Goal: Task Accomplishment & Management: Complete application form

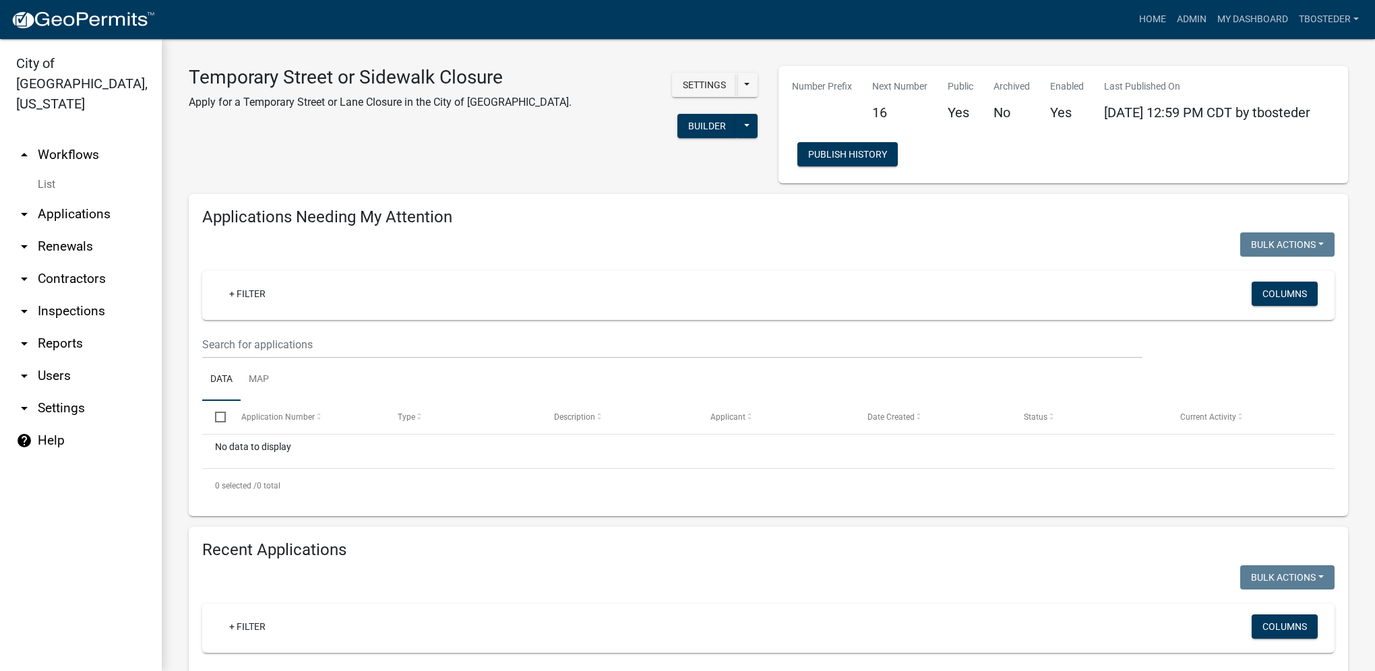
select select "1: 25"
click at [1237, 13] on link "My Dashboard" at bounding box center [1253, 20] width 82 height 26
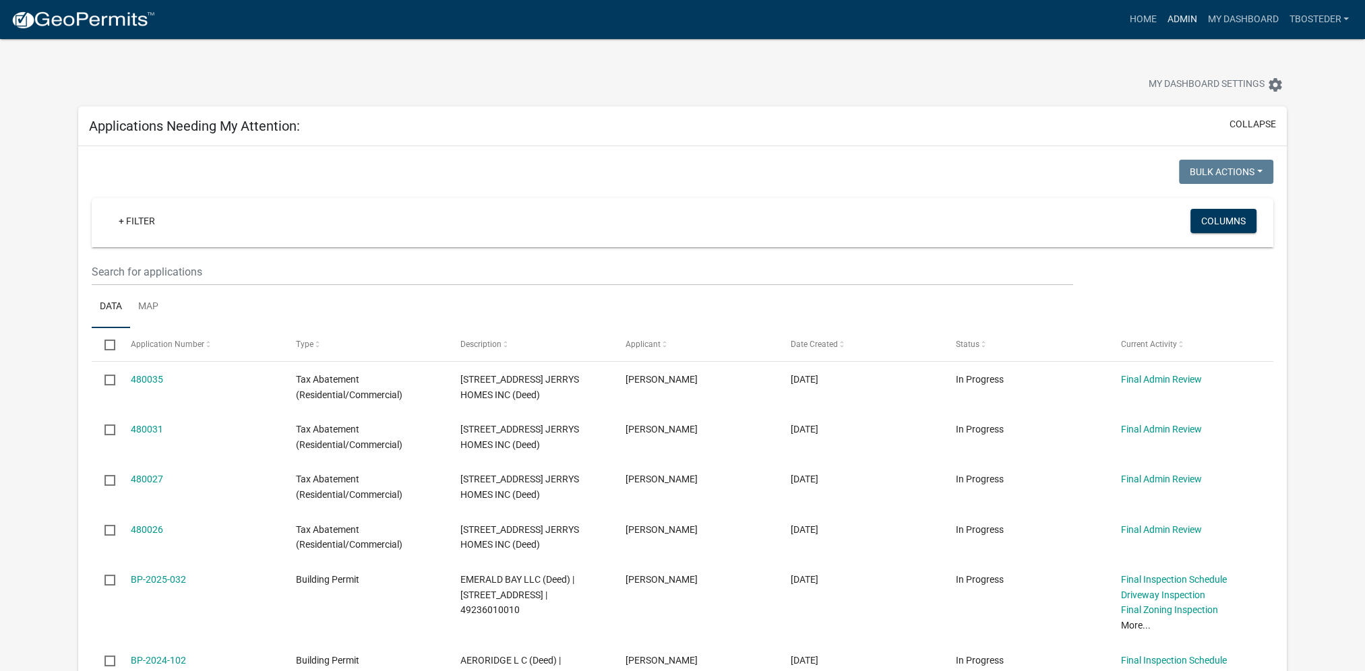
click at [1193, 16] on link "Admin" at bounding box center [1181, 20] width 40 height 26
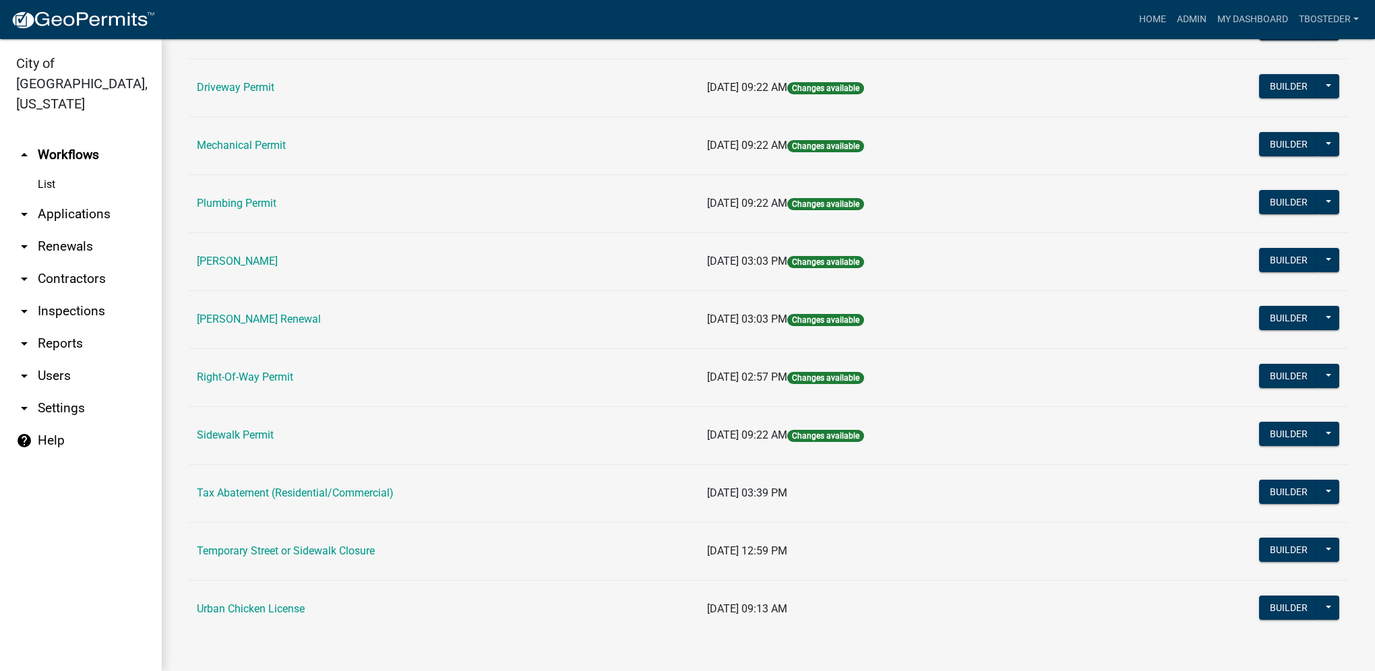
scroll to position [235, 0]
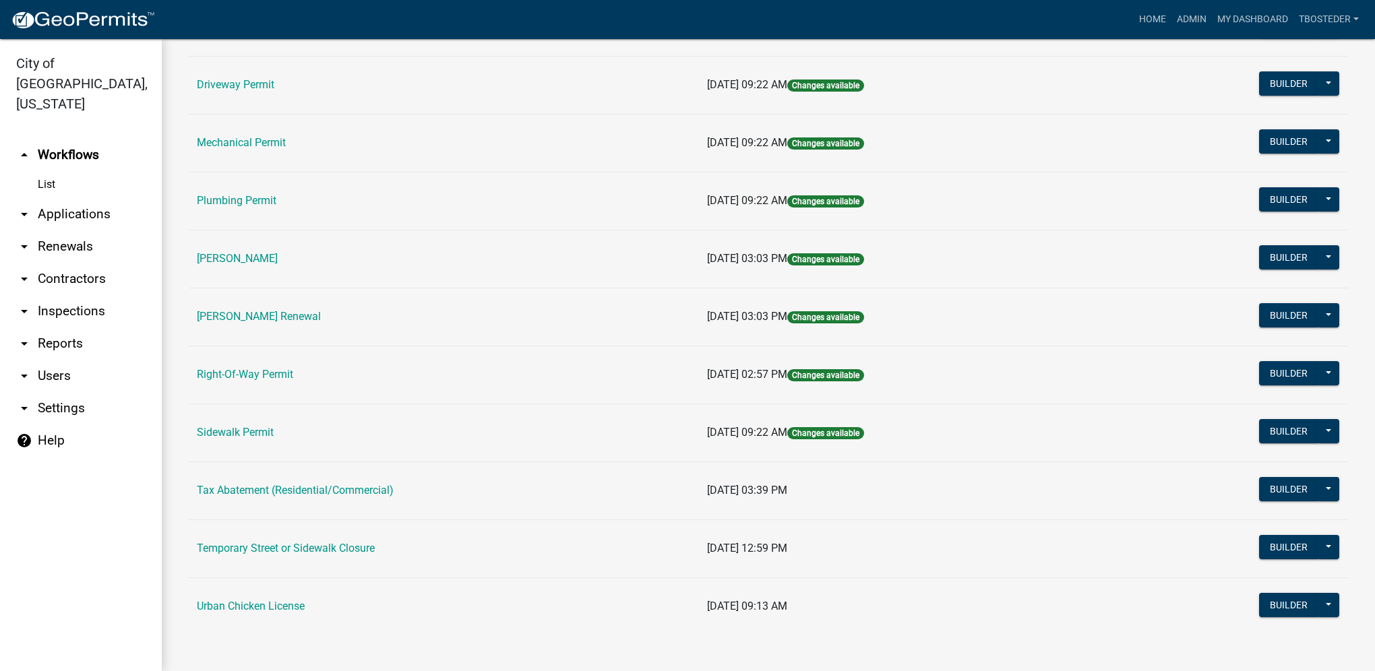
drag, startPoint x: 367, startPoint y: 550, endPoint x: 375, endPoint y: 543, distance: 10.5
click at [367, 550] on link "Temporary Street or Sidewalk Closure" at bounding box center [286, 548] width 178 height 13
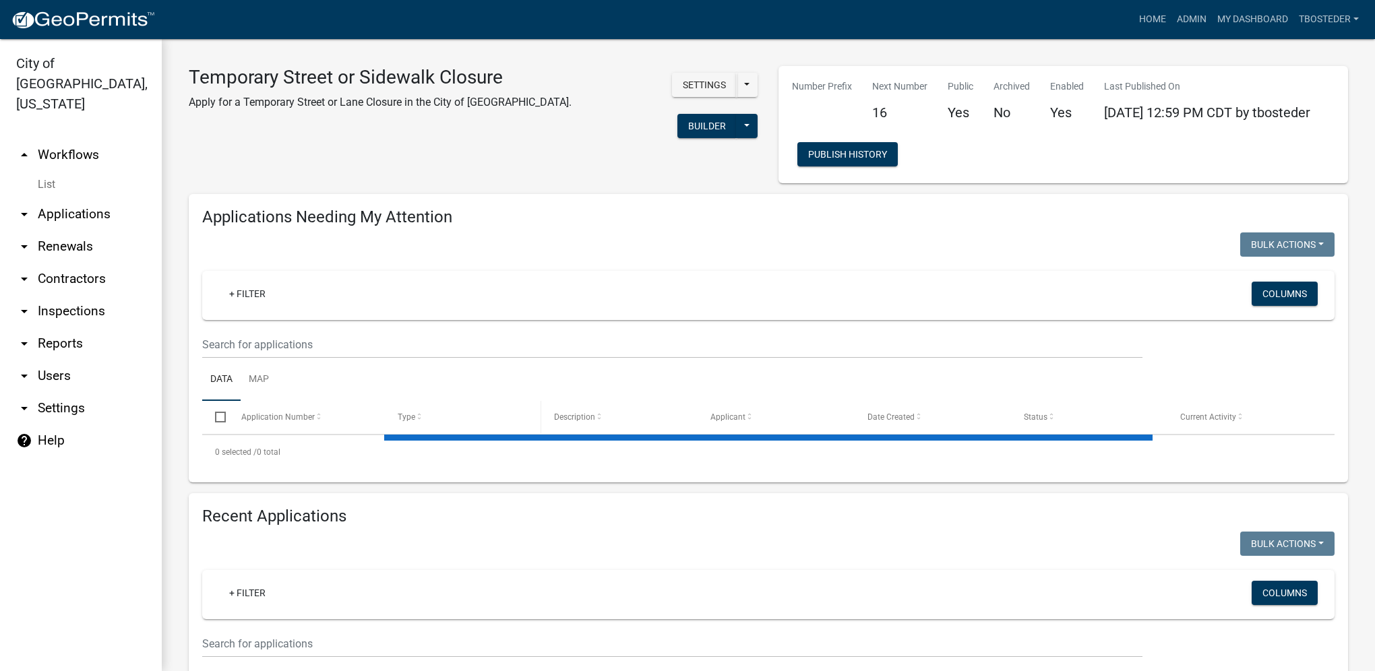
select select "1: 25"
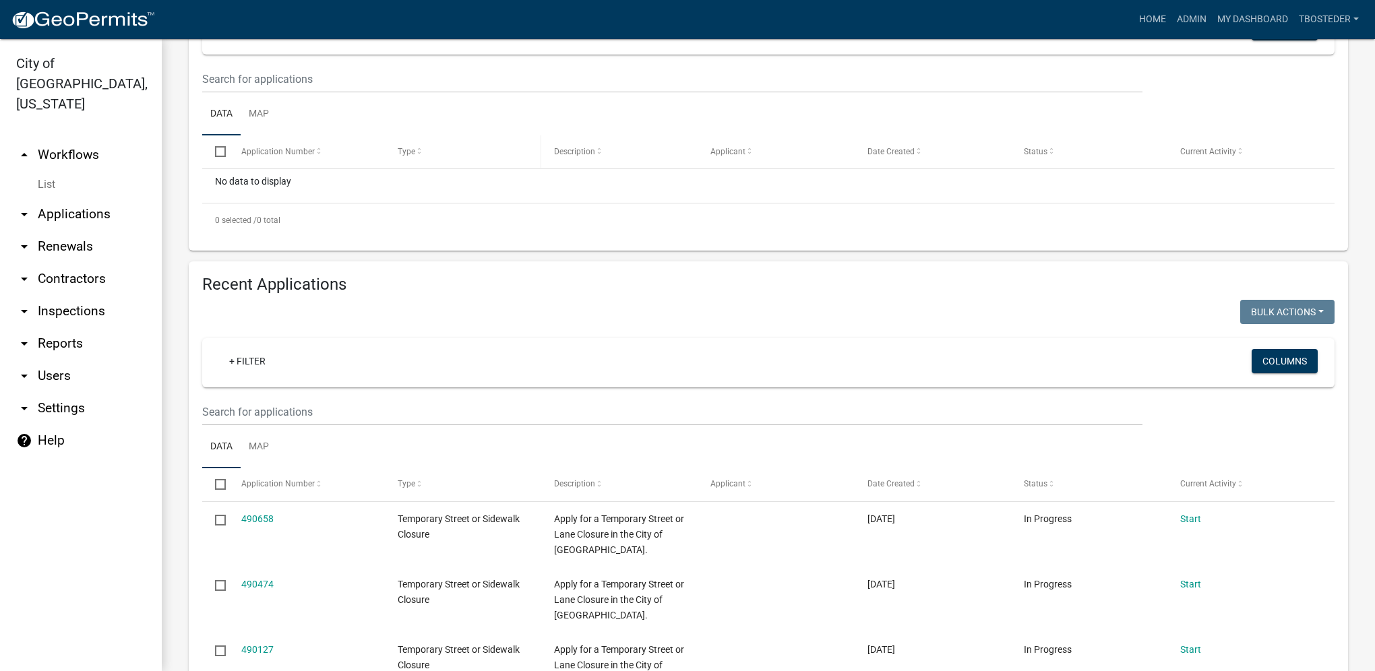
scroll to position [270, 0]
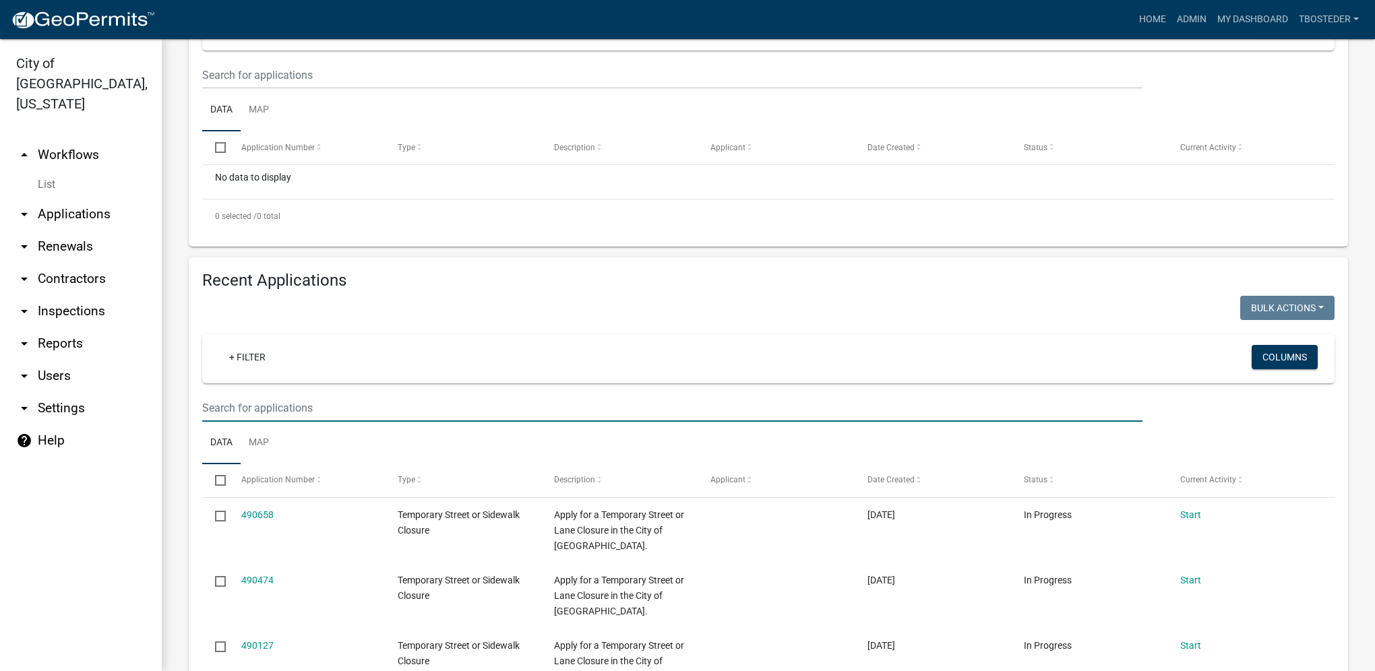
click at [506, 413] on input "text" at bounding box center [672, 408] width 940 height 28
type input "487666"
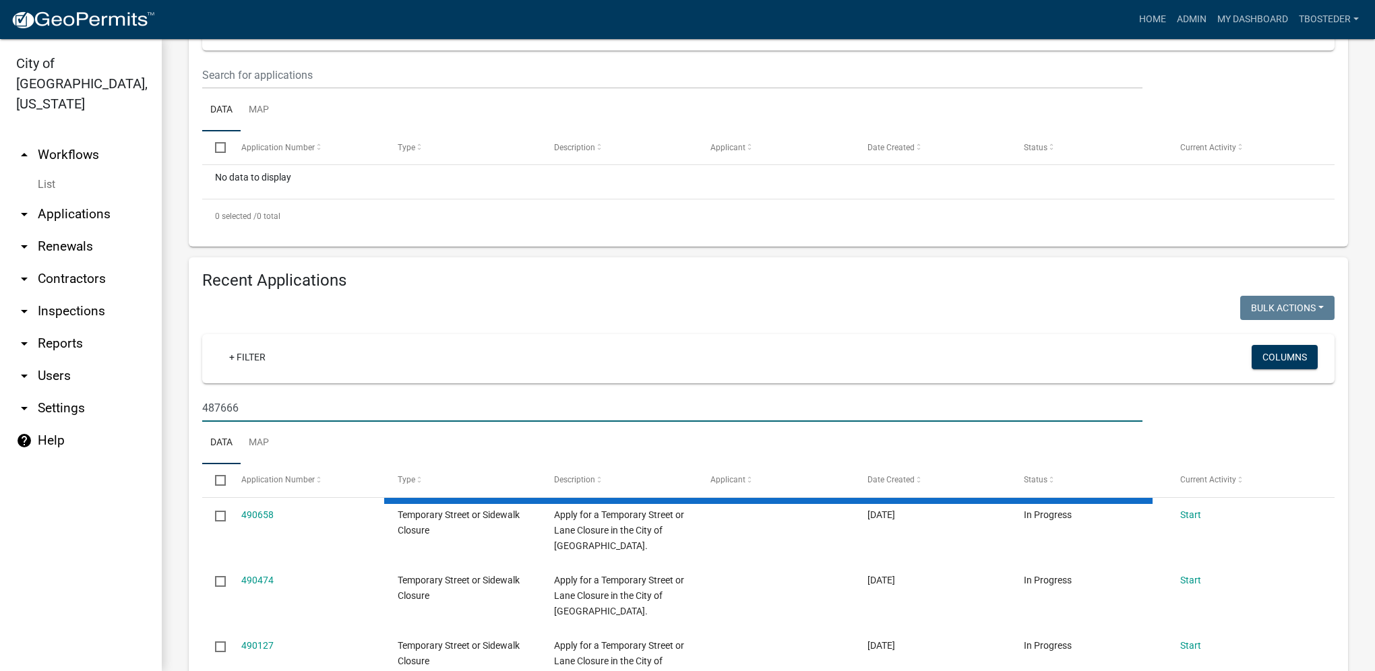
scroll to position [228, 0]
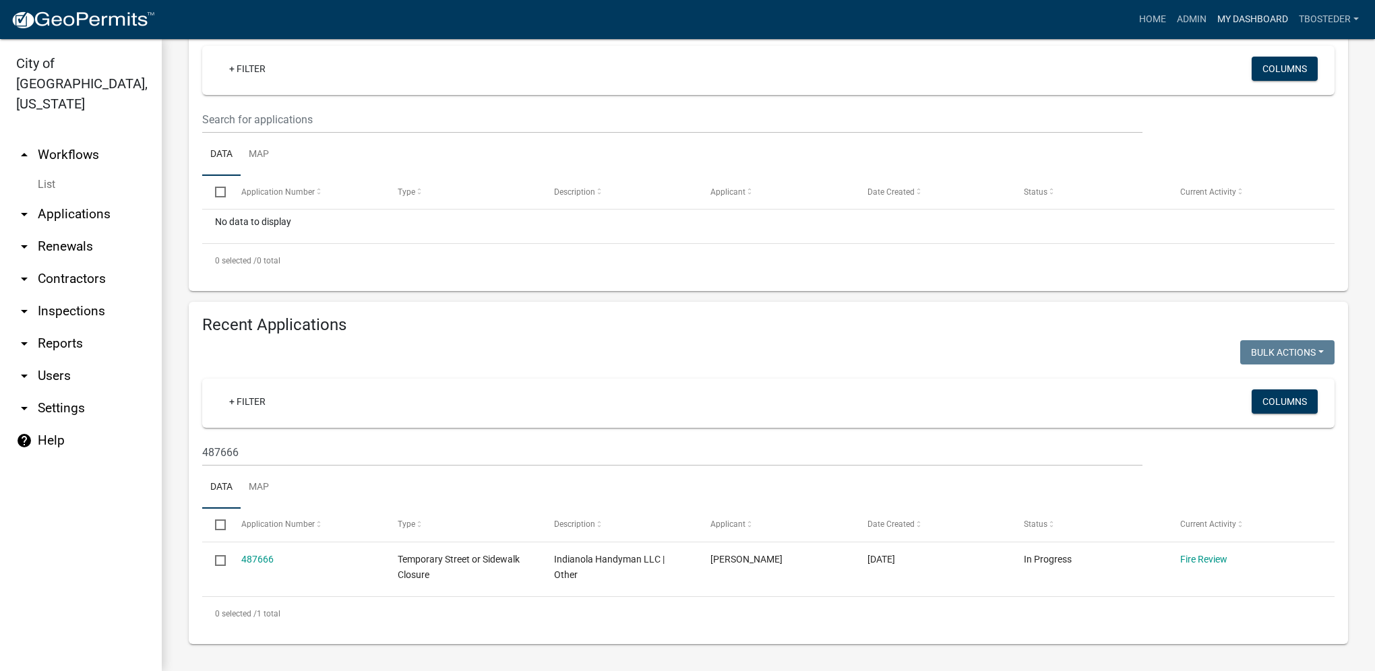
click at [1254, 30] on link "My Dashboard" at bounding box center [1253, 20] width 82 height 26
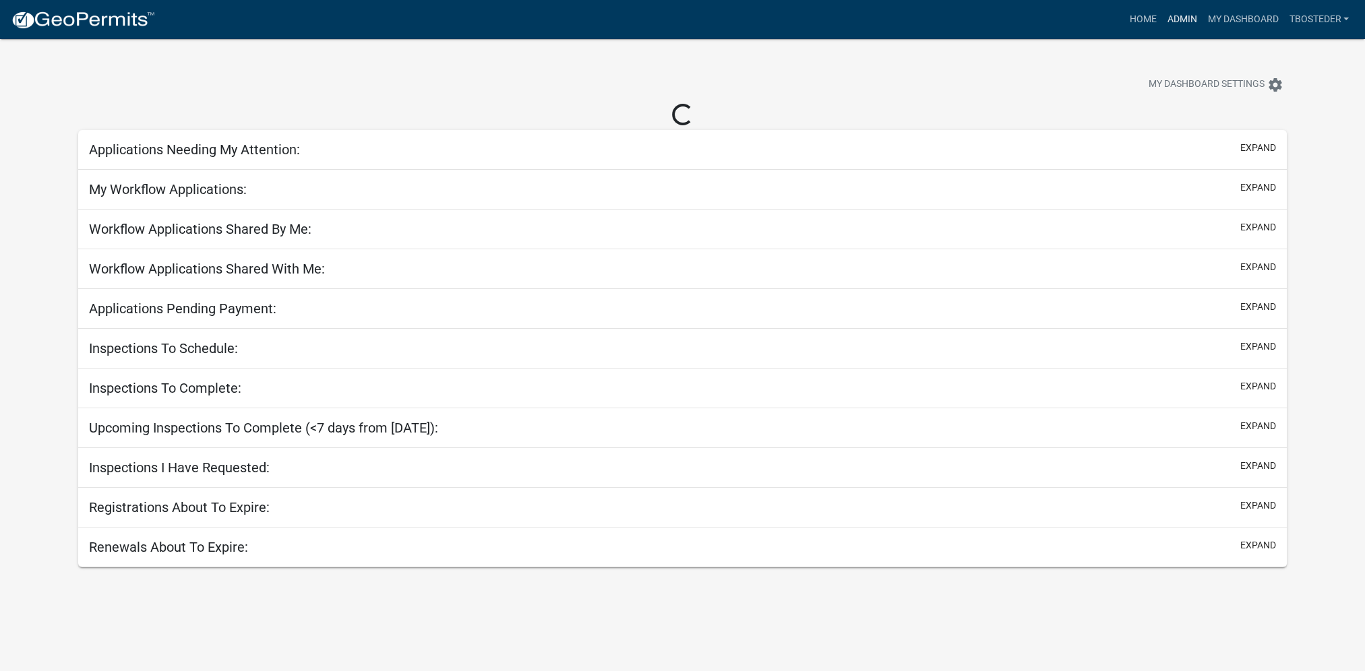
click at [1192, 14] on link "Admin" at bounding box center [1181, 20] width 40 height 26
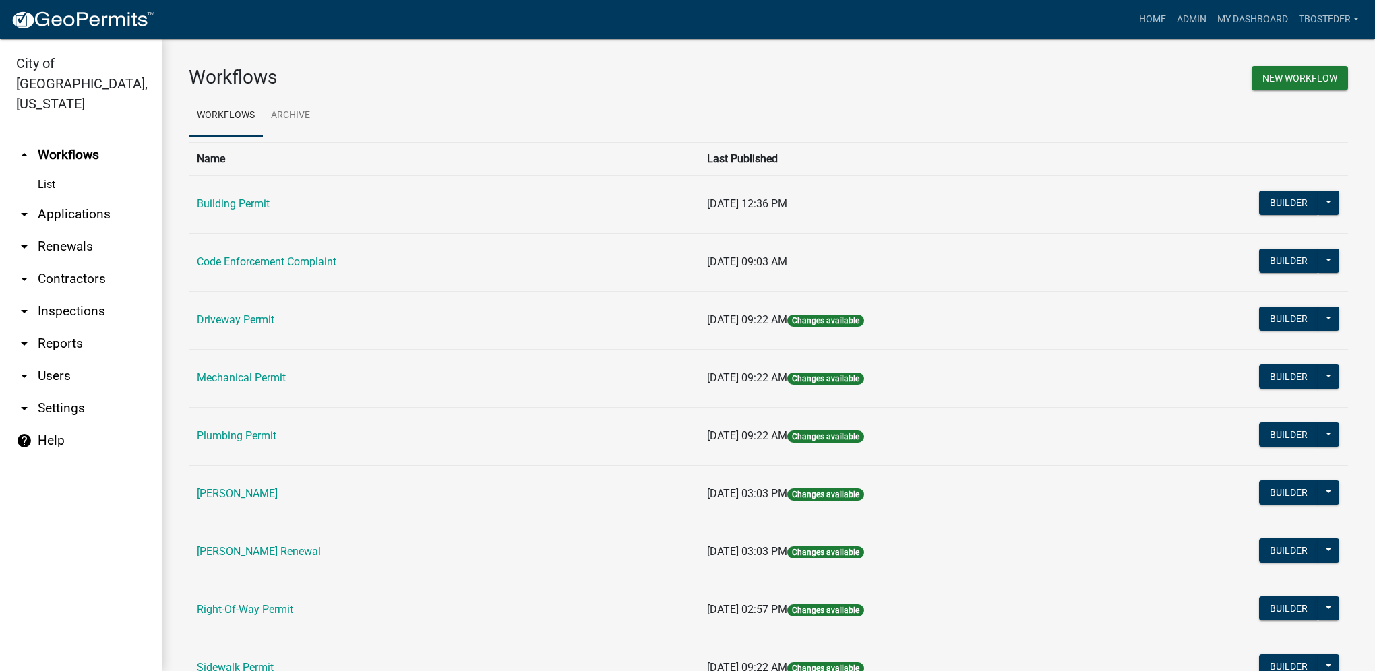
click at [247, 208] on link "Building Permit" at bounding box center [233, 203] width 73 height 13
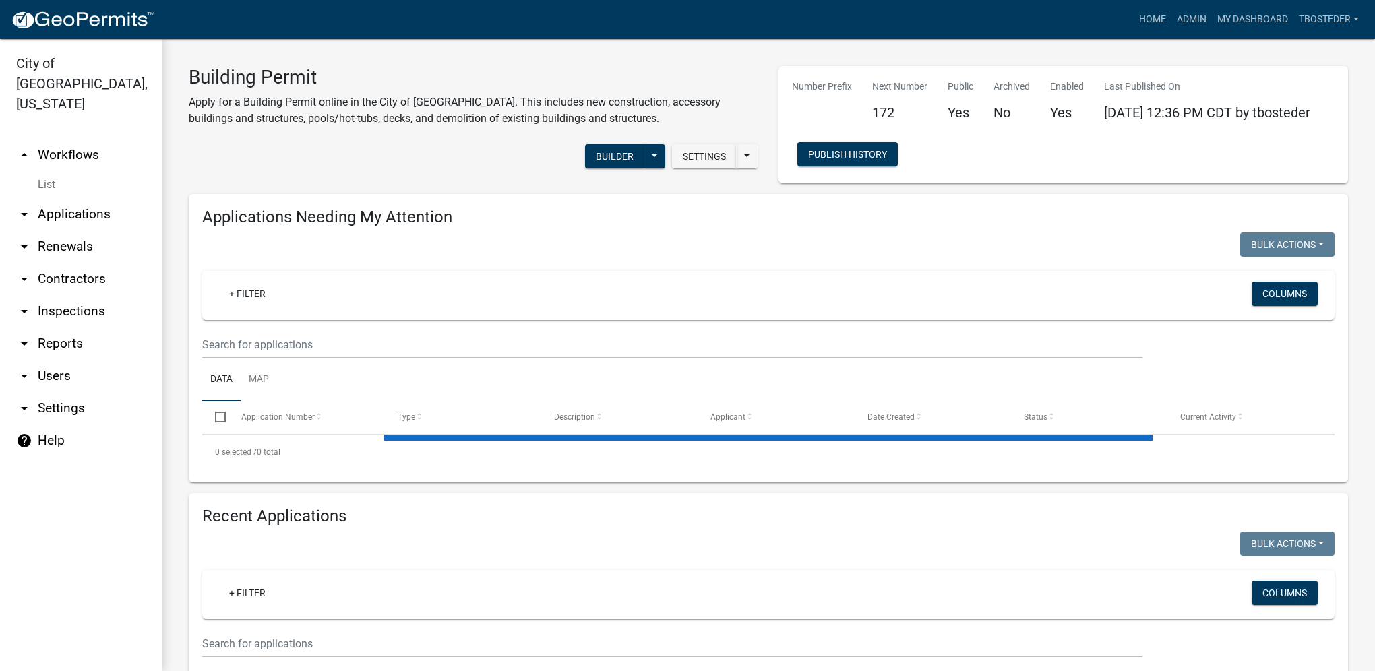
select select "1: 25"
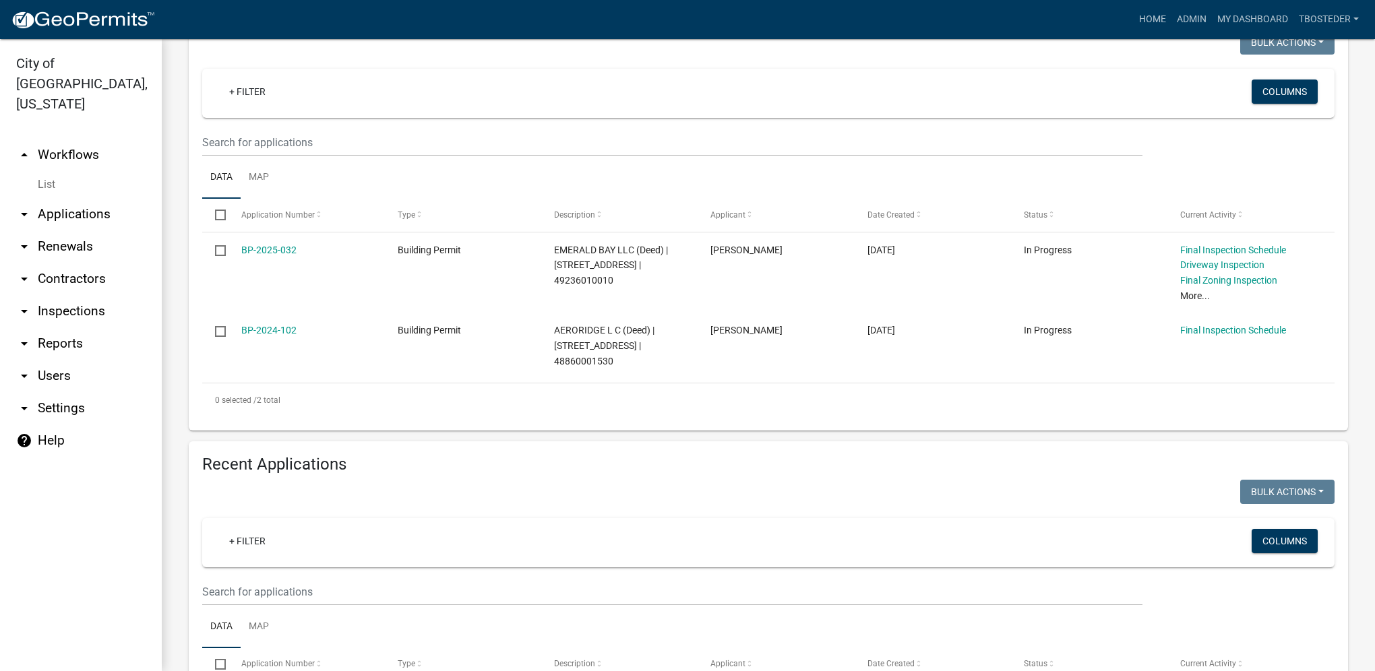
scroll to position [270, 0]
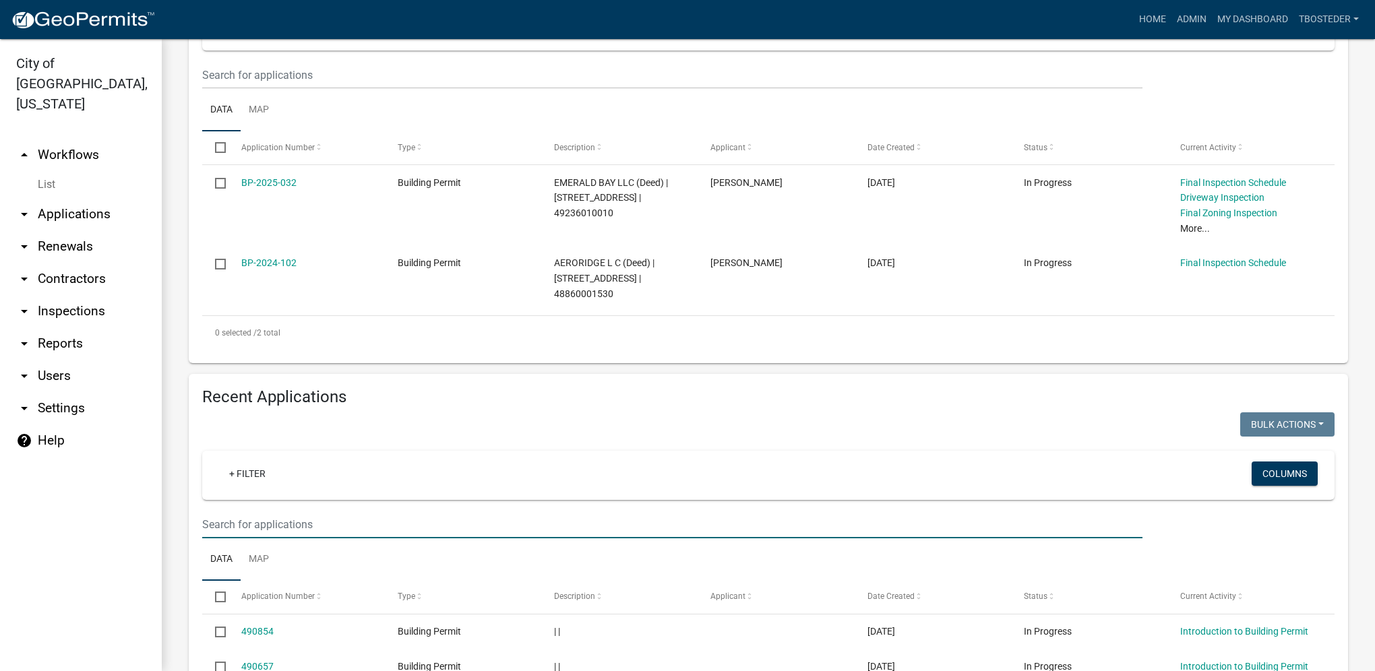
click at [280, 522] on input "text" at bounding box center [672, 525] width 940 height 28
type input "1210 n 14th"
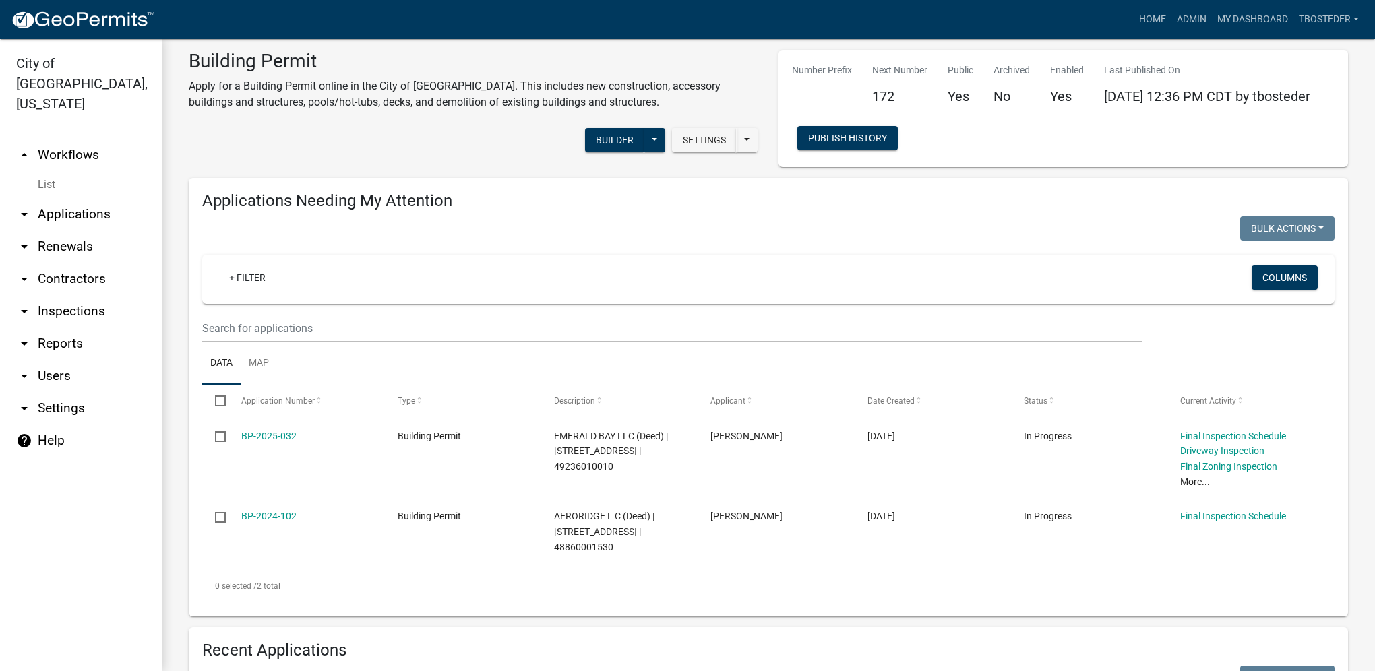
scroll to position [0, 0]
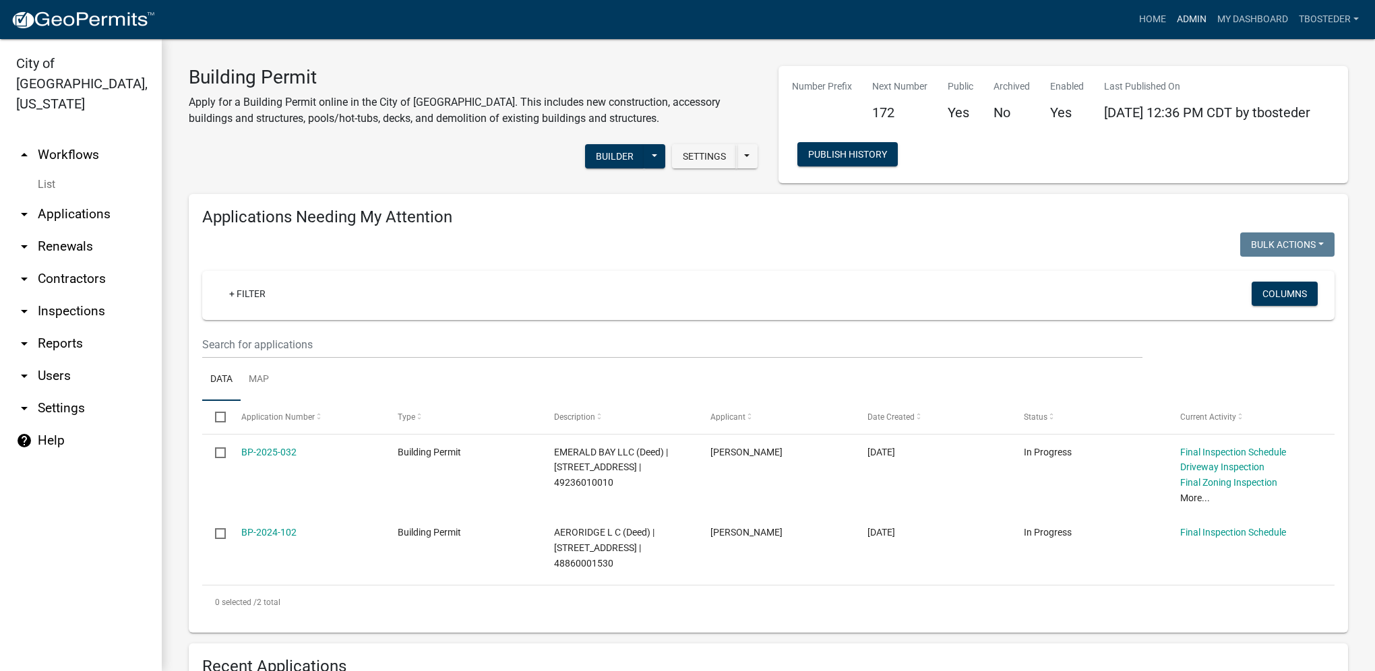
click at [1171, 18] on link "Admin" at bounding box center [1191, 20] width 40 height 26
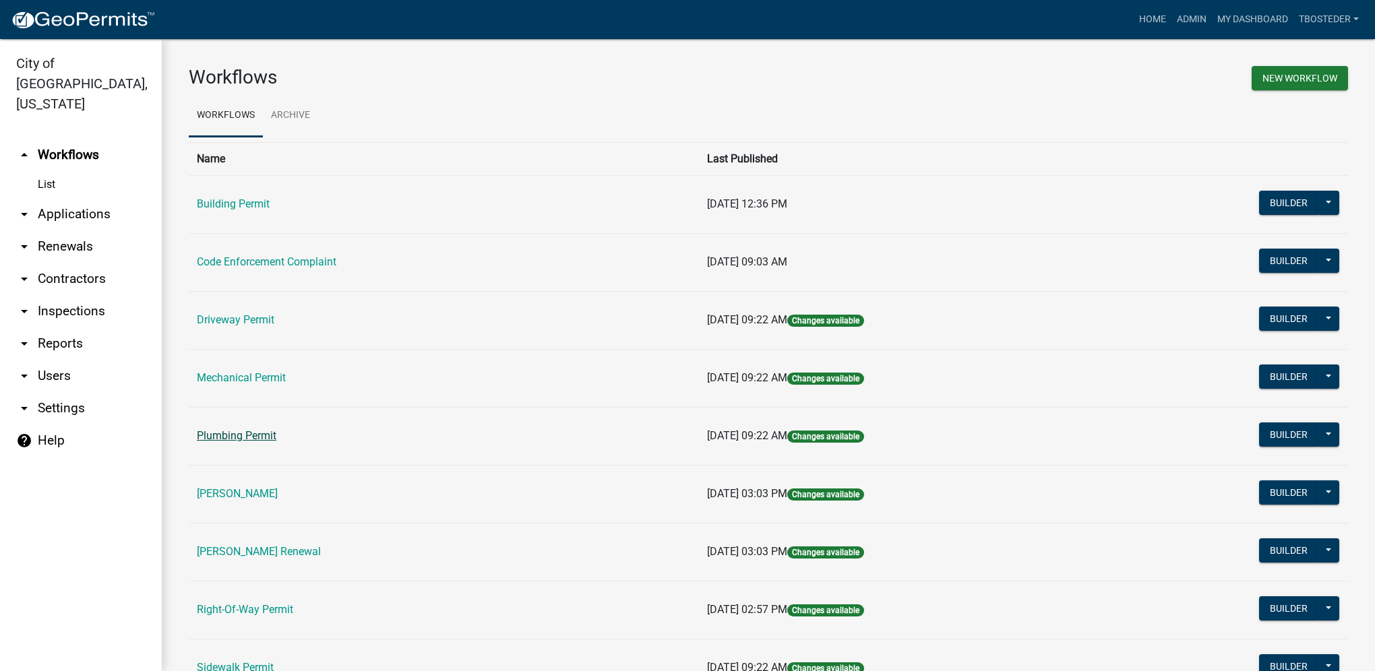
click at [225, 439] on link "Plumbing Permit" at bounding box center [237, 435] width 80 height 13
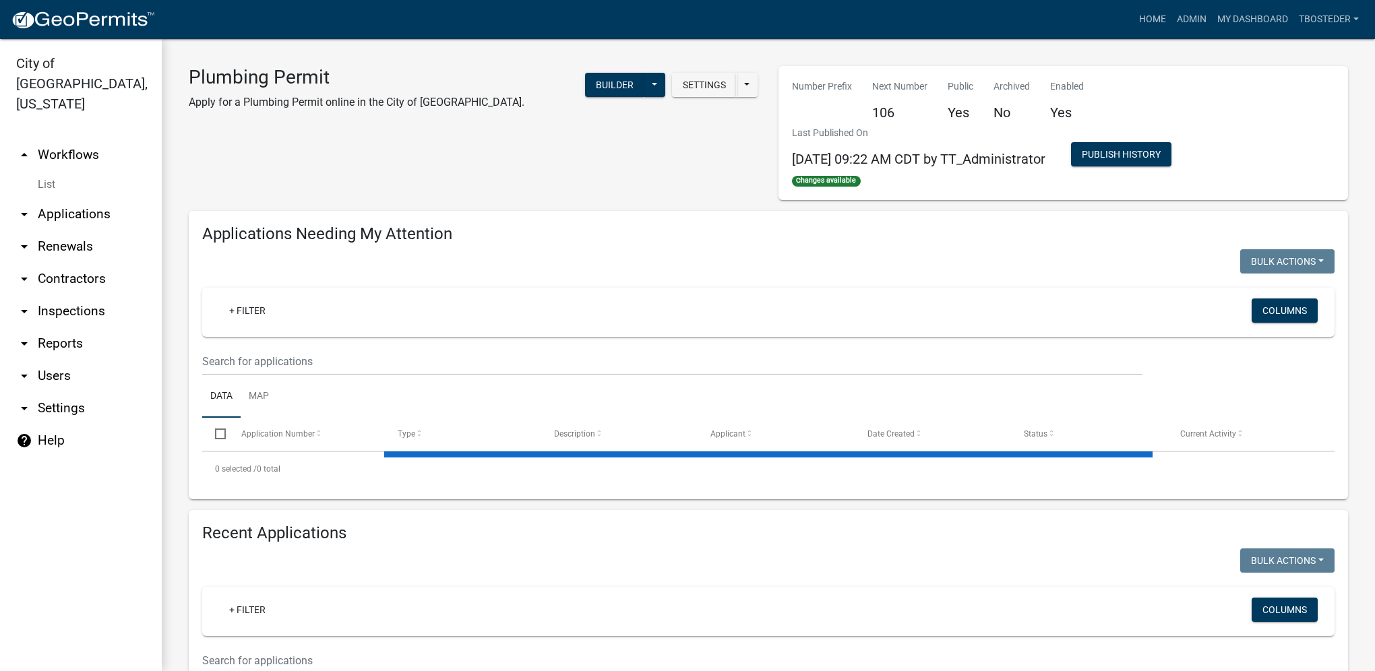
select select "1: 25"
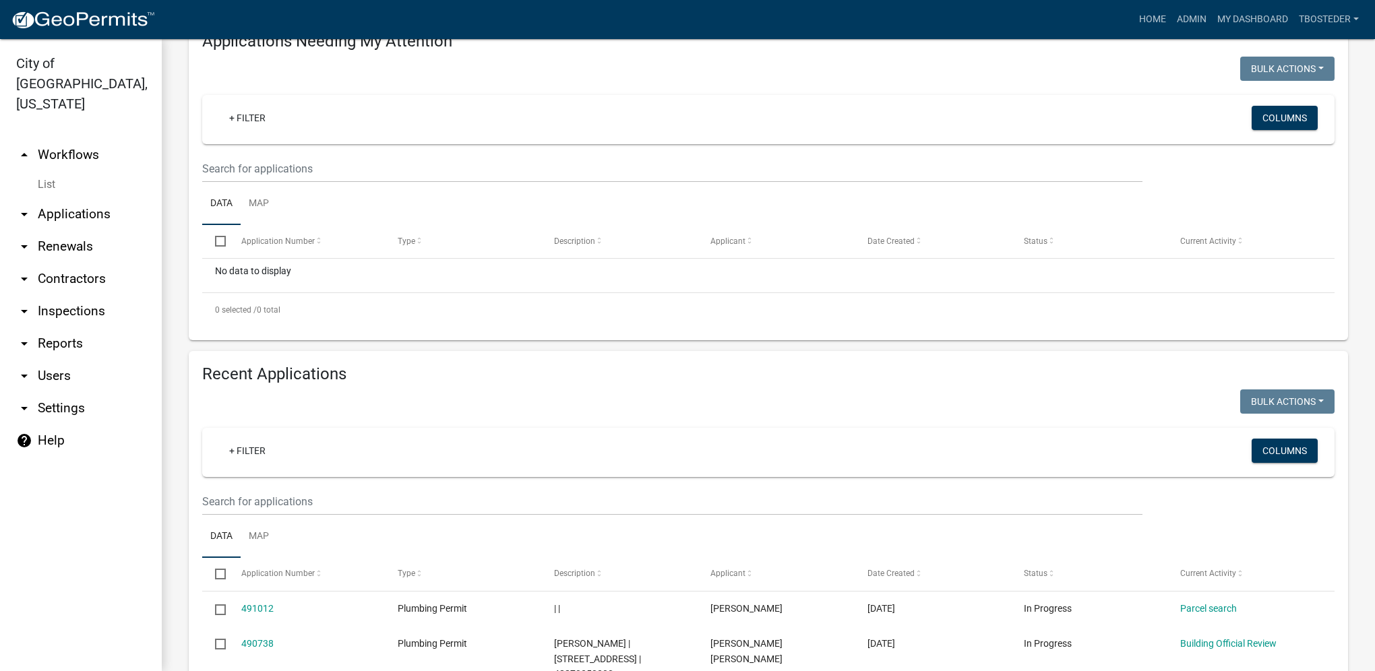
scroll to position [202, 0]
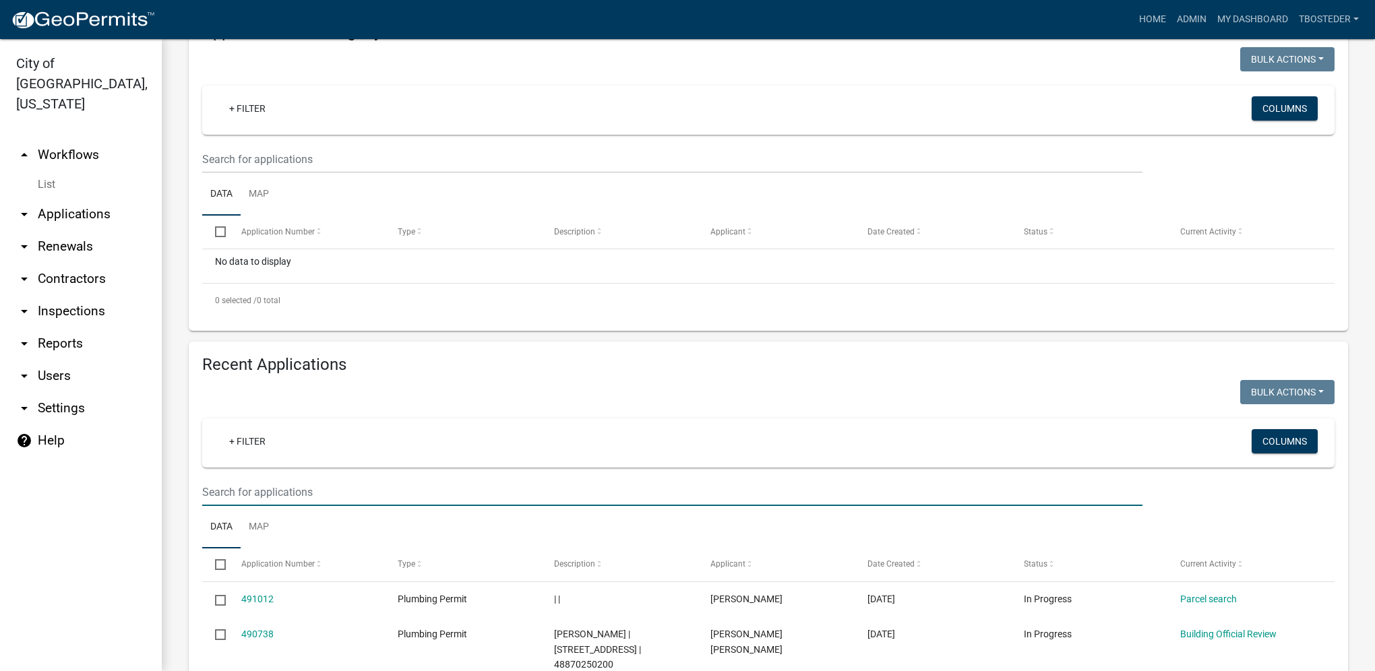
click at [291, 500] on input "text" at bounding box center [672, 493] width 940 height 28
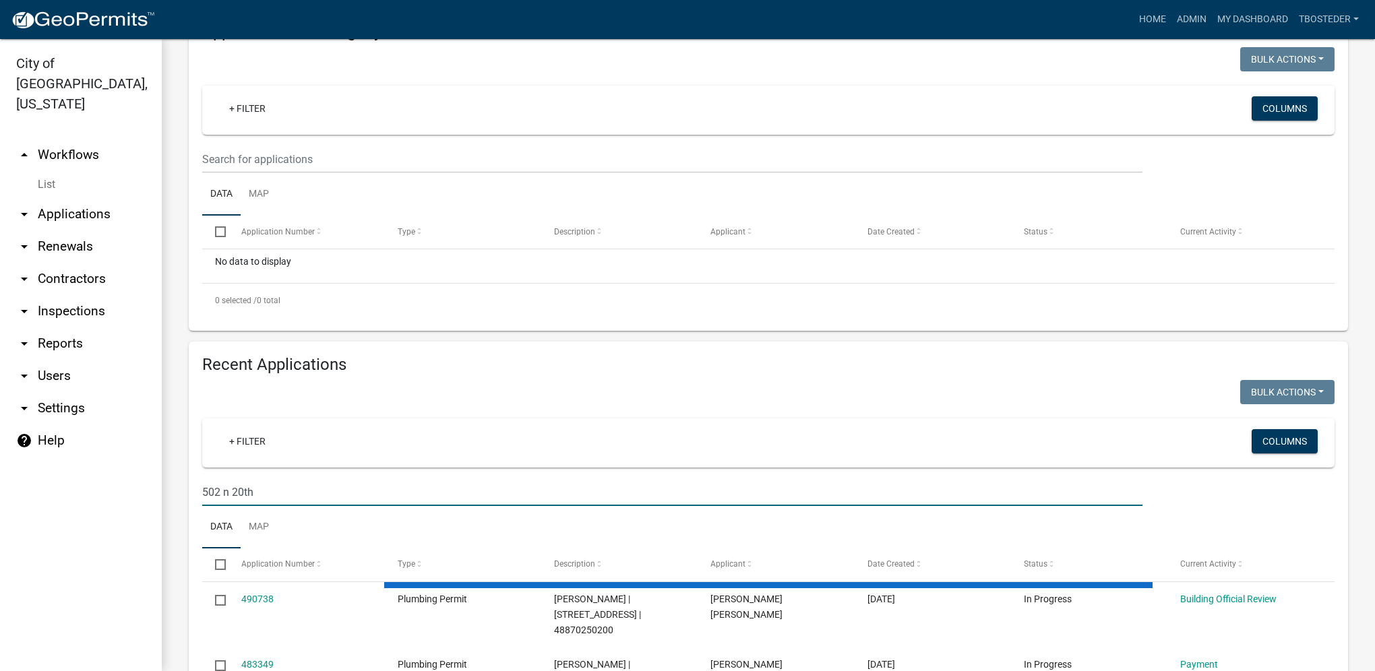
type input "502 n 20th"
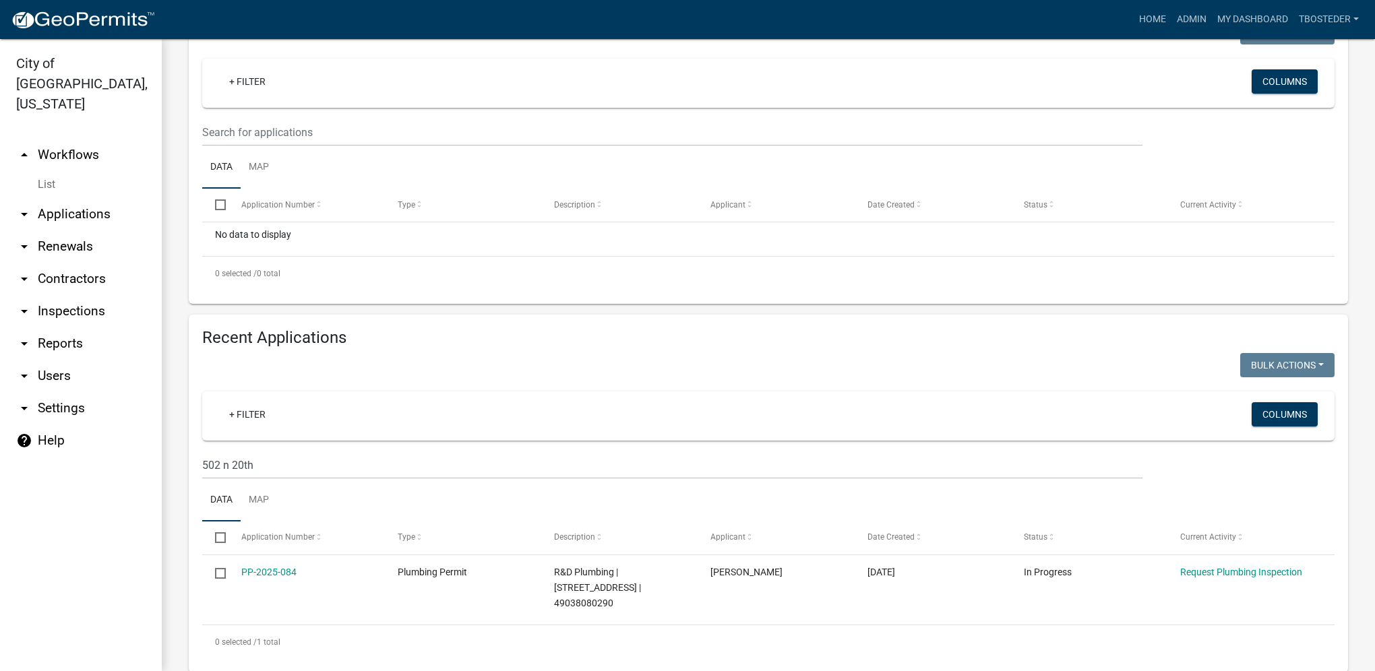
scroll to position [242, 0]
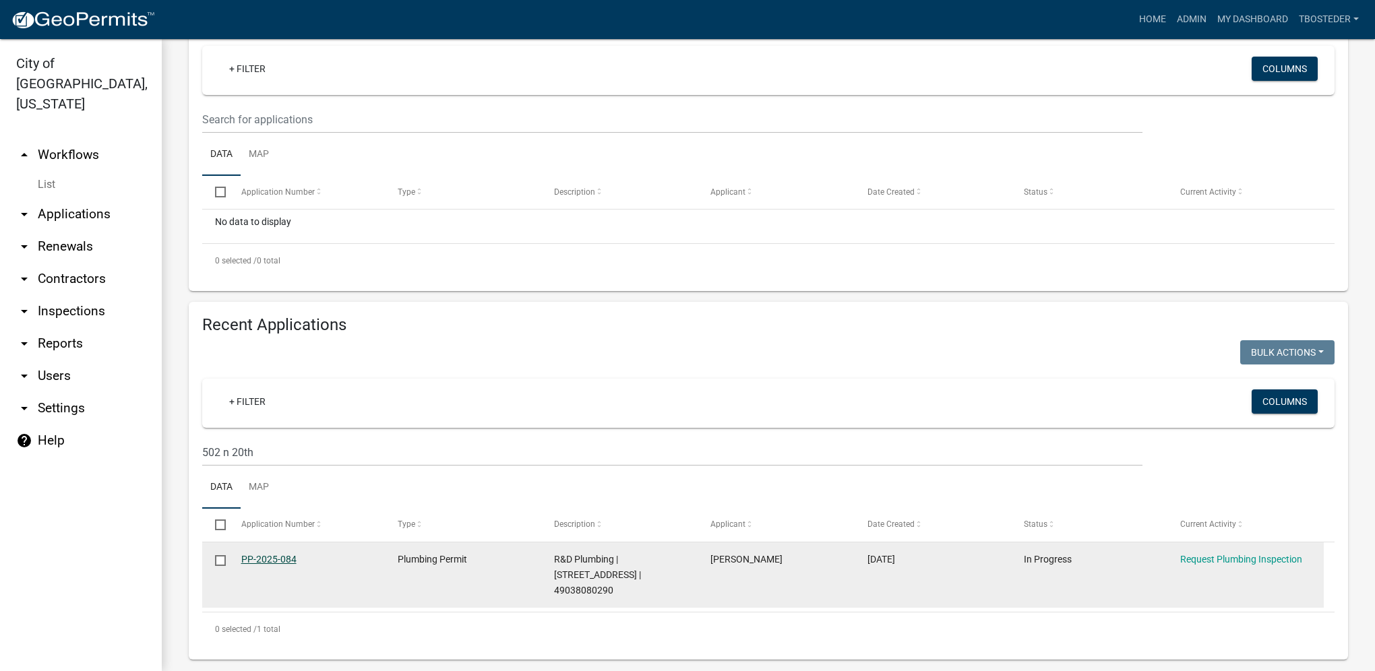
click at [264, 561] on link "PP-2025-084" at bounding box center [268, 559] width 55 height 11
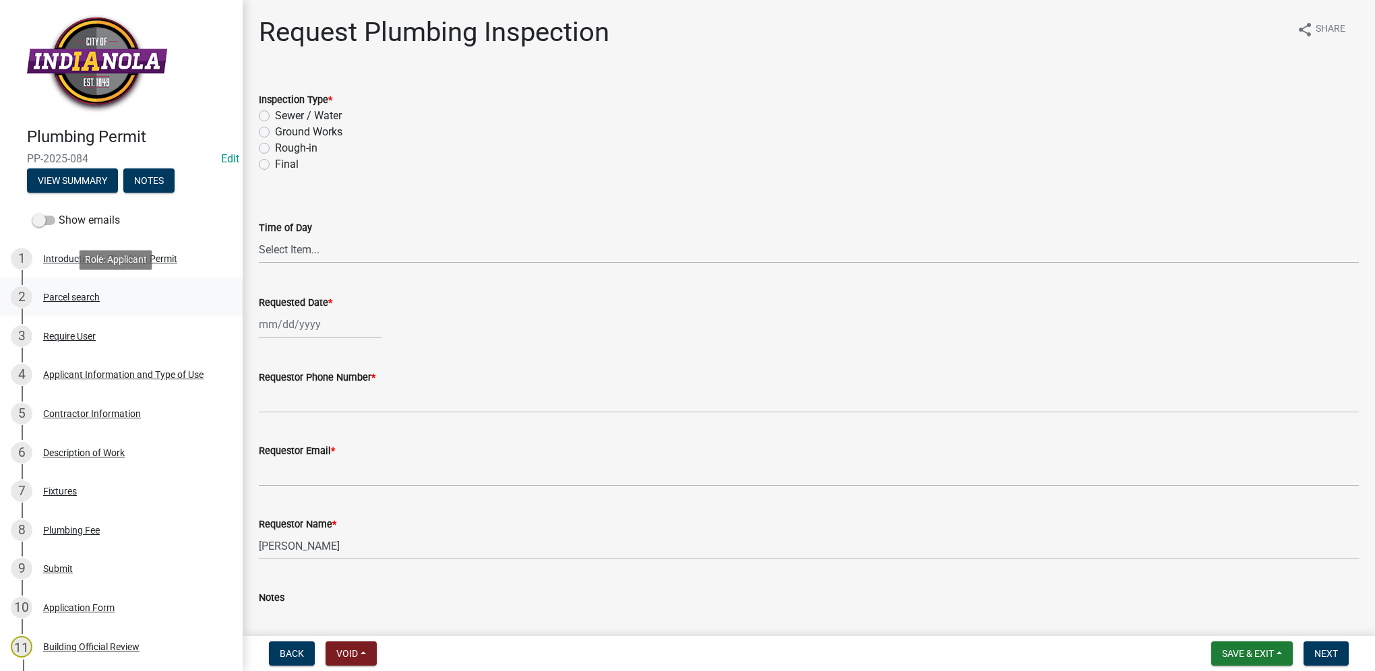
click at [102, 299] on div "2 Parcel search" at bounding box center [116, 297] width 210 height 22
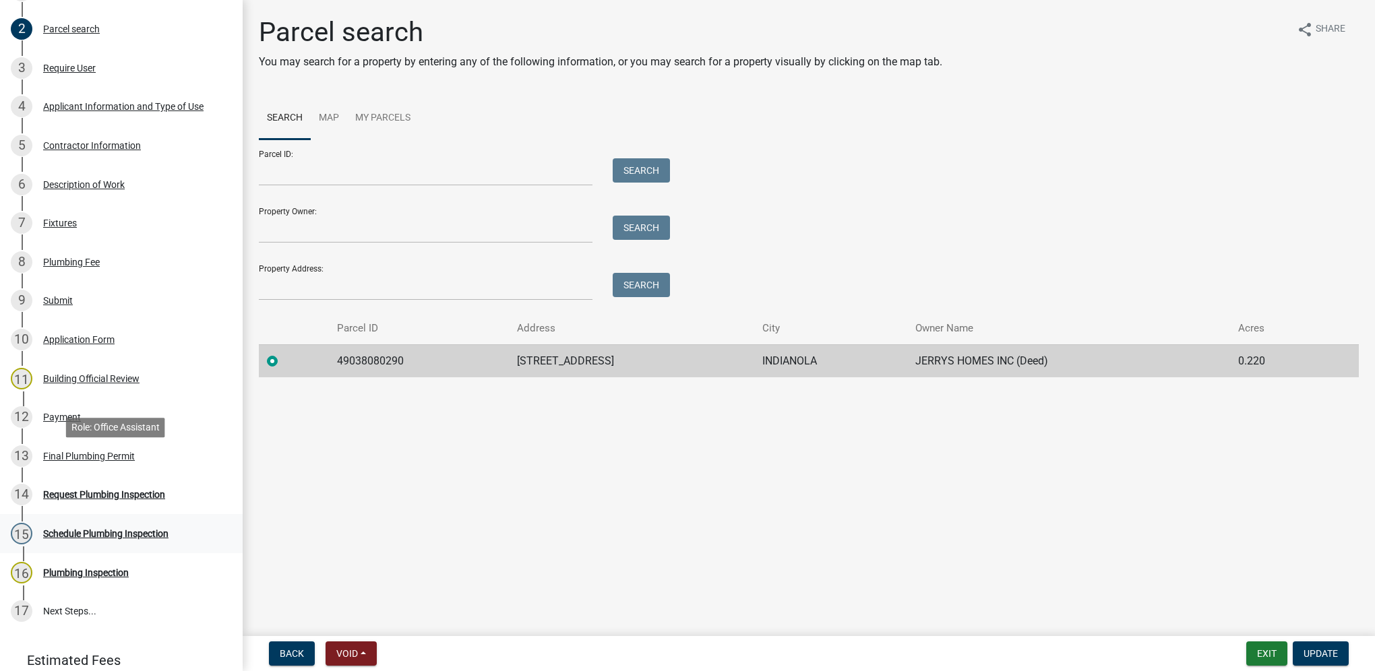
scroll to position [337, 0]
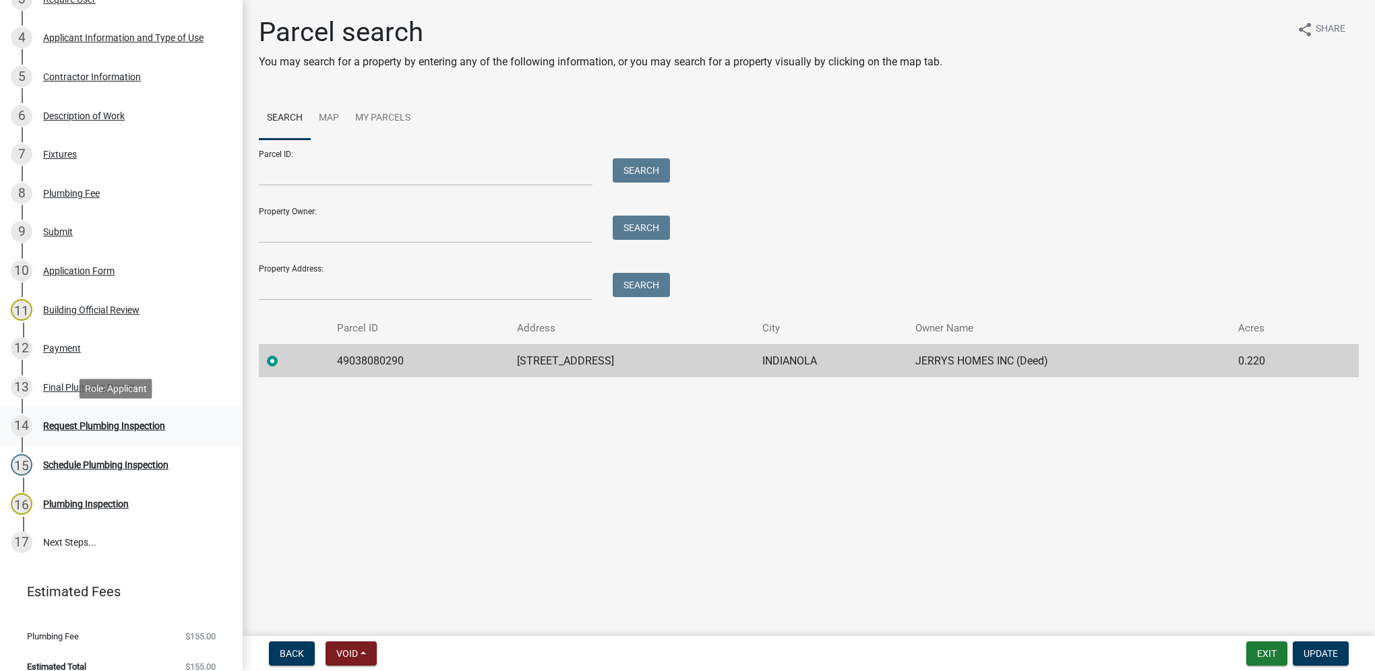
click at [136, 415] on div "14 Request Plumbing Inspection" at bounding box center [116, 426] width 210 height 22
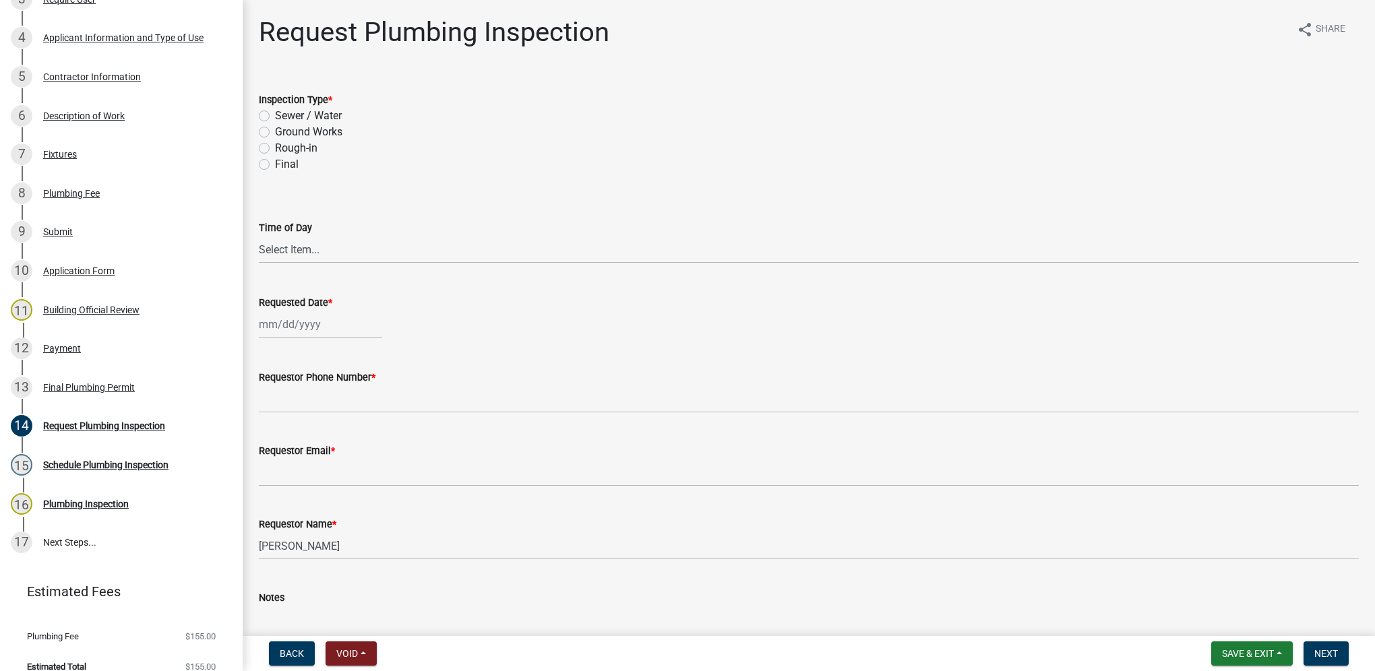
click at [275, 148] on label "Rough-in" at bounding box center [296, 148] width 42 height 16
click at [275, 148] on input "Rough-in" at bounding box center [279, 144] width 9 height 9
radio input "true"
click at [315, 254] on select "Select Item... AM PM" at bounding box center [809, 250] width 1100 height 28
click at [259, 236] on select "Select Item... AM PM" at bounding box center [809, 250] width 1100 height 28
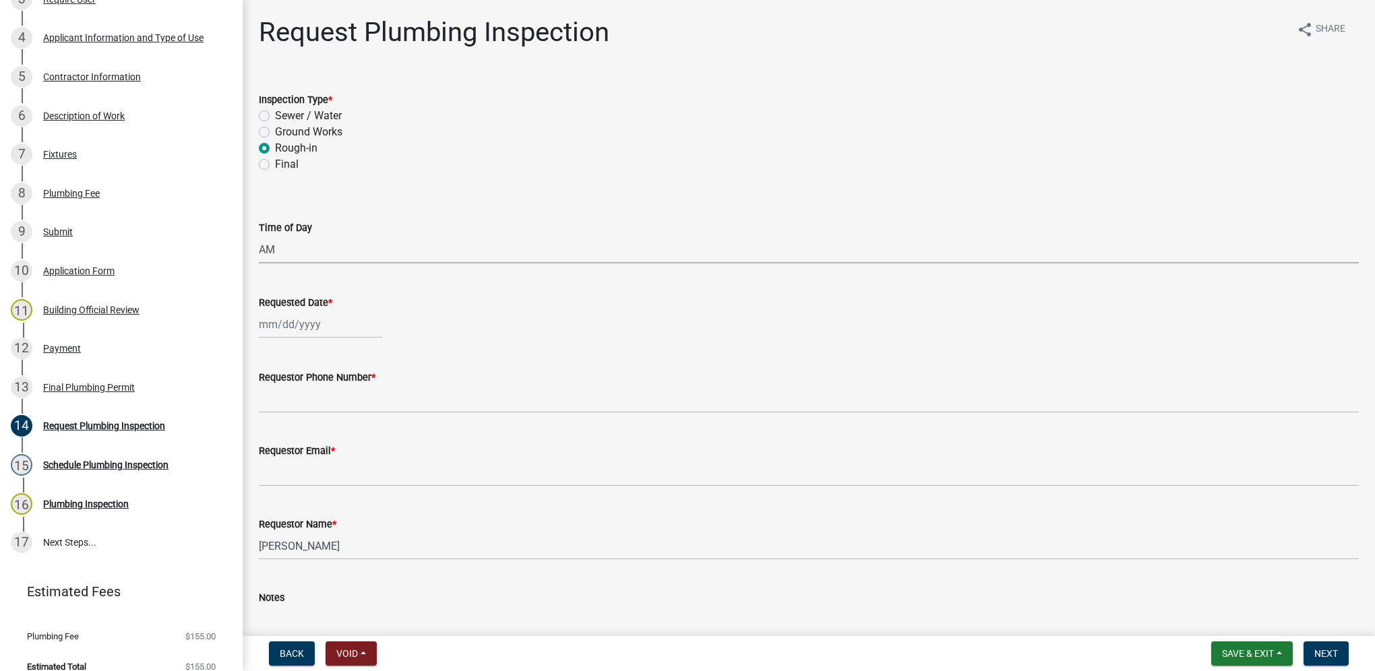
select select "5e6fc4d6-0be1-48fa-8ebd-0c1600940a56"
click at [318, 324] on div at bounding box center [320, 325] width 123 height 28
select select "10"
select select "2025"
click at [270, 437] on div "13" at bounding box center [273, 440] width 22 height 22
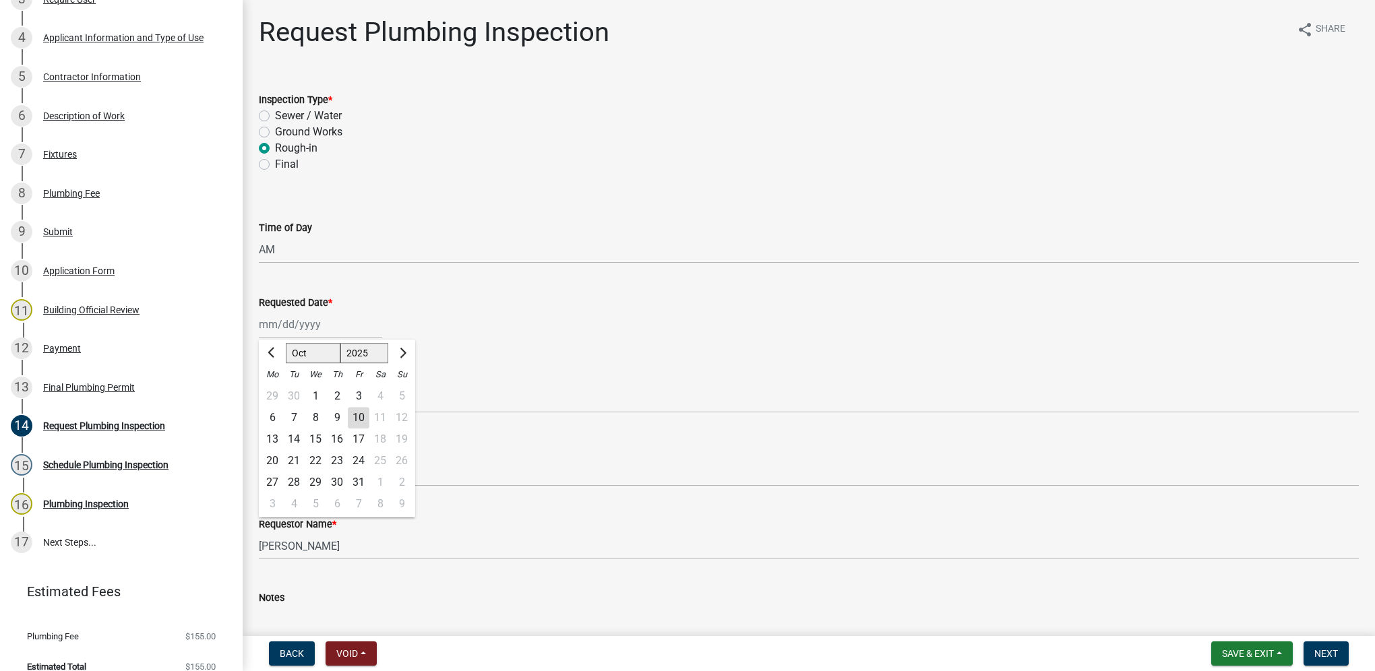
type input "[DATE]"
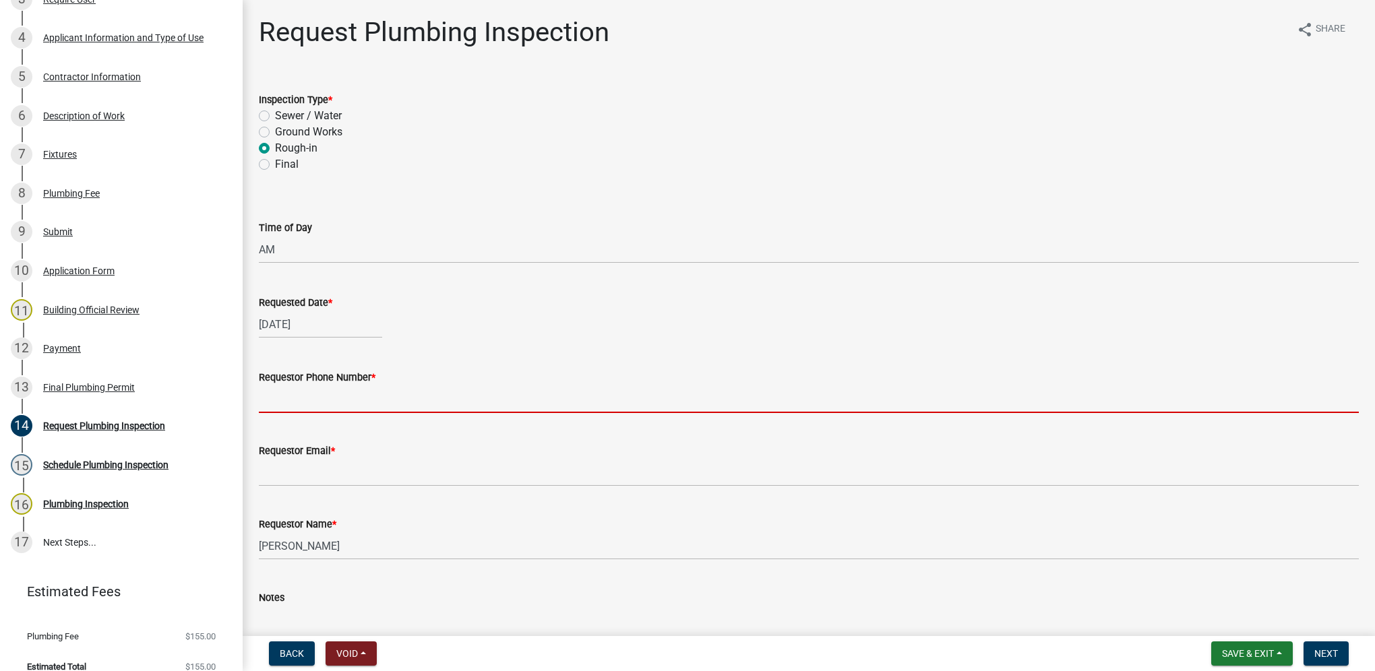
click at [297, 397] on input "Requestor Phone Number *" at bounding box center [809, 400] width 1100 height 28
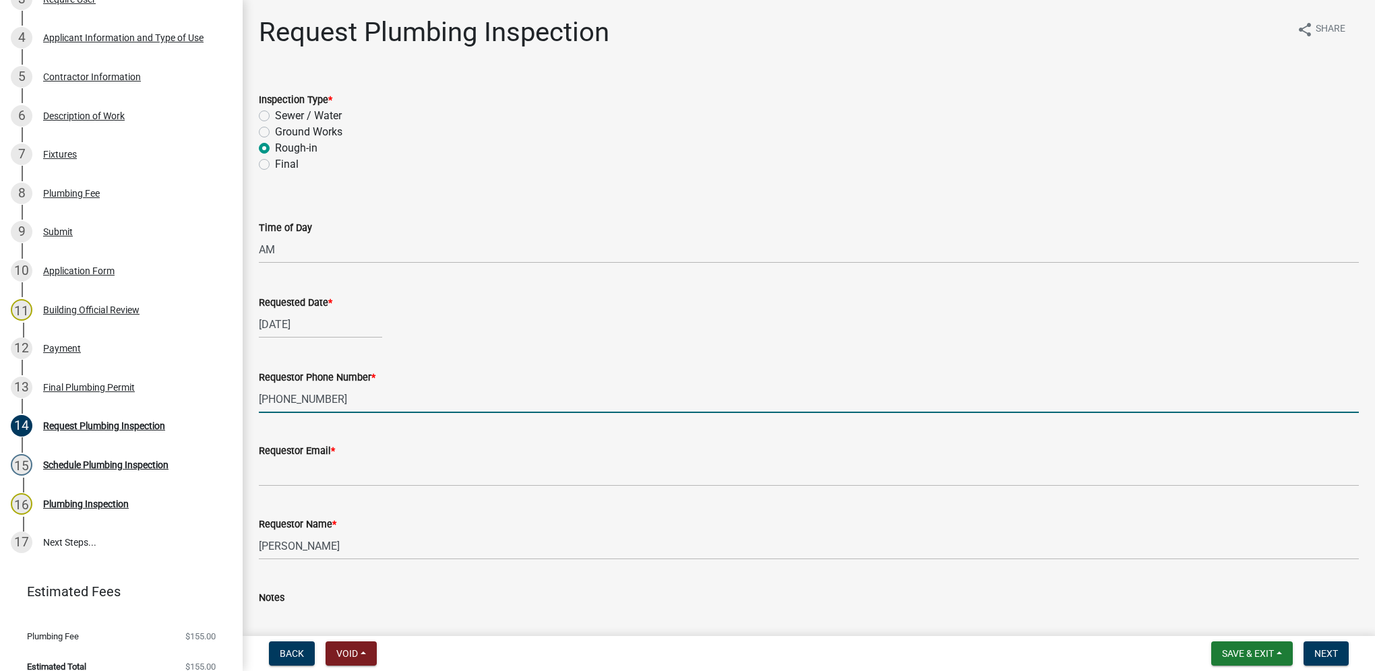
type input "[PHONE_NUMBER]"
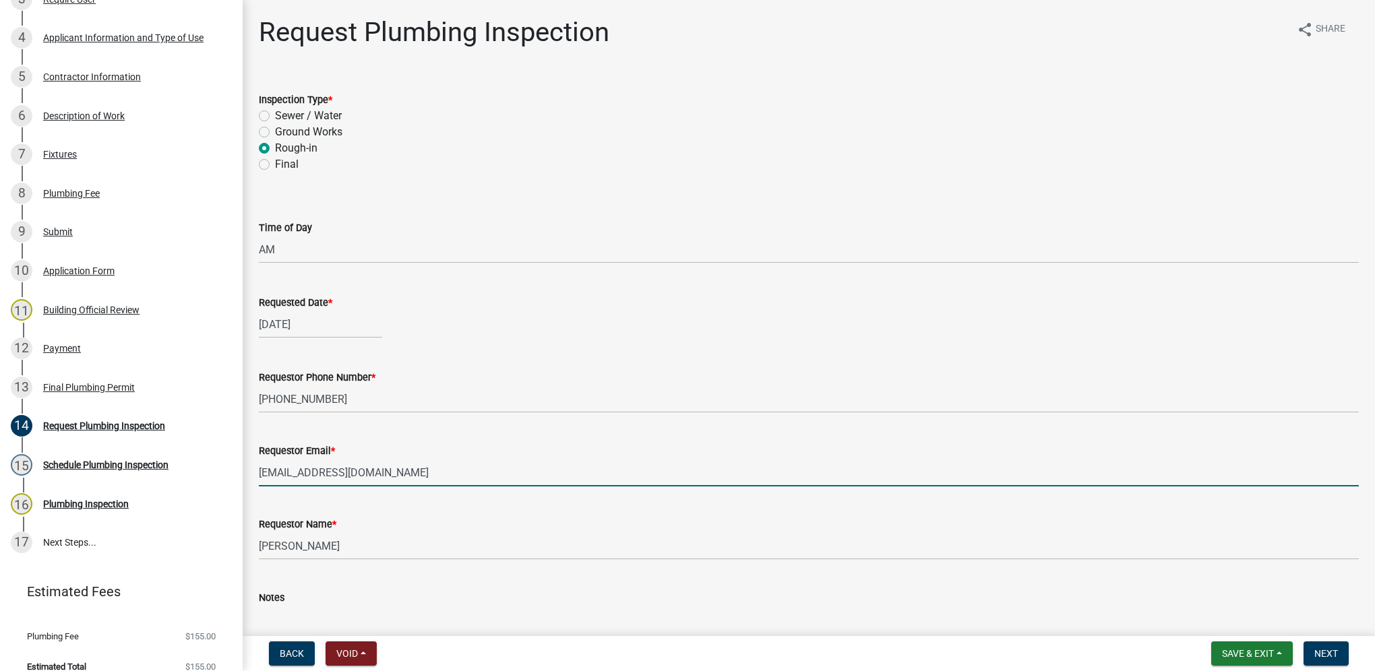
type input "[EMAIL_ADDRESS][DOMAIN_NAME]"
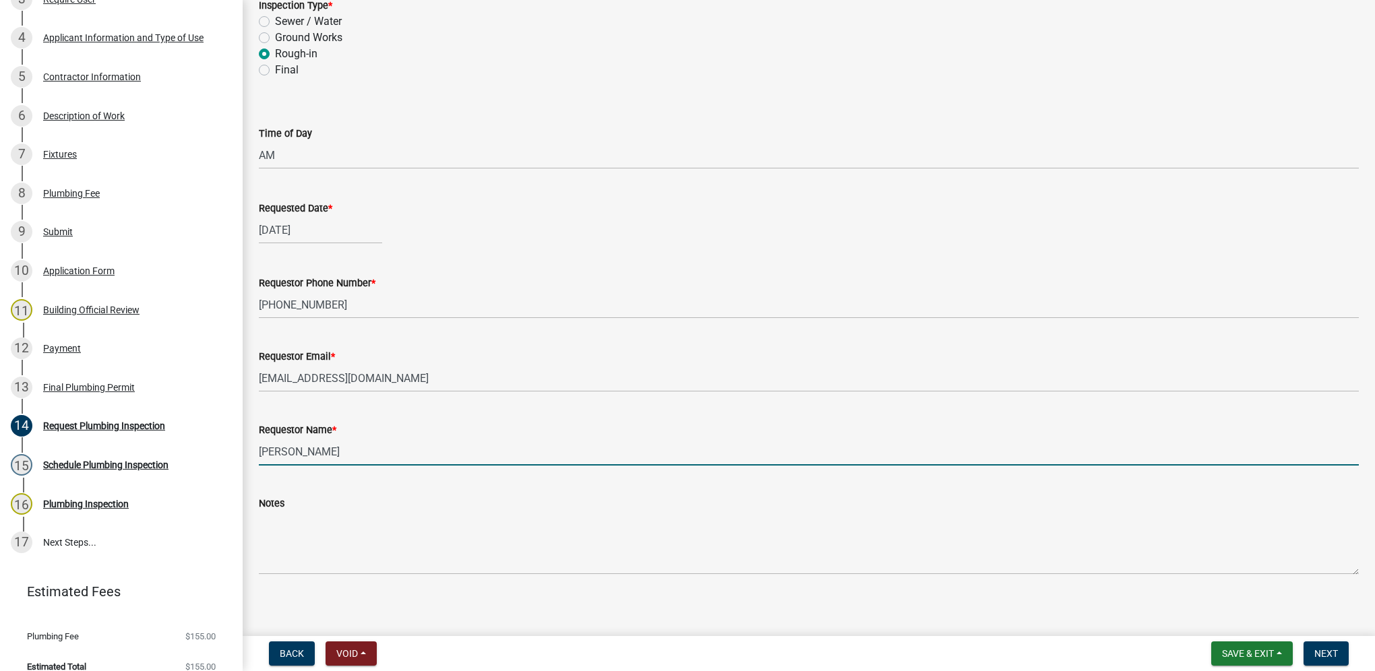
scroll to position [102, 0]
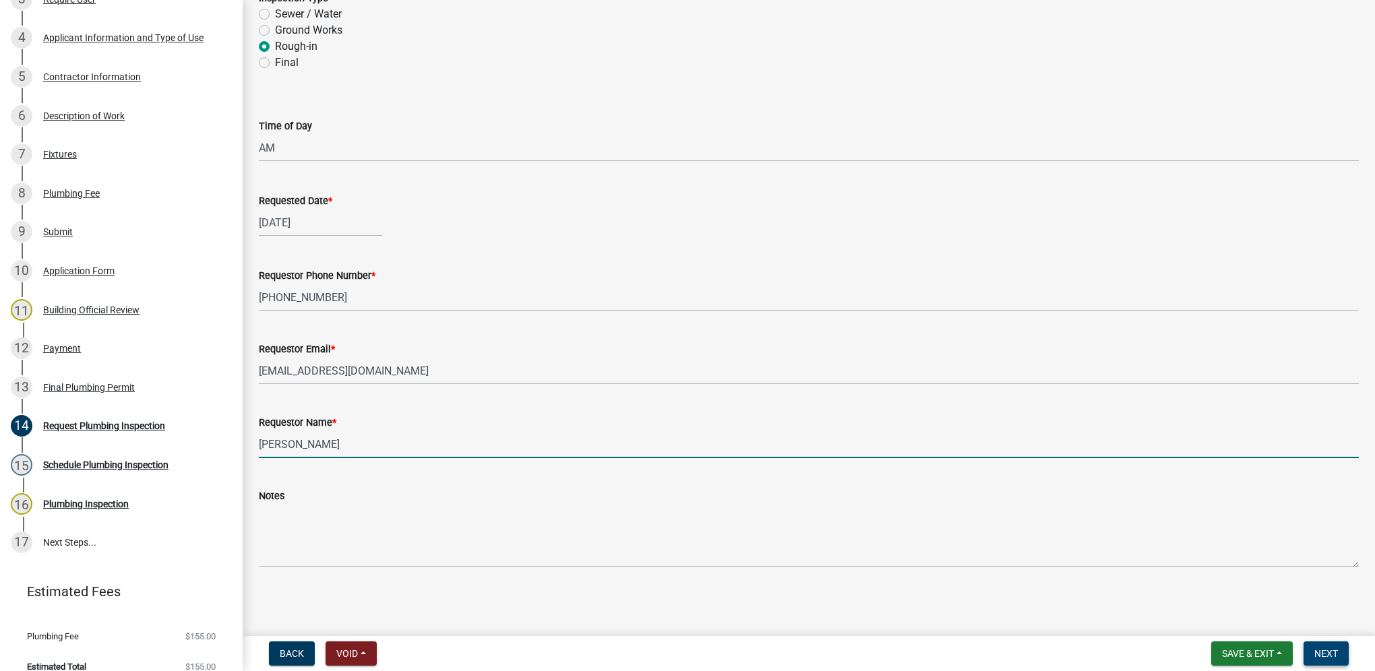
type input "[PERSON_NAME]"
click at [1324, 654] on span "Next" at bounding box center [1326, 653] width 24 height 11
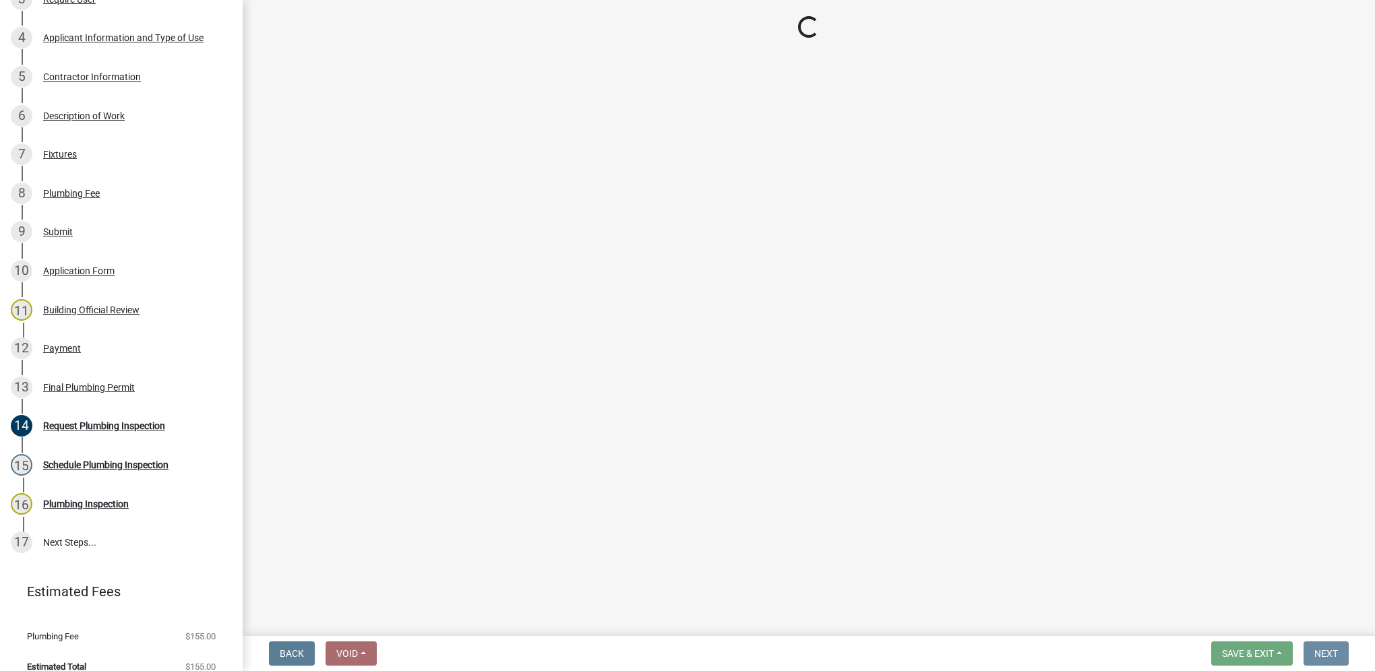
scroll to position [0, 0]
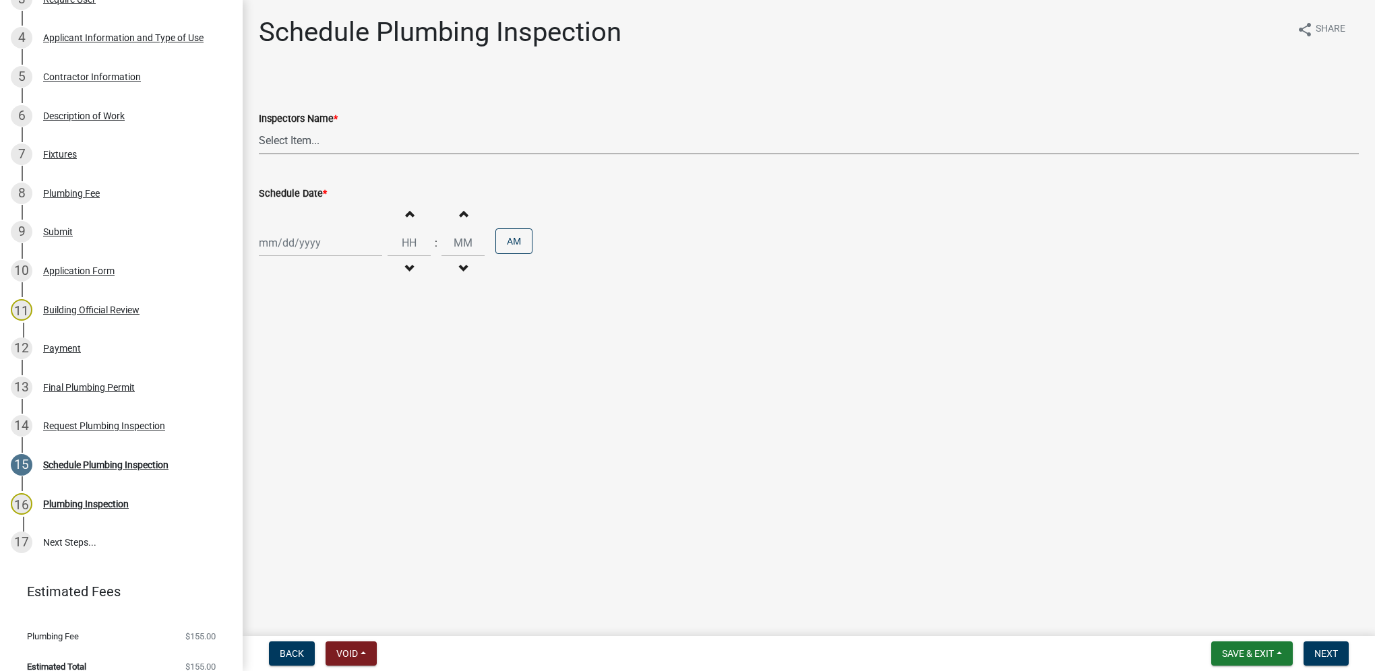
click at [332, 137] on select "Select Item... [DEMOGRAPHIC_DATA] (Indianola Other Inspector) T. Little ([PERSO…" at bounding box center [809, 141] width 1100 height 28
select select "27b8dde7-9ed4-44e4-ae8e-5969b60be3e6"
click at [259, 127] on select "Select Item... [DEMOGRAPHIC_DATA] (Indianola Other Inspector) T. Little ([PERSO…" at bounding box center [809, 141] width 1100 height 28
select select "10"
select select "2025"
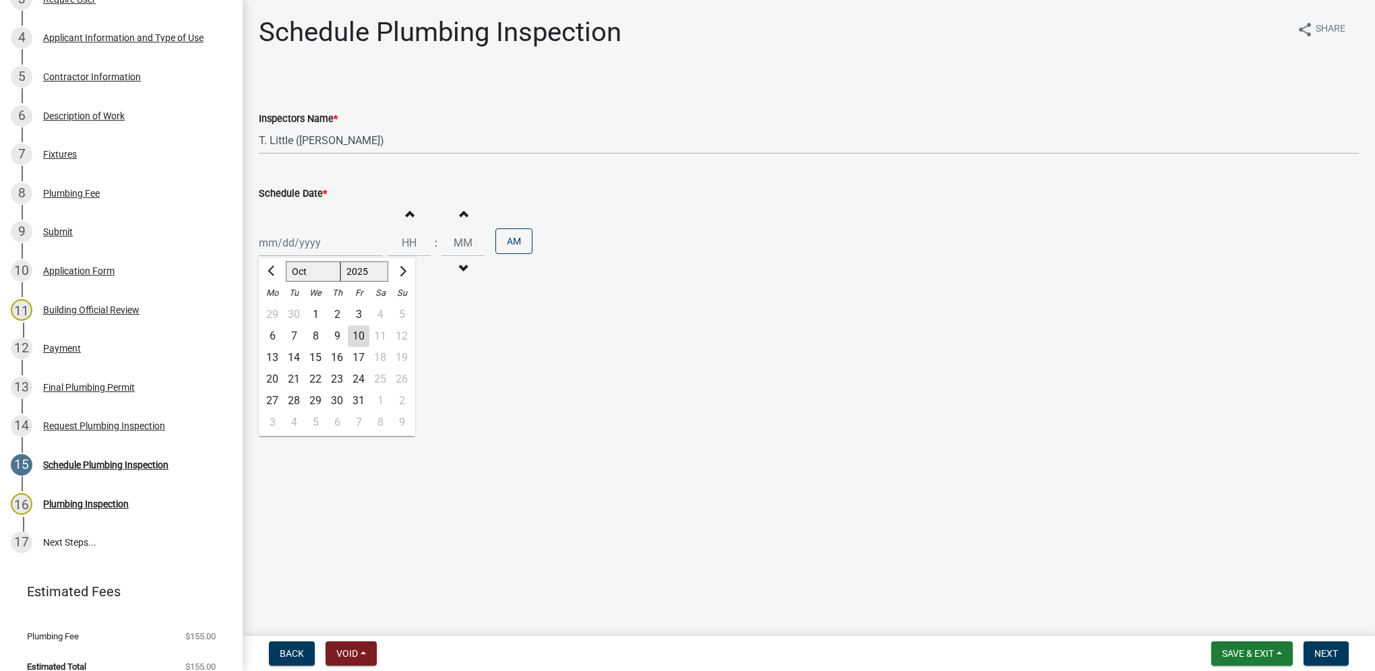
drag, startPoint x: 313, startPoint y: 235, endPoint x: 309, endPoint y: 250, distance: 15.4
click at [313, 235] on div "[PERSON_NAME] Feb Mar Apr [PERSON_NAME][DATE] Oct Nov [DATE] 1526 1527 1528 152…" at bounding box center [320, 243] width 123 height 28
click at [275, 353] on div "13" at bounding box center [273, 358] width 22 height 22
type input "[DATE]"
click at [399, 249] on input "Hours" at bounding box center [409, 243] width 43 height 28
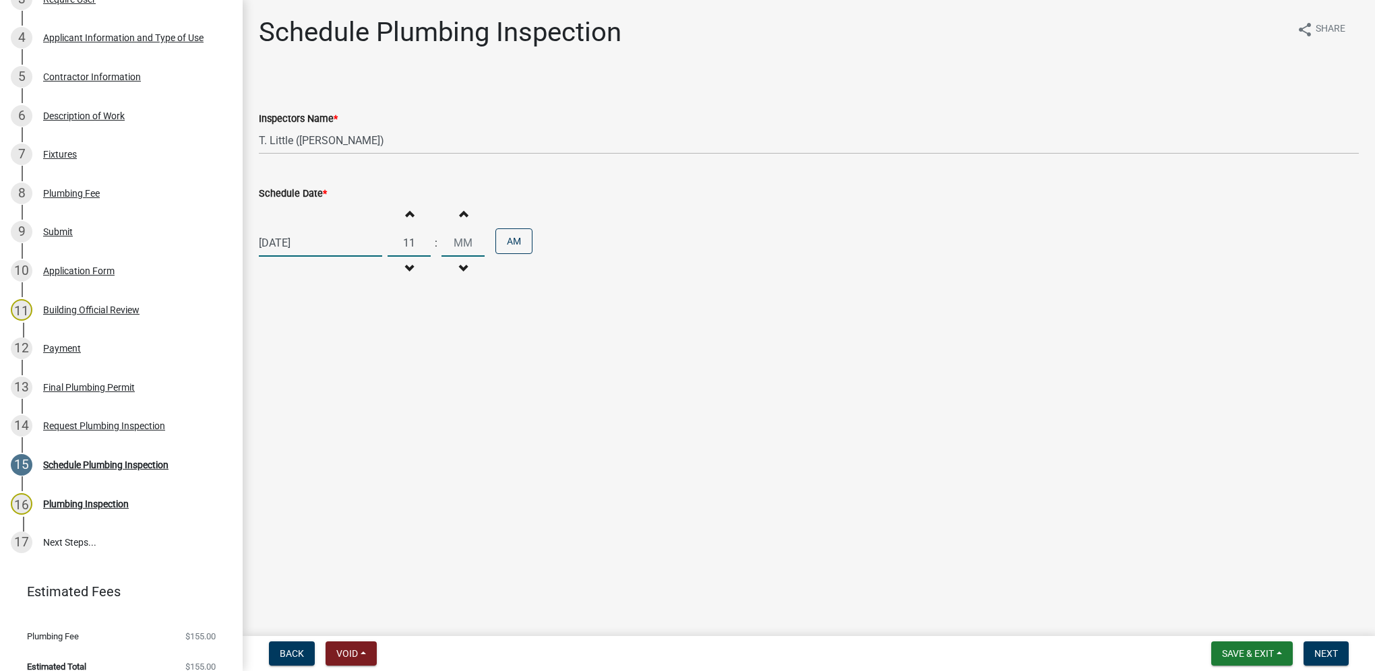
type input "11"
type input "00"
click at [1329, 648] on span "Next" at bounding box center [1326, 653] width 24 height 11
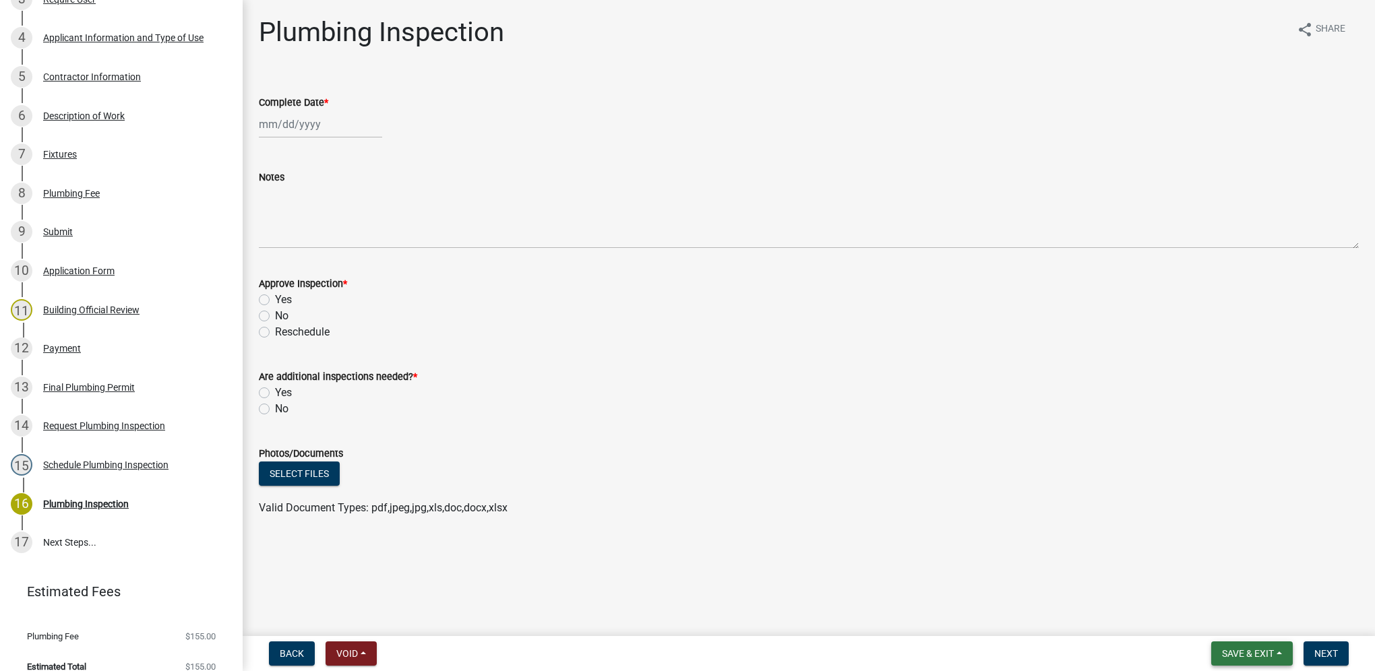
click at [1282, 661] on button "Save & Exit" at bounding box center [1252, 654] width 82 height 24
click at [1262, 620] on button "Save & Exit" at bounding box center [1239, 619] width 108 height 32
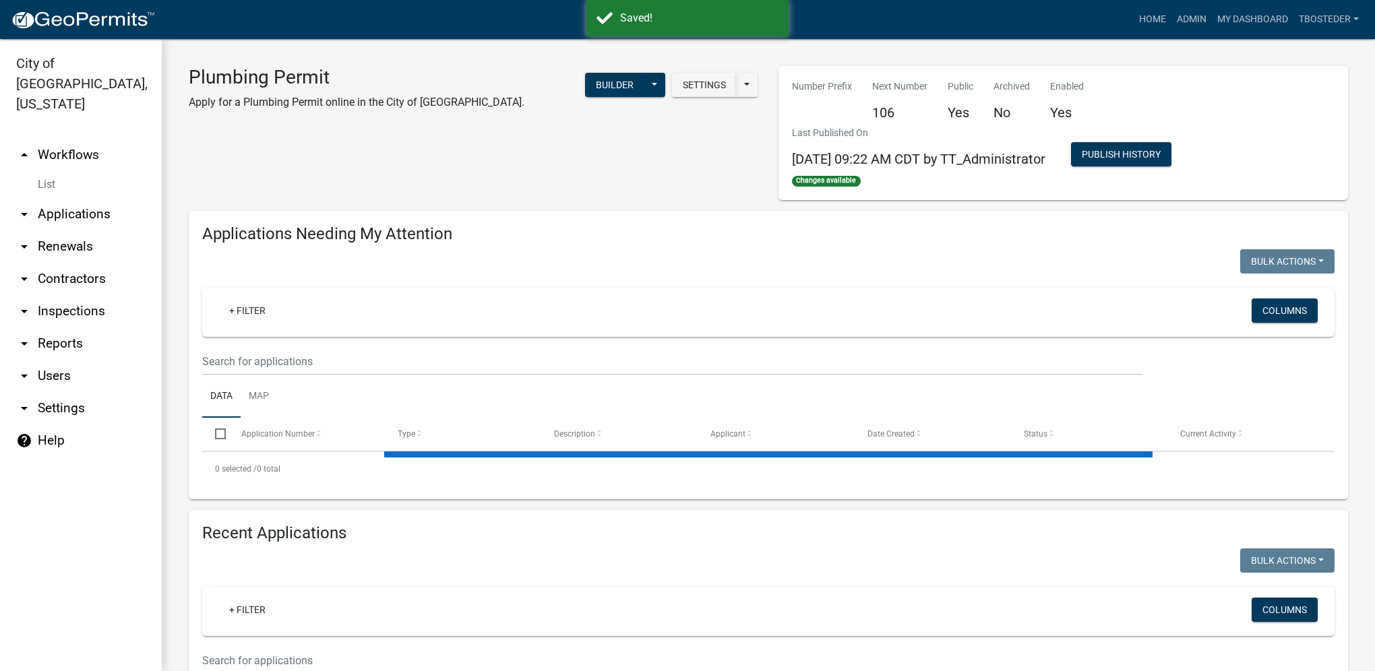
select select "1: 25"
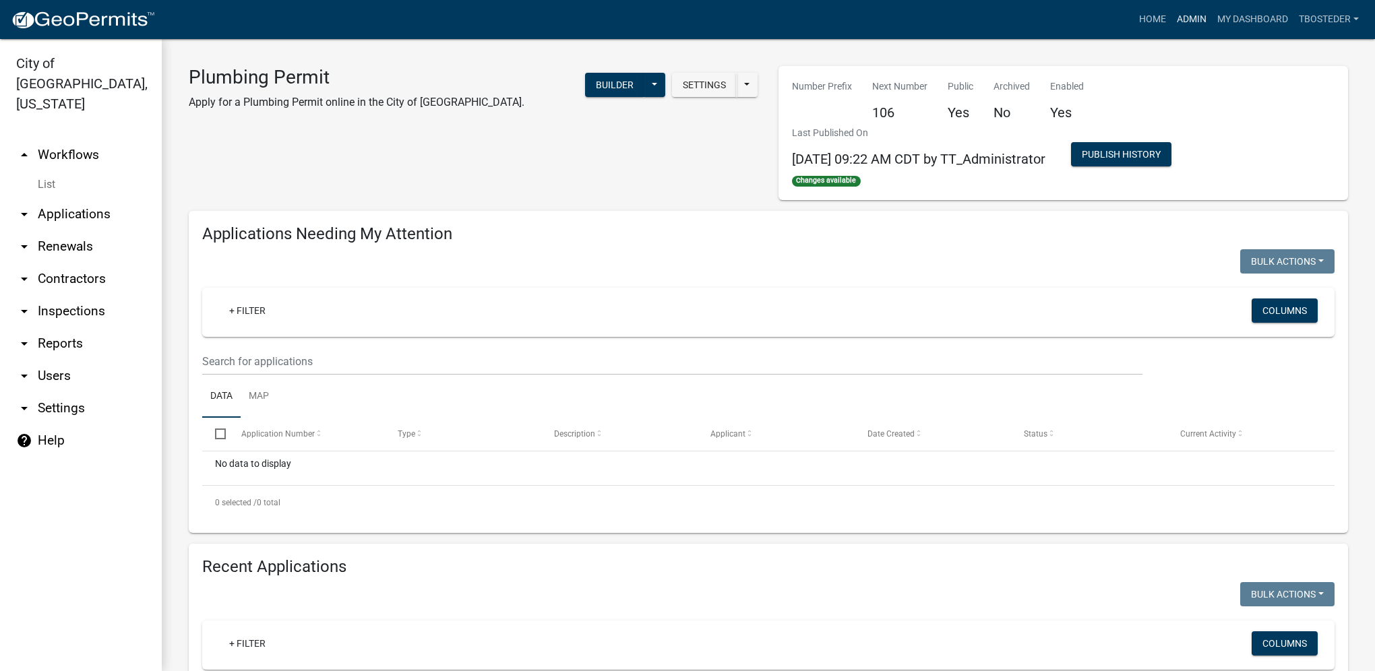
click at [1185, 26] on link "Admin" at bounding box center [1191, 20] width 40 height 26
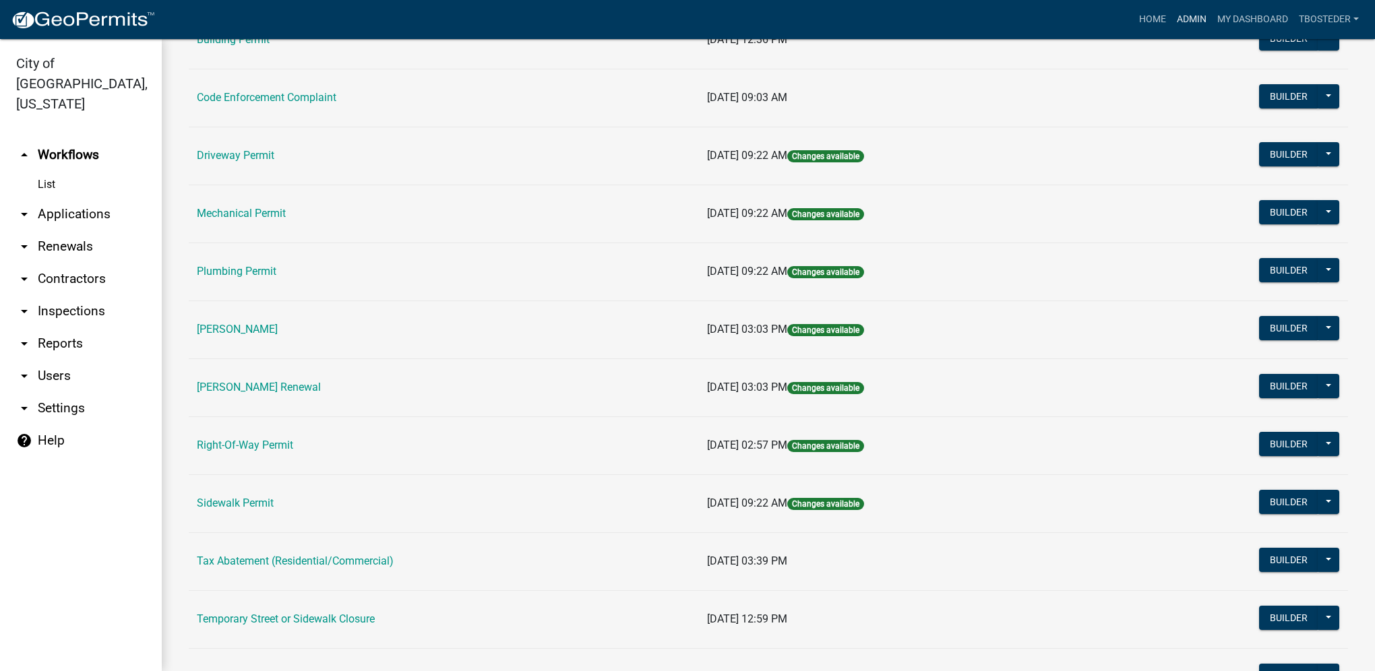
scroll to position [202, 0]
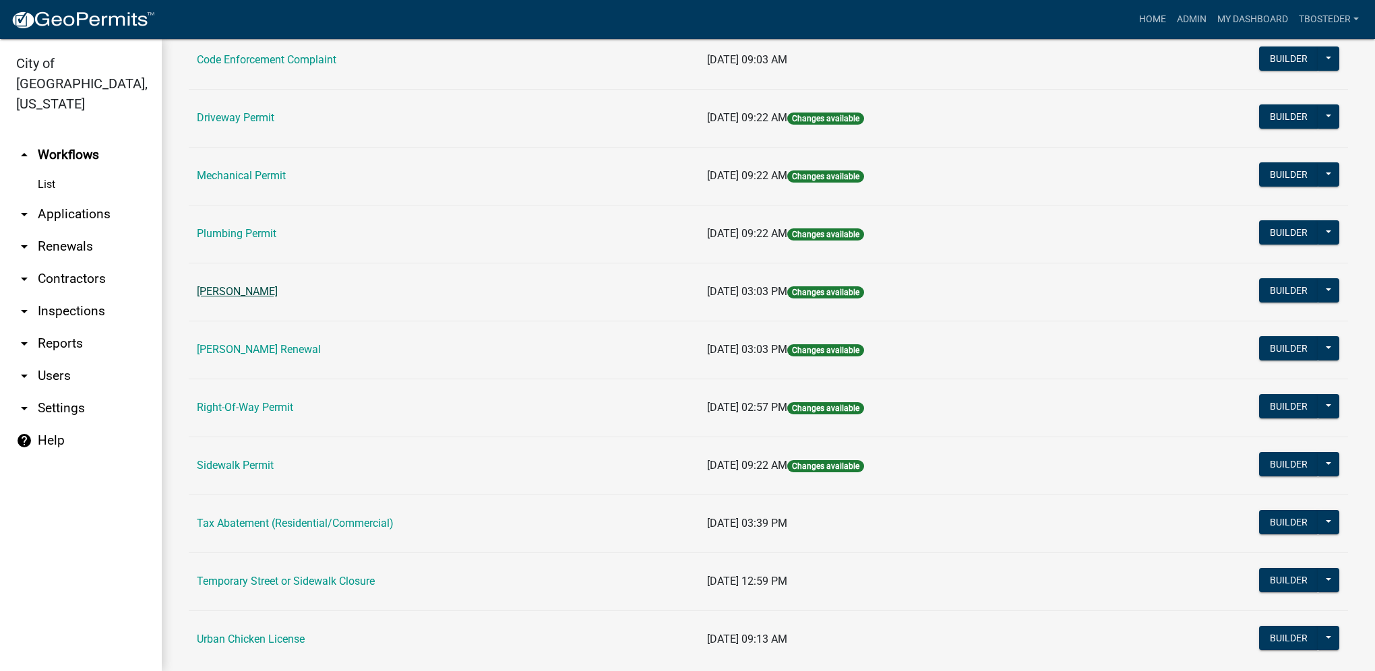
click at [269, 285] on link "[PERSON_NAME]" at bounding box center [237, 291] width 81 height 13
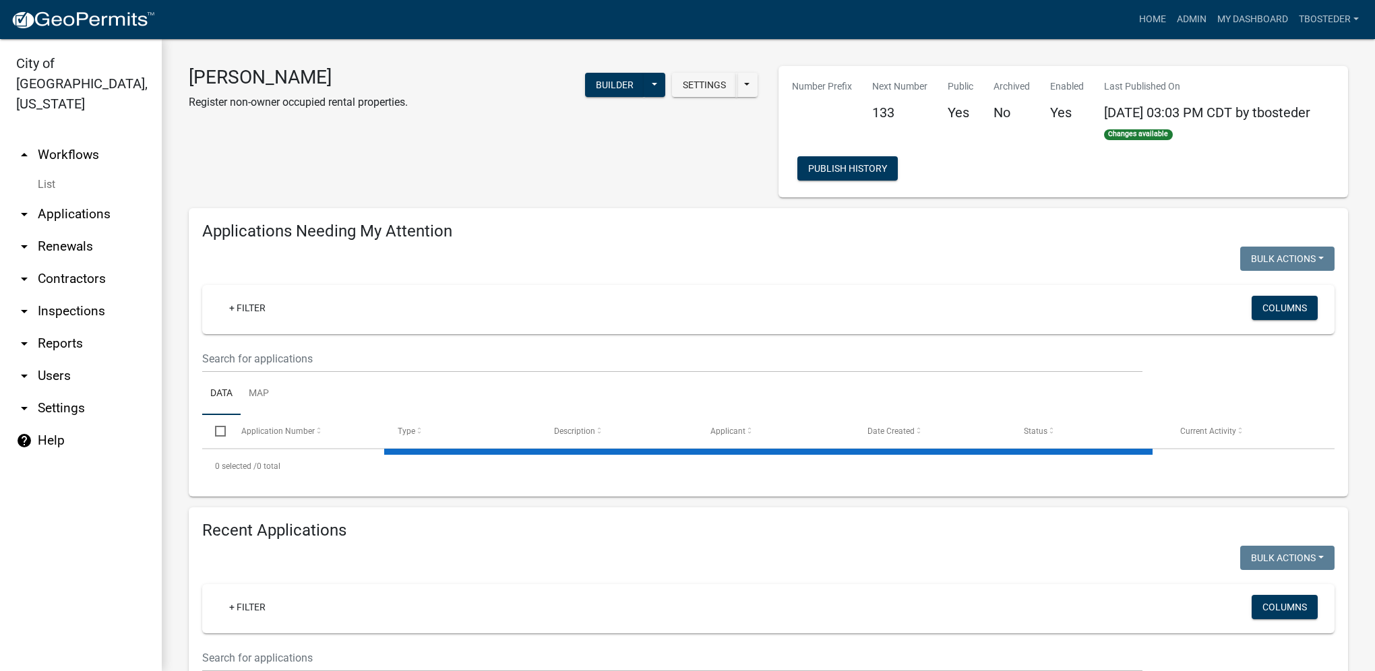
select select "1: 25"
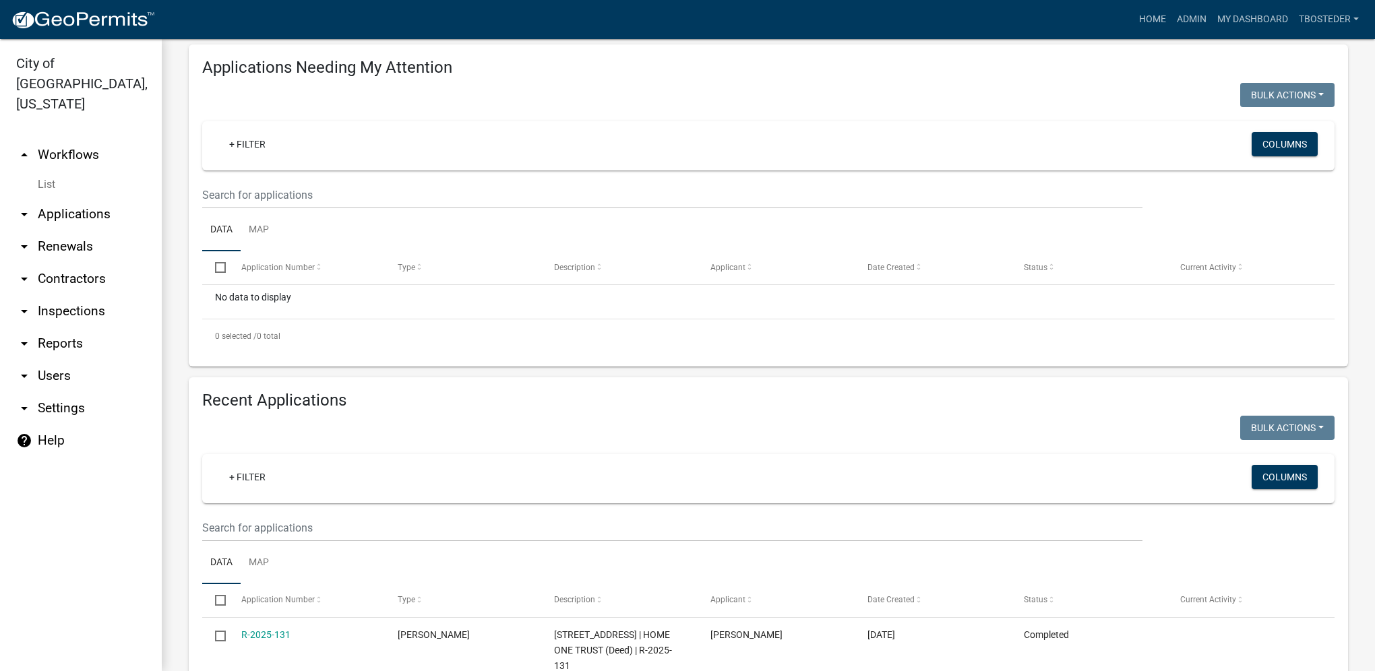
scroll to position [270, 0]
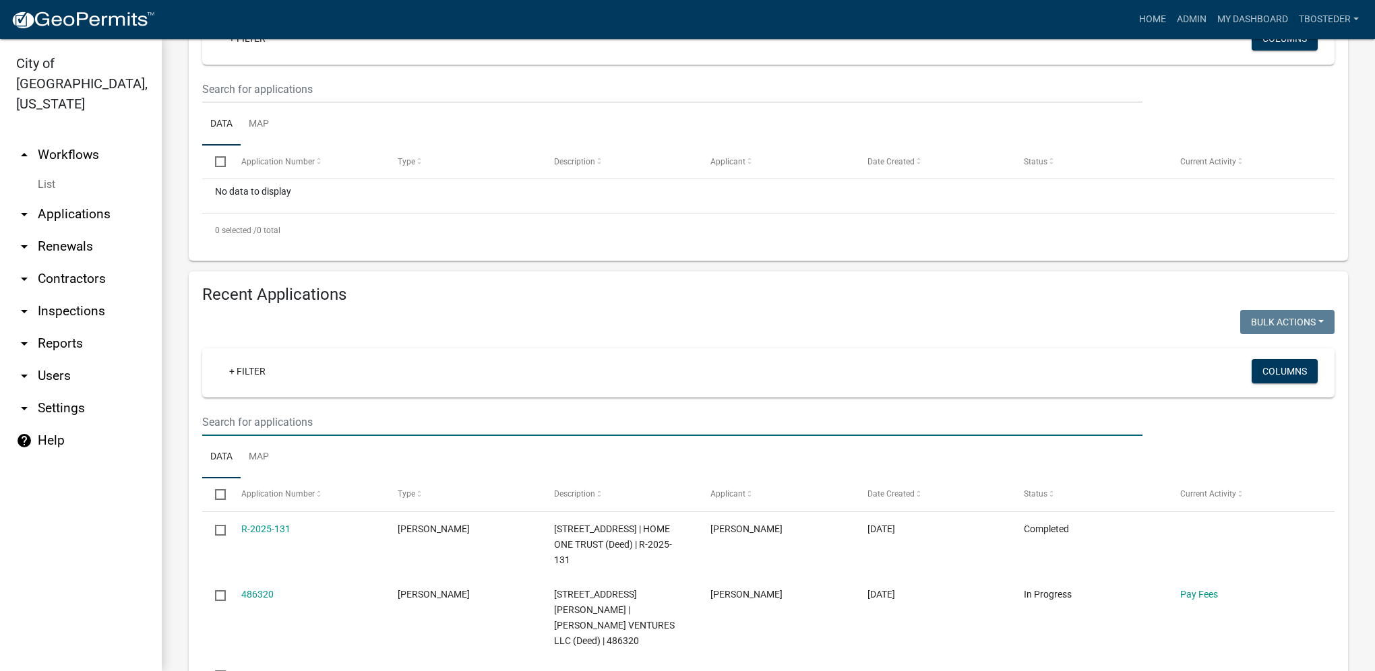
click at [311, 419] on input "text" at bounding box center [672, 422] width 940 height 28
type input "204 e 5th"
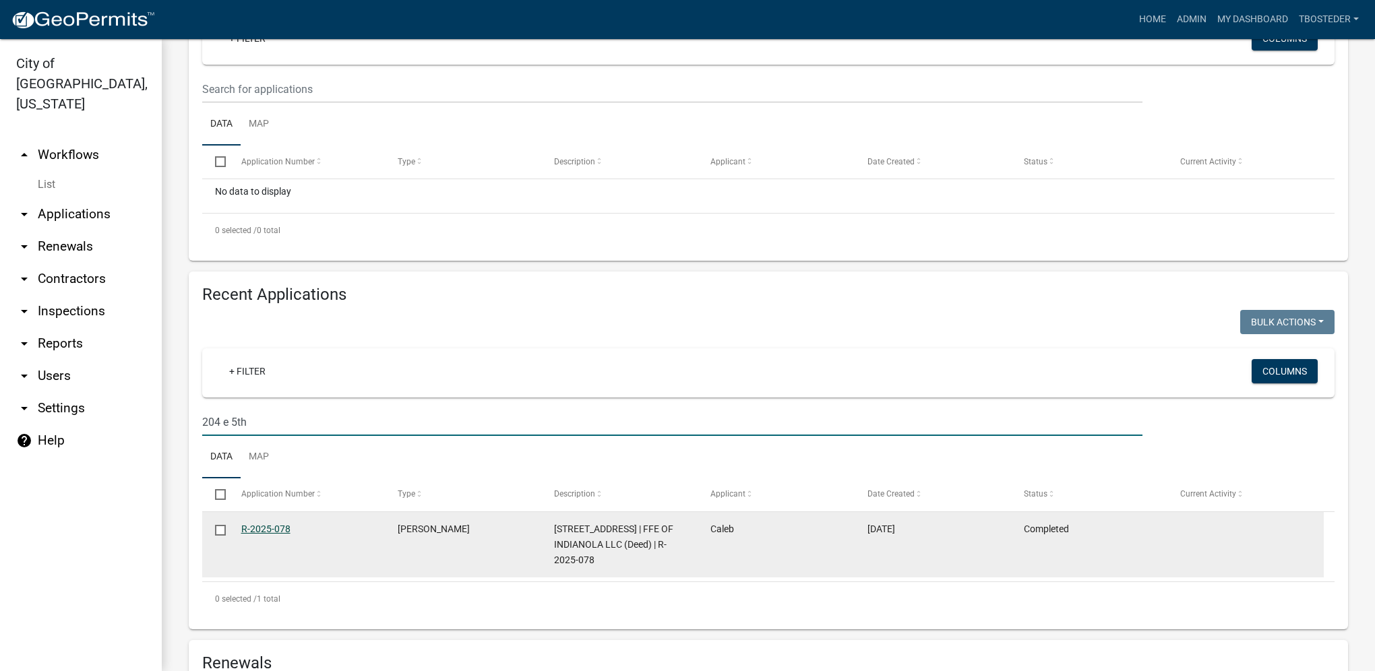
click at [278, 532] on link "R-2025-078" at bounding box center [265, 529] width 49 height 11
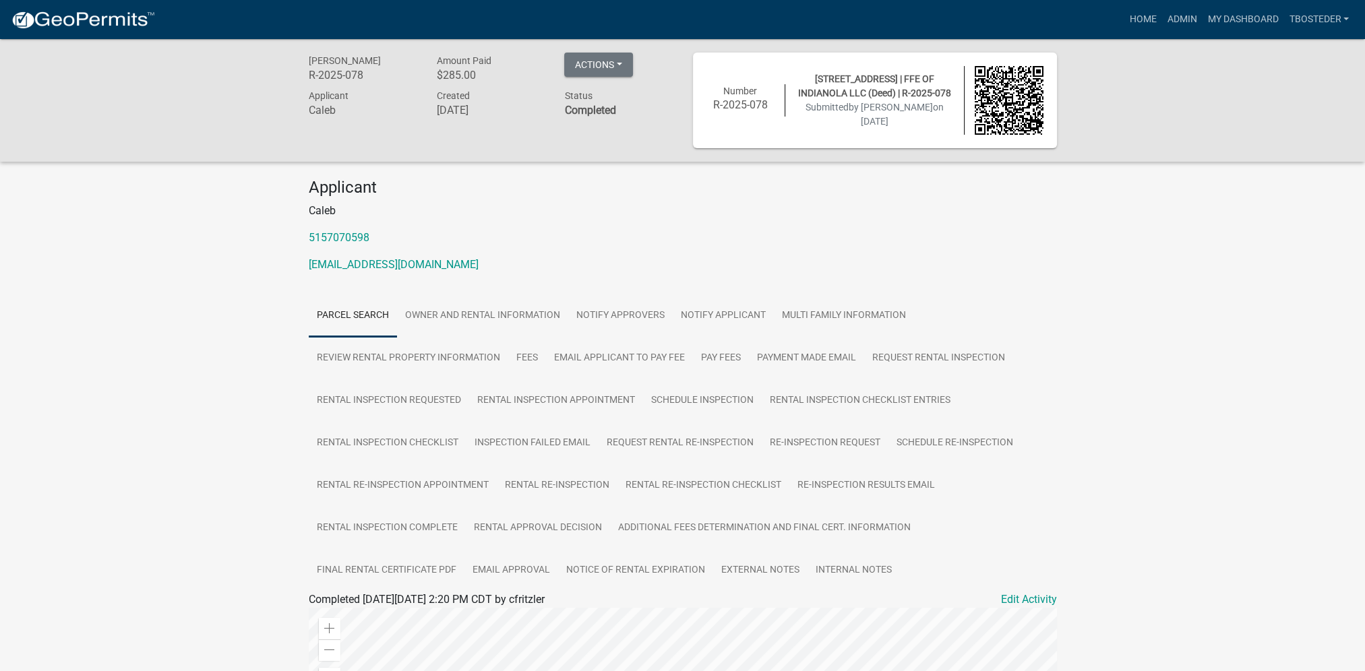
click at [876, 112] on span "by [PERSON_NAME]" at bounding box center [891, 107] width 84 height 11
drag, startPoint x: 876, startPoint y: 112, endPoint x: 820, endPoint y: 253, distance: 151.8
click at [822, 256] on div "Applicant Caleb 5157070598 [EMAIL_ADDRESS][DOMAIN_NAME]" at bounding box center [683, 231] width 768 height 106
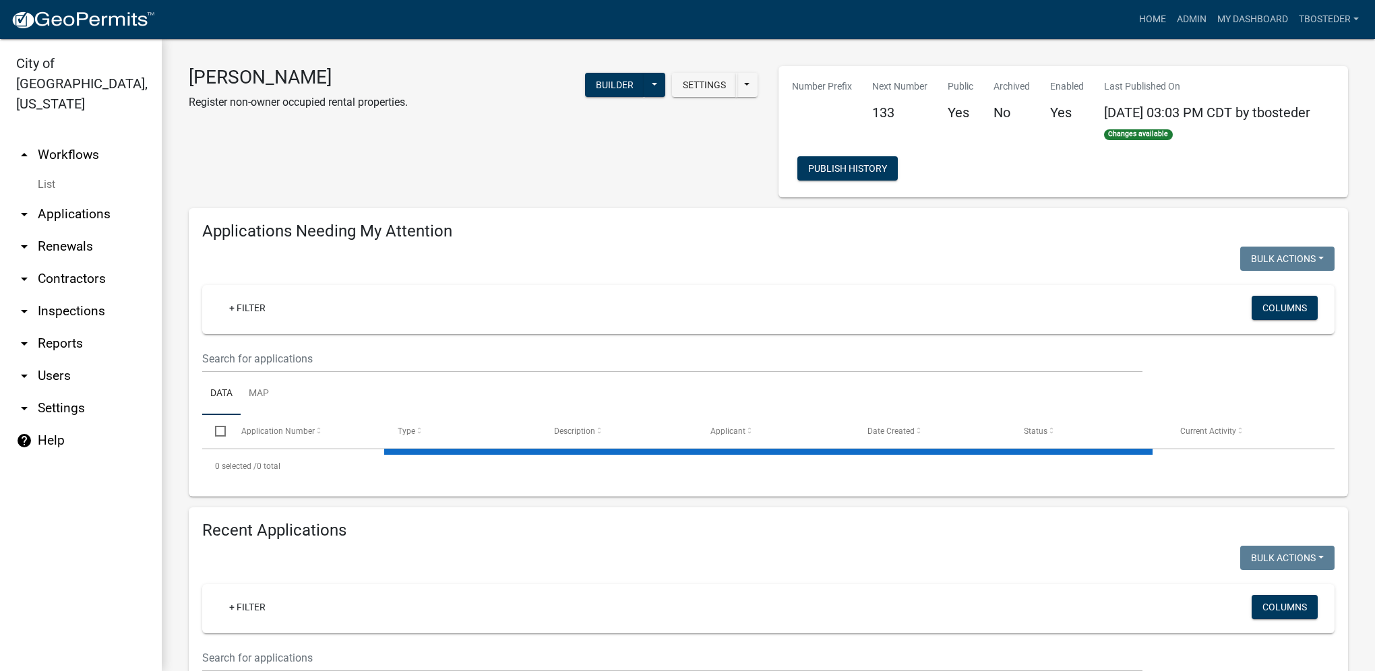
select select "1: 25"
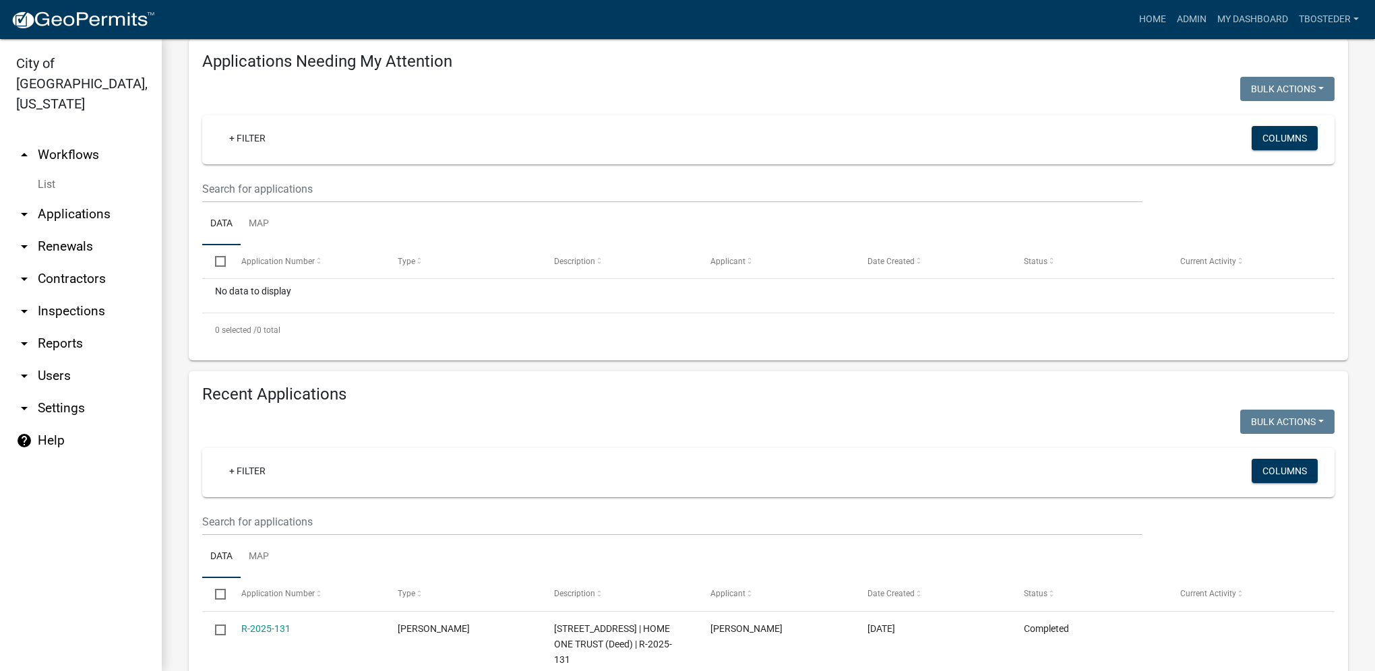
scroll to position [202, 0]
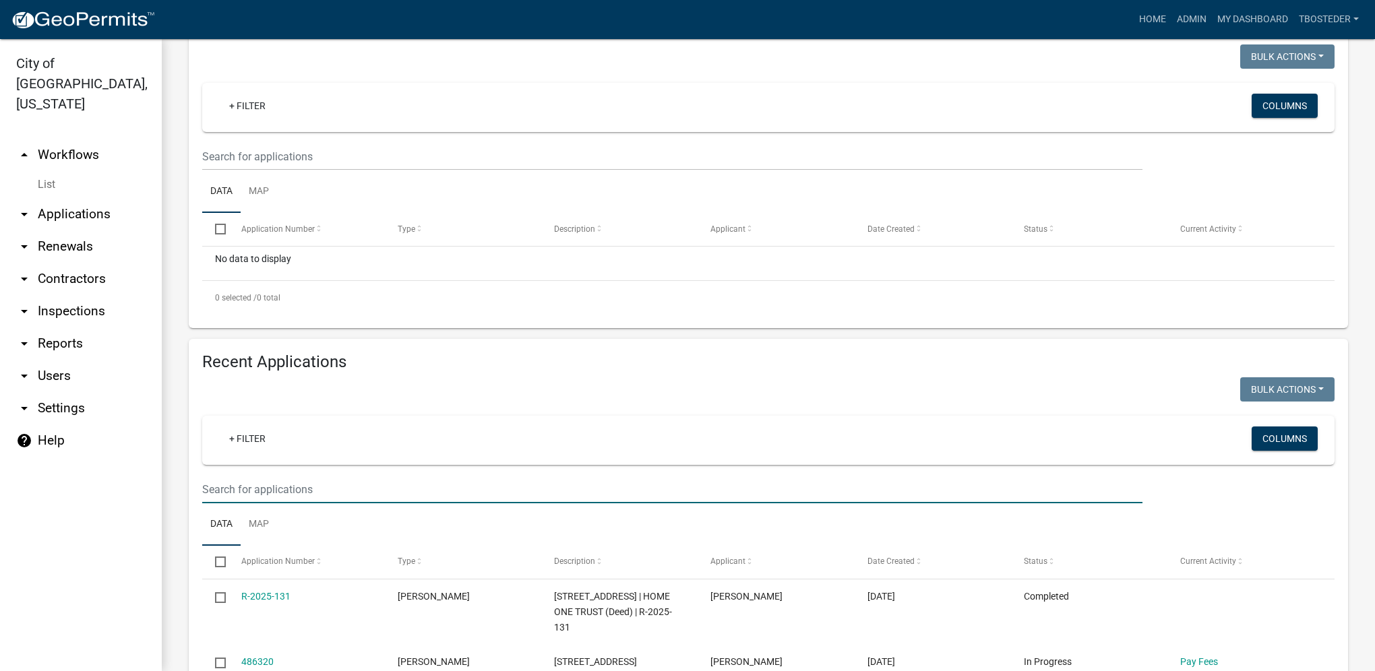
click at [361, 500] on input "text" at bounding box center [672, 490] width 940 height 28
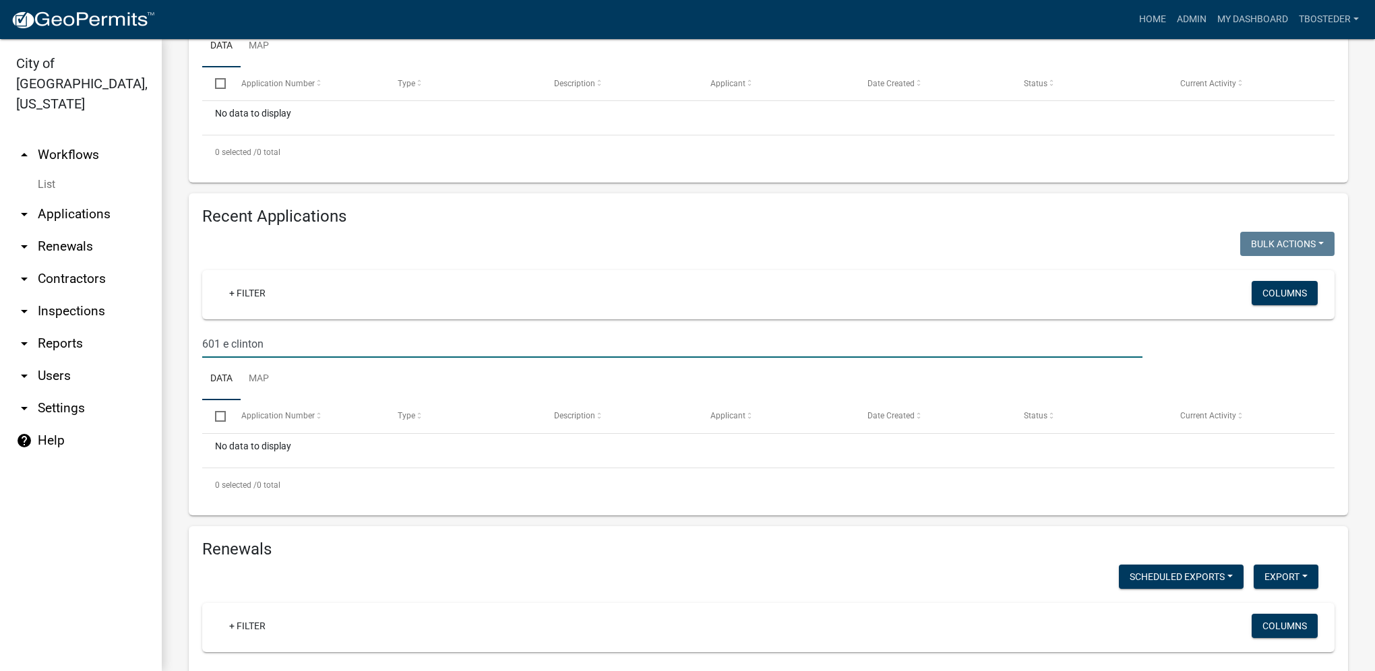
scroll to position [404, 0]
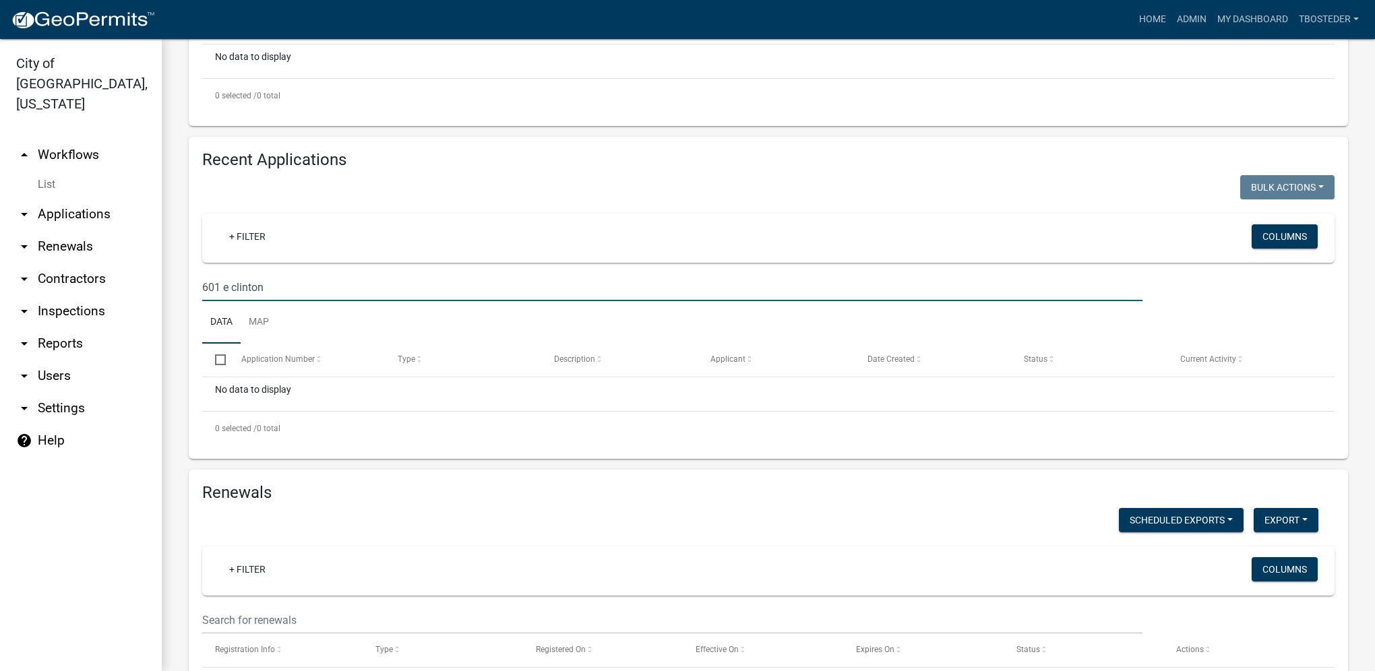
drag, startPoint x: 274, startPoint y: 288, endPoint x: 218, endPoint y: 292, distance: 56.0
click at [218, 292] on input "601 e clinton" at bounding box center [672, 288] width 940 height 28
type input "601"
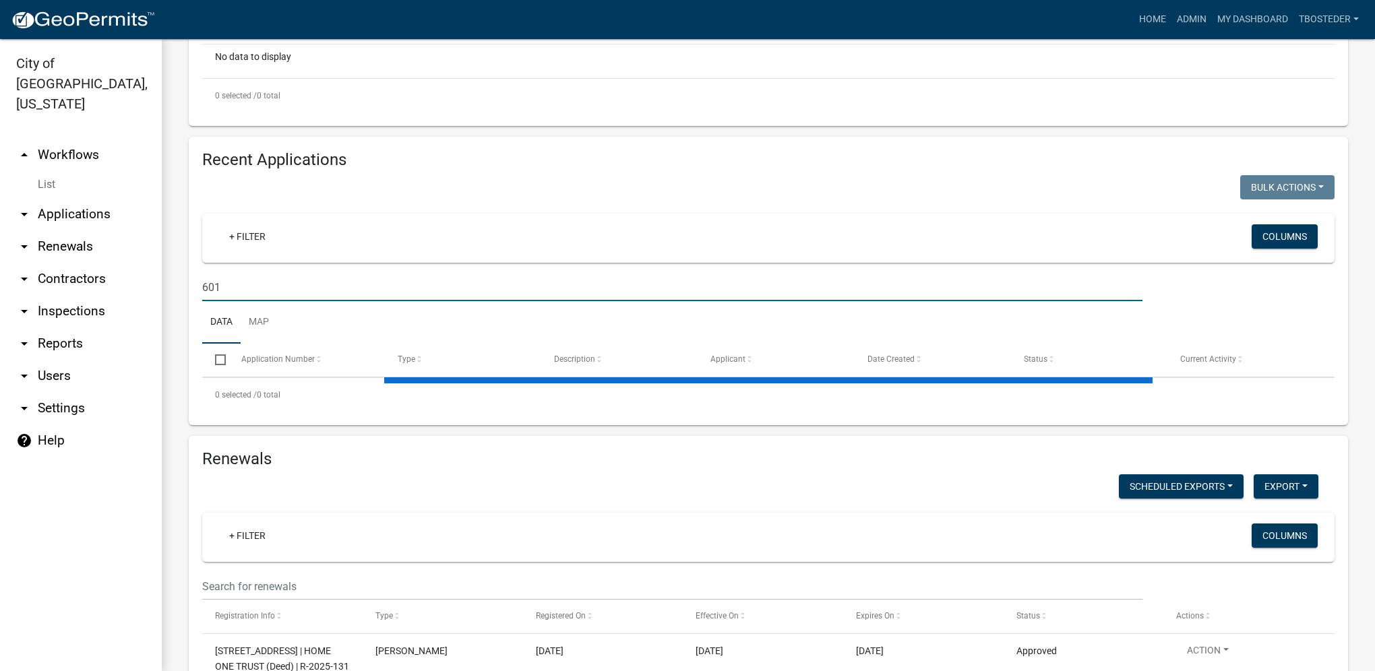
select select "1: 25"
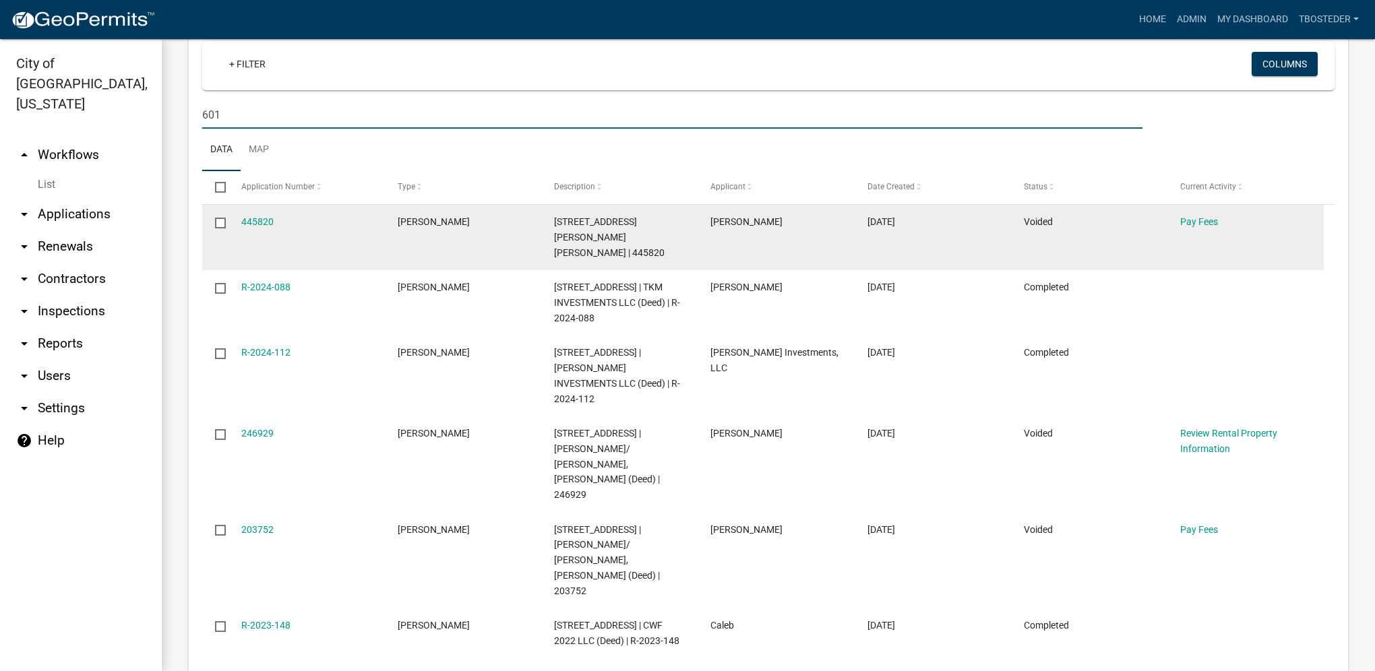
scroll to position [607, 0]
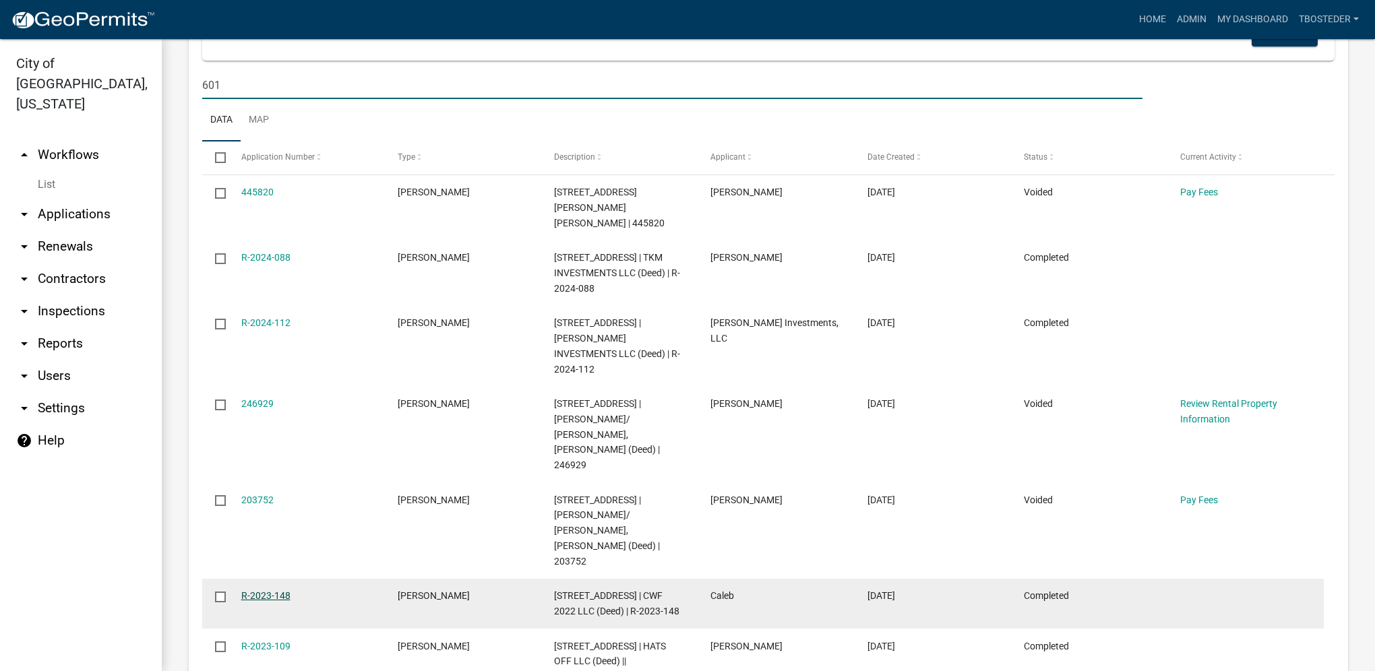
click at [280, 590] on link "R-2023-148" at bounding box center [265, 595] width 49 height 11
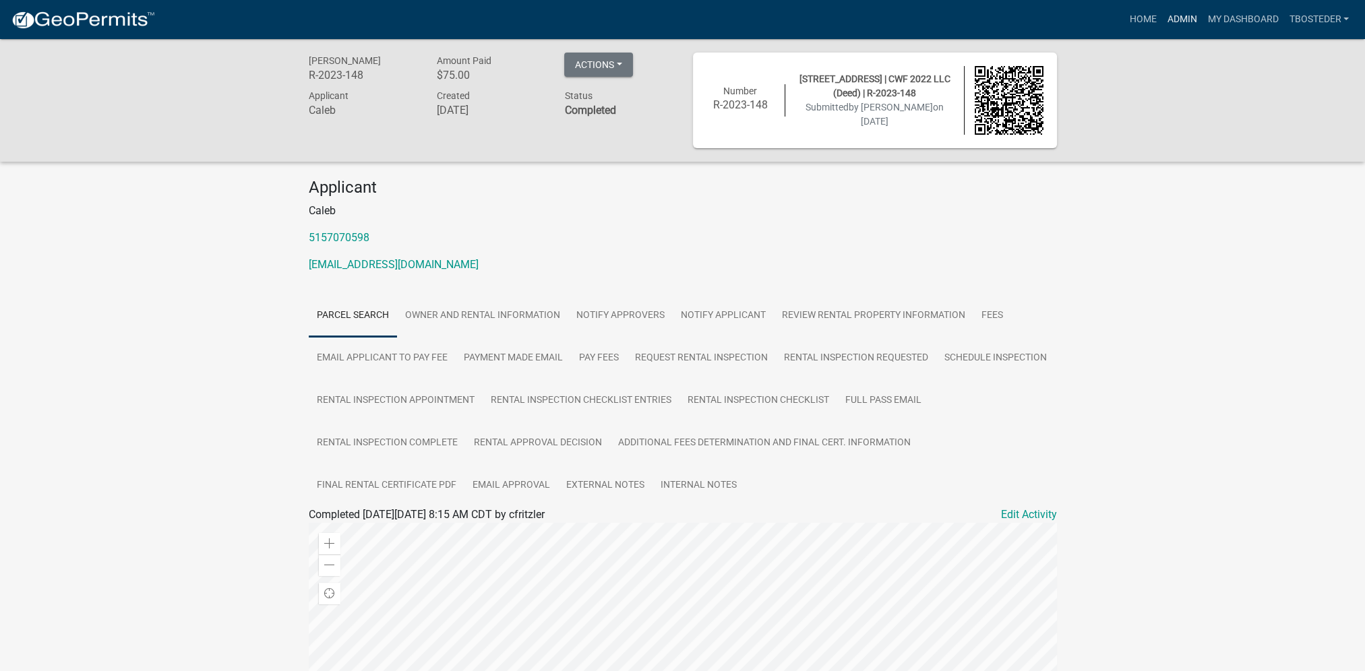
drag, startPoint x: 1180, startPoint y: 21, endPoint x: 1170, endPoint y: 24, distance: 10.7
click at [1180, 21] on link "Admin" at bounding box center [1181, 20] width 40 height 26
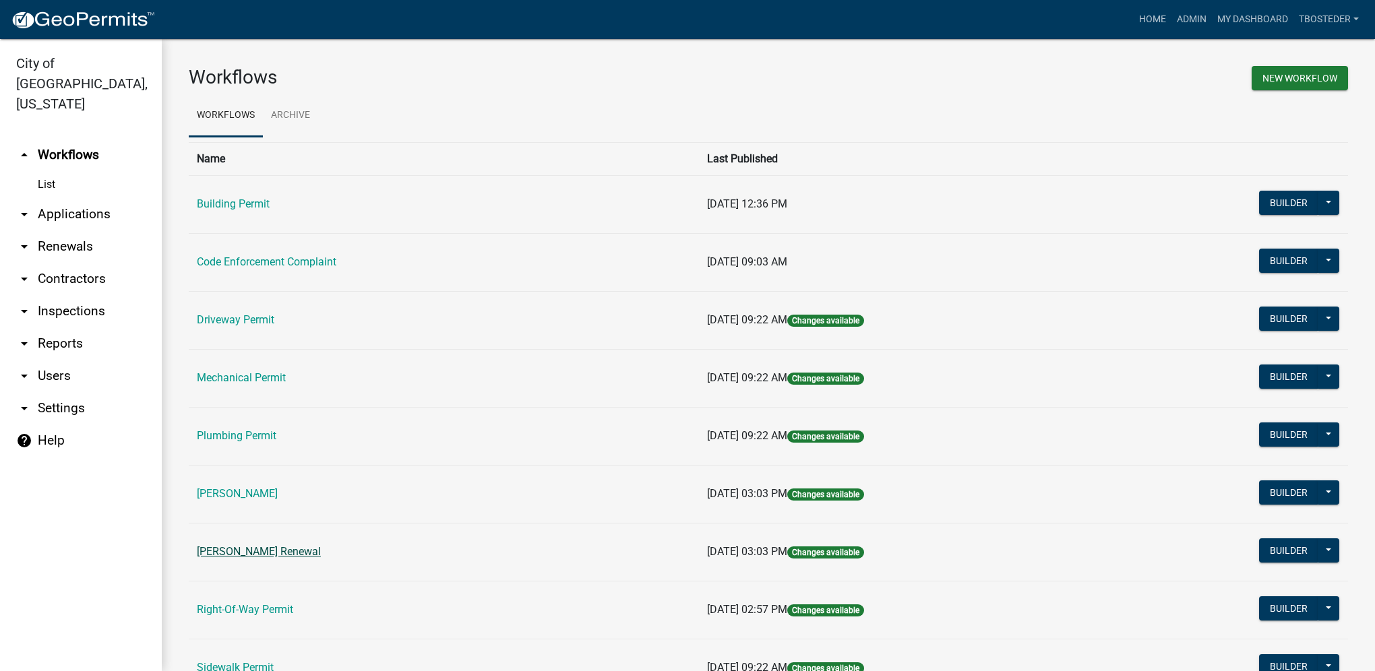
click at [295, 551] on link "[PERSON_NAME] Renewal" at bounding box center [259, 551] width 124 height 13
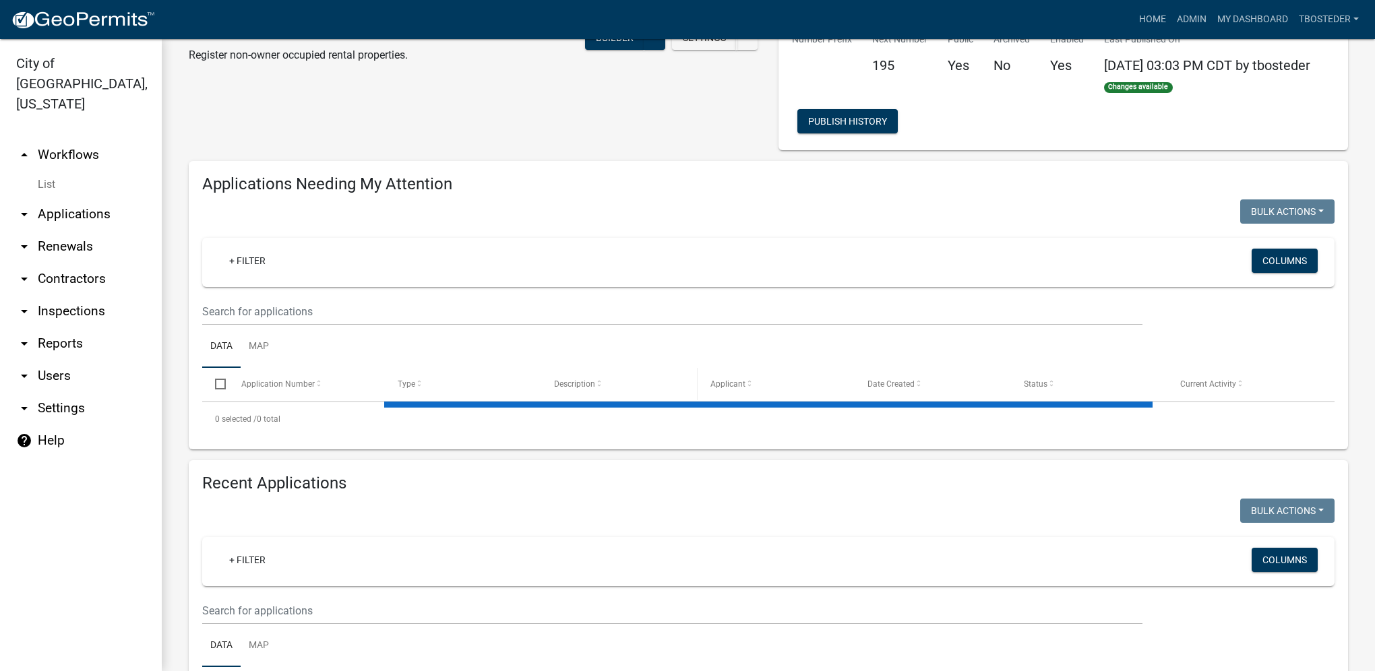
select select "1: 25"
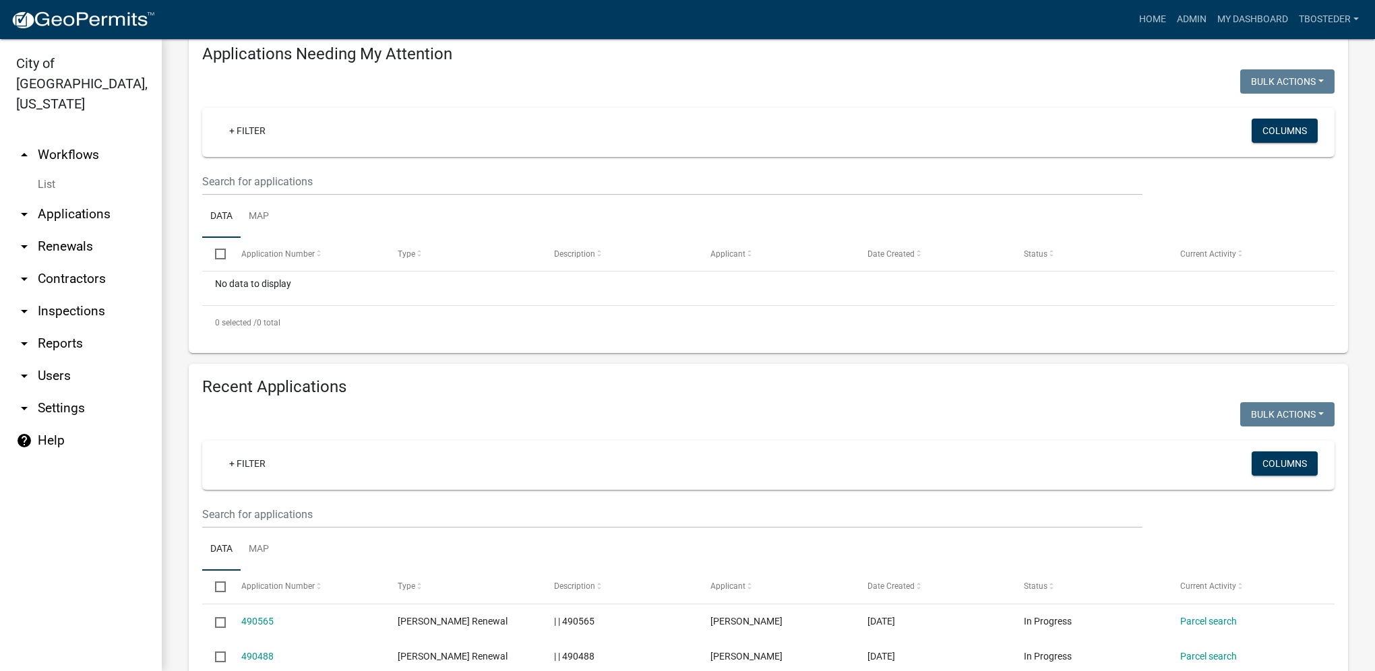
scroll to position [202, 0]
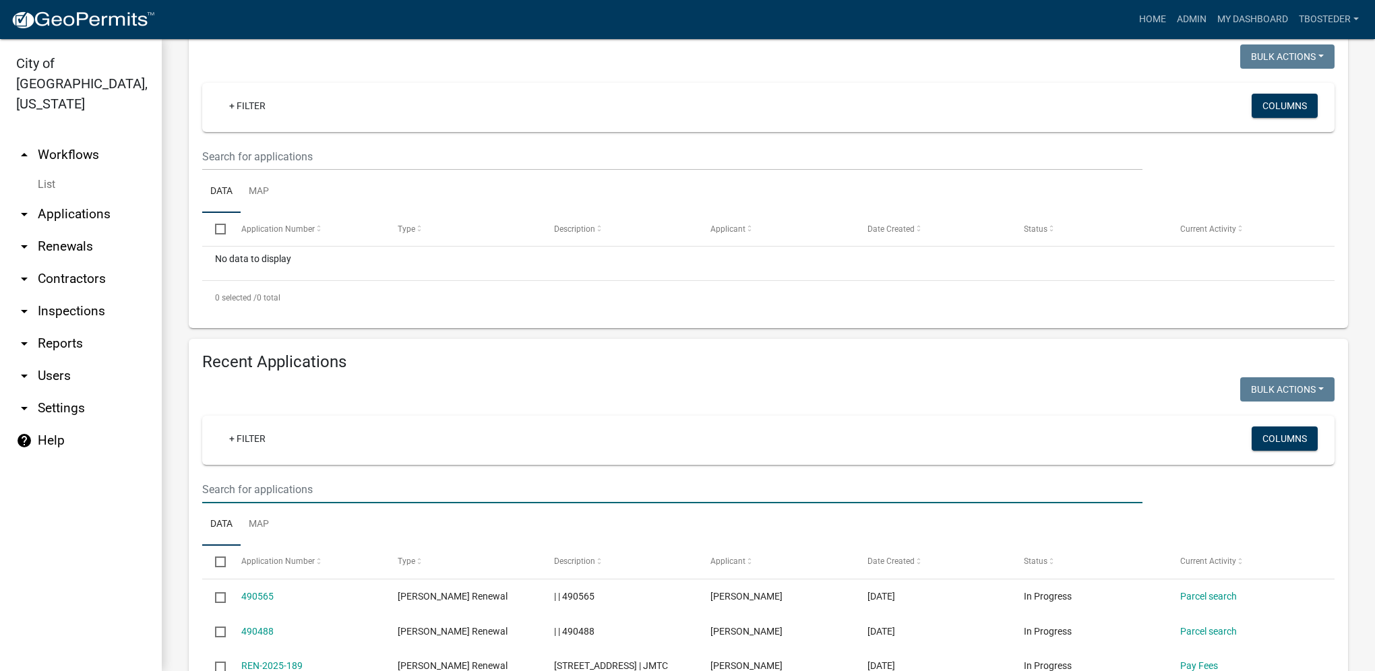
click at [330, 480] on input "text" at bounding box center [672, 490] width 940 height 28
type input "Caleb"
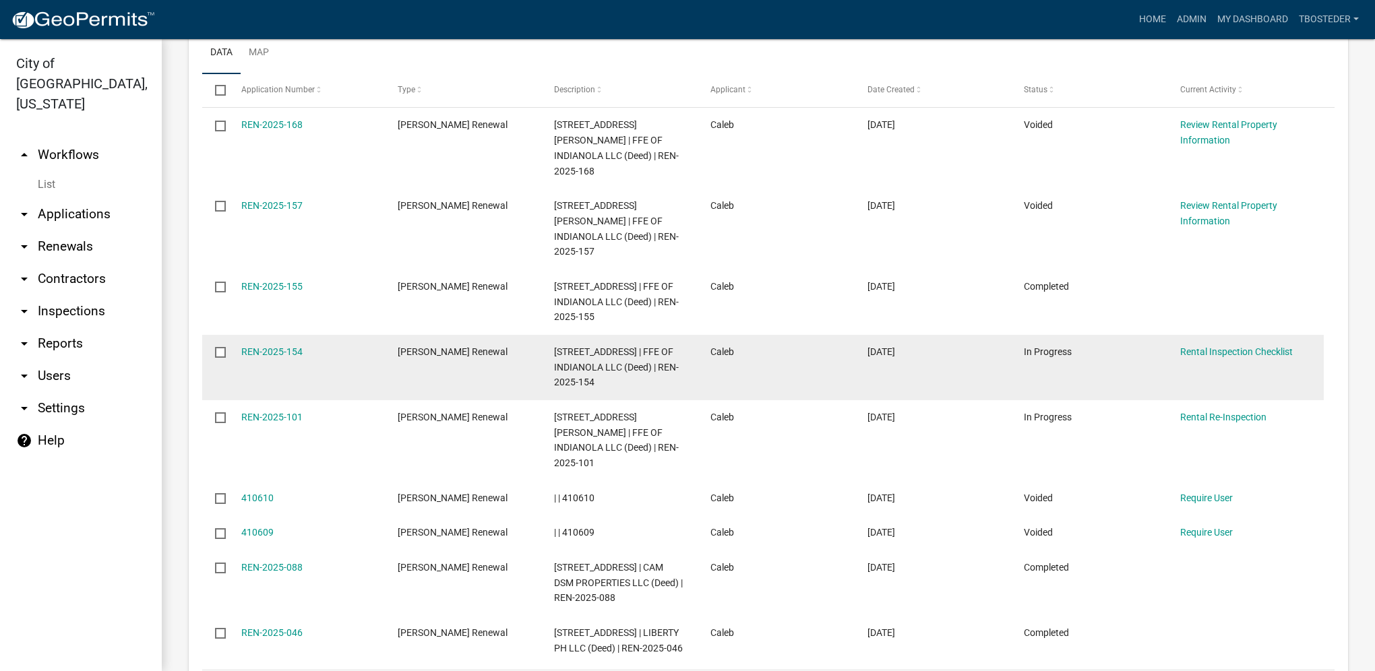
scroll to position [607, 0]
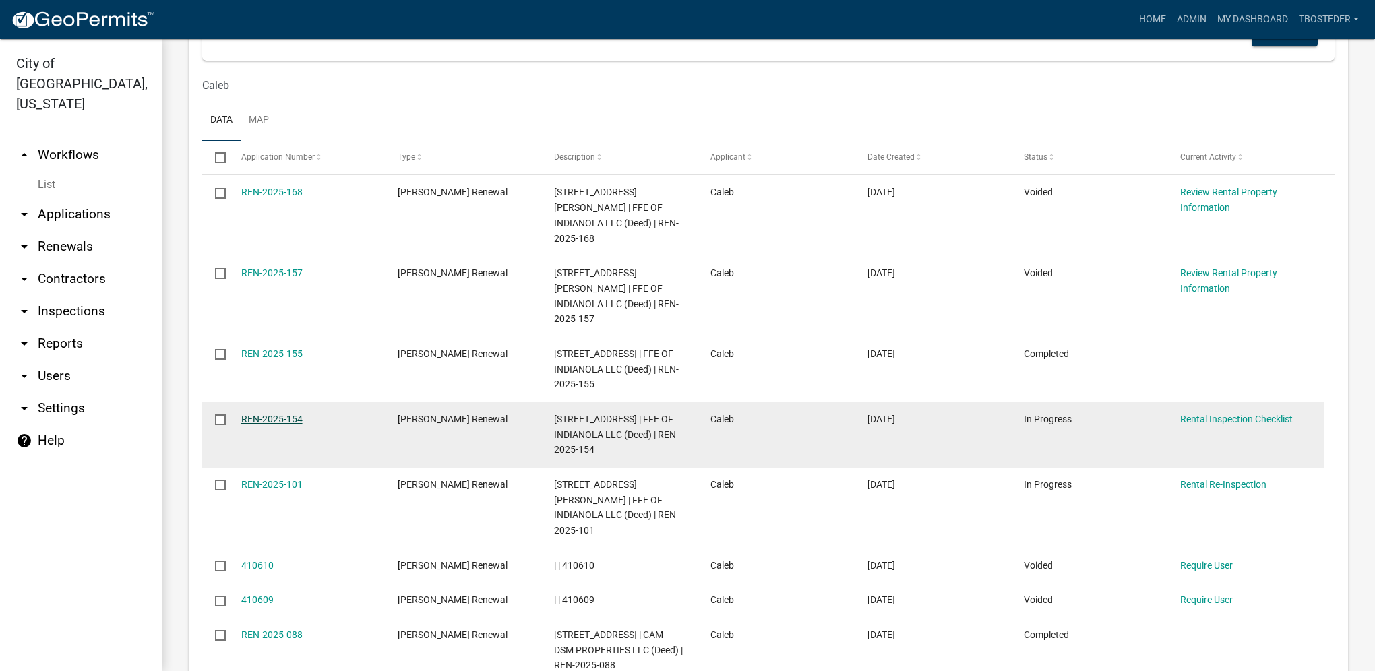
click at [301, 412] on div "REN-2025-154" at bounding box center [306, 420] width 131 height 16
click at [272, 414] on link "REN-2025-154" at bounding box center [271, 419] width 61 height 11
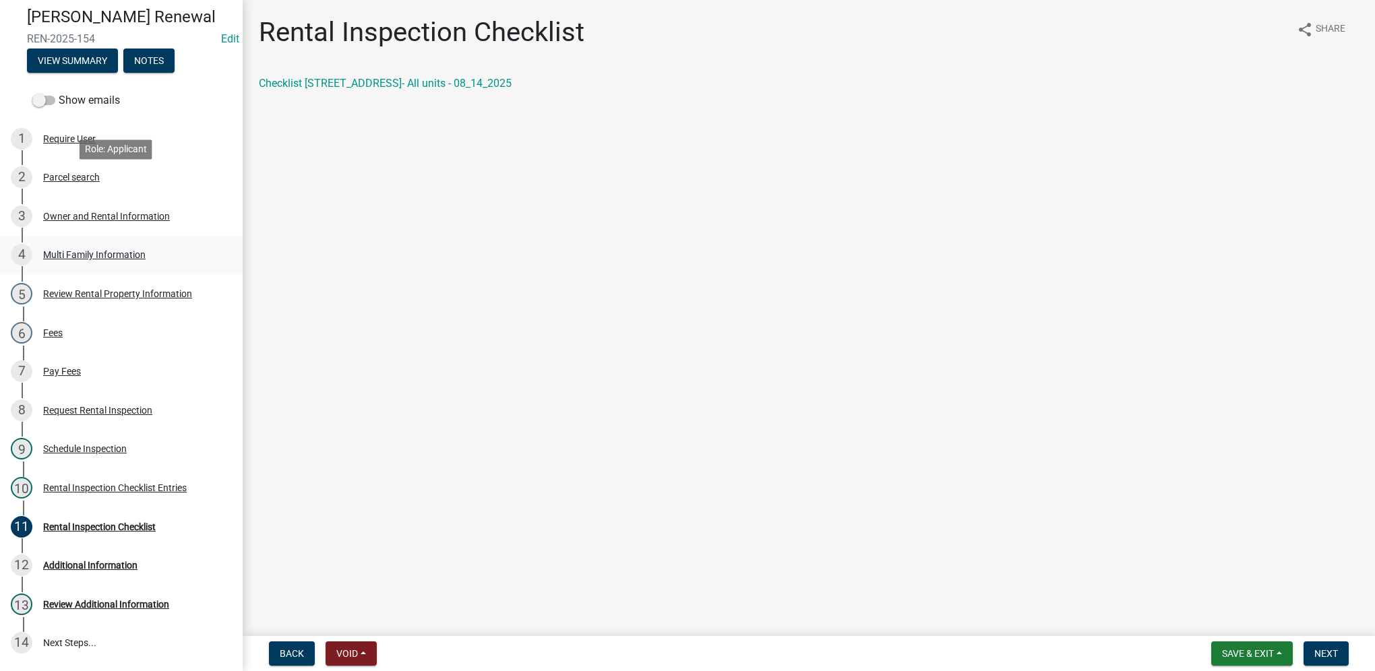
scroll to position [256, 0]
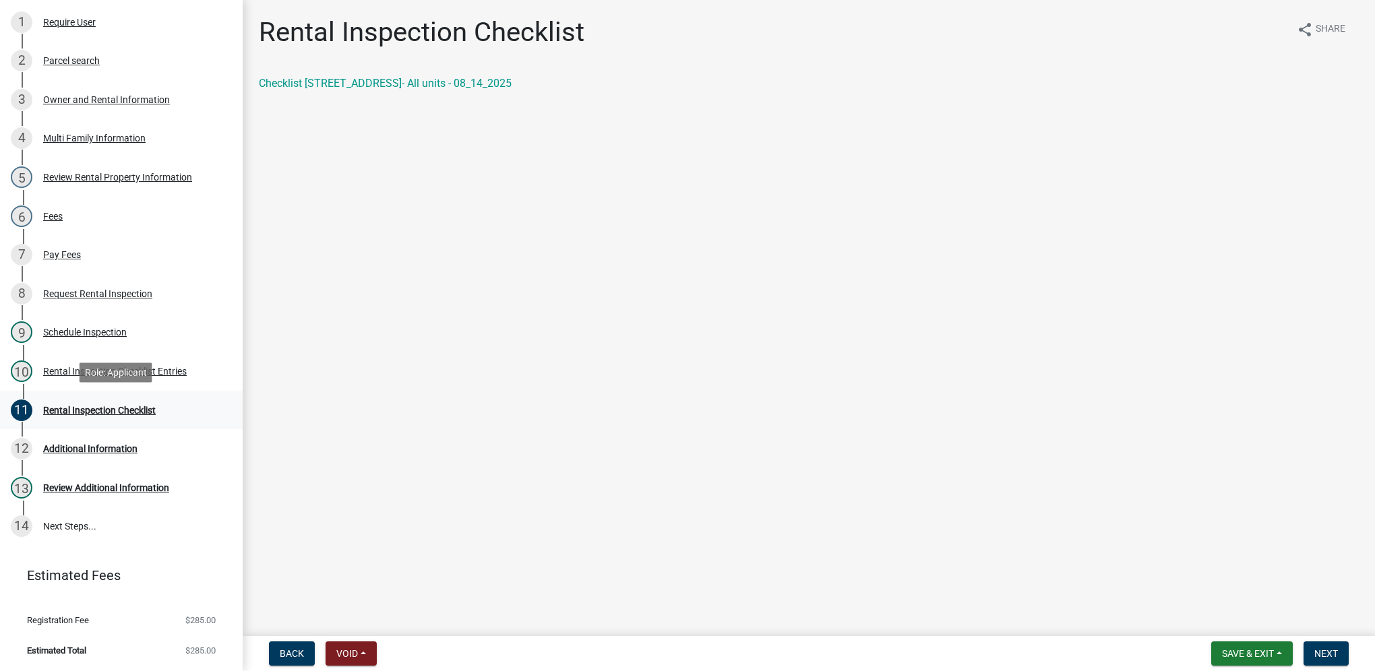
click at [104, 400] on div "11 Rental Inspection Checklist" at bounding box center [116, 411] width 210 height 22
click at [96, 417] on div "11 Rental Inspection Checklist" at bounding box center [116, 411] width 210 height 22
click at [138, 359] on link "10 Rental Inspection Checklist Entries" at bounding box center [121, 371] width 243 height 39
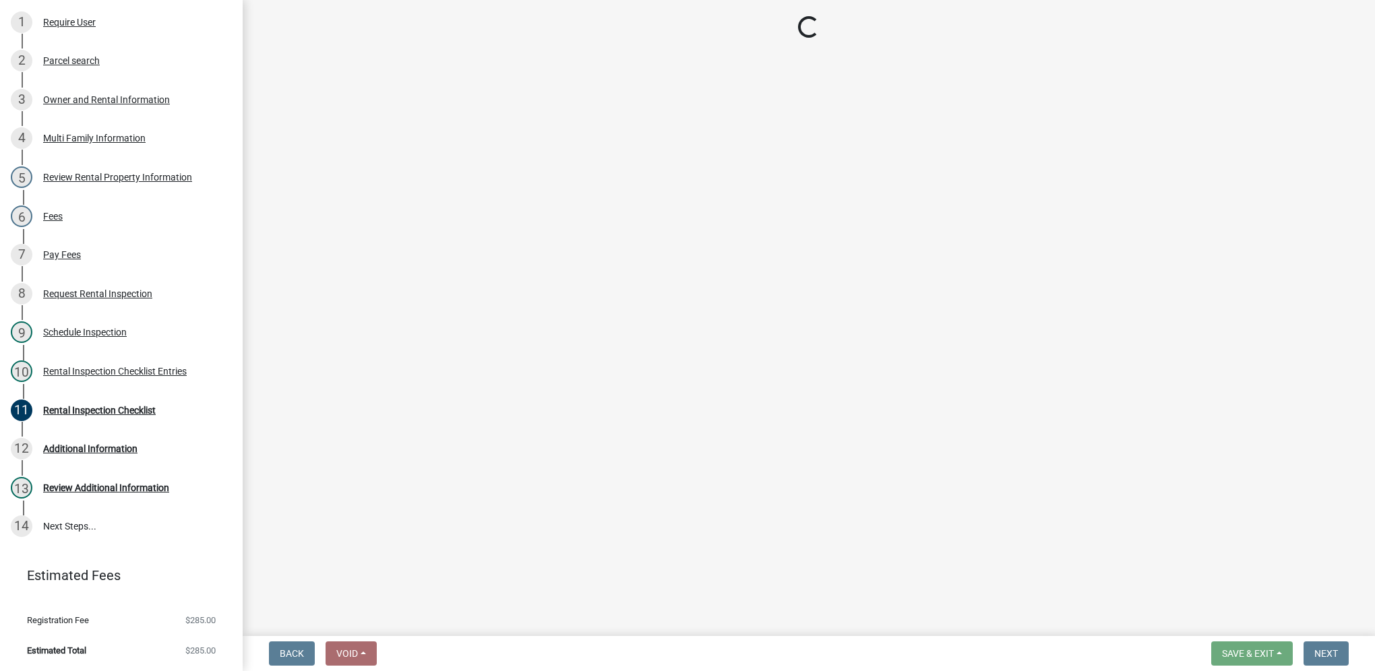
select select "3237a74e-59b5-424e-94fe-d72df491538c"
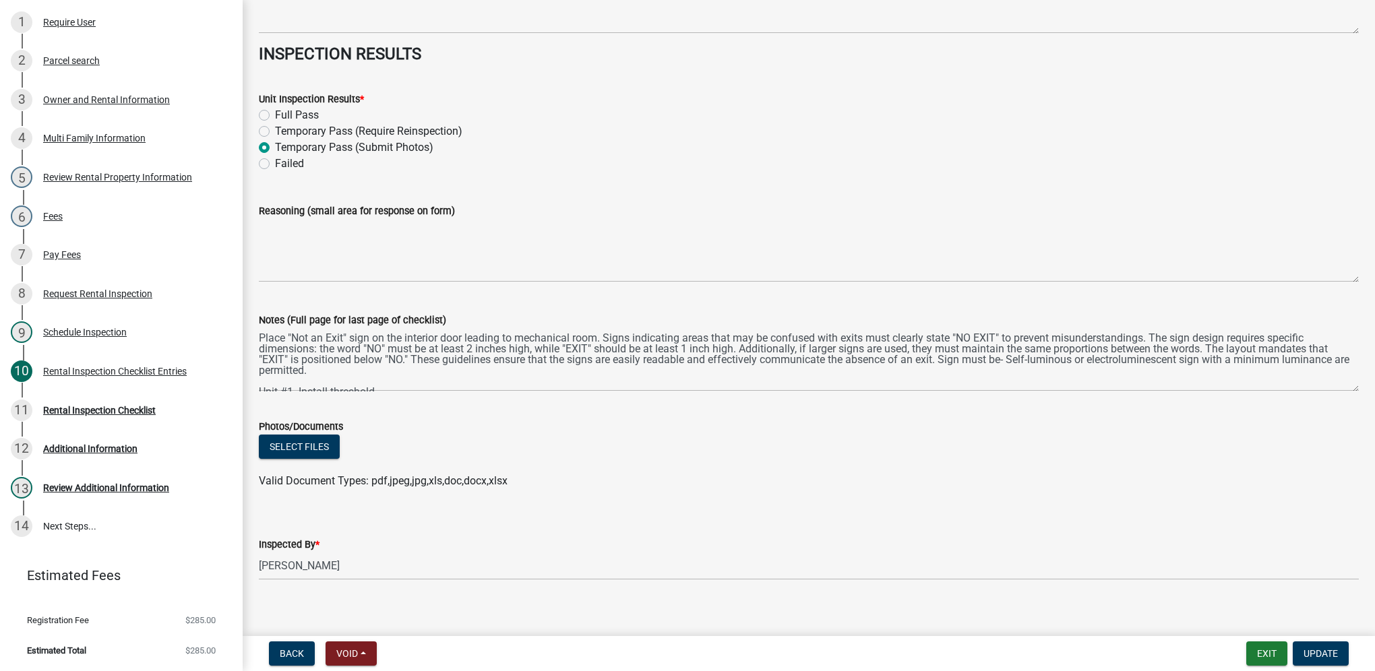
scroll to position [5983, 0]
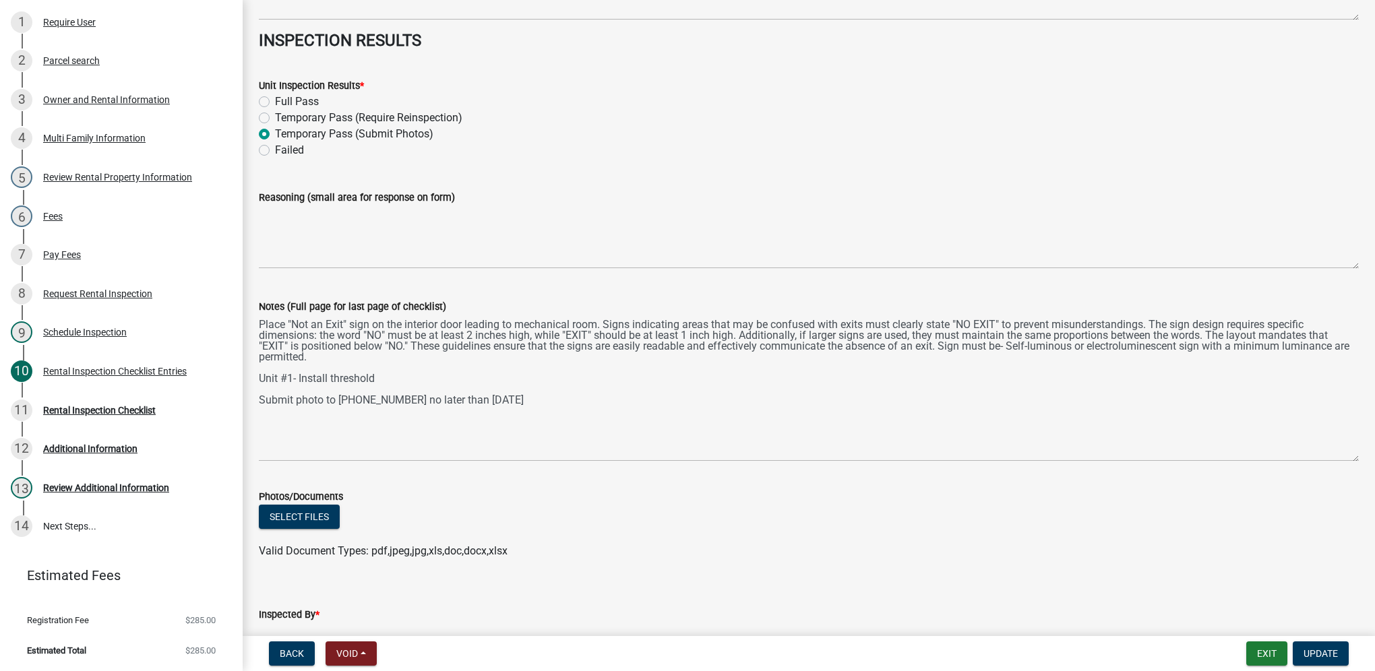
drag, startPoint x: 1348, startPoint y: 375, endPoint x: 1377, endPoint y: 462, distance: 91.0
click at [1374, 462] on html "Internet Explorer does NOT work with GeoPermits. Get a new browser for more sec…" at bounding box center [687, 335] width 1375 height 671
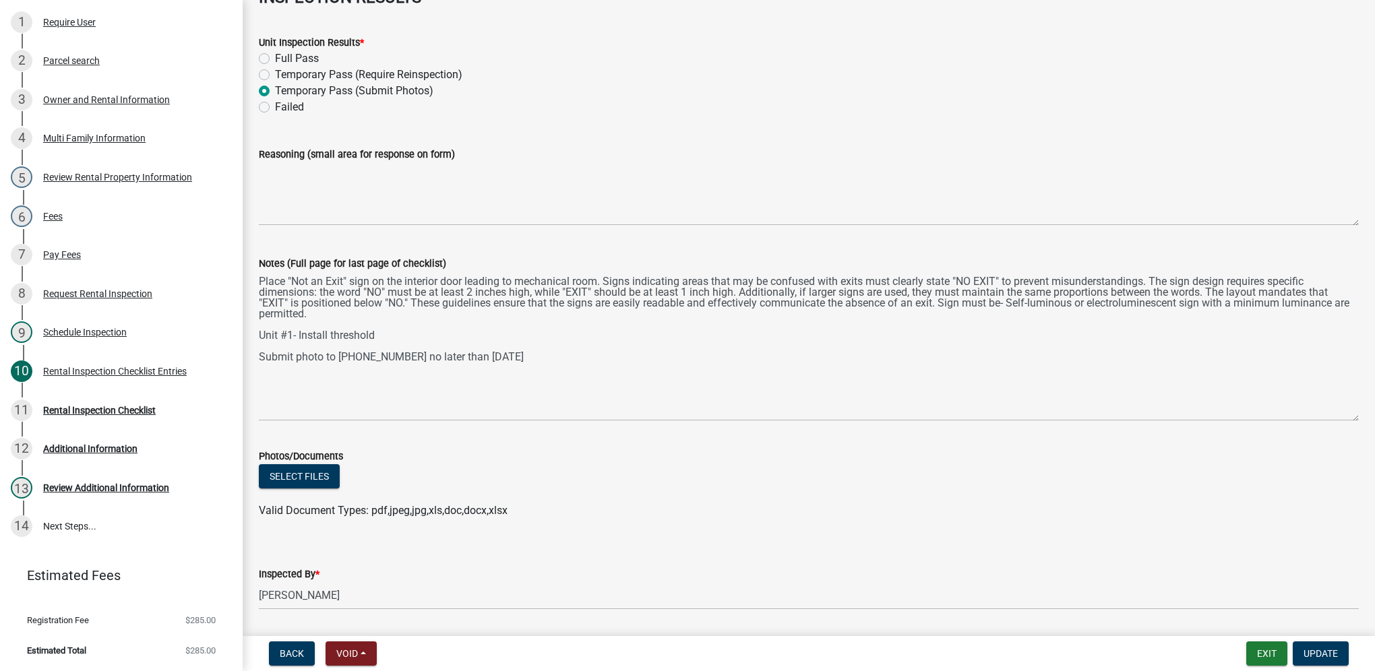
scroll to position [6050, 0]
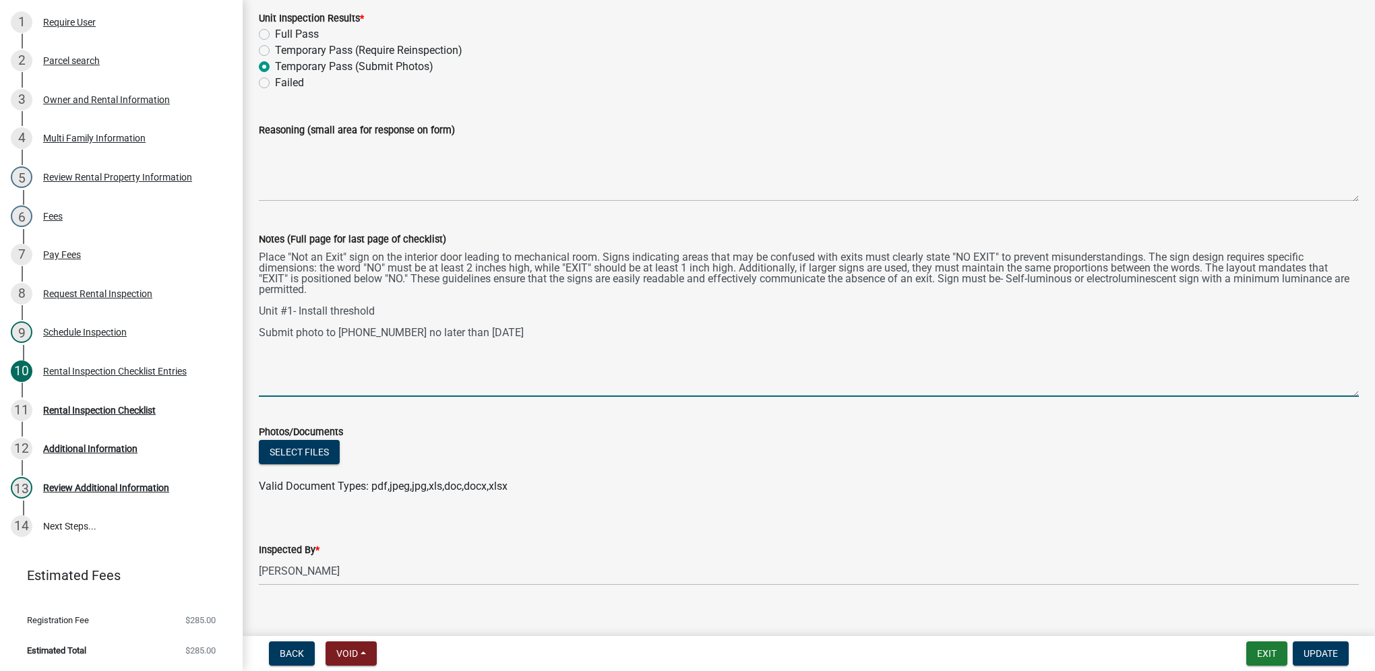
drag, startPoint x: 259, startPoint y: 251, endPoint x: 636, endPoint y: 345, distance: 388.9
click at [636, 345] on textarea "Place "Not an Exit" sign on the interior door leading to mechanical room. Signs…" at bounding box center [809, 322] width 1100 height 150
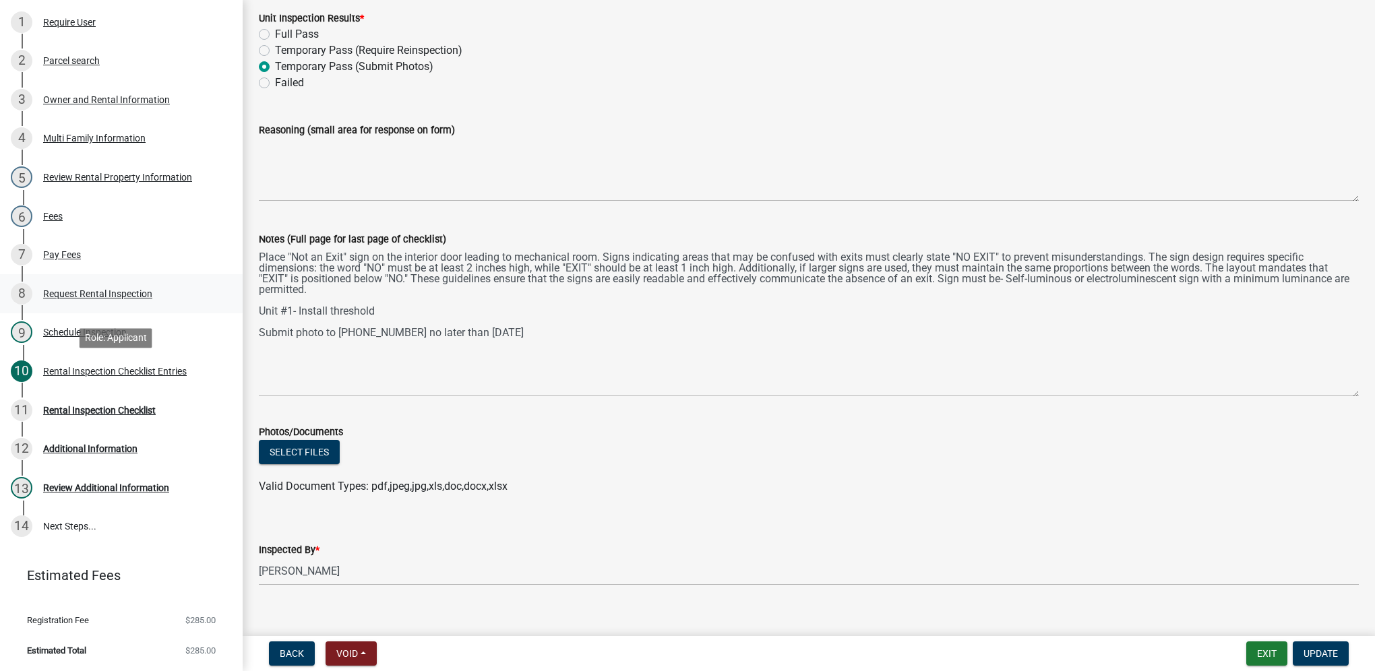
scroll to position [0, 0]
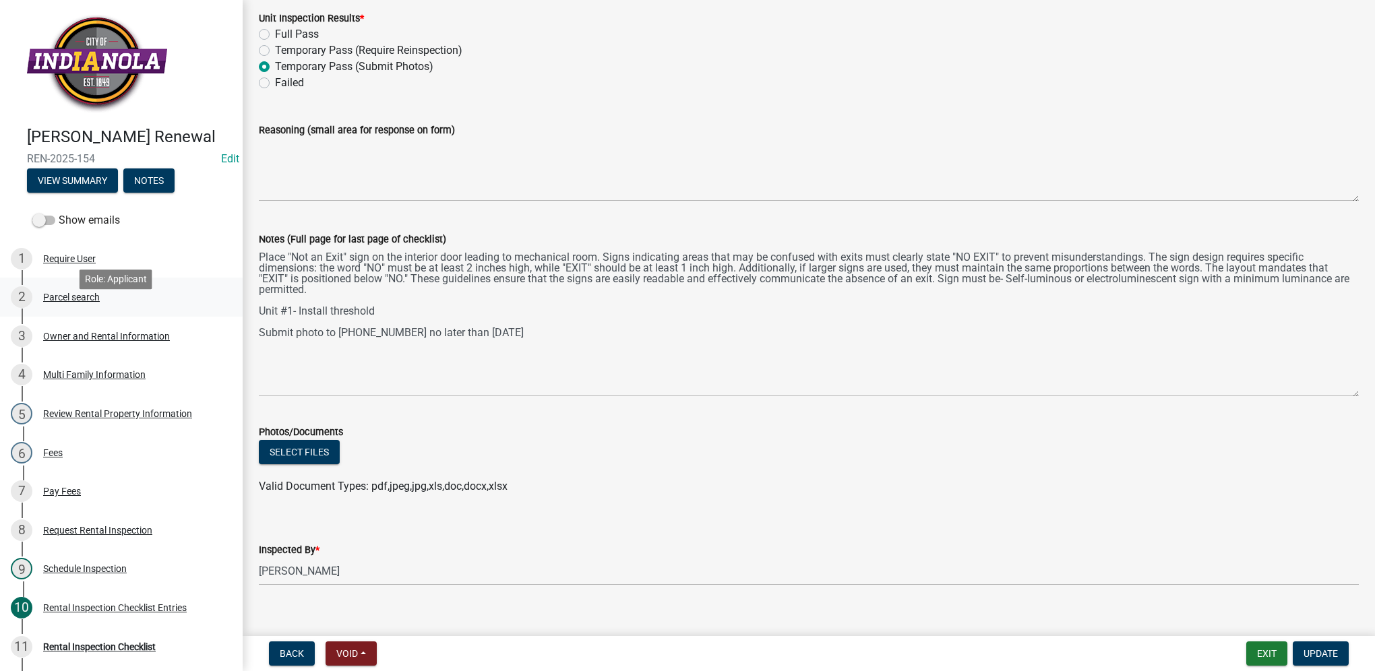
click at [101, 308] on div "2 Parcel search" at bounding box center [116, 297] width 210 height 22
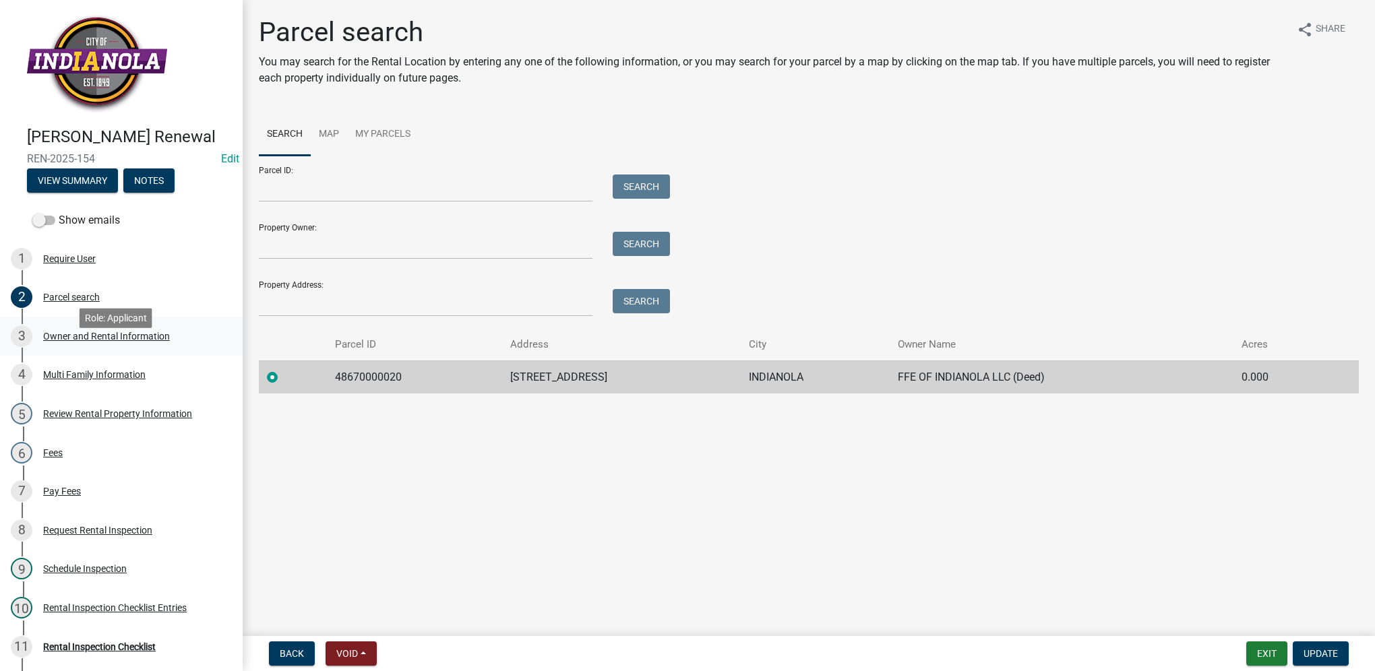
click at [137, 341] on div "Owner and Rental Information" at bounding box center [106, 336] width 127 height 9
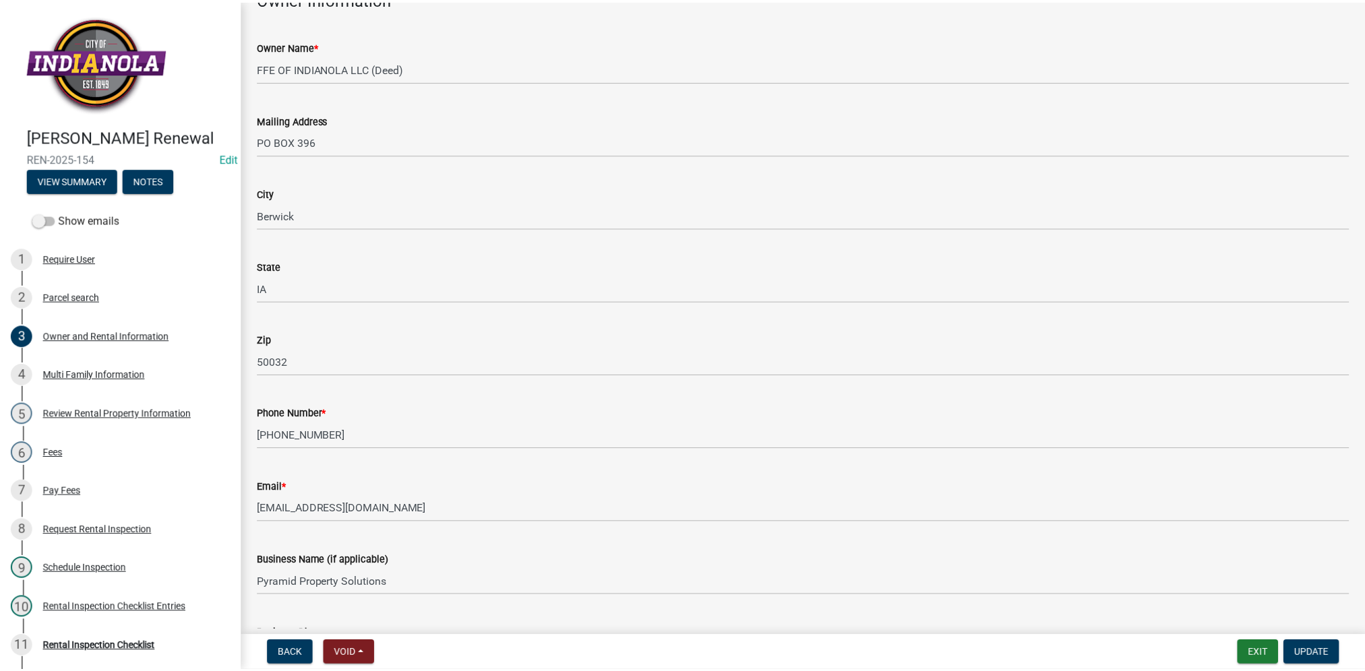
scroll to position [85, 0]
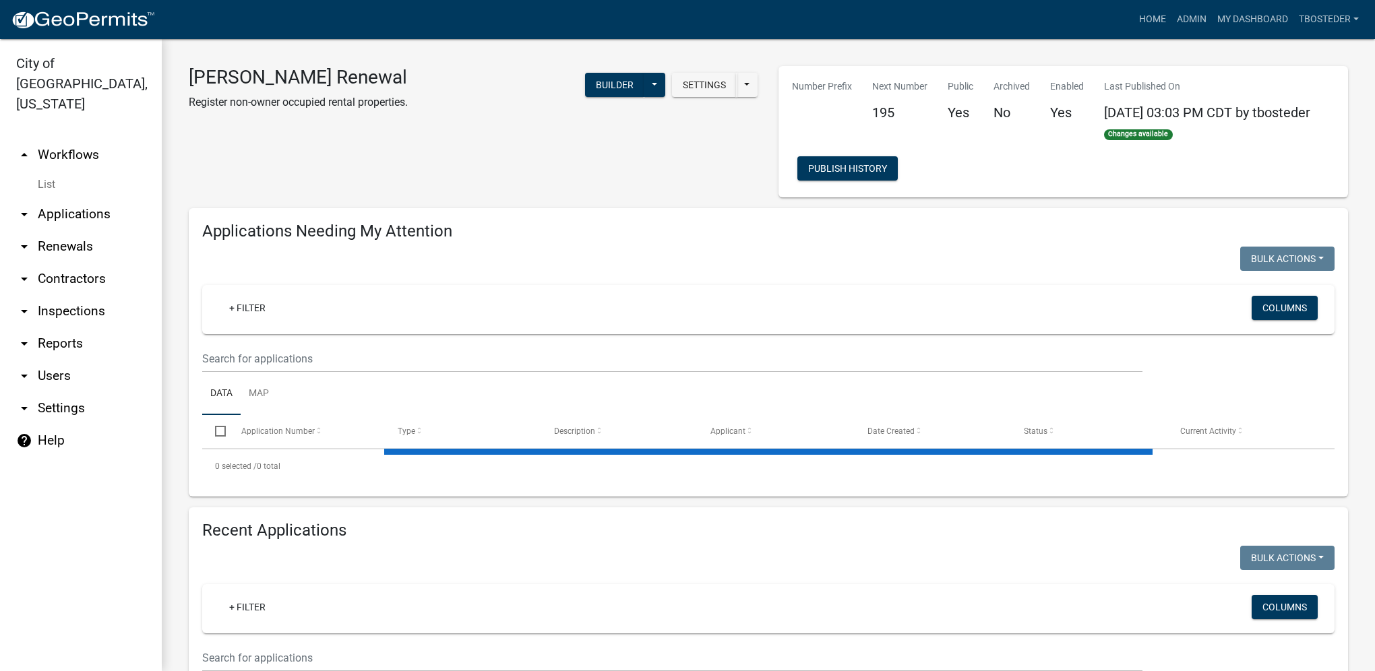
select select "1: 25"
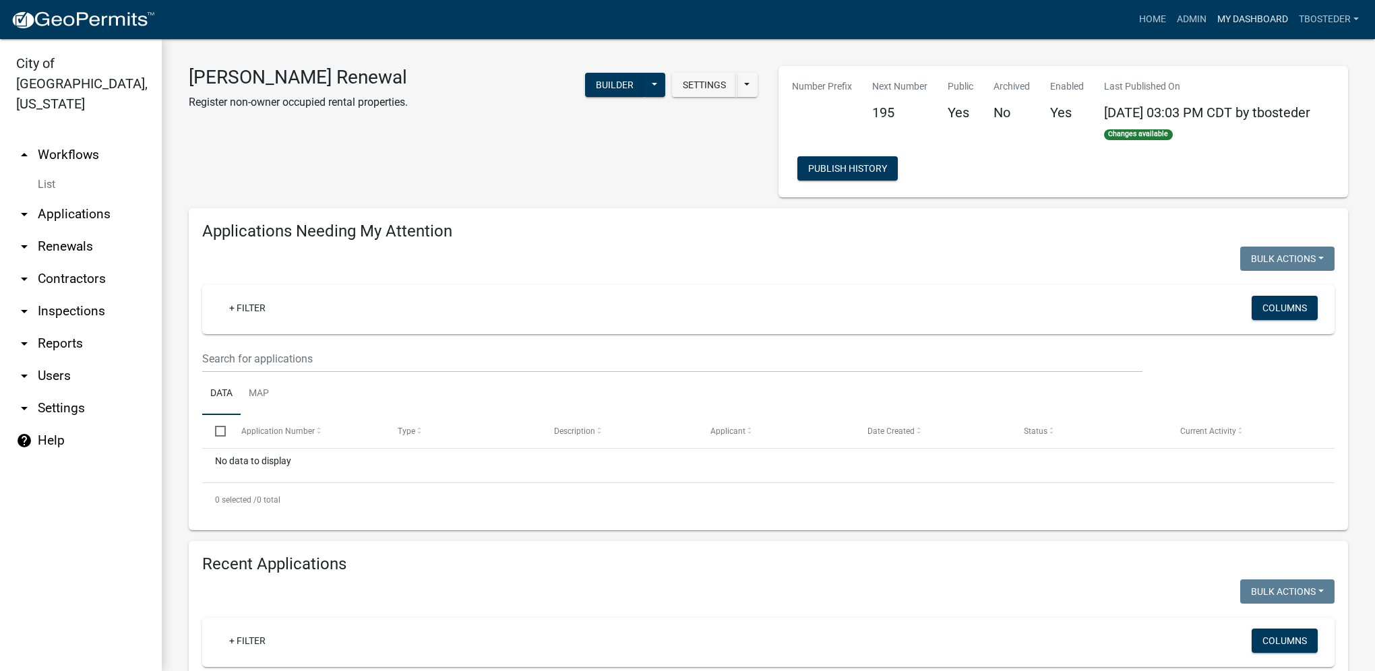
click at [1216, 27] on link "My Dashboard" at bounding box center [1253, 20] width 82 height 26
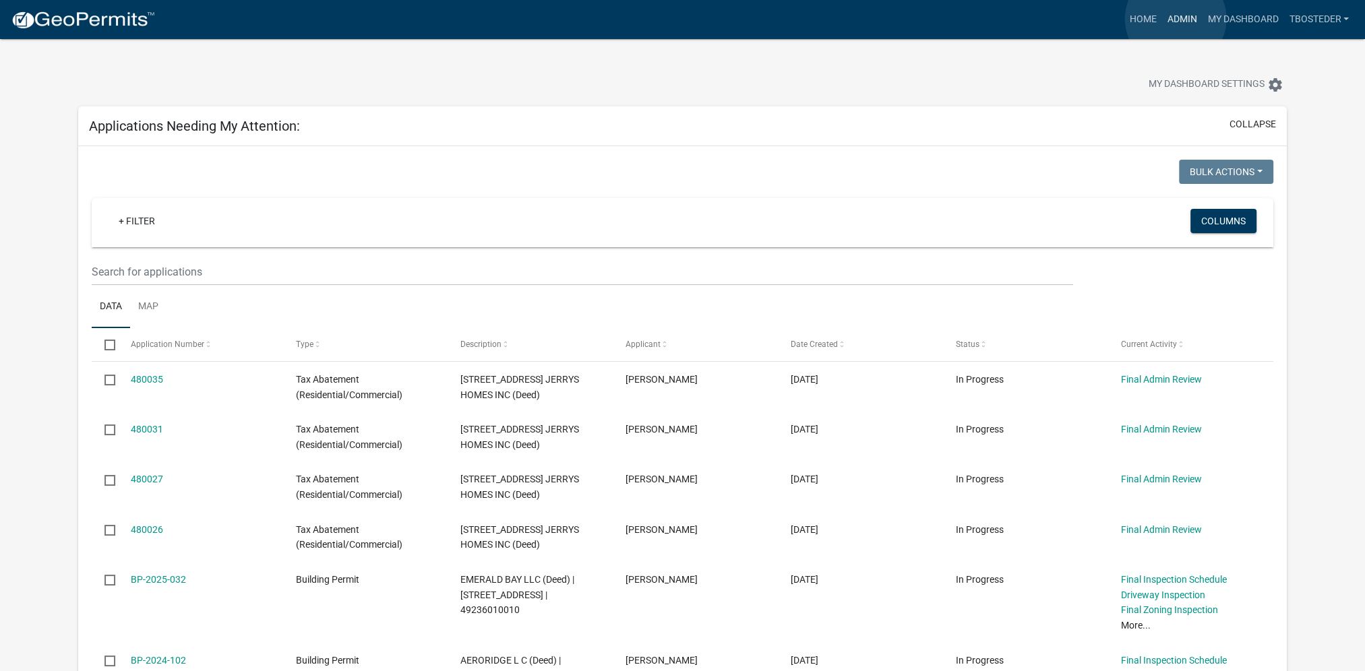
click at [1175, 19] on link "Admin" at bounding box center [1181, 20] width 40 height 26
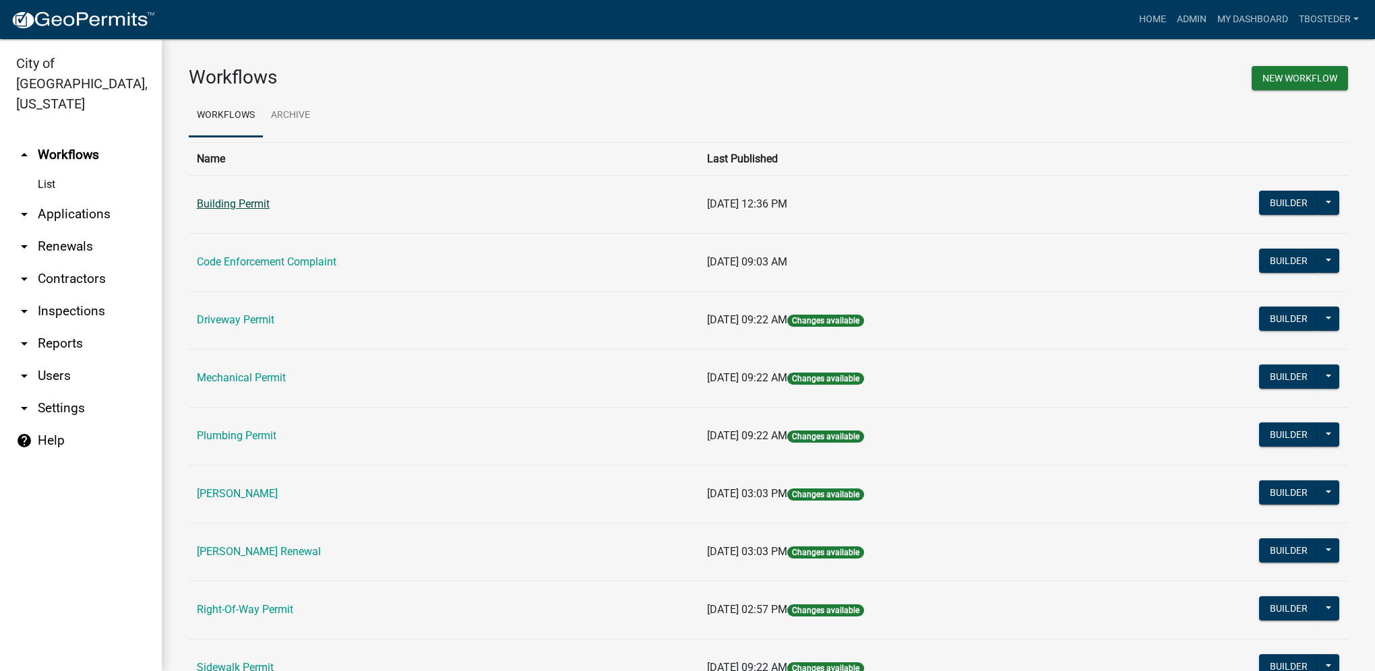
click at [244, 202] on link "Building Permit" at bounding box center [233, 203] width 73 height 13
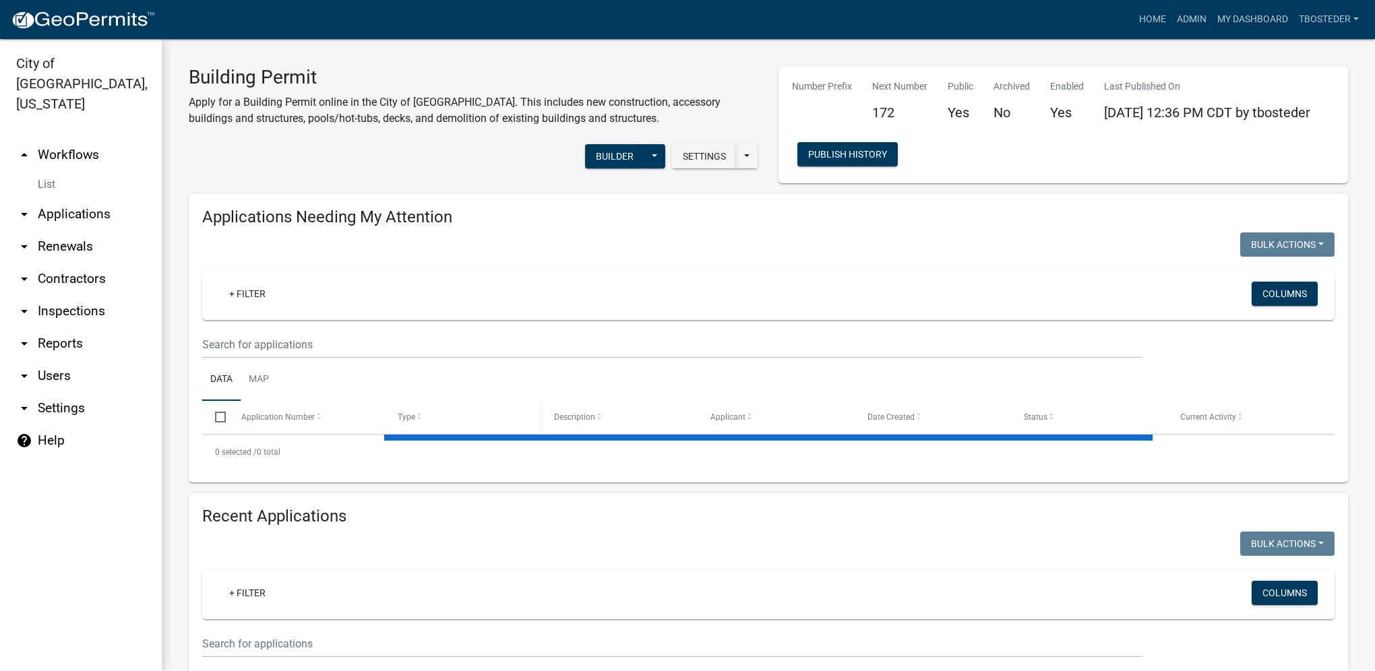
select select "1: 25"
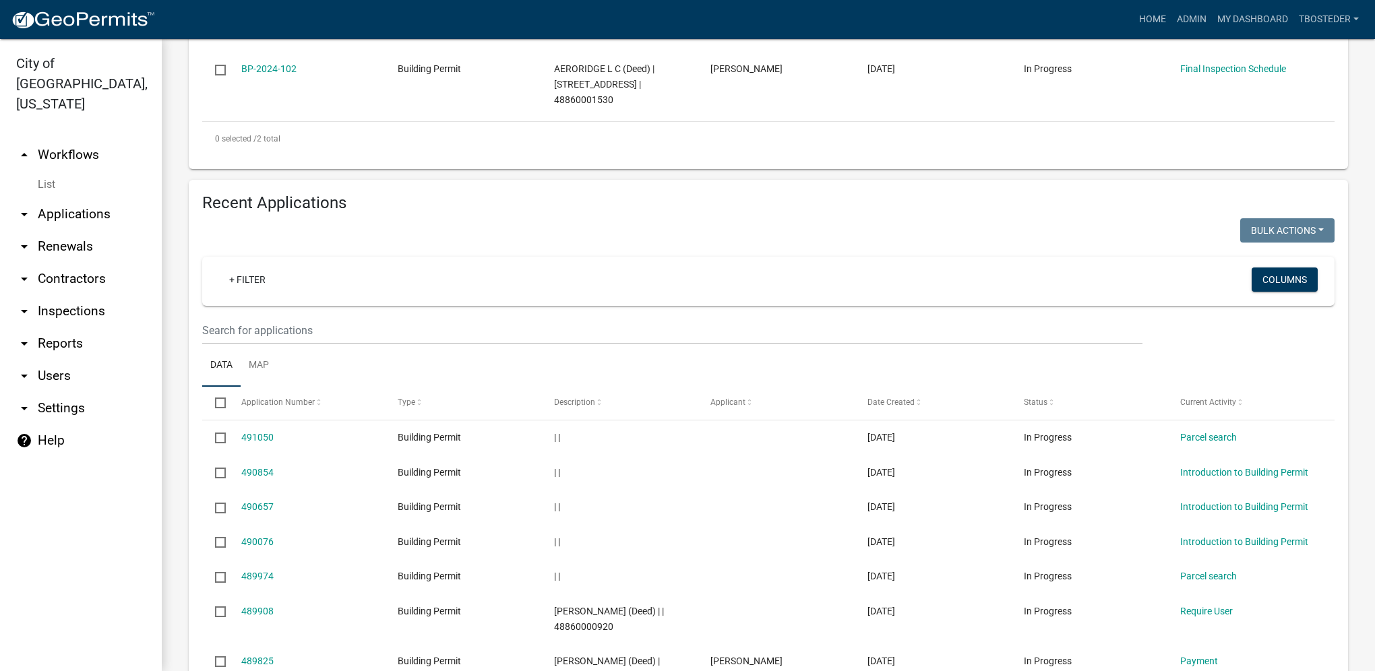
scroll to position [472, 0]
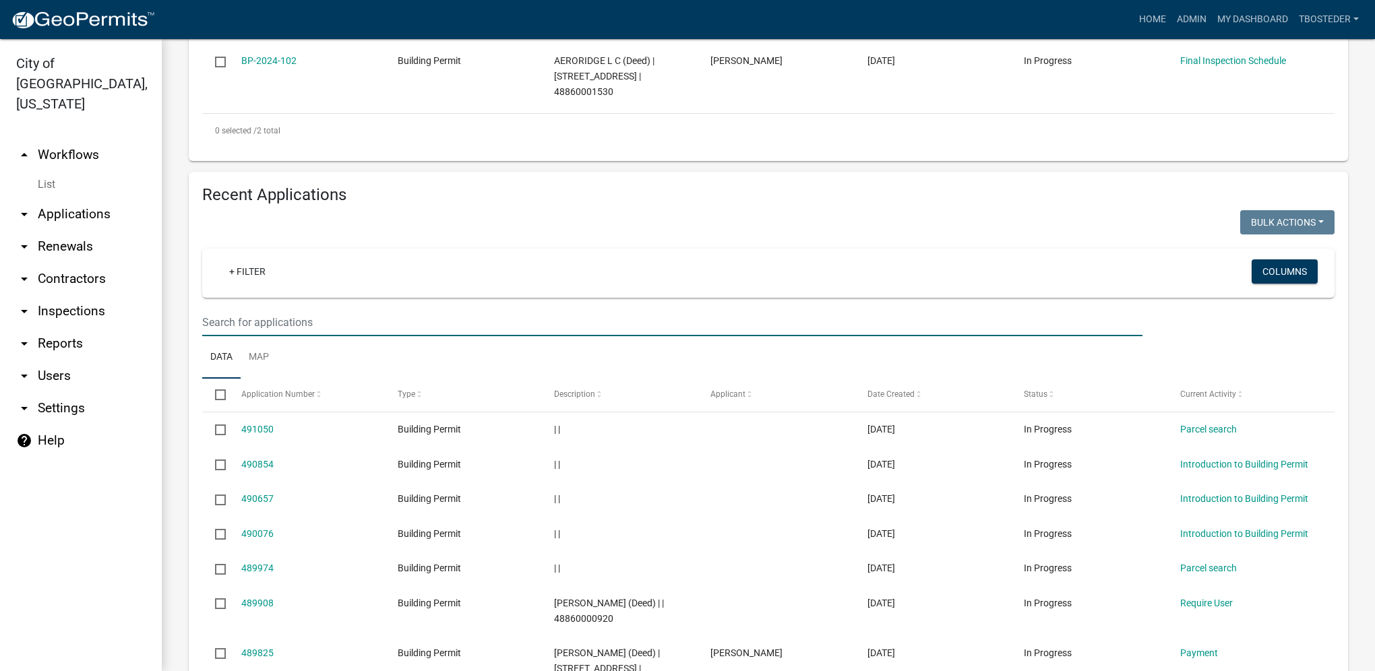
click at [288, 328] on input "text" at bounding box center [672, 323] width 940 height 28
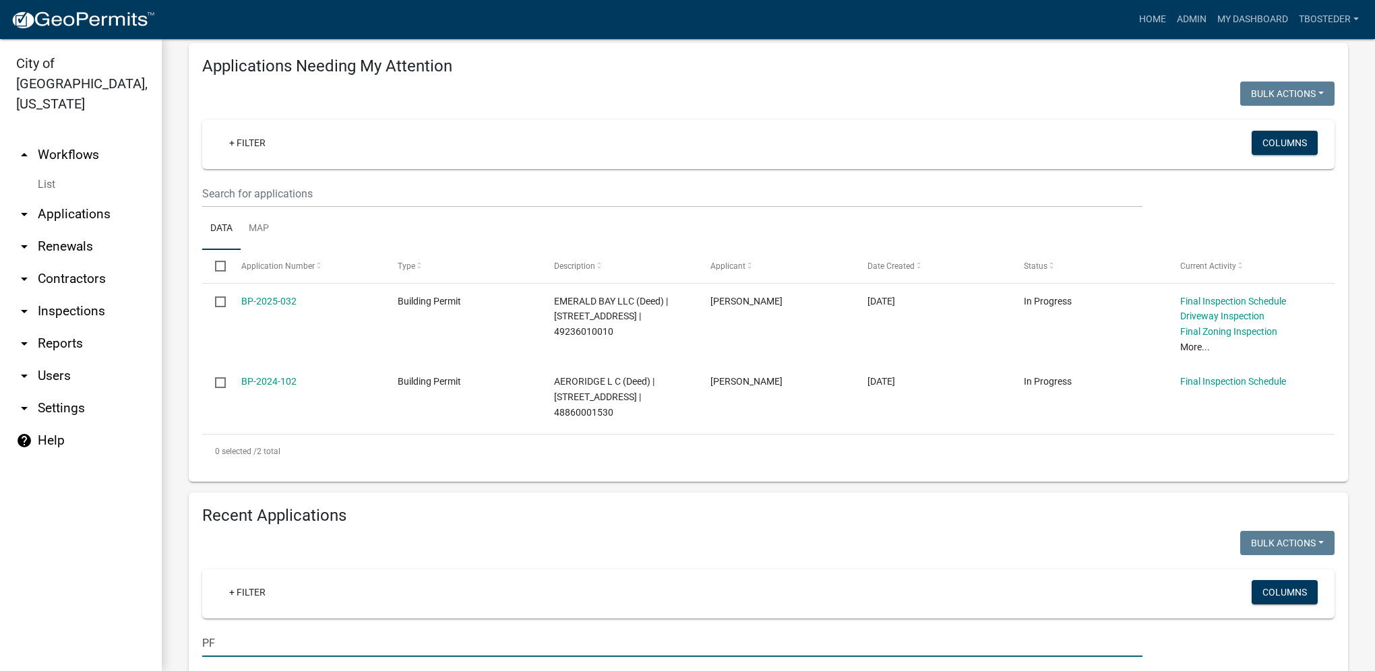
scroll to position [202, 0]
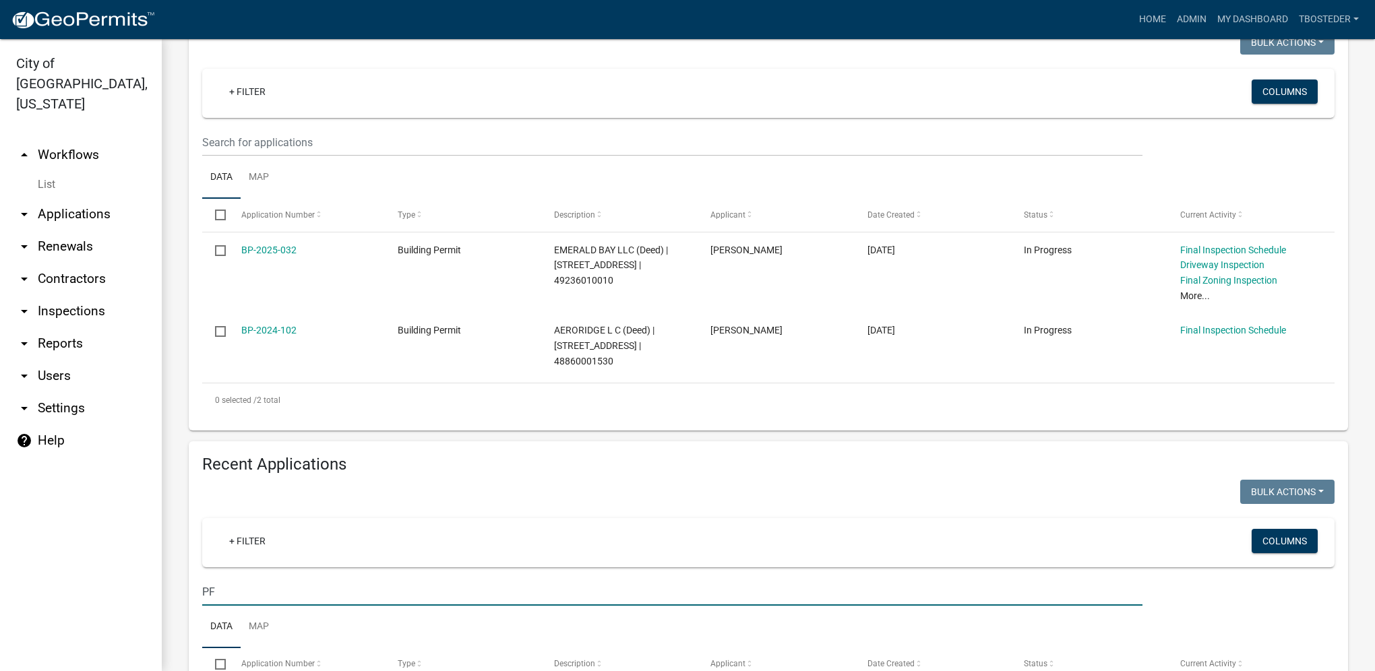
drag, startPoint x: 189, startPoint y: 588, endPoint x: 149, endPoint y: 582, distance: 40.9
click at [149, 582] on div "City of [GEOGRAPHIC_DATA], [US_STATE] arrow_drop_up Workflows List arrow_drop_d…" at bounding box center [687, 355] width 1375 height 632
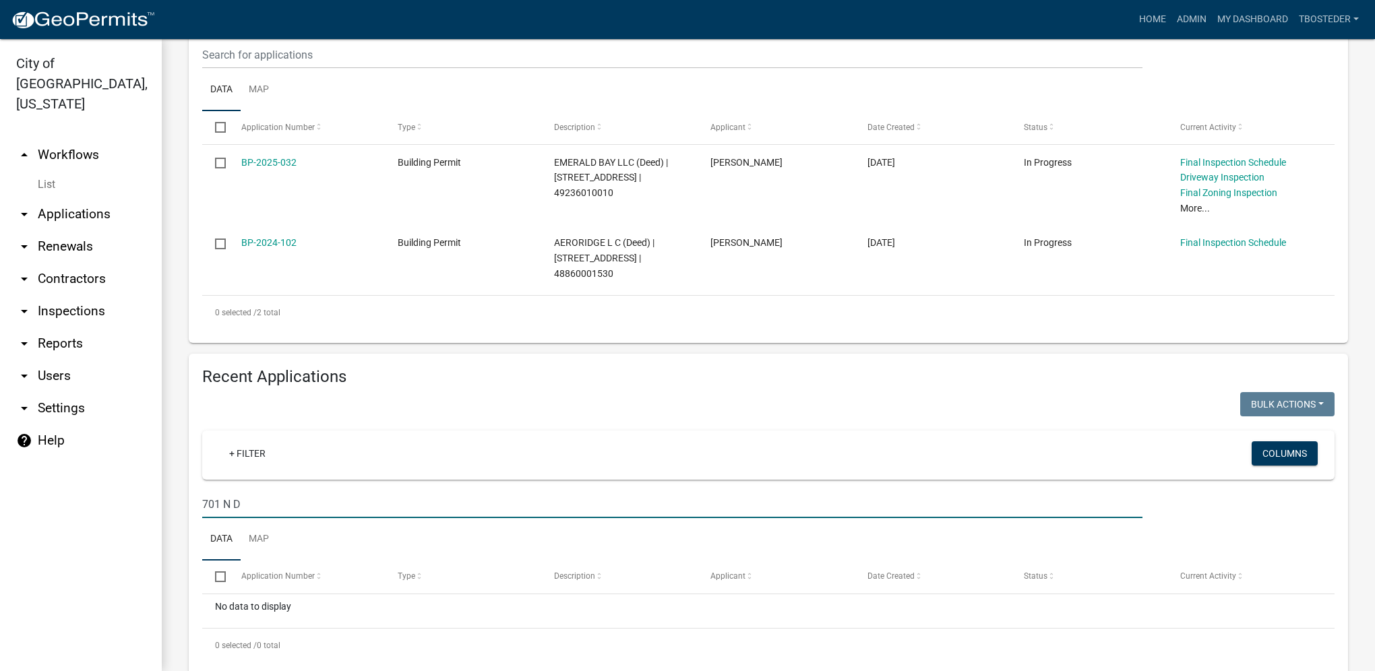
scroll to position [324, 0]
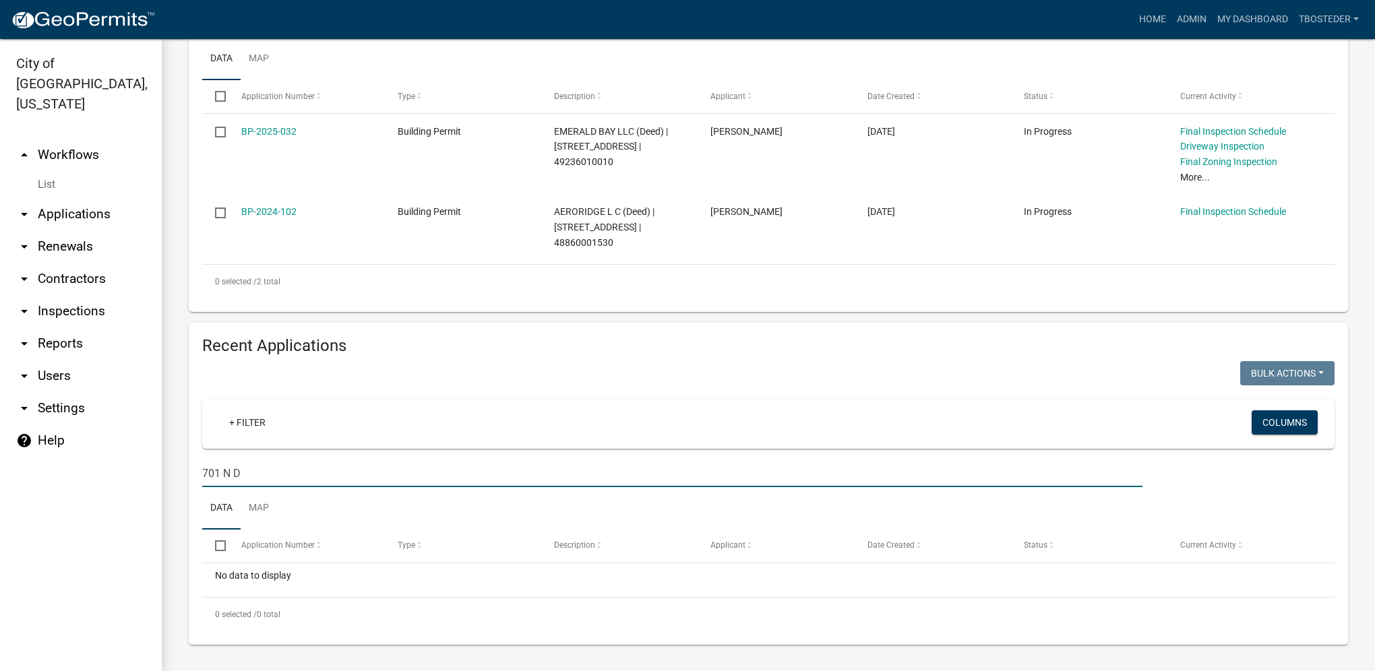
drag, startPoint x: 302, startPoint y: 473, endPoint x: 148, endPoint y: 446, distance: 156.0
click at [149, 450] on div "City of [GEOGRAPHIC_DATA], [US_STATE] arrow_drop_up Workflows List arrow_drop_d…" at bounding box center [687, 355] width 1375 height 632
type input "[PERSON_NAME]"
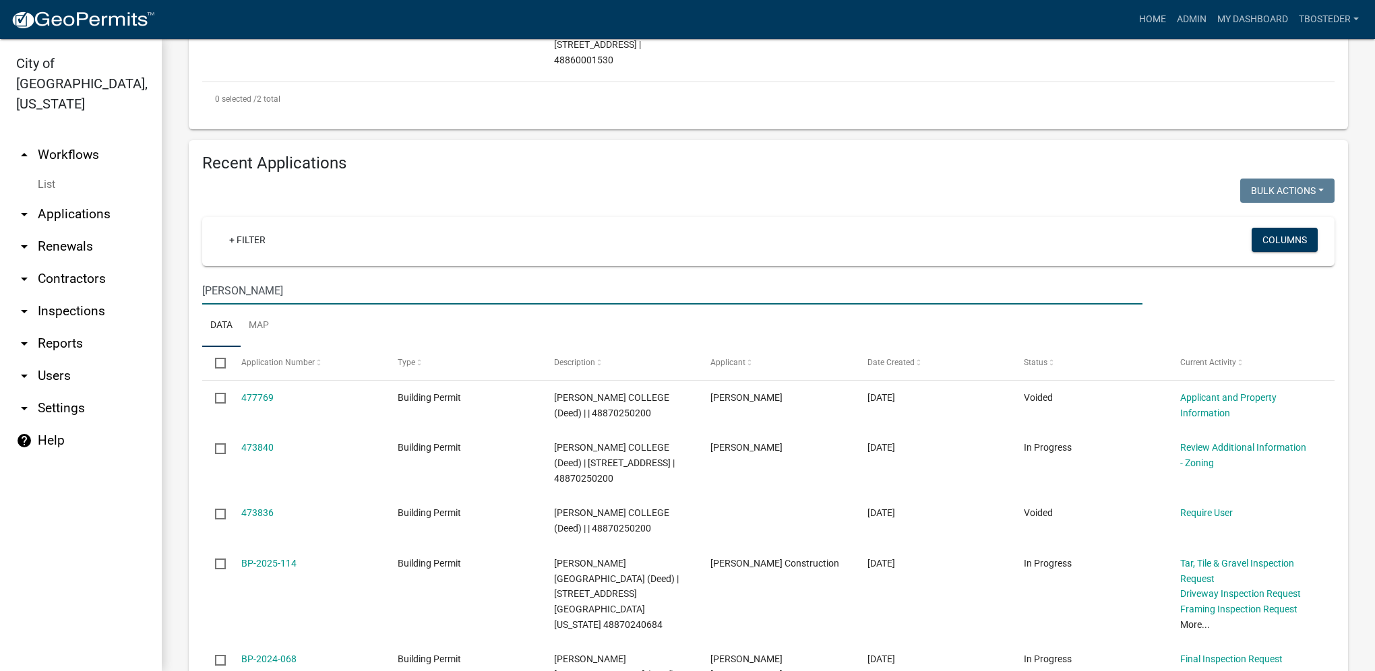
scroll to position [593, 0]
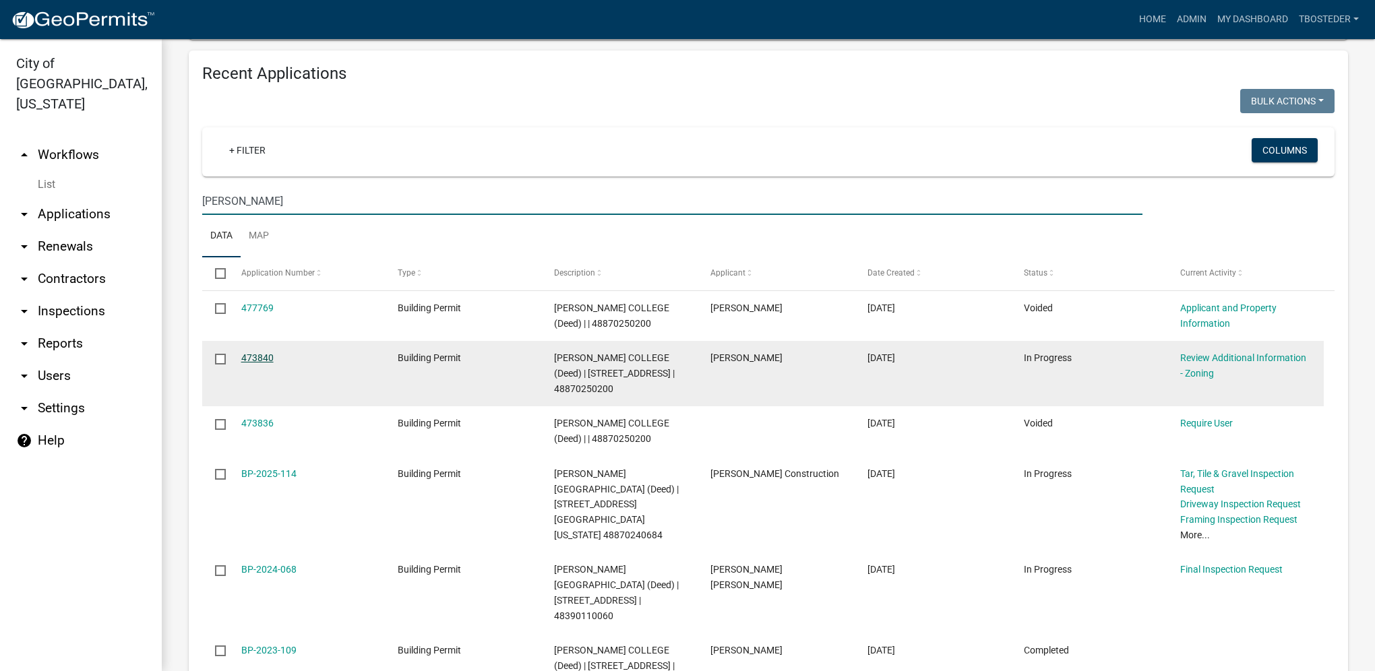
click at [262, 363] on link "473840" at bounding box center [257, 358] width 32 height 11
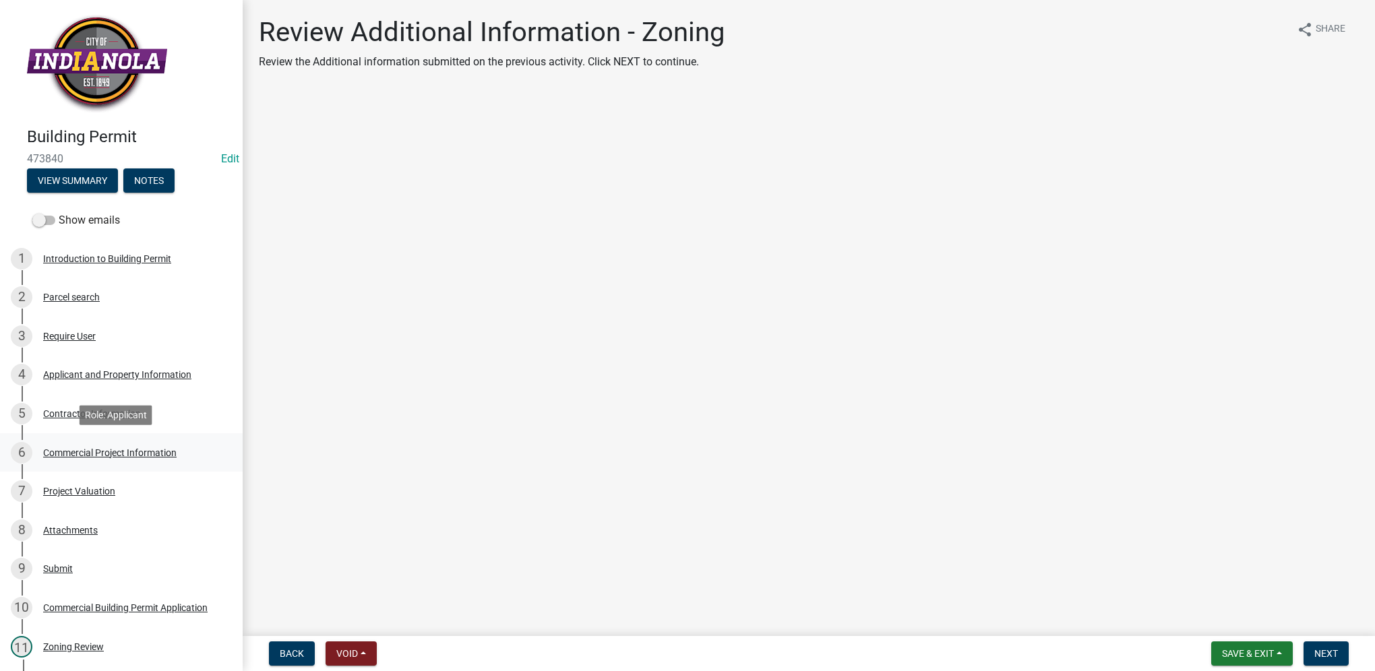
click at [133, 445] on div "6 Commercial Project Information" at bounding box center [116, 453] width 210 height 22
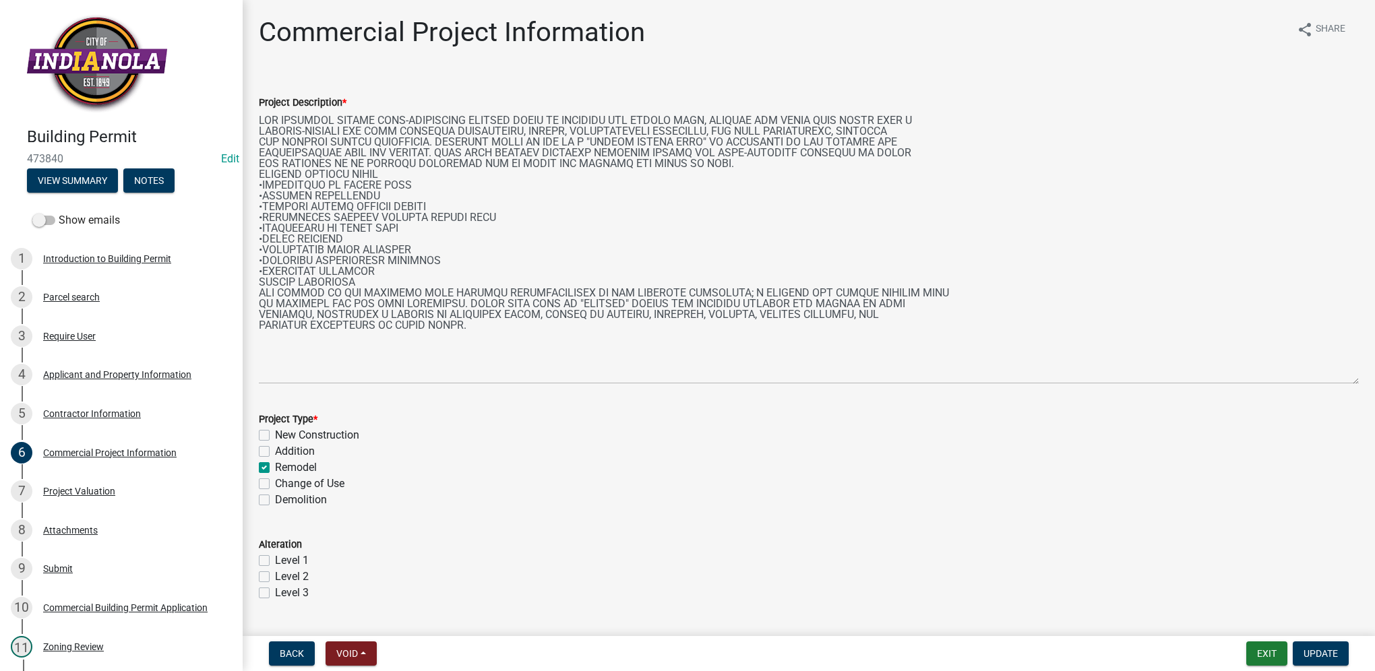
drag, startPoint x: 1344, startPoint y: 170, endPoint x: 1351, endPoint y: 380, distance: 210.4
click at [1351, 380] on div "Project Description *" at bounding box center [809, 229] width 1120 height 309
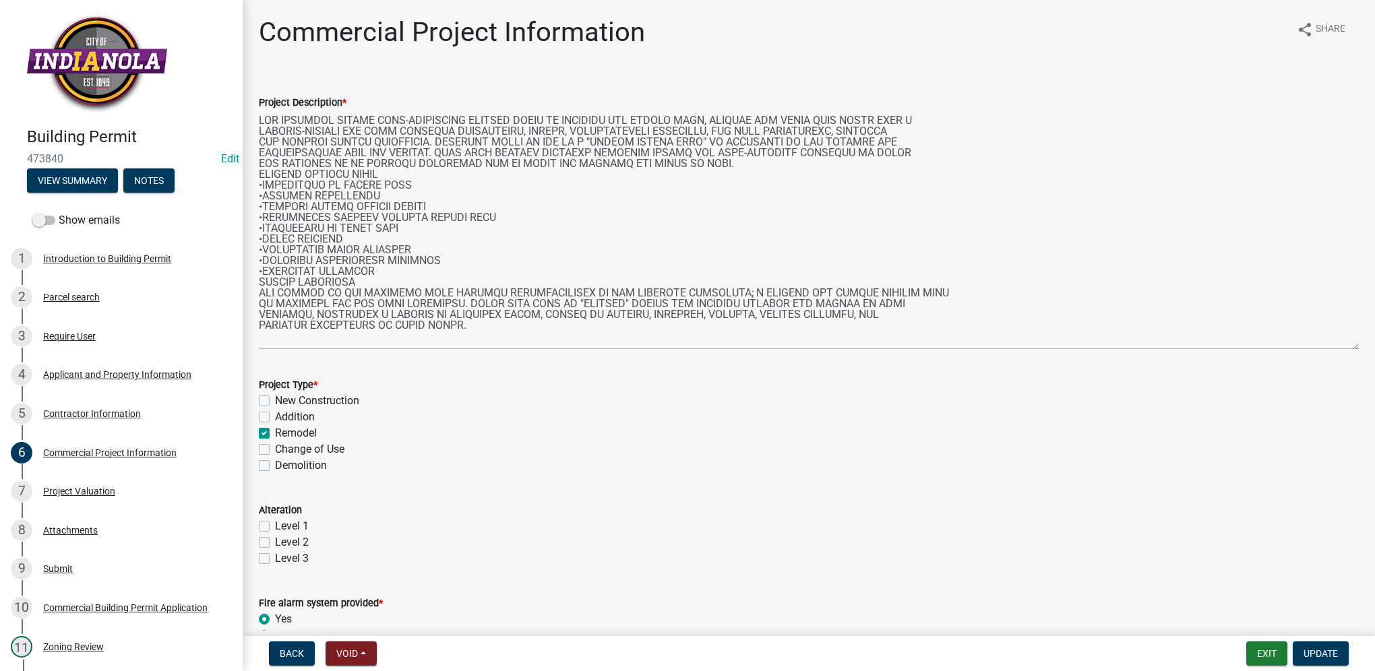
drag, startPoint x: 1347, startPoint y: 381, endPoint x: 1339, endPoint y: 347, distance: 35.2
click at [1339, 347] on textarea "Project Description *" at bounding box center [809, 230] width 1100 height 239
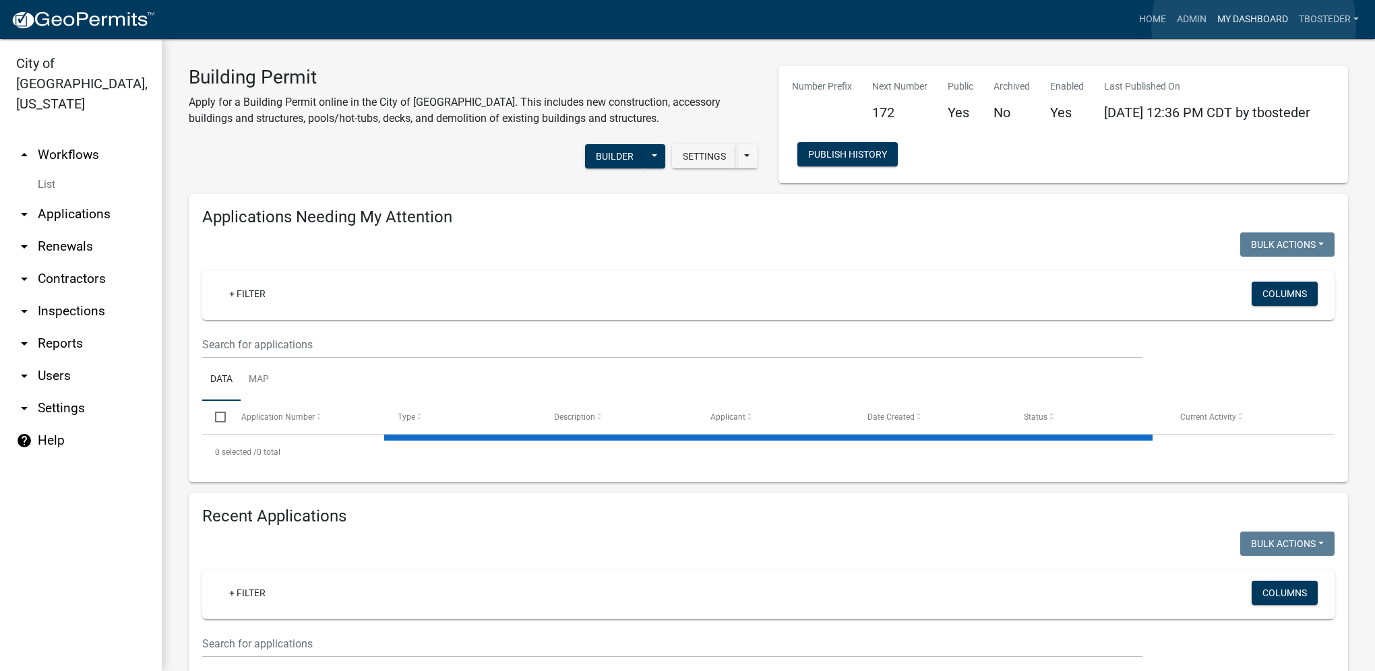
click at [1254, 26] on link "My Dashboard" at bounding box center [1253, 20] width 82 height 26
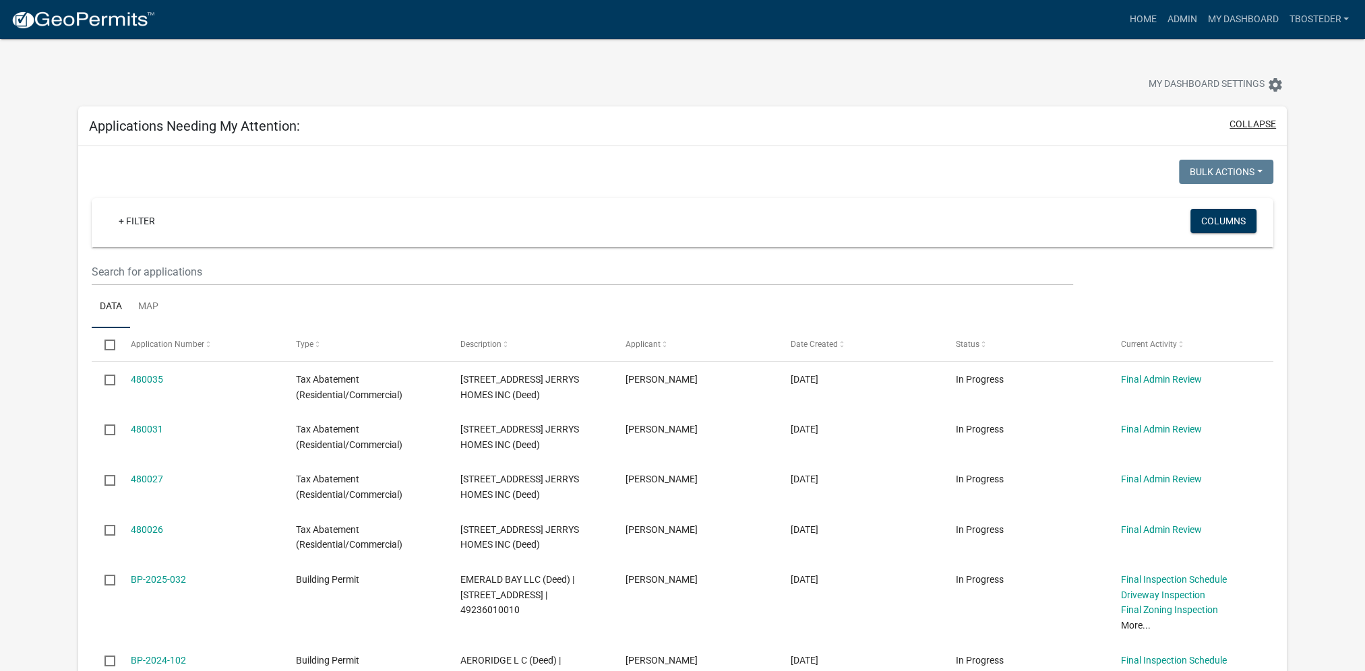
click at [1242, 120] on button "collapse" at bounding box center [1252, 124] width 47 height 14
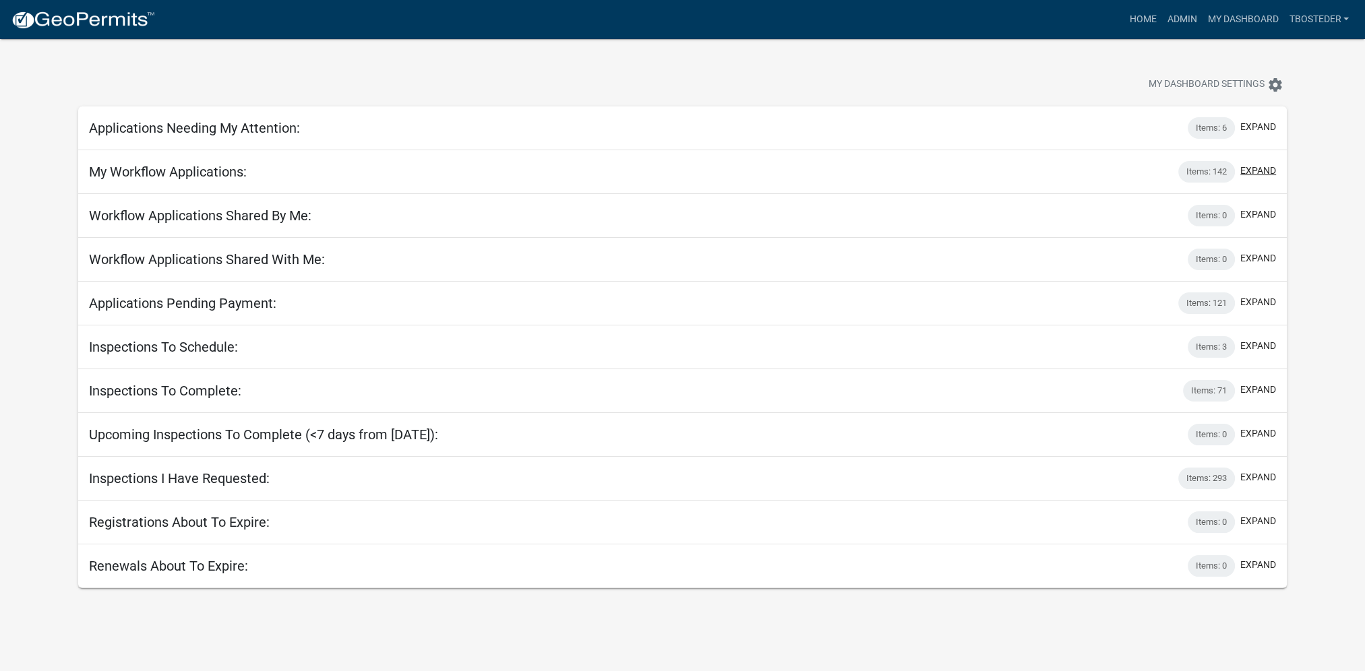
click at [1271, 171] on button "expand" at bounding box center [1258, 171] width 36 height 14
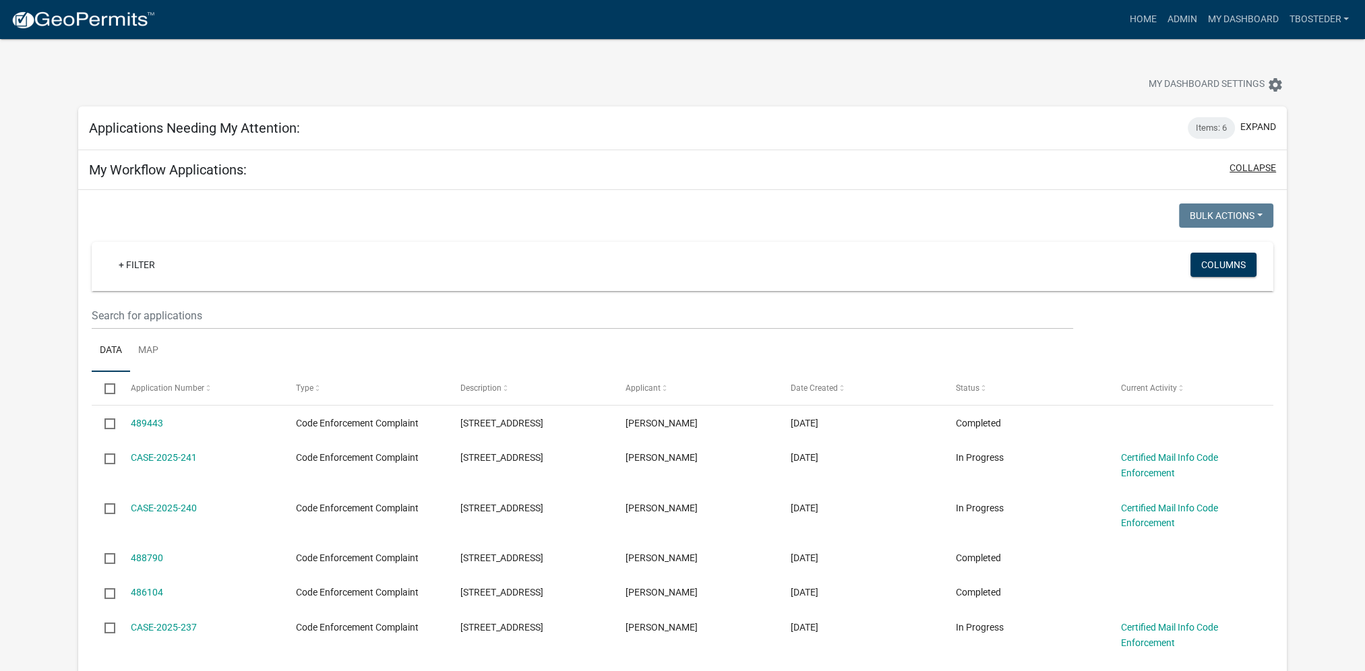
click at [1249, 173] on button "collapse" at bounding box center [1252, 168] width 47 height 14
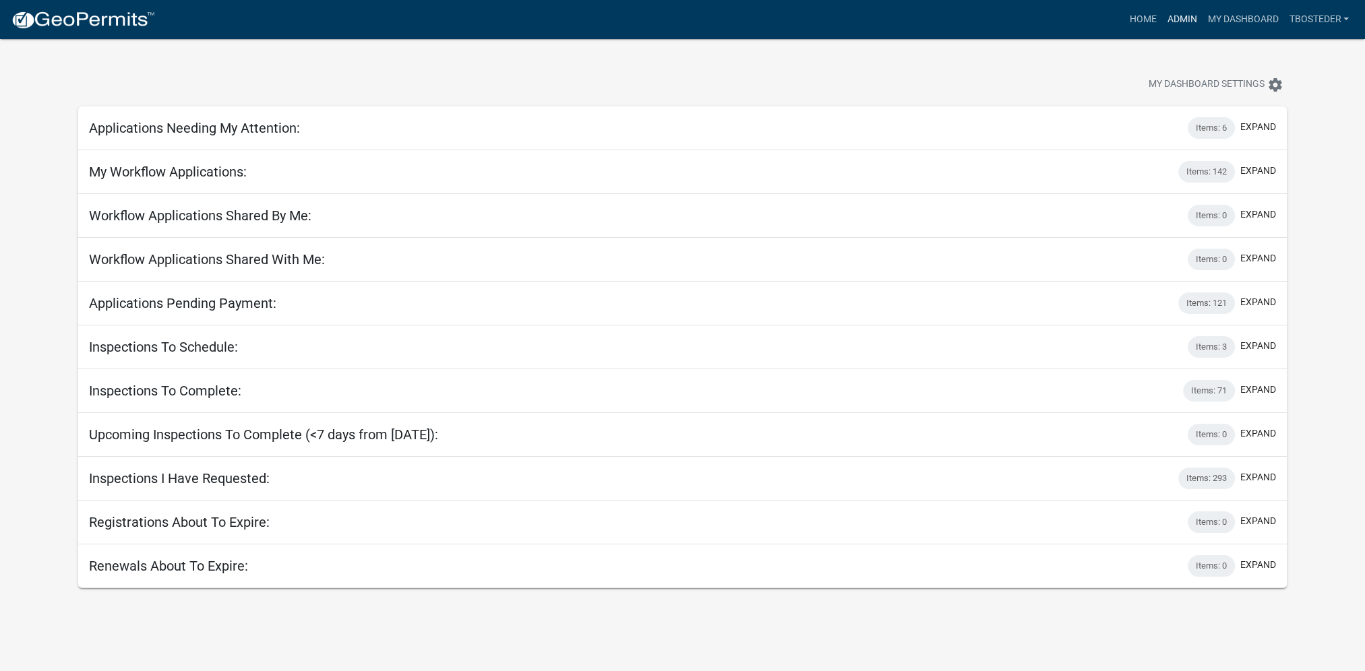
click at [1176, 18] on link "Admin" at bounding box center [1181, 20] width 40 height 26
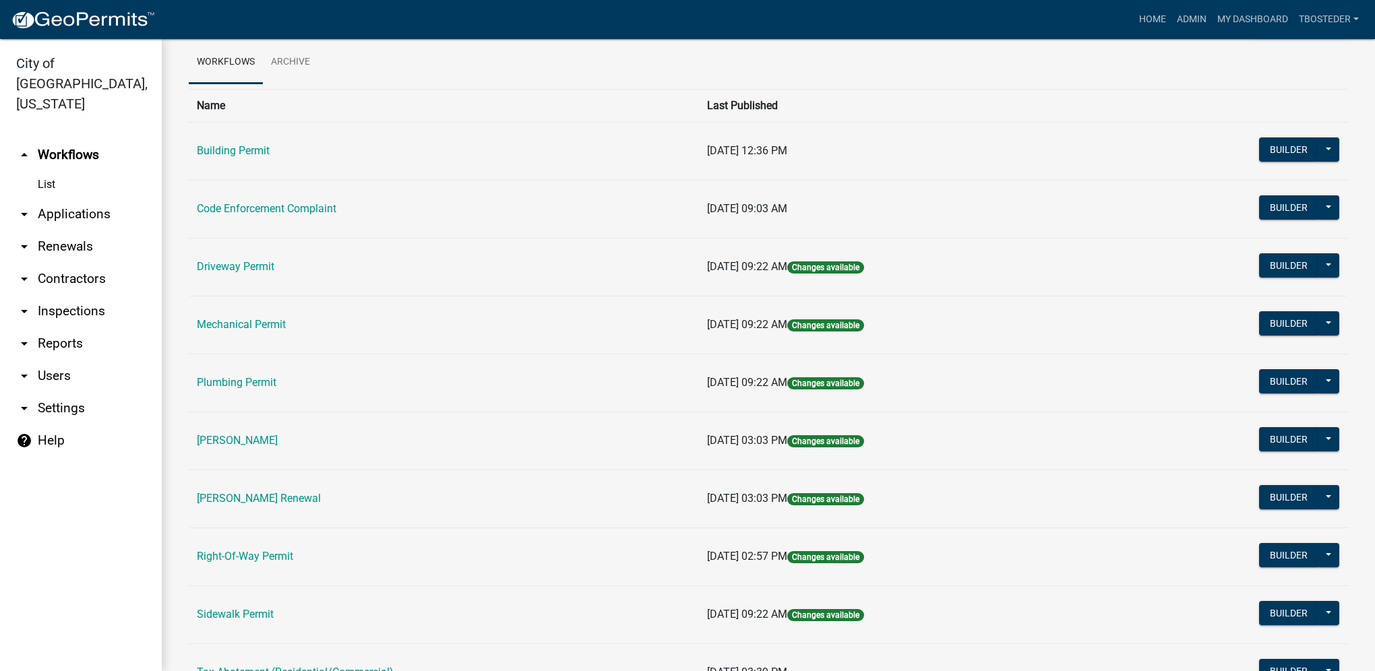
scroll to position [135, 0]
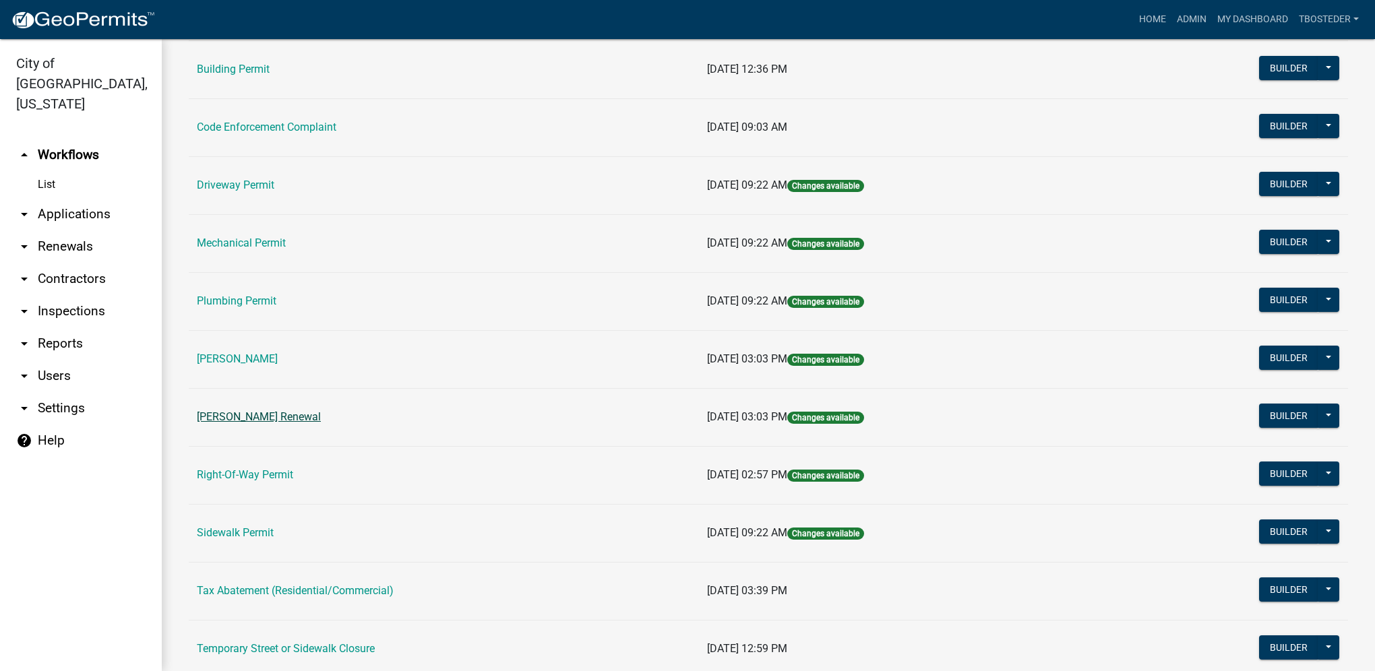
click at [315, 421] on link "[PERSON_NAME] Renewal" at bounding box center [259, 416] width 124 height 13
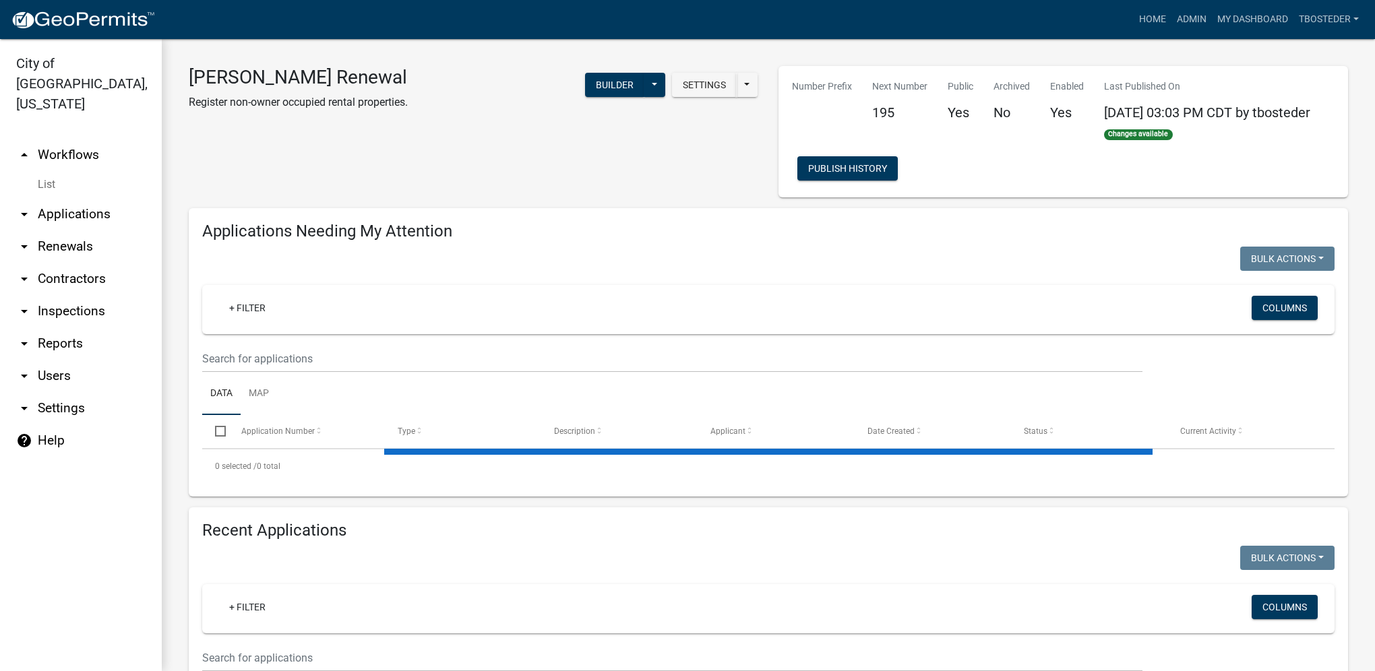
select select "1: 25"
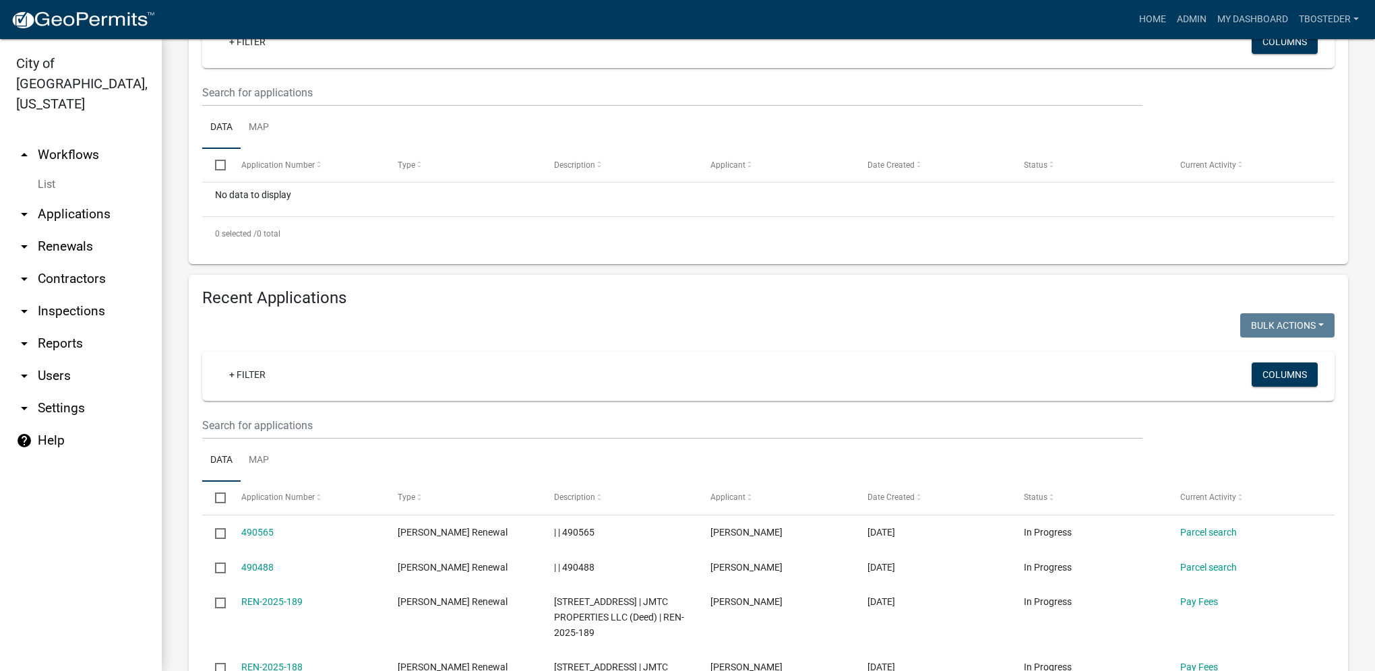
scroll to position [270, 0]
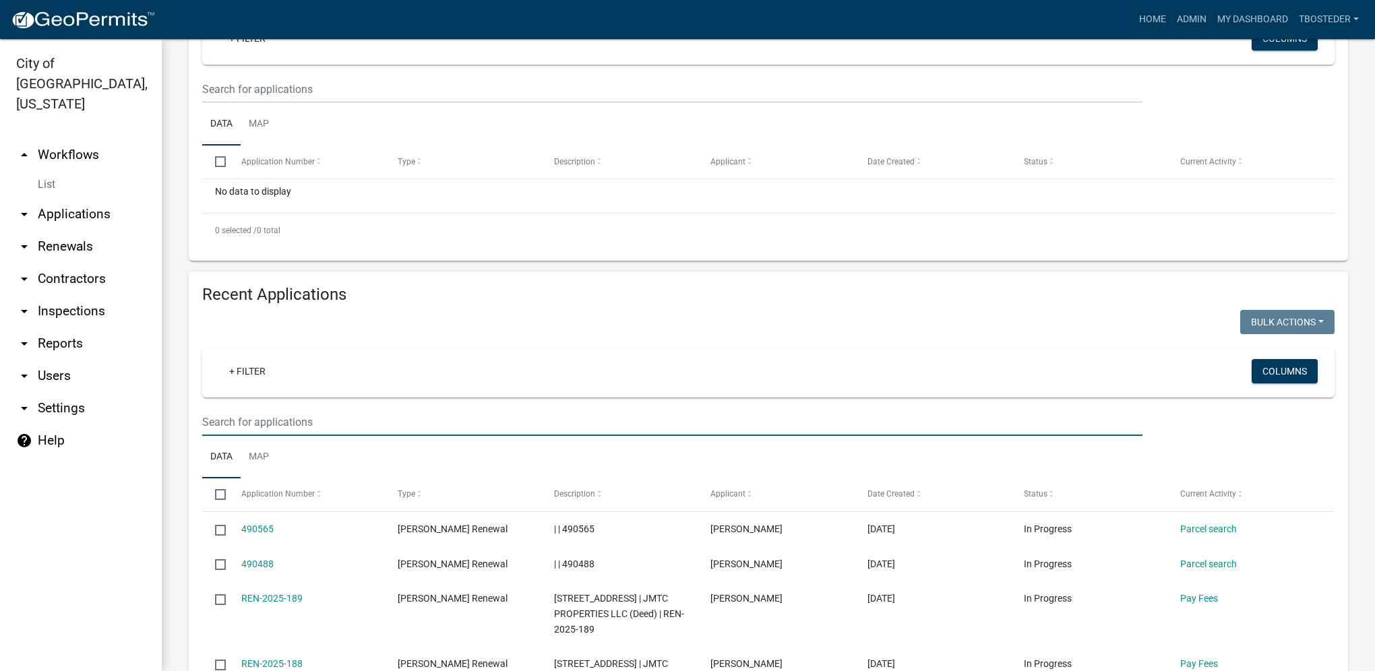
click at [224, 417] on input "text" at bounding box center [672, 422] width 940 height 28
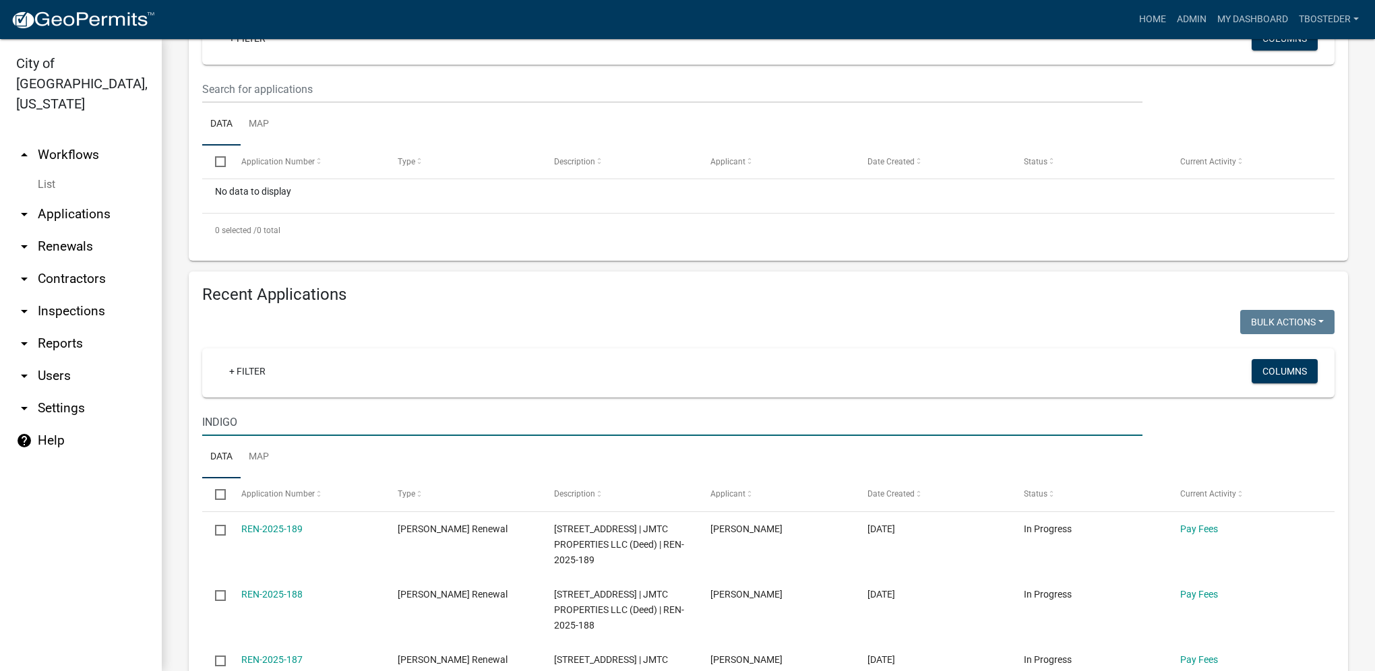
type input "INDIGO"
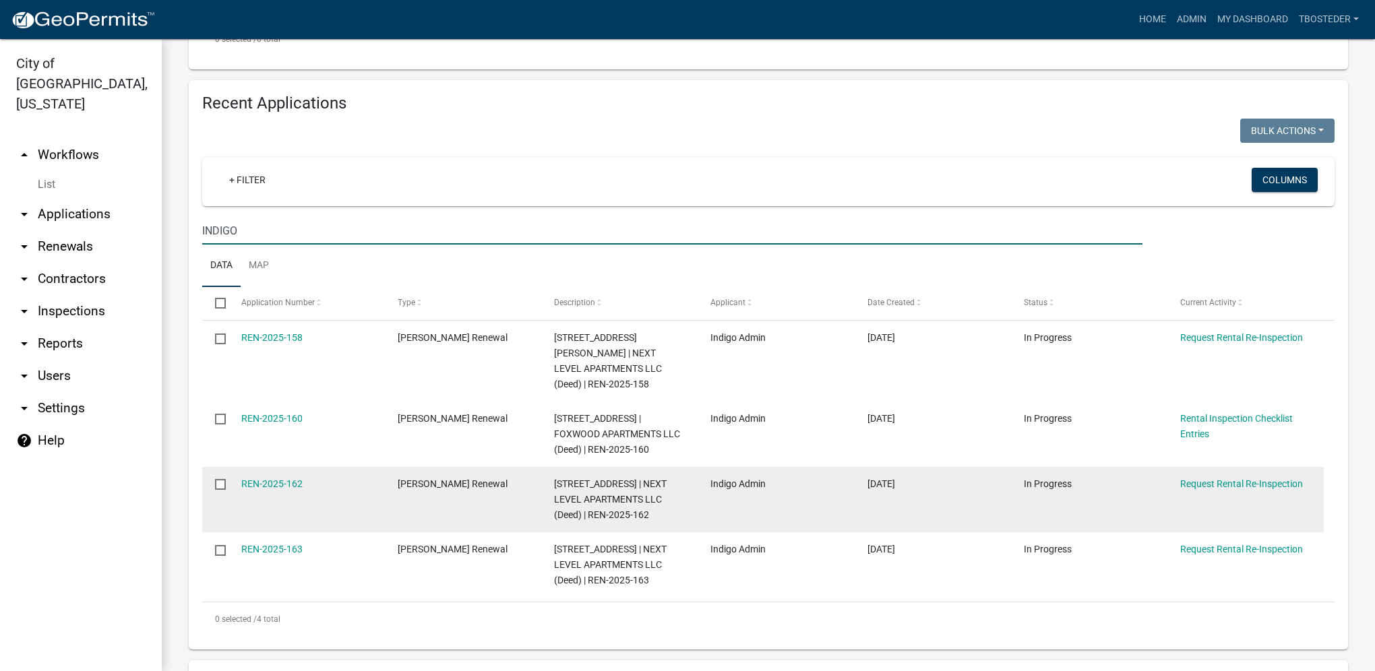
scroll to position [472, 0]
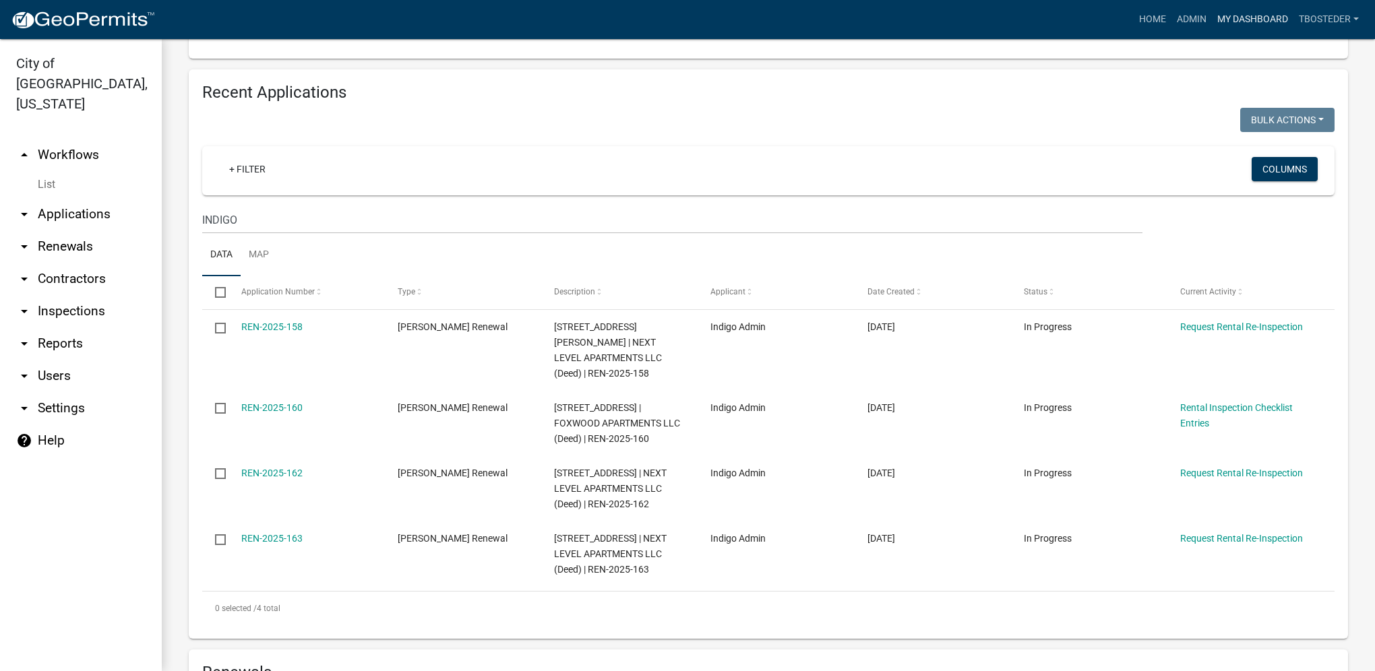
click at [1231, 28] on link "My Dashboard" at bounding box center [1253, 20] width 82 height 26
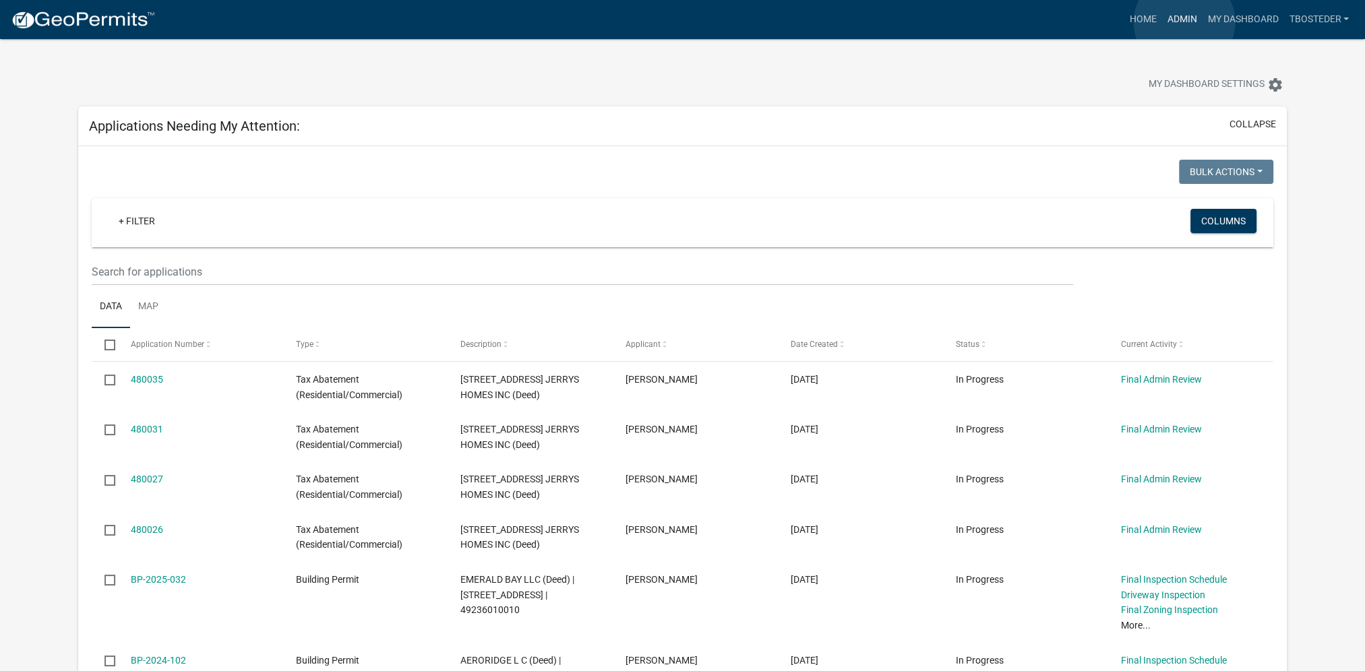
click at [1184, 22] on link "Admin" at bounding box center [1181, 20] width 40 height 26
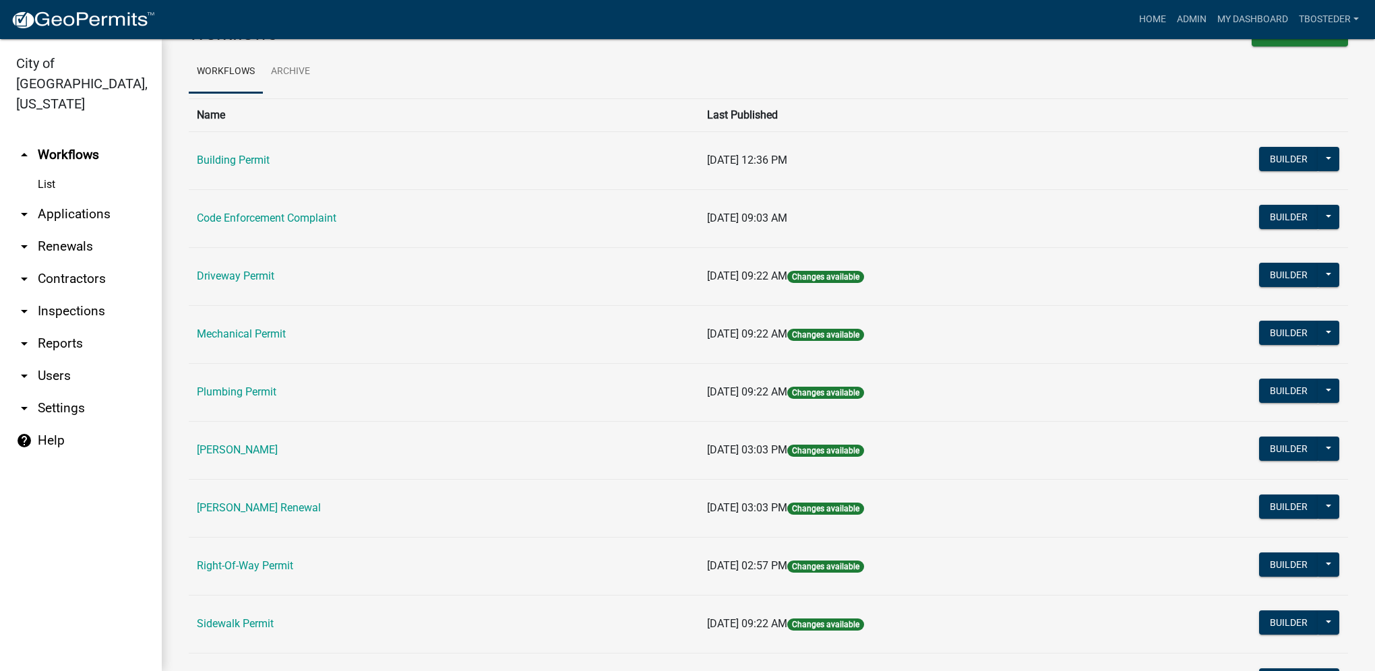
scroll to position [67, 0]
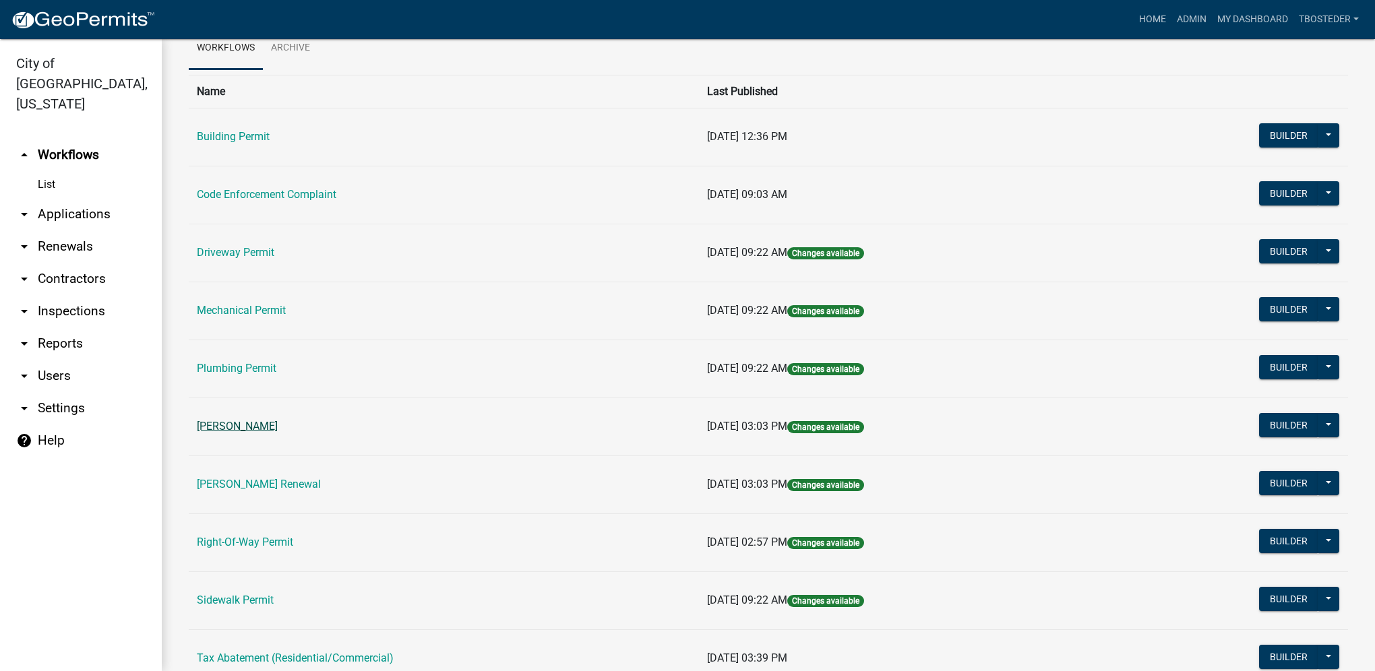
click at [264, 422] on link "[PERSON_NAME]" at bounding box center [237, 426] width 81 height 13
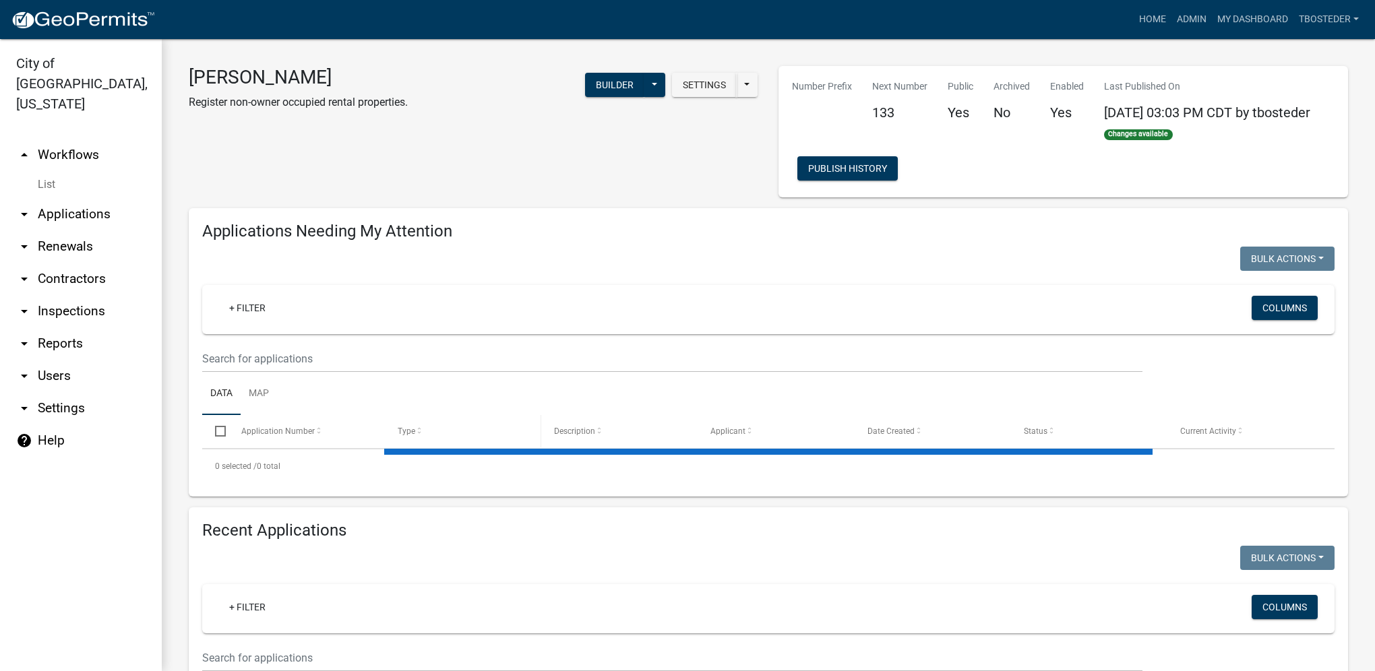
select select "1: 25"
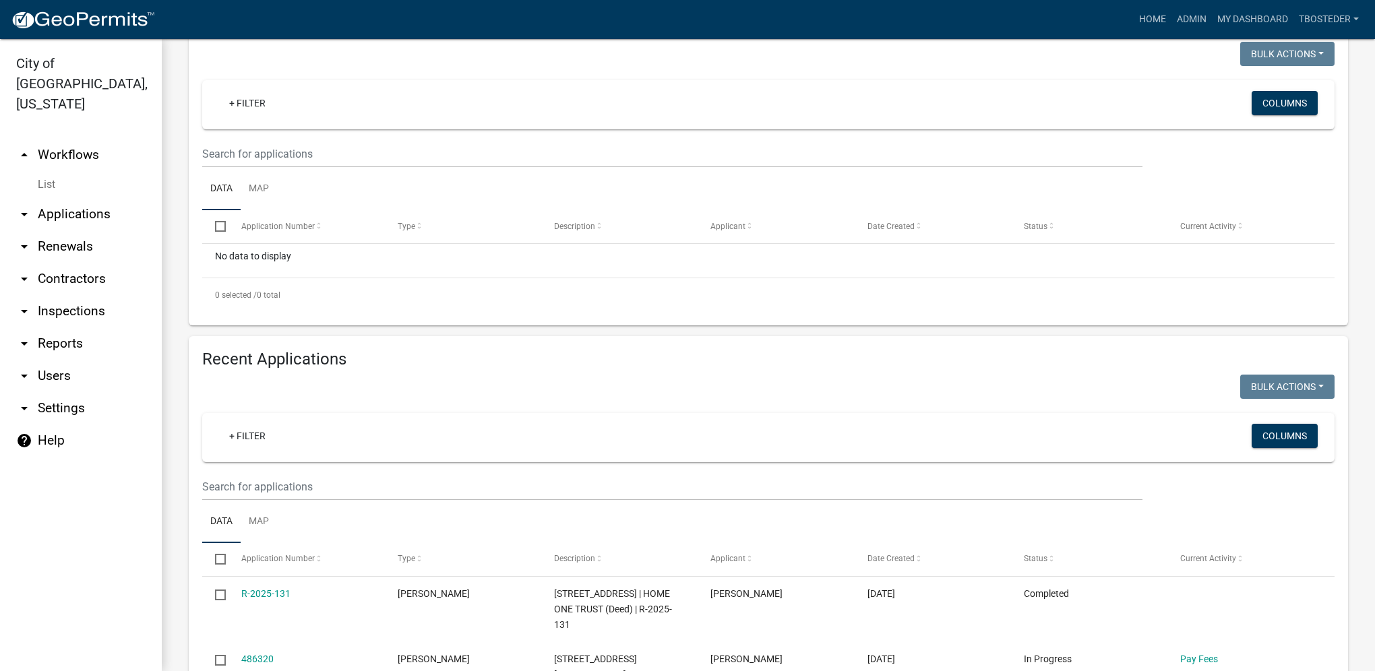
scroll to position [270, 0]
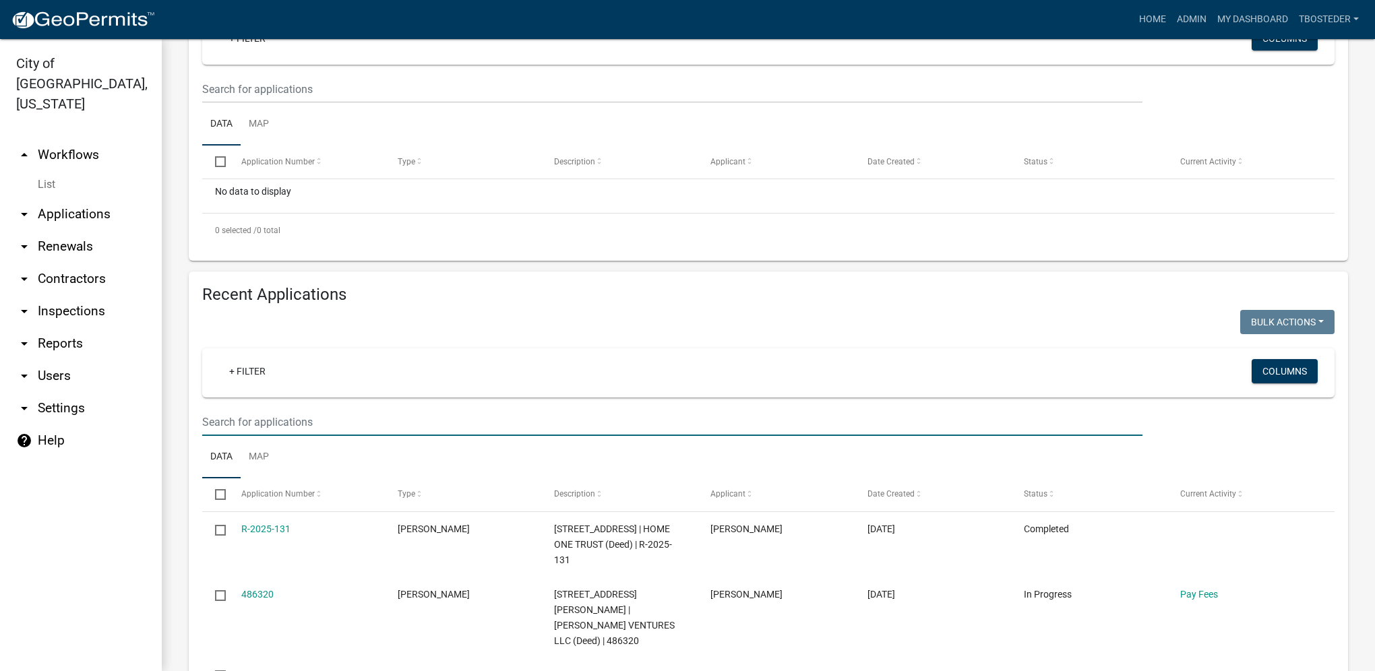
click at [271, 417] on input "text" at bounding box center [672, 422] width 940 height 28
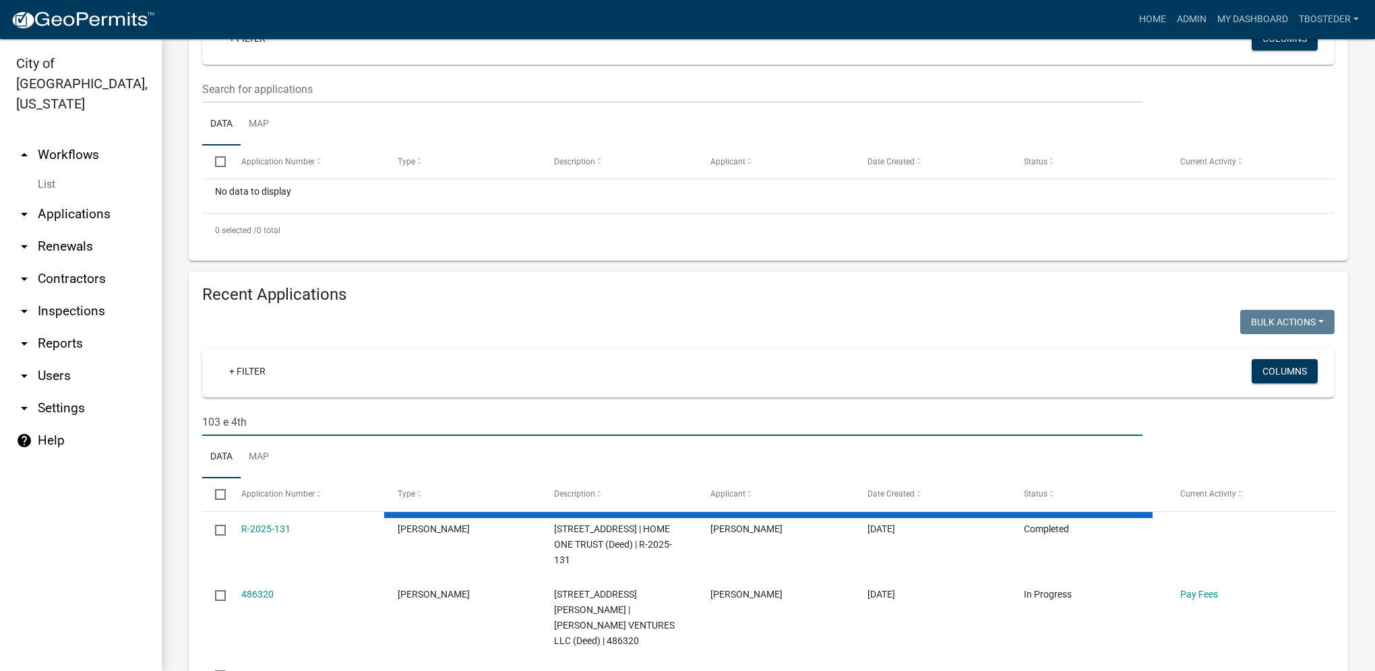
type input "103 e 4th"
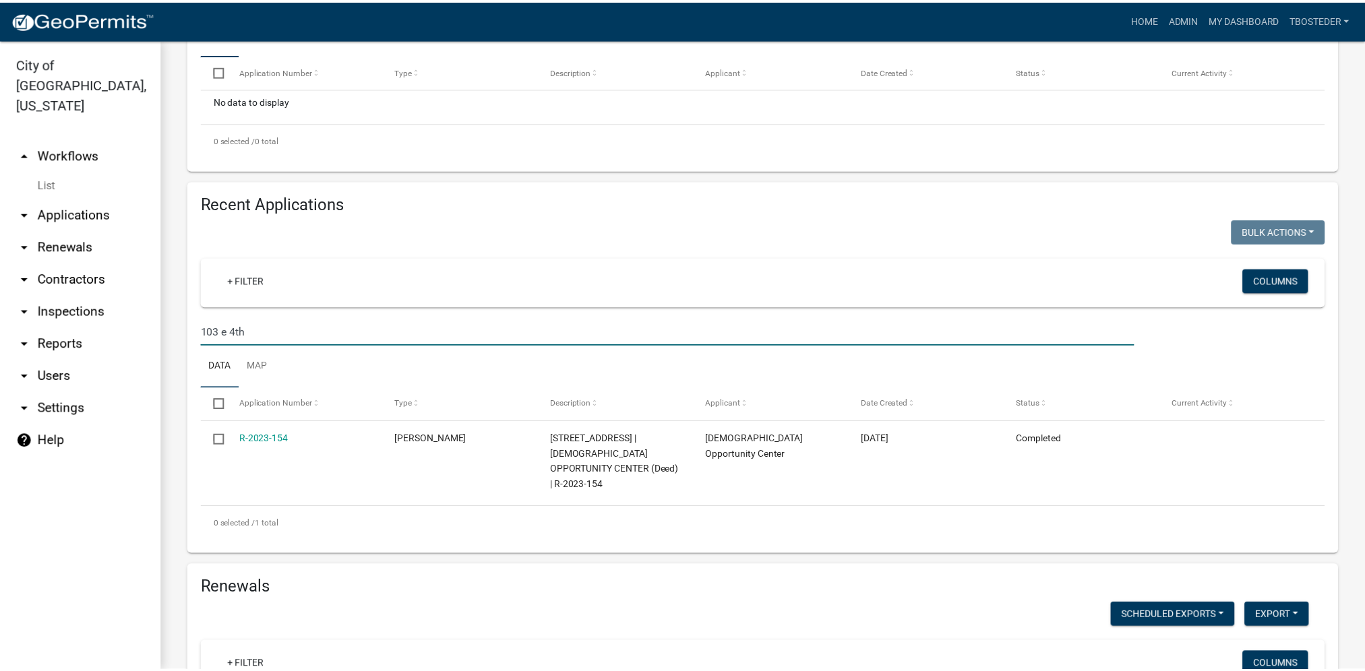
scroll to position [404, 0]
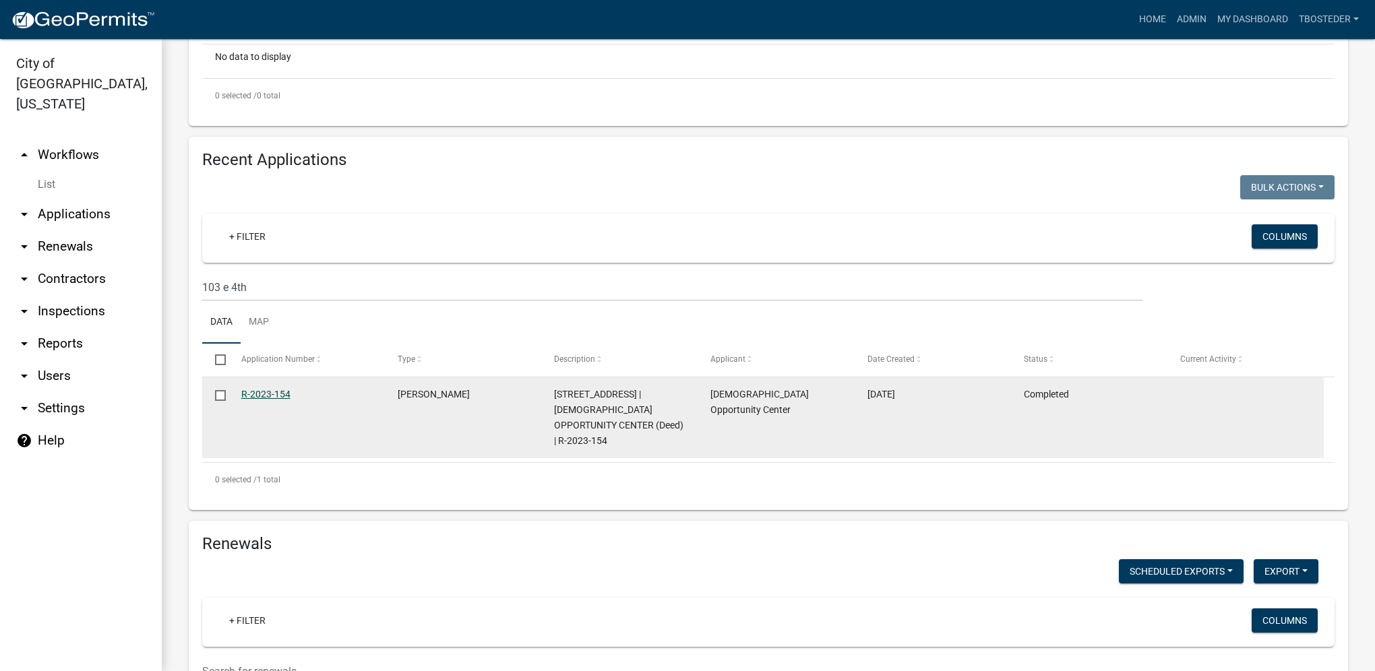
click at [283, 397] on link "R-2023-154" at bounding box center [265, 394] width 49 height 11
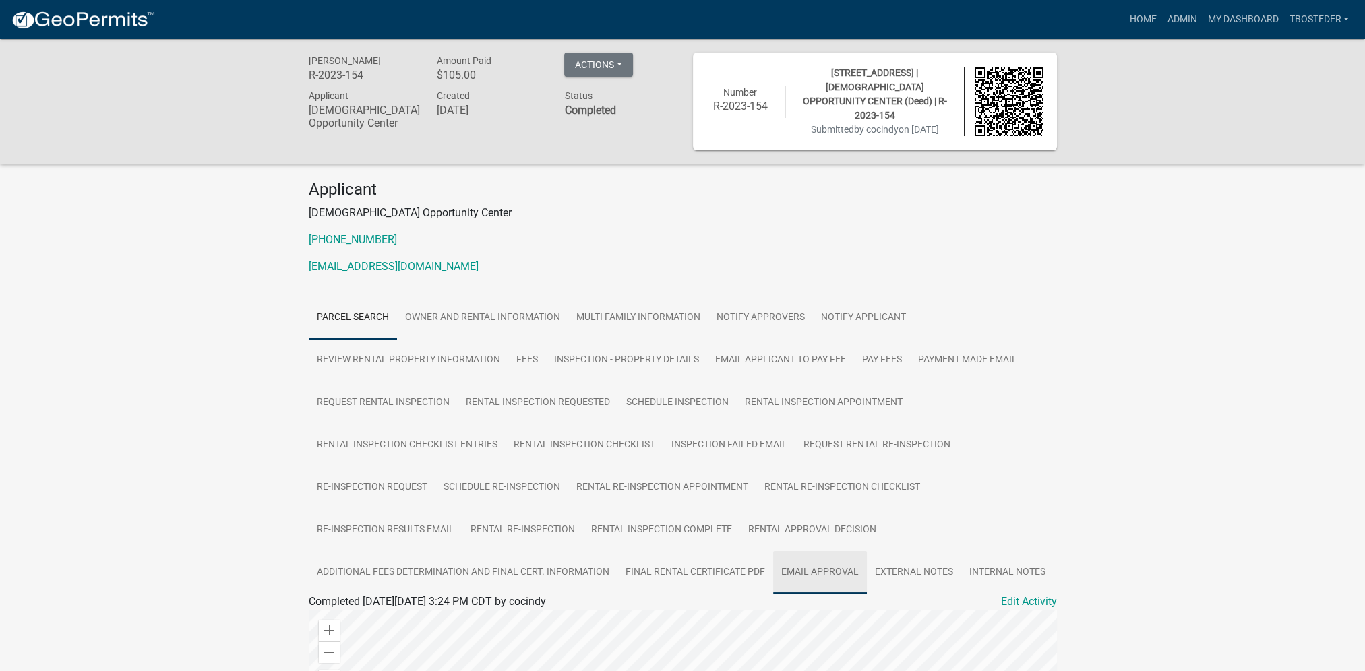
click at [822, 563] on link "Email Approval" at bounding box center [820, 572] width 94 height 43
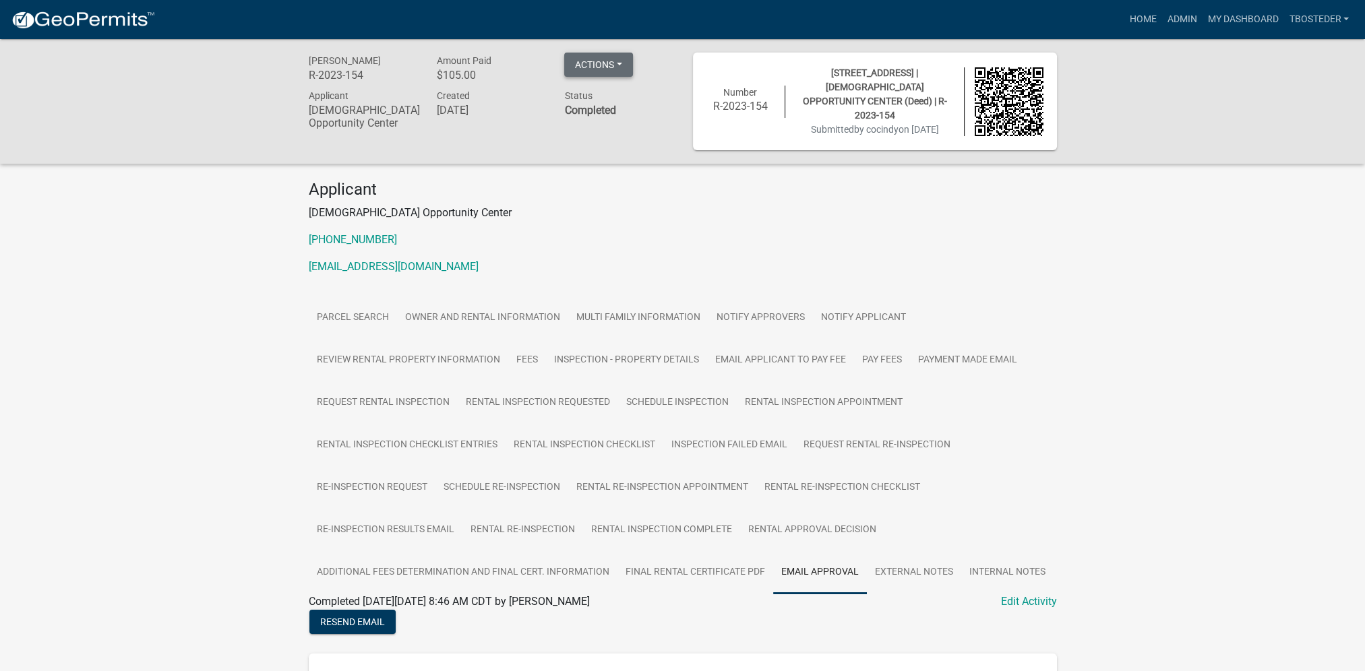
click at [593, 63] on button "Actions" at bounding box center [598, 65] width 69 height 24
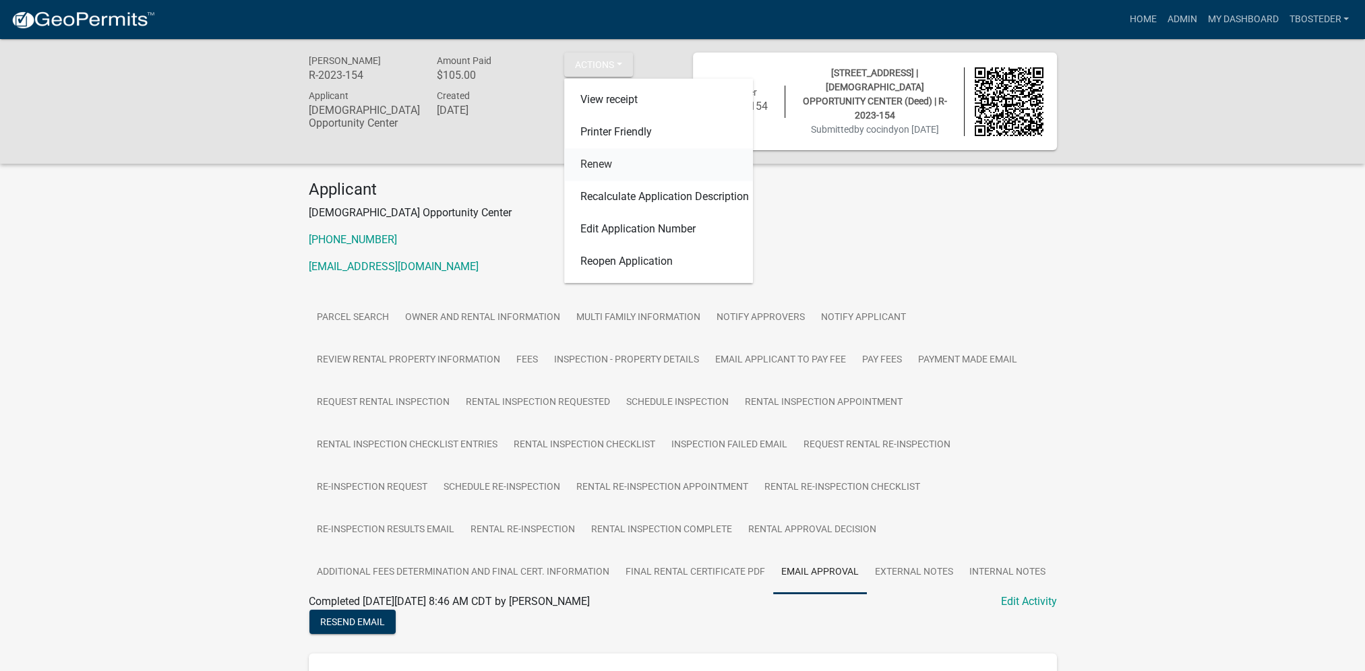
click at [586, 167] on link "Renew" at bounding box center [658, 165] width 189 height 32
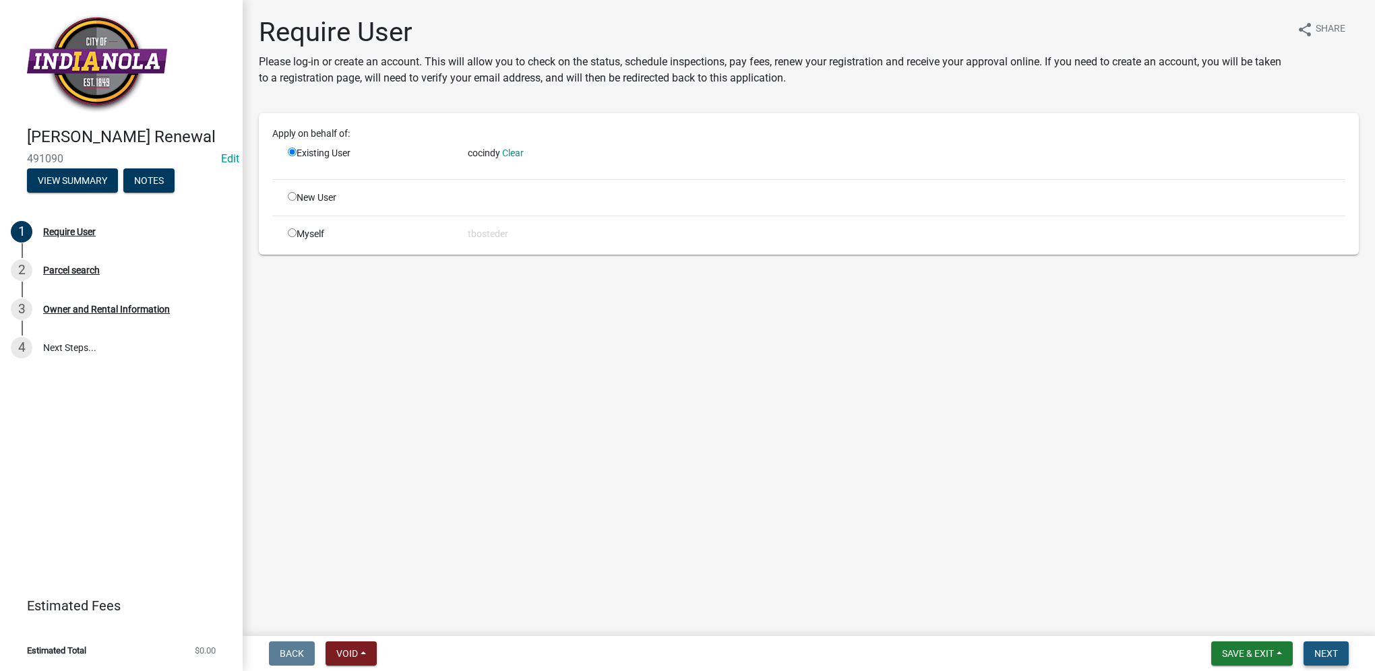
click at [1316, 654] on span "Next" at bounding box center [1326, 653] width 24 height 11
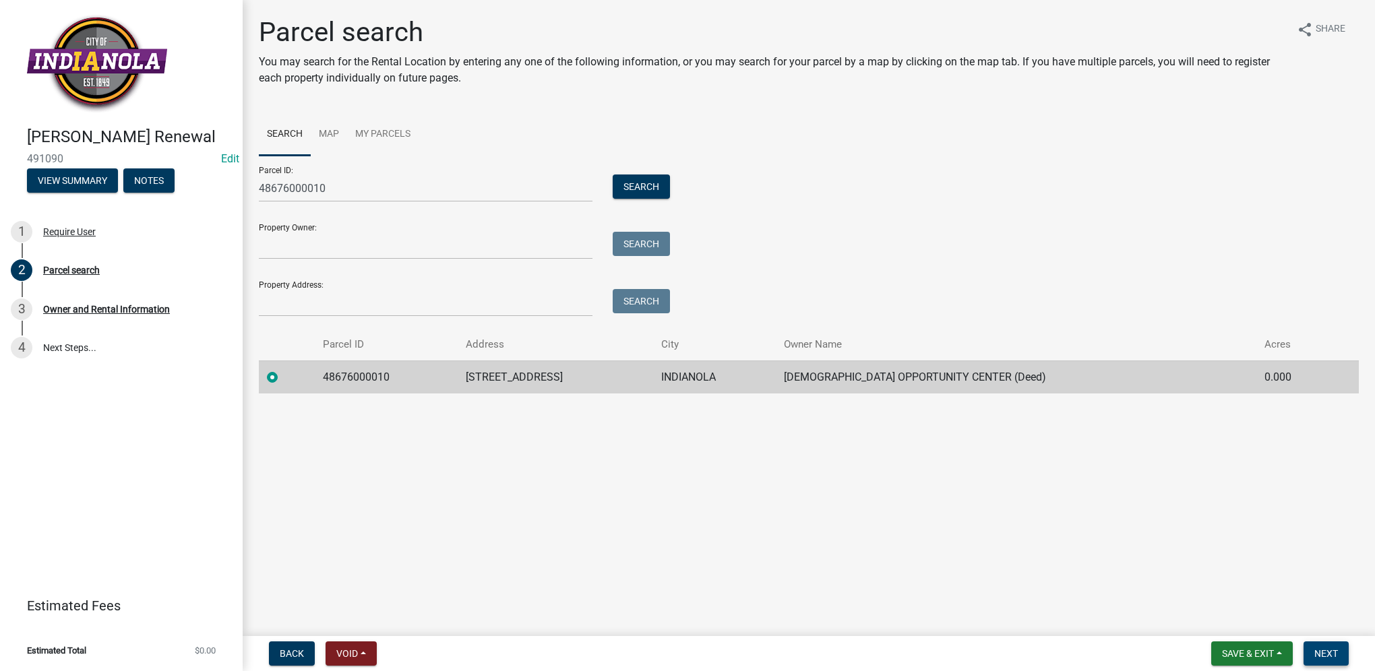
click at [1332, 650] on span "Next" at bounding box center [1326, 653] width 24 height 11
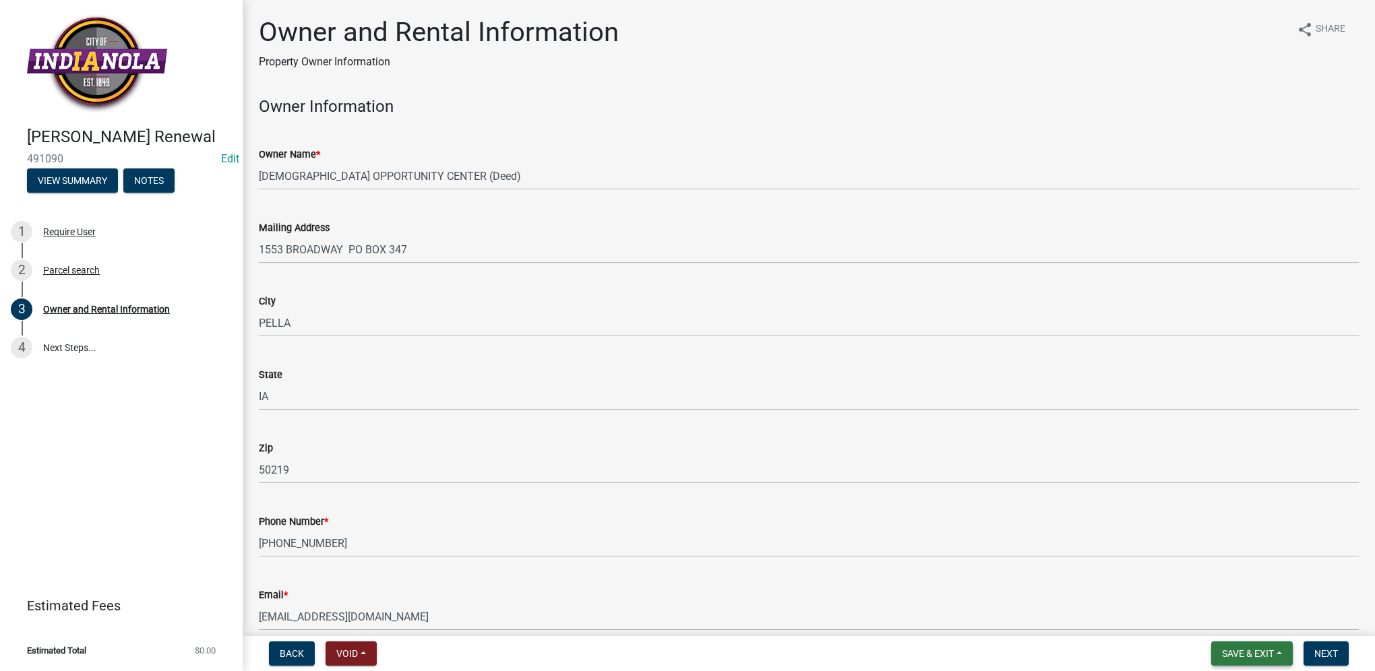
click at [1239, 652] on span "Save & Exit" at bounding box center [1248, 653] width 52 height 11
click at [1233, 631] on button "Save & Exit" at bounding box center [1239, 619] width 108 height 32
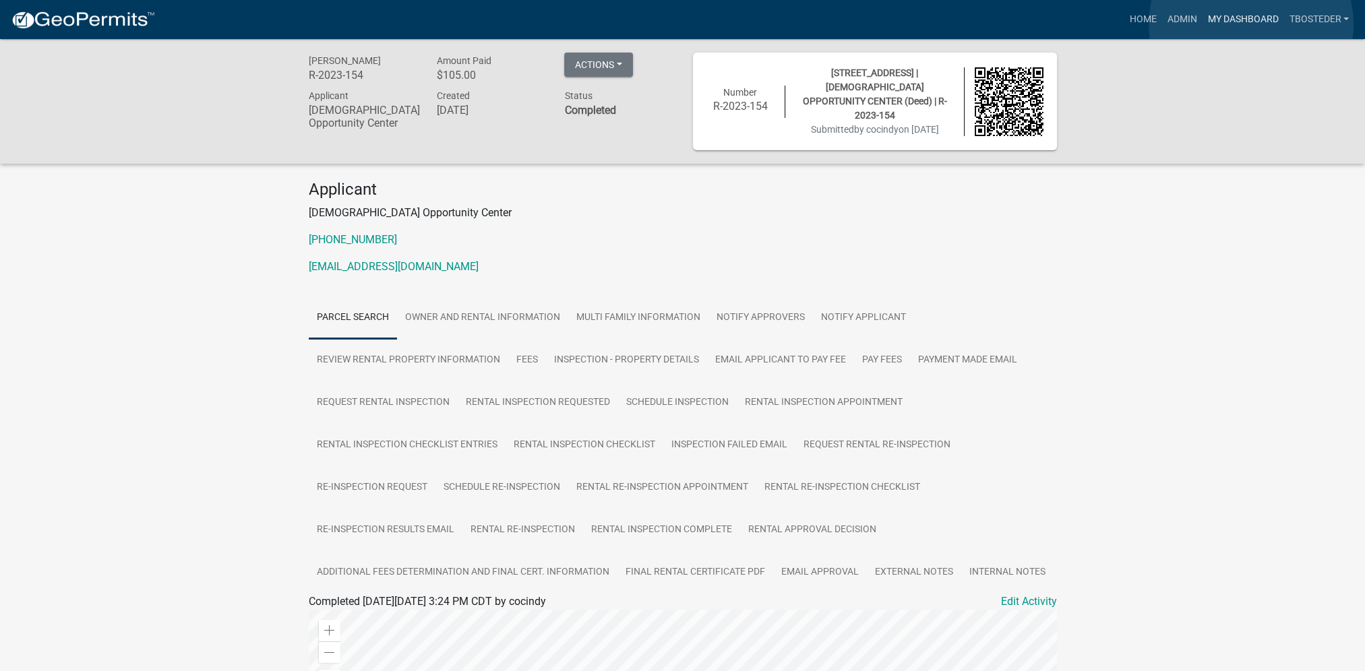
click at [1251, 24] on link "My Dashboard" at bounding box center [1243, 20] width 82 height 26
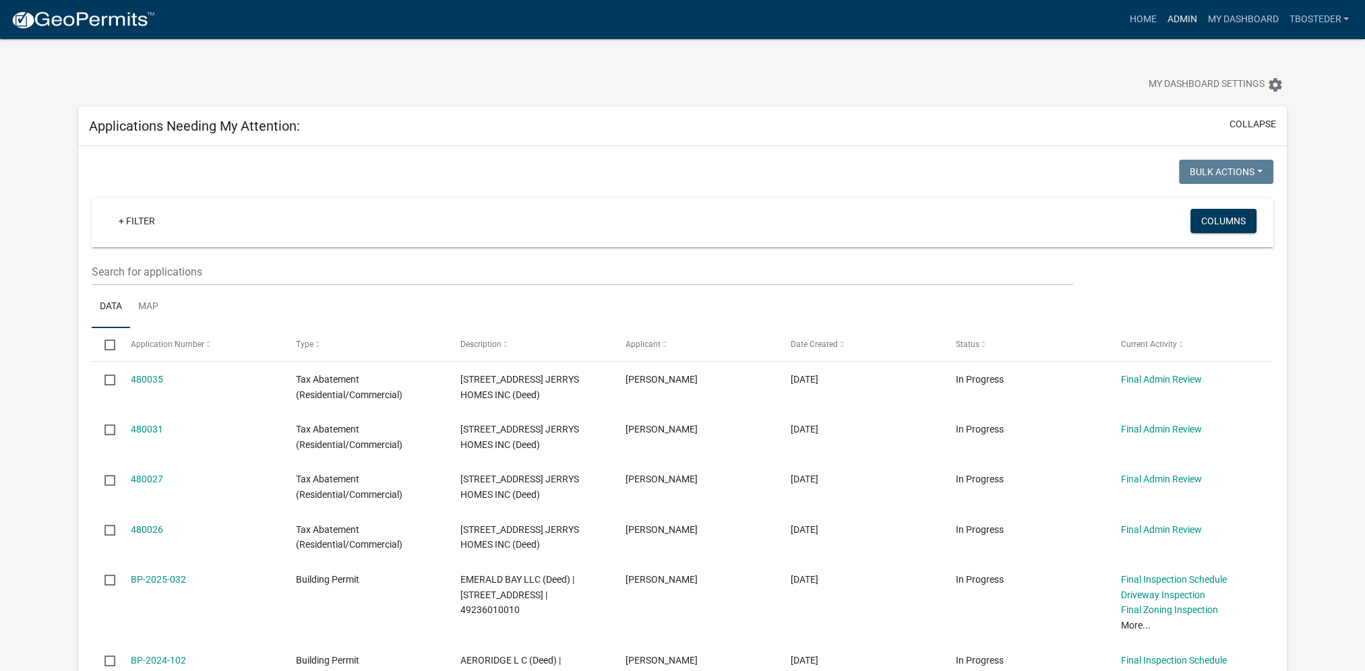
drag, startPoint x: 1171, startPoint y: 13, endPoint x: 1165, endPoint y: 19, distance: 7.6
click at [1171, 13] on link "Admin" at bounding box center [1181, 20] width 40 height 26
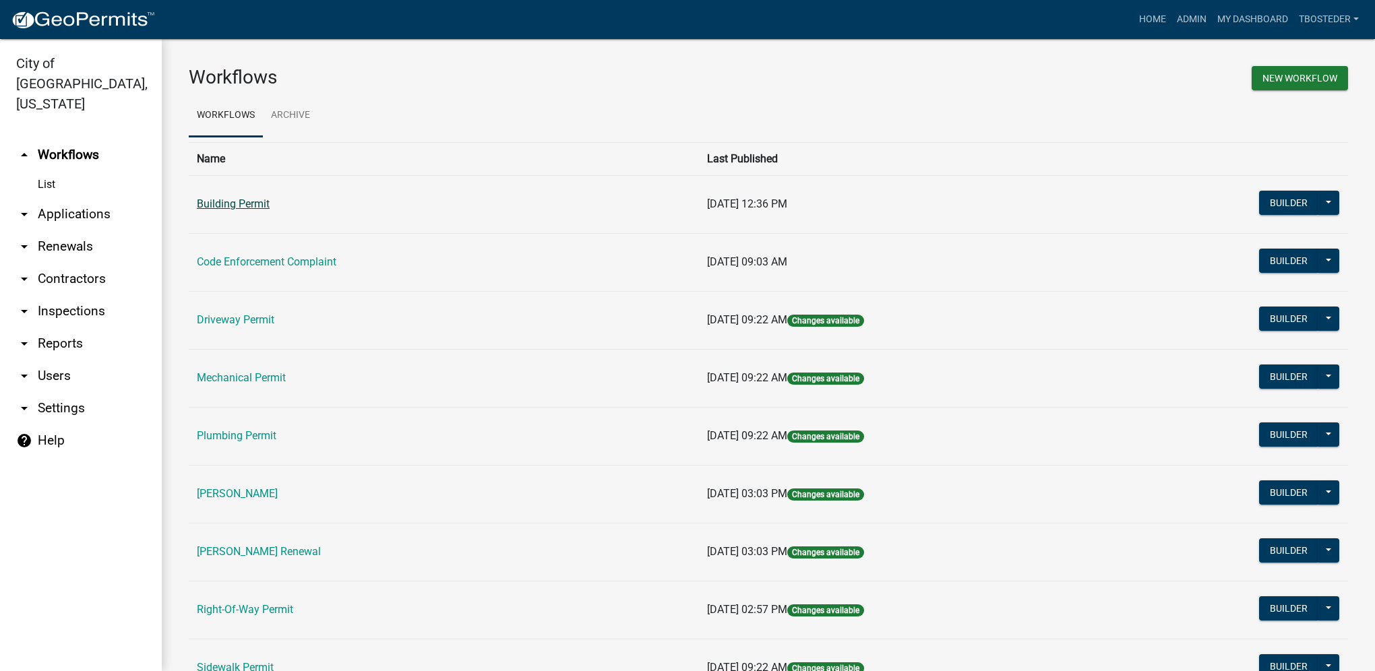
click at [241, 204] on link "Building Permit" at bounding box center [233, 203] width 73 height 13
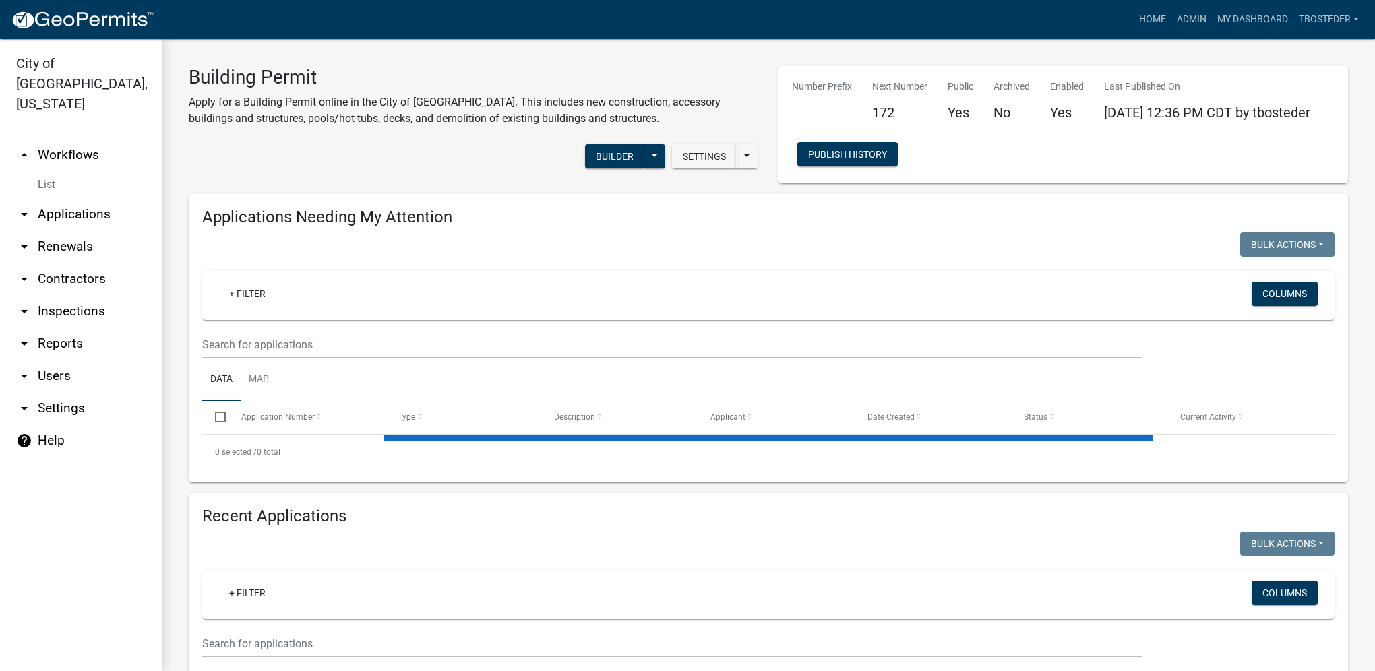
select select "1: 25"
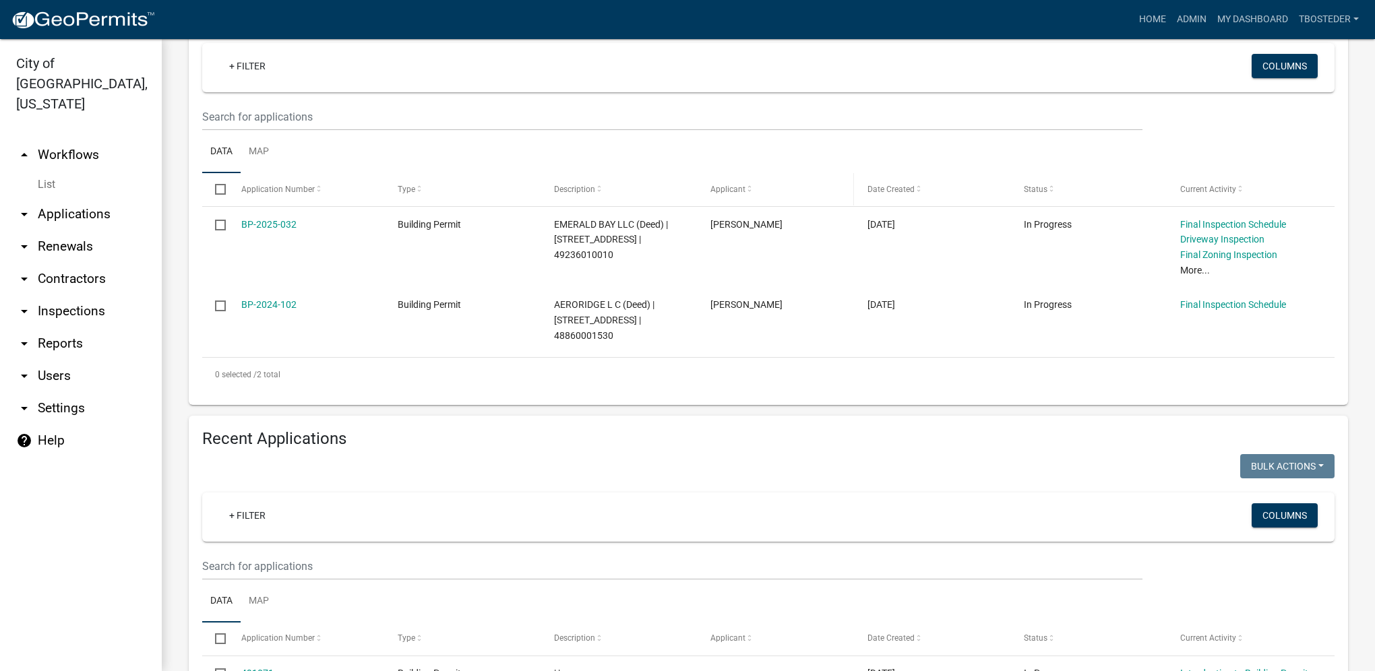
scroll to position [270, 0]
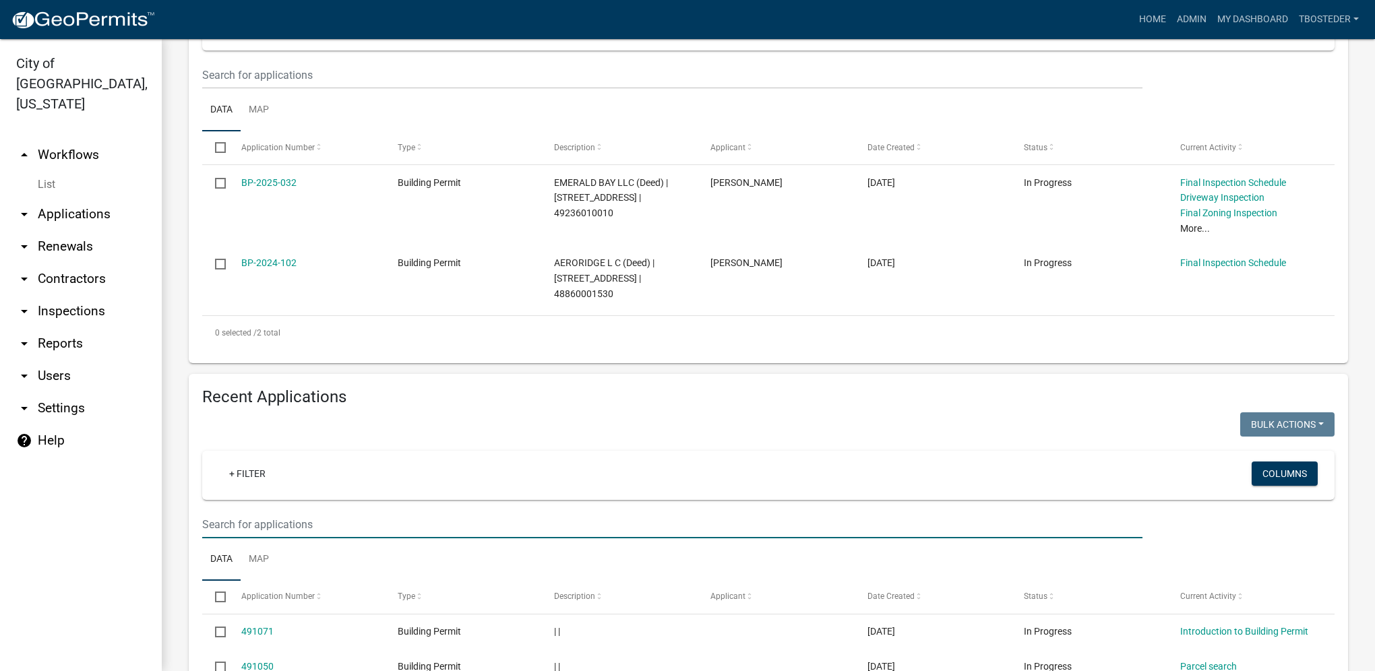
click at [274, 524] on input "text" at bounding box center [672, 525] width 940 height 28
type input "2025-171"
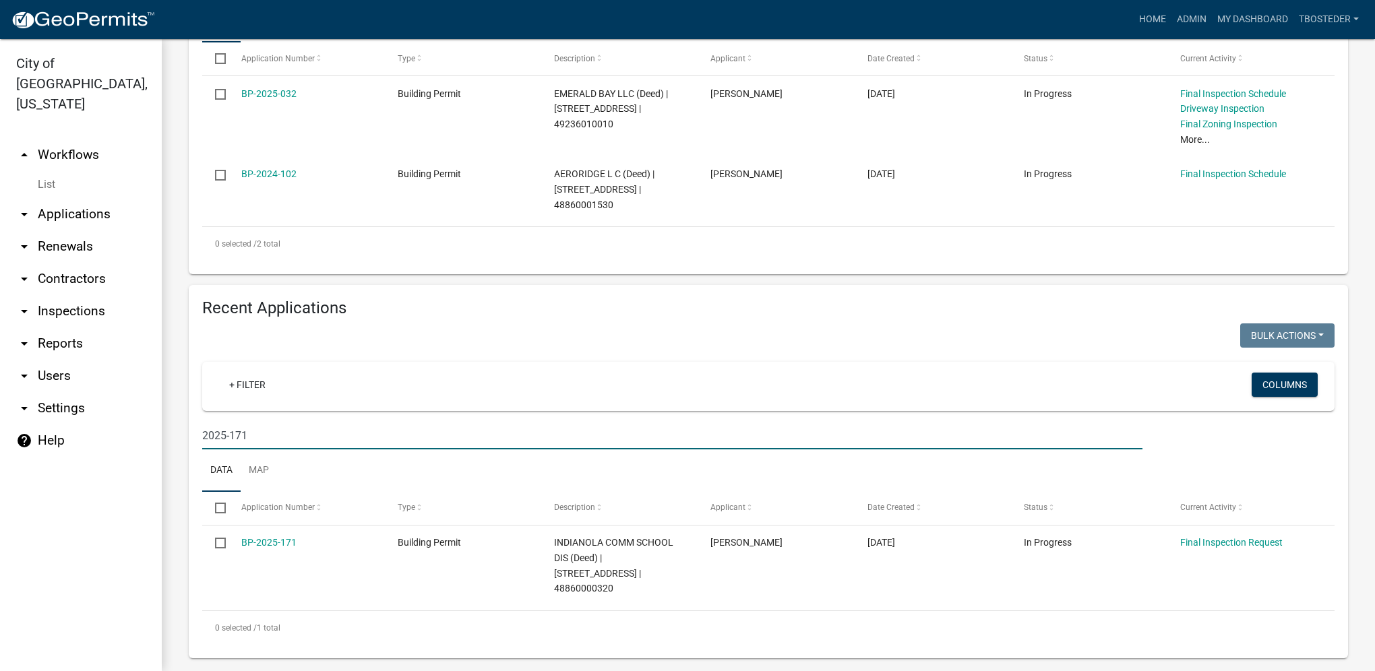
scroll to position [359, 0]
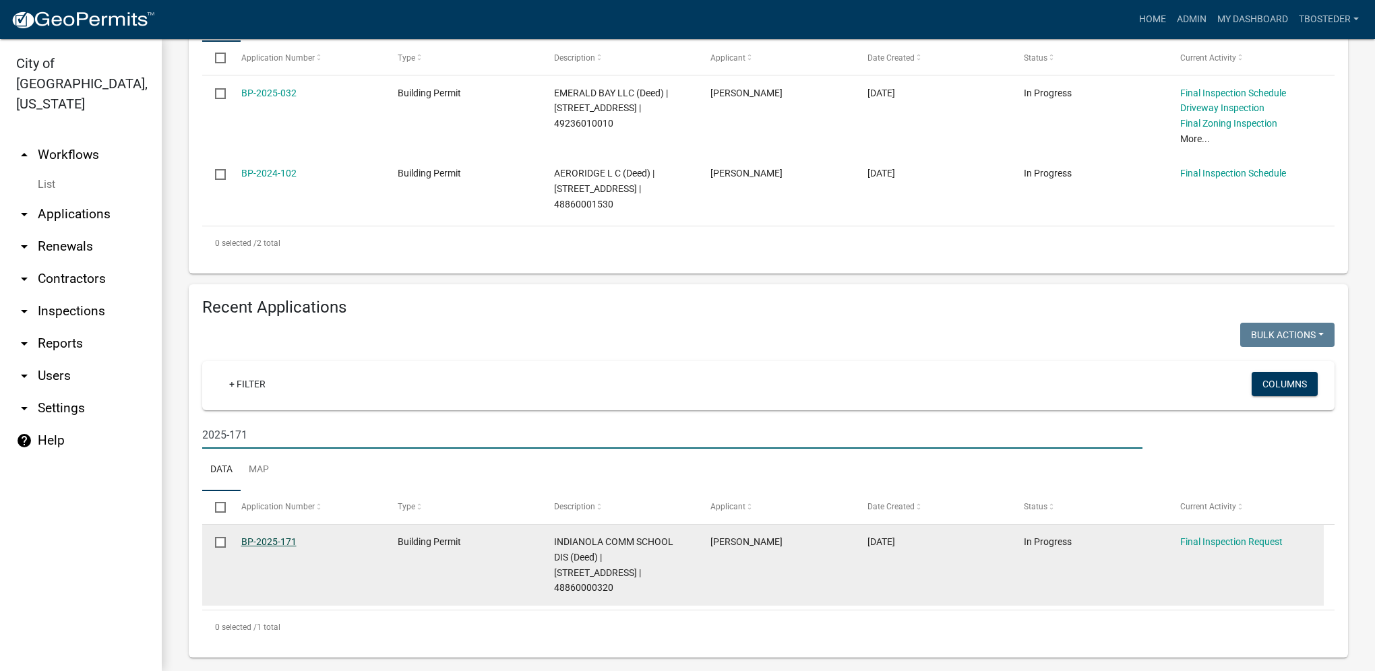
click at [277, 546] on link "BP-2025-171" at bounding box center [268, 542] width 55 height 11
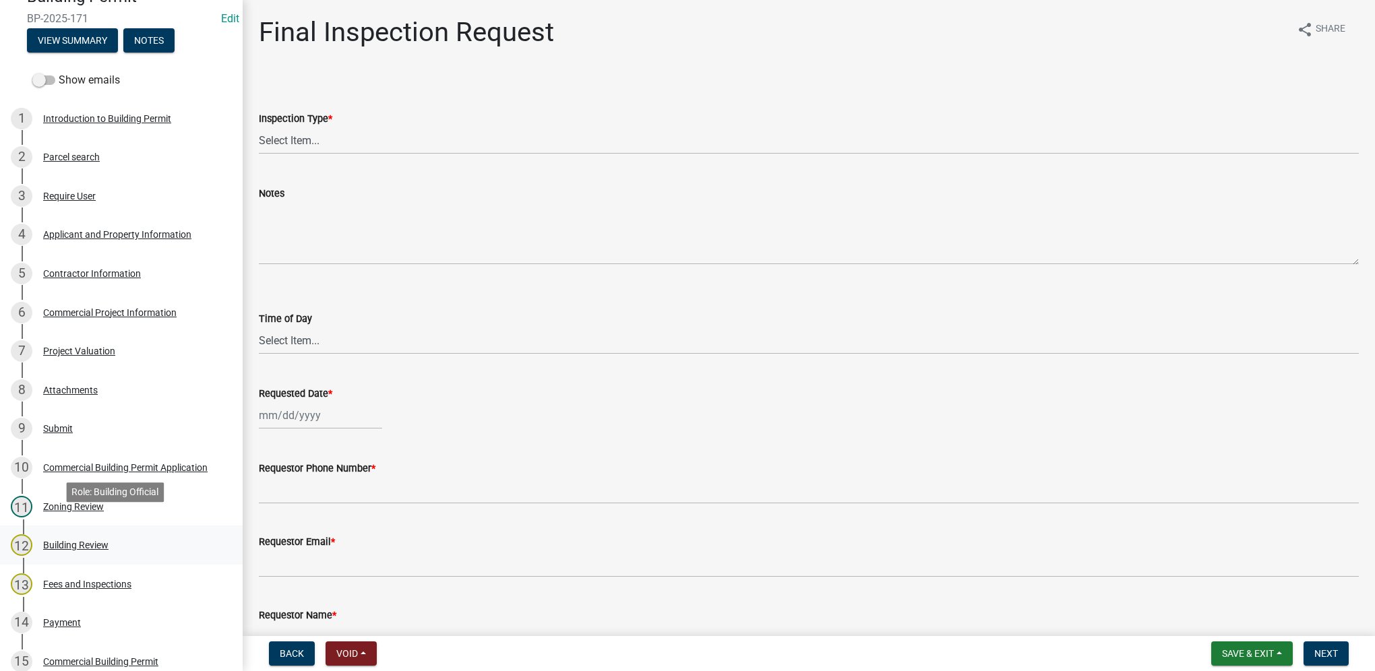
scroll to position [202, 0]
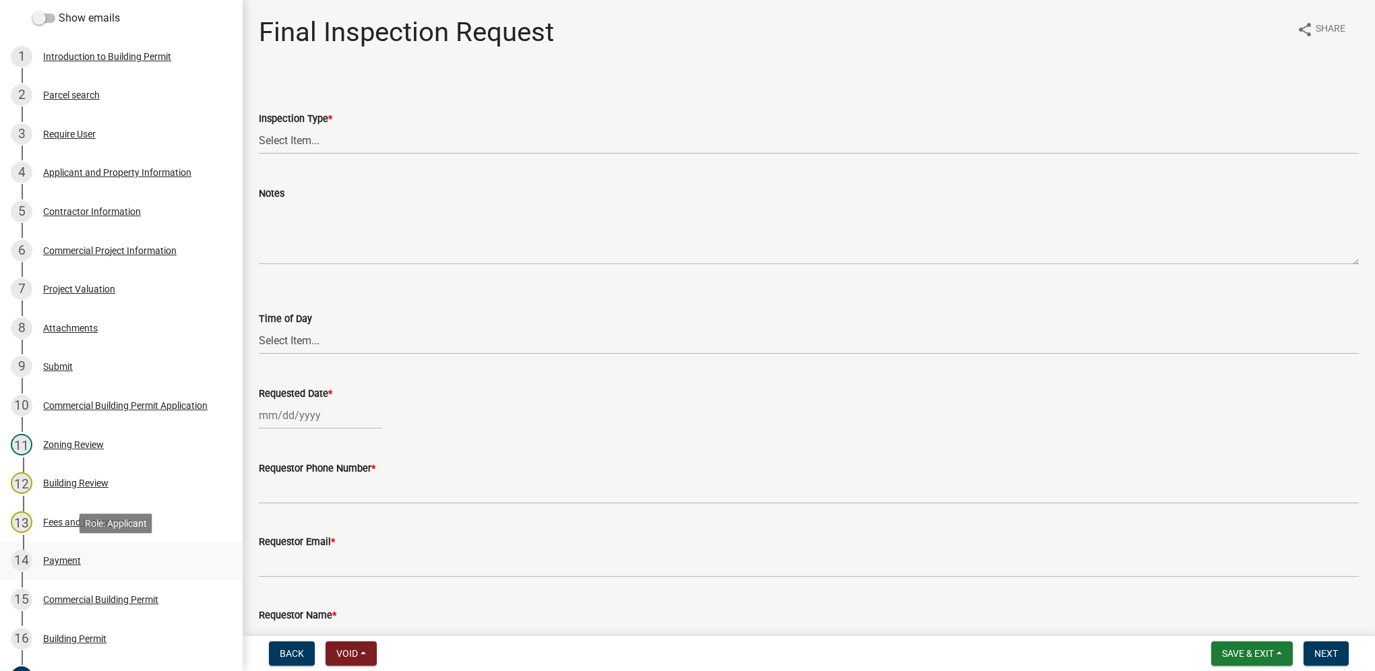
click at [73, 553] on div "14 Payment" at bounding box center [116, 561] width 210 height 22
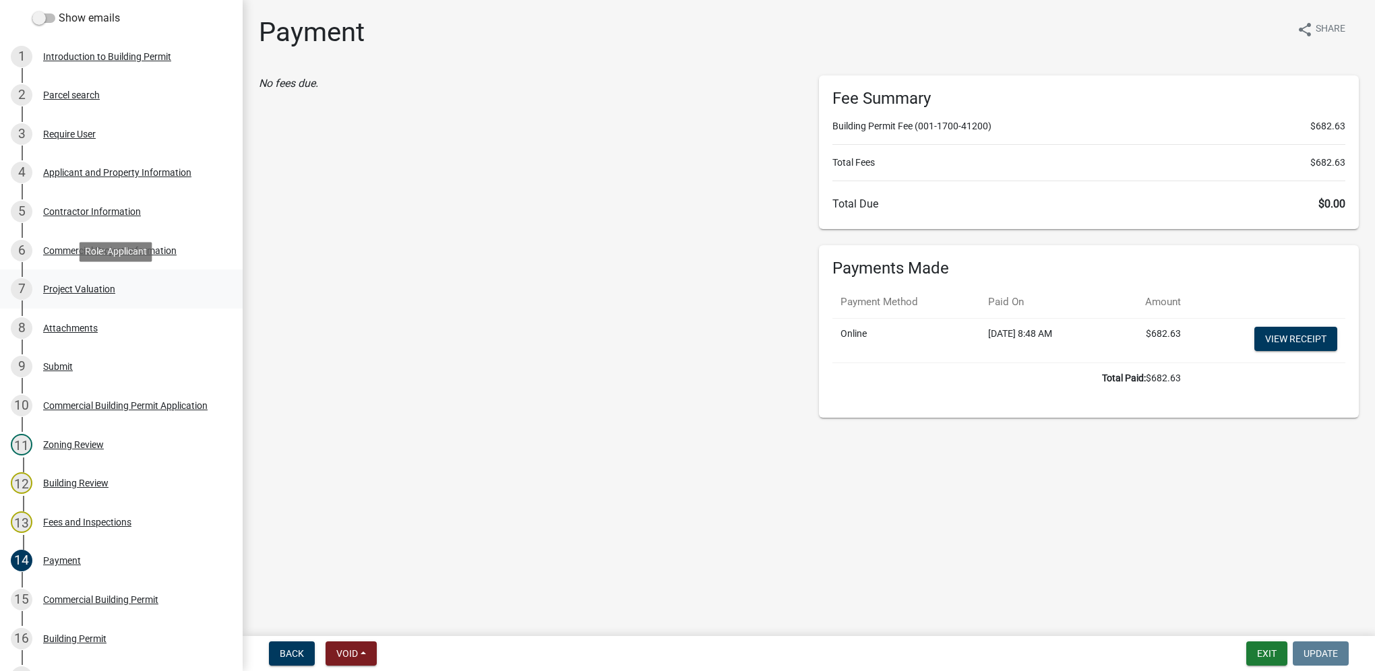
click at [159, 288] on div "7 Project Valuation" at bounding box center [116, 289] width 210 height 22
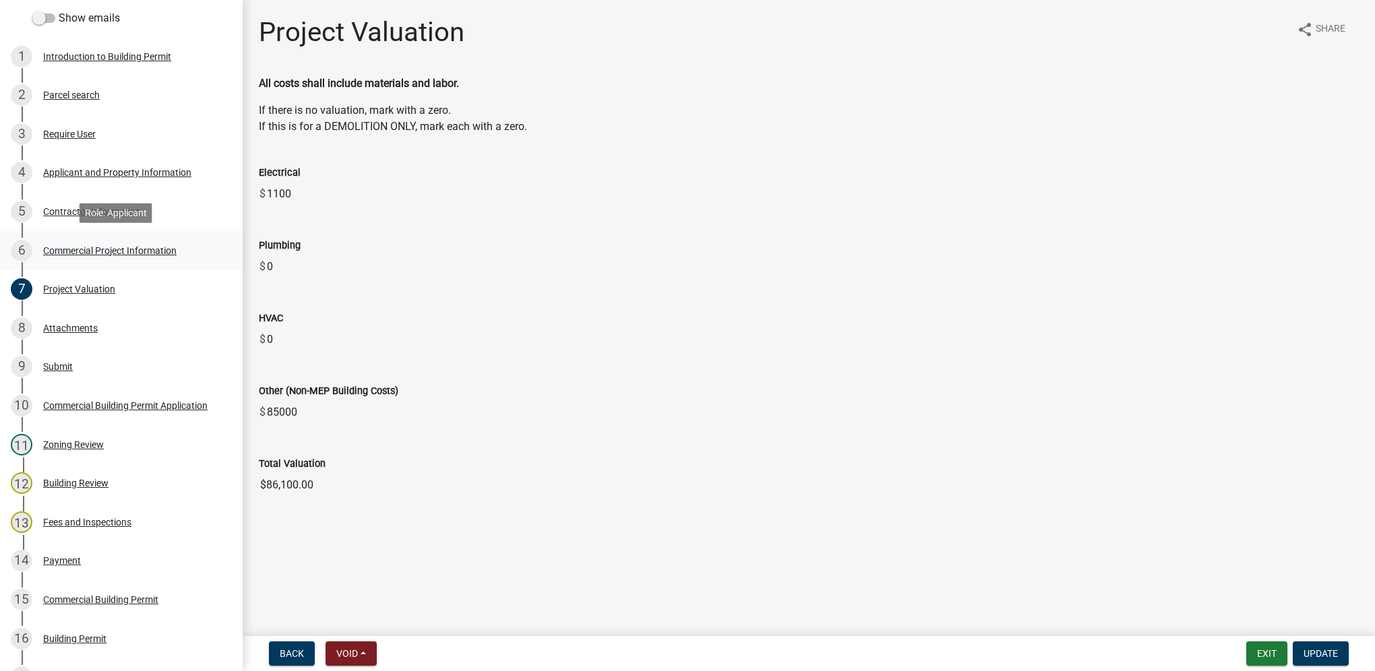
click at [154, 254] on div "Commercial Project Information" at bounding box center [109, 250] width 133 height 9
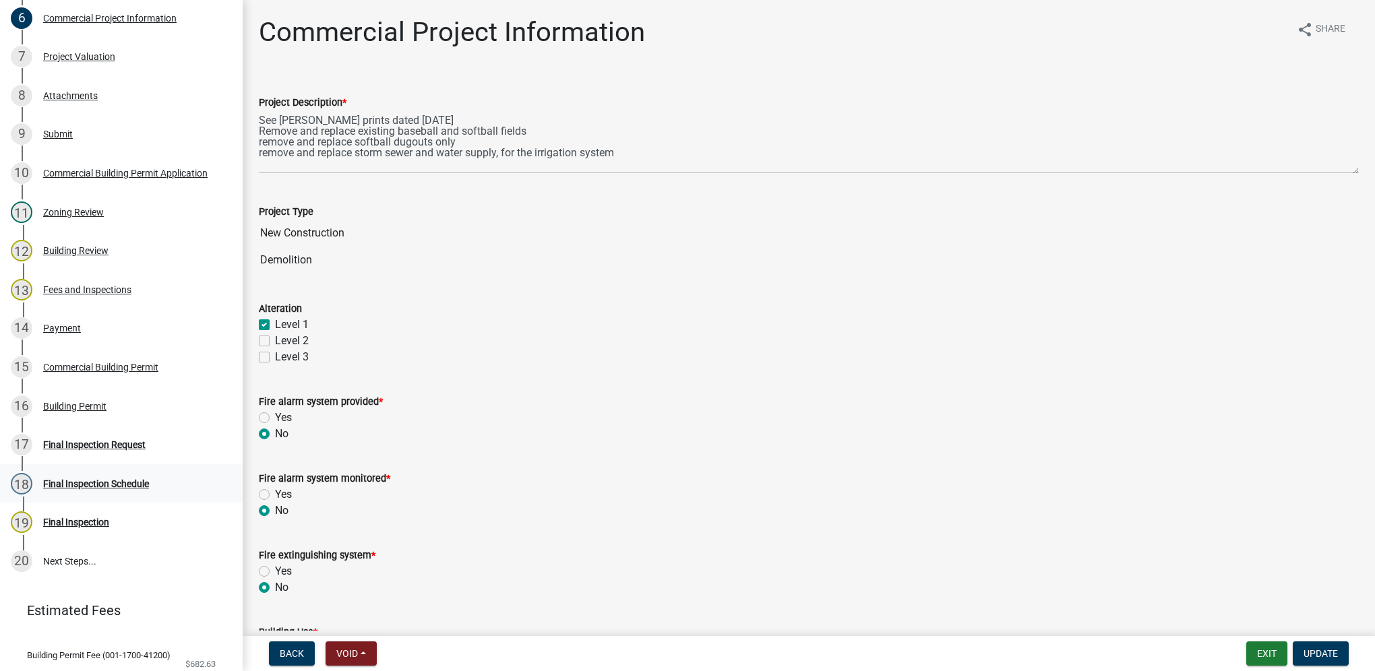
scroll to position [472, 0]
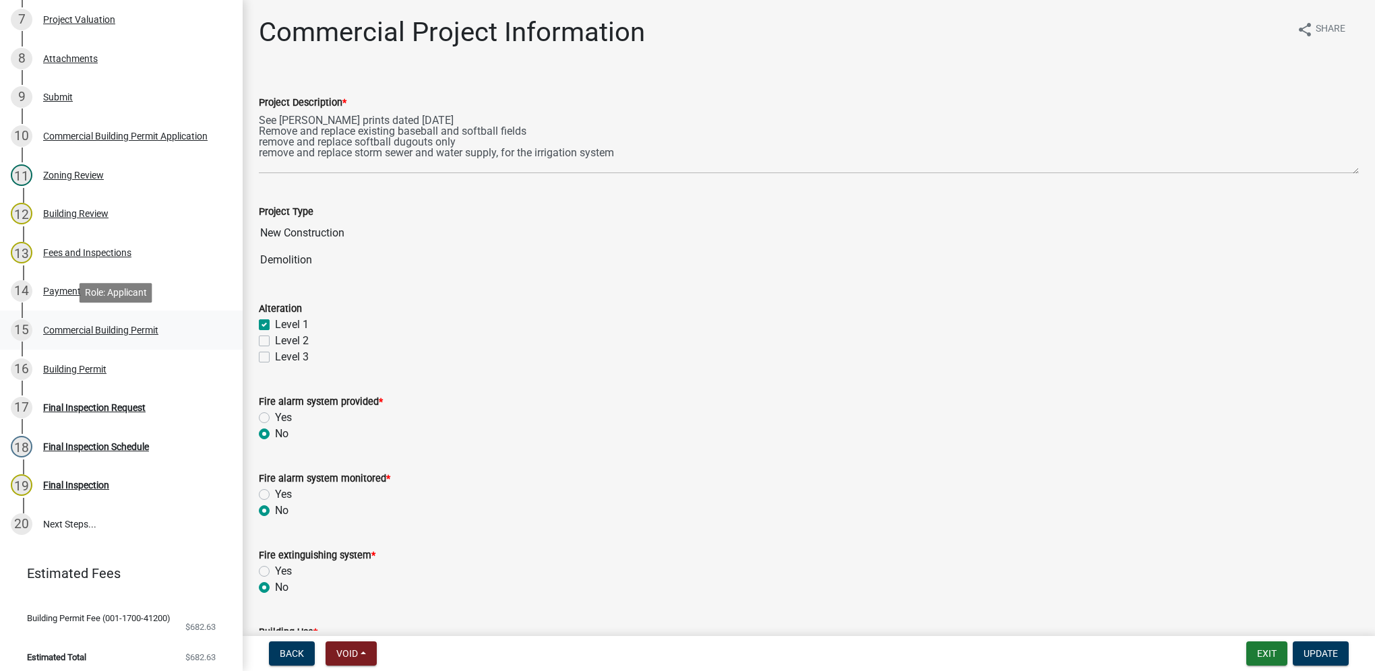
click at [166, 331] on div "15 Commercial Building Permit" at bounding box center [116, 330] width 210 height 22
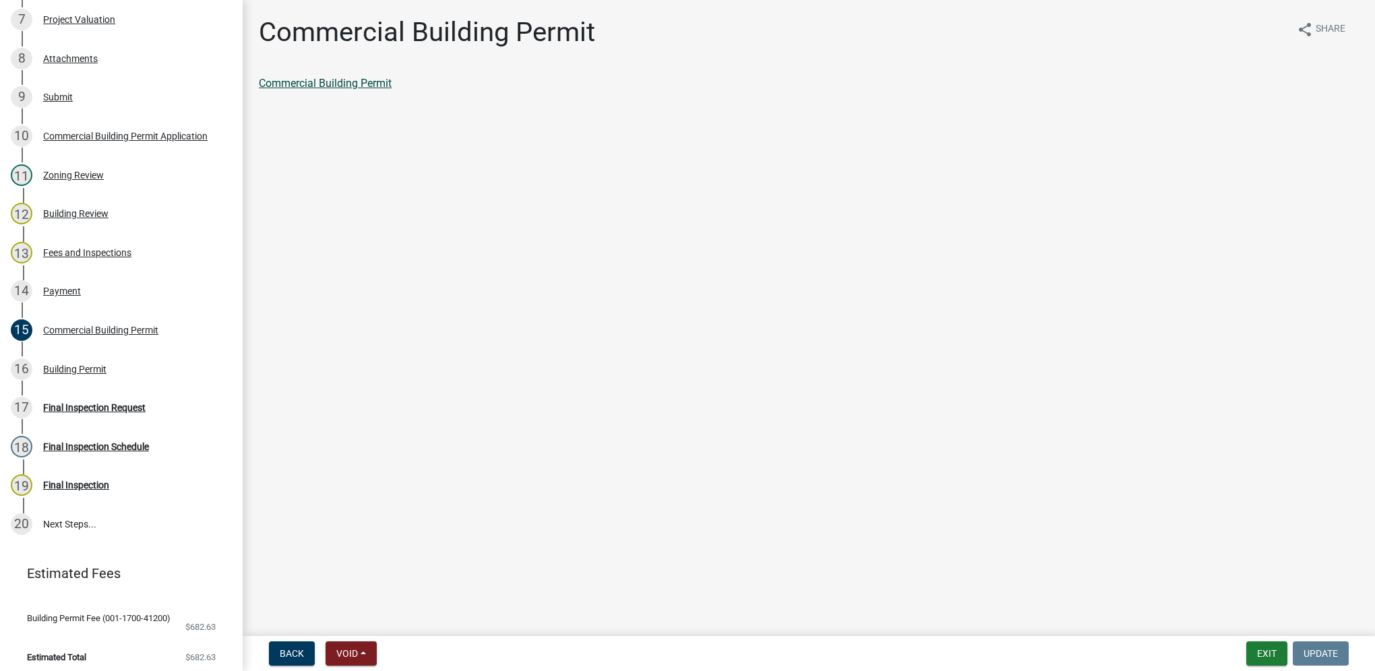
click at [376, 81] on link "Commercial Building Permit" at bounding box center [325, 83] width 133 height 13
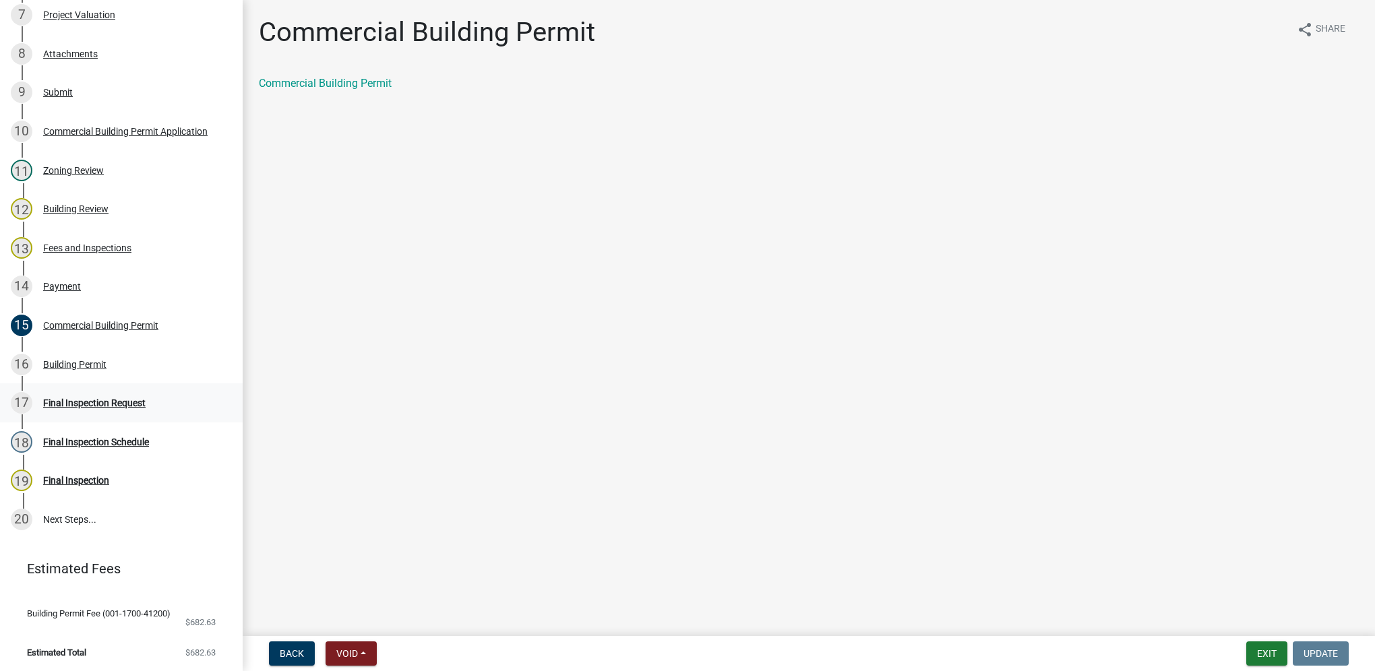
scroll to position [478, 0]
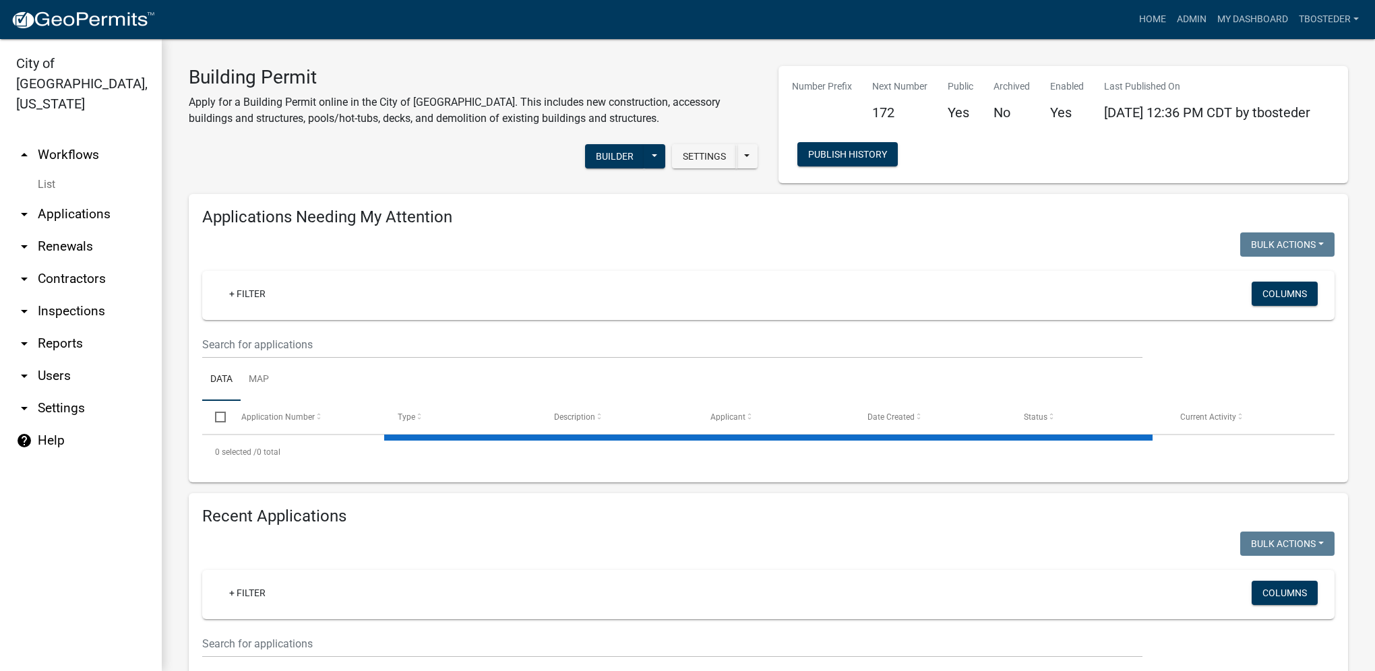
select select "1: 25"
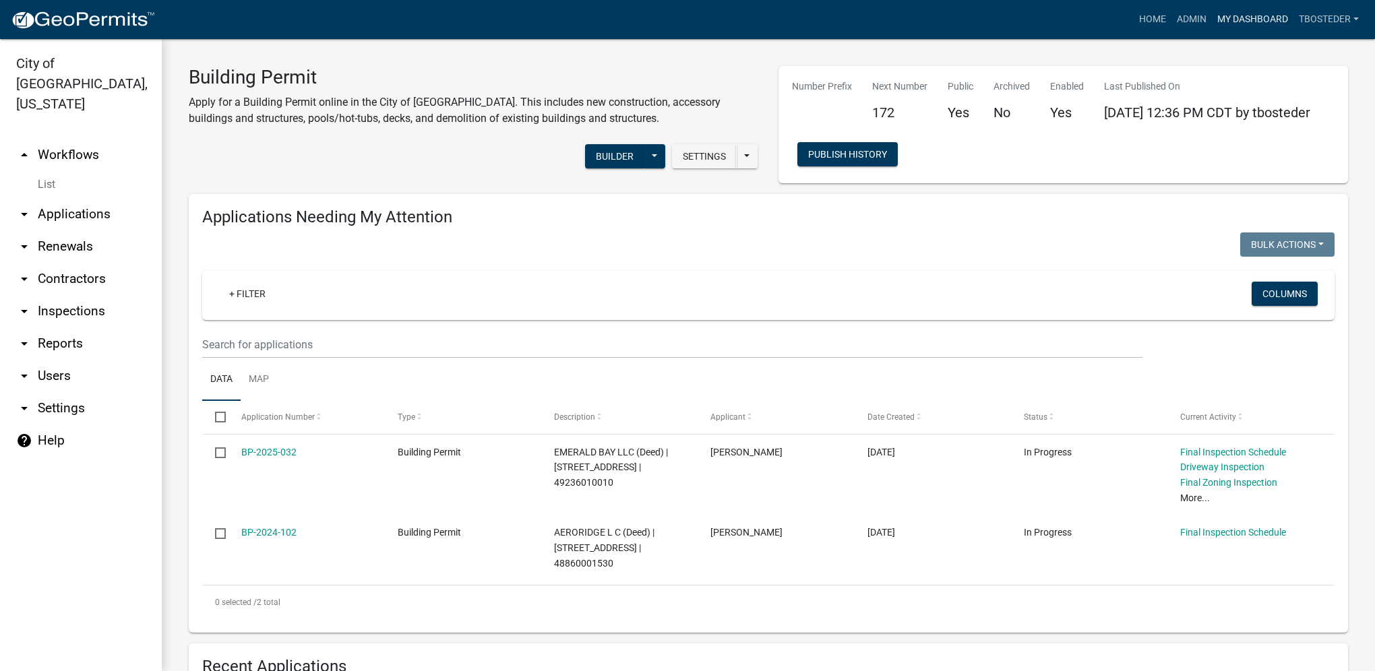
click at [1230, 14] on link "My Dashboard" at bounding box center [1253, 20] width 82 height 26
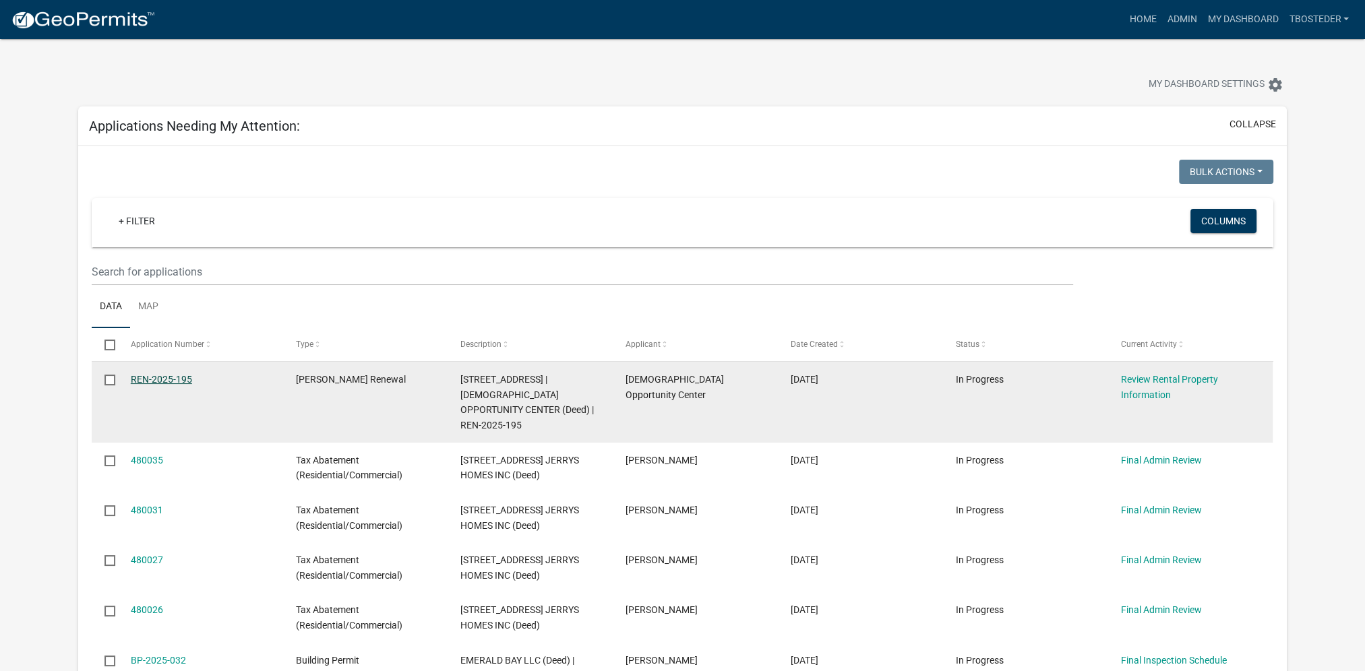
click at [158, 374] on link "REN-2025-195" at bounding box center [161, 379] width 61 height 11
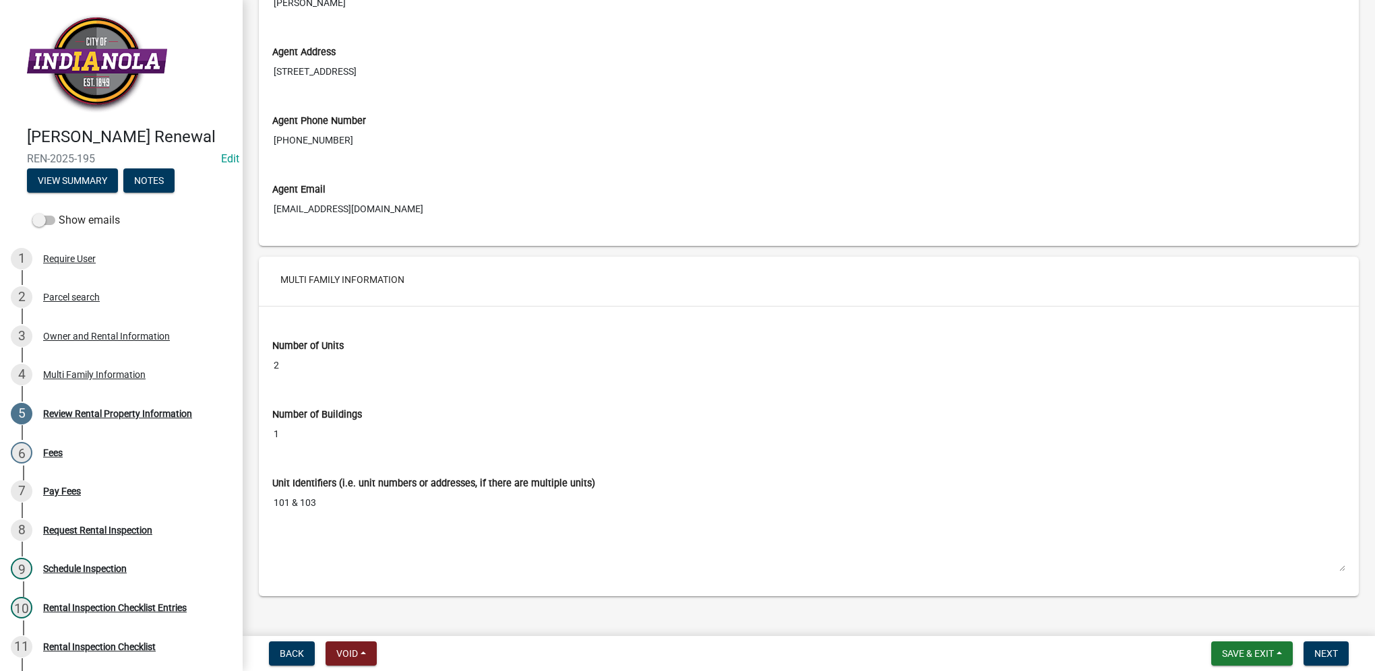
scroll to position [1956, 0]
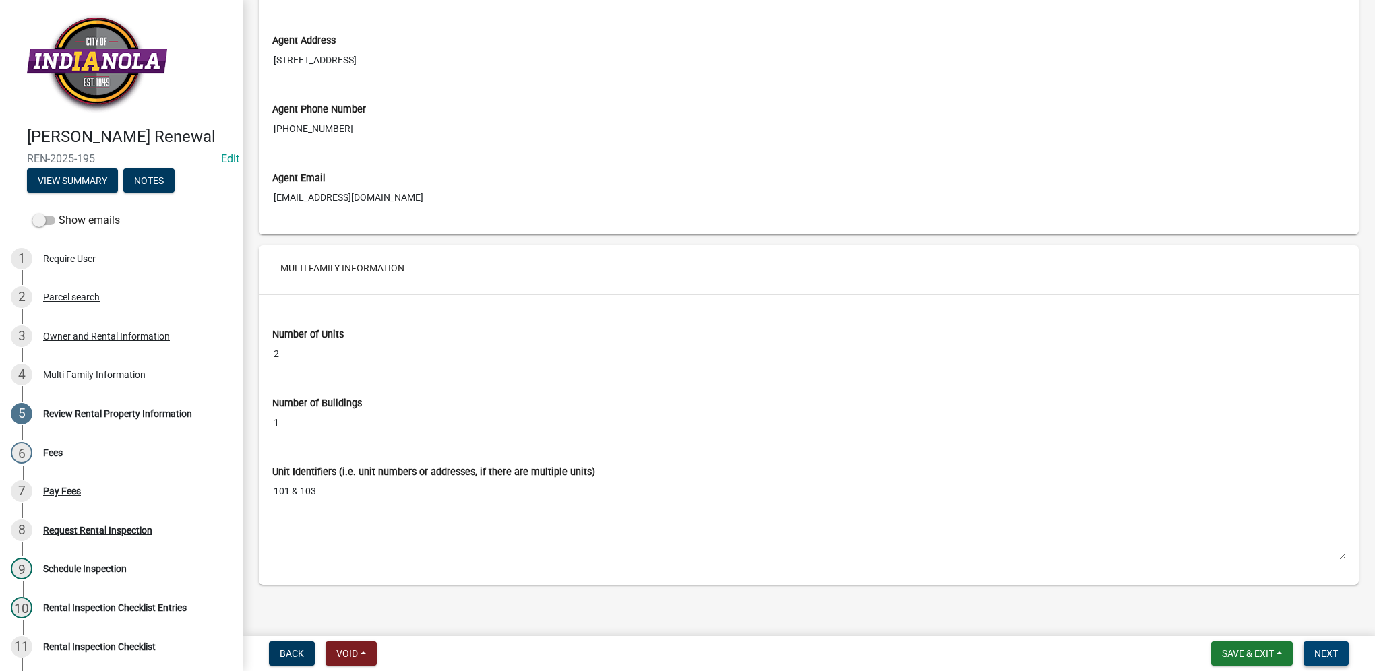
click at [1339, 652] on button "Next" at bounding box center [1326, 654] width 45 height 24
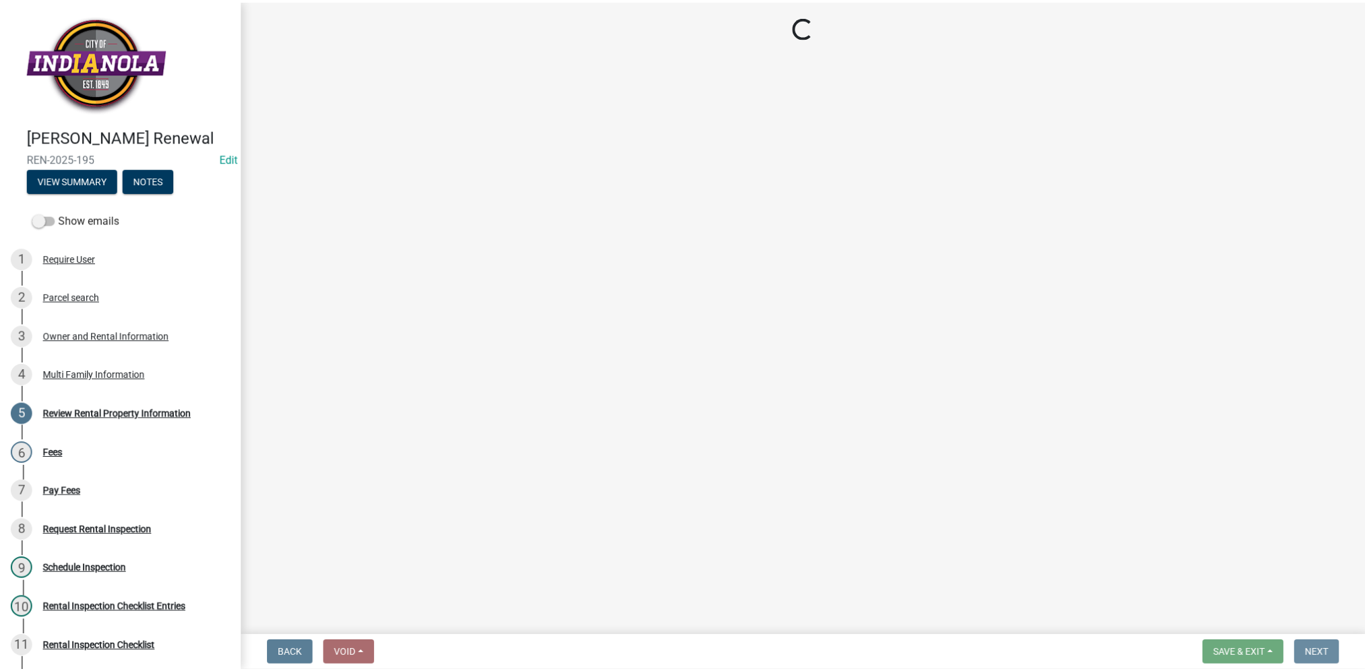
scroll to position [0, 0]
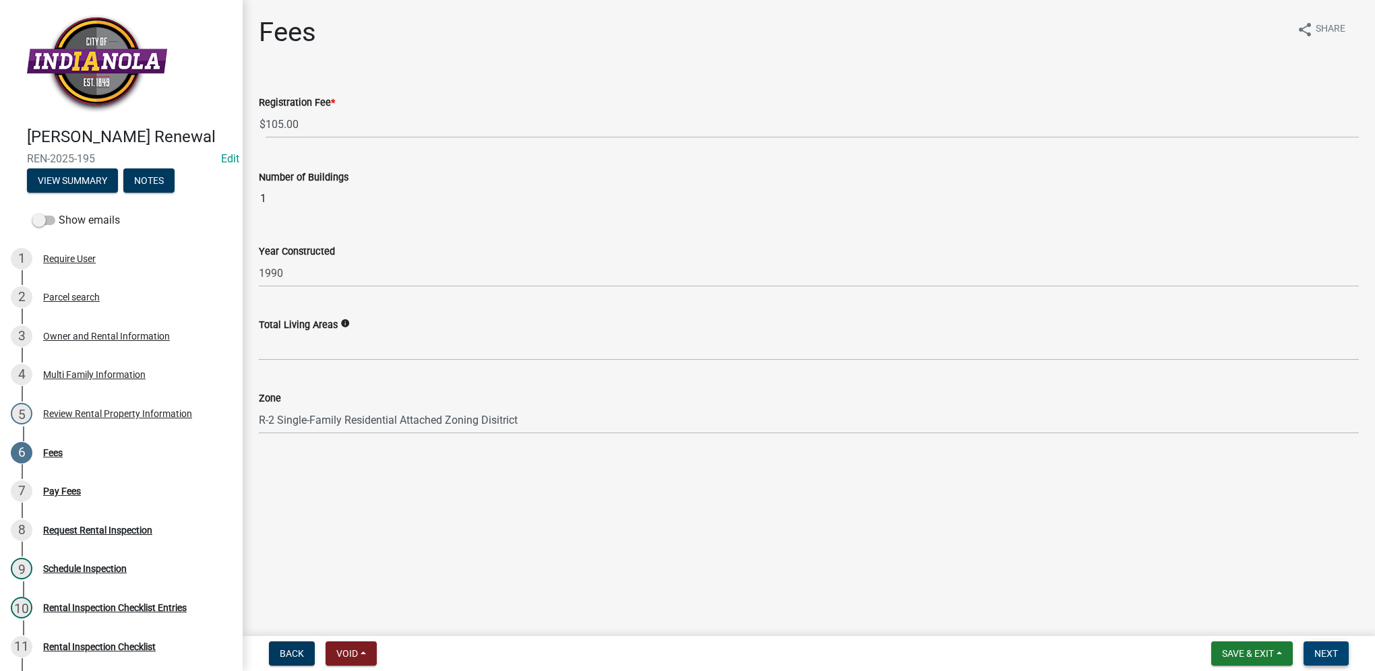
click at [1313, 650] on button "Next" at bounding box center [1326, 654] width 45 height 24
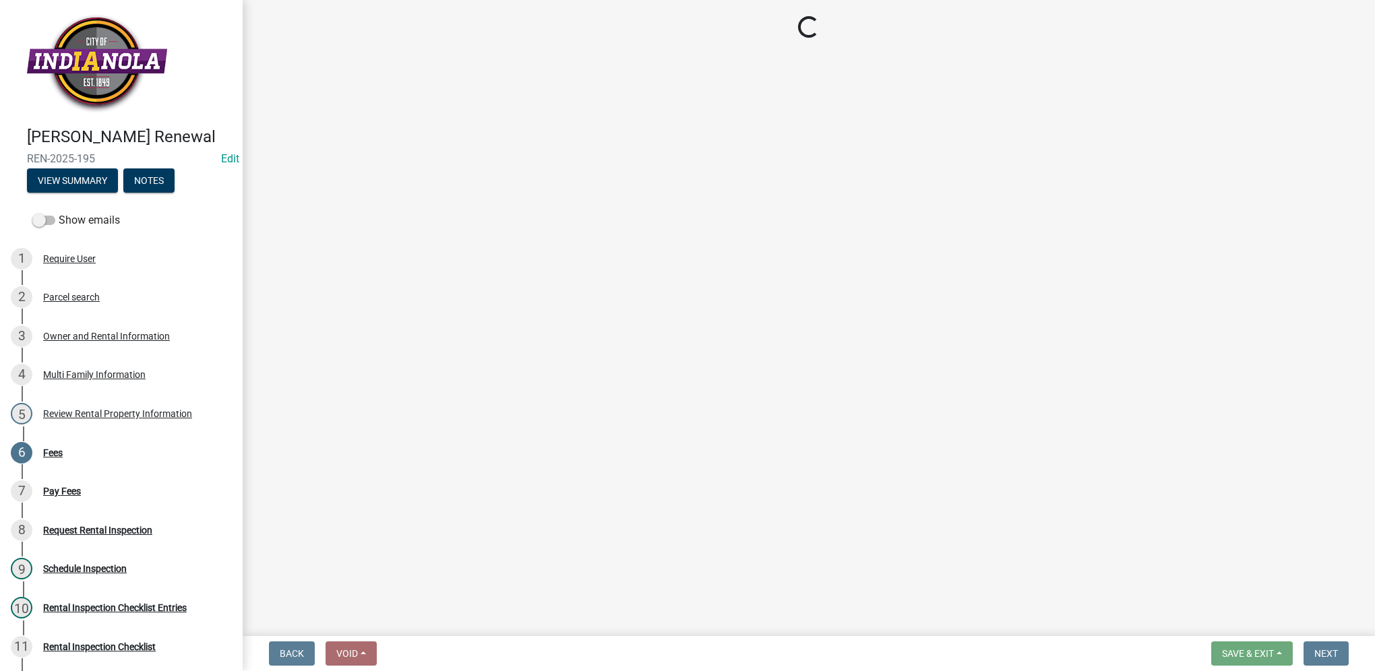
select select "3: 3"
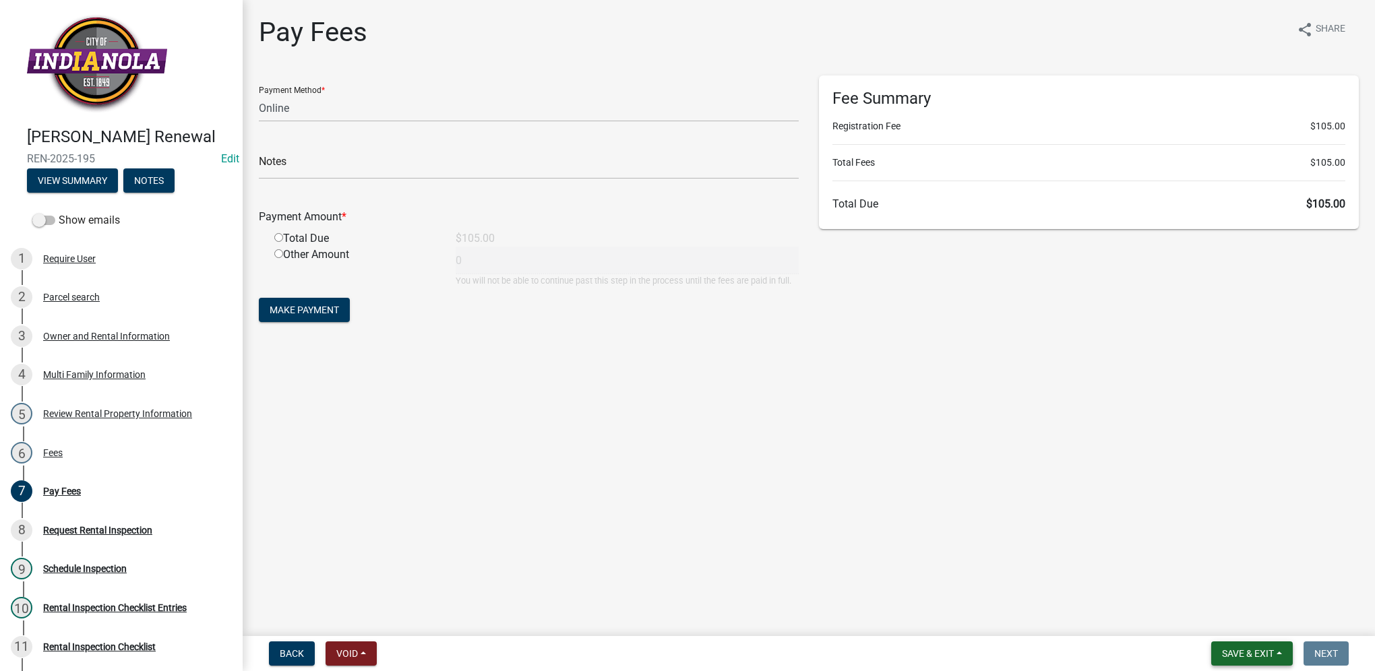
click at [1223, 649] on span "Save & Exit" at bounding box center [1248, 653] width 52 height 11
click at [1226, 626] on button "Save & Exit" at bounding box center [1239, 619] width 108 height 32
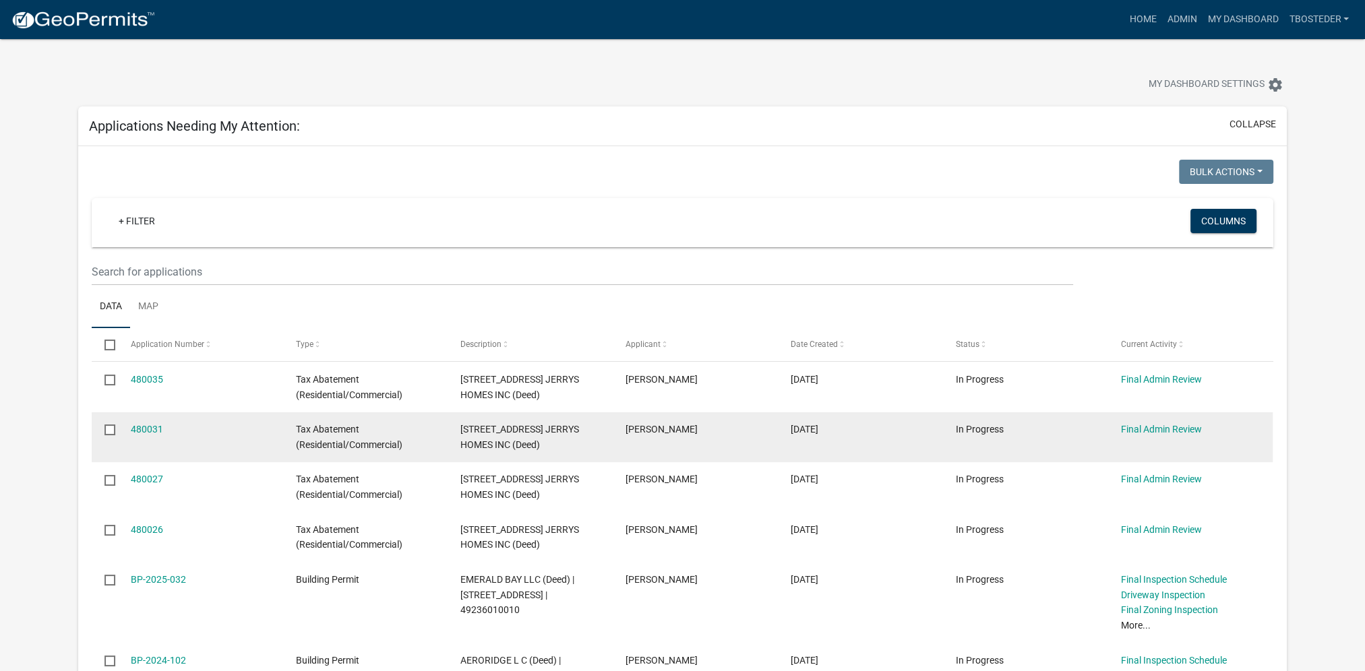
scroll to position [135, 0]
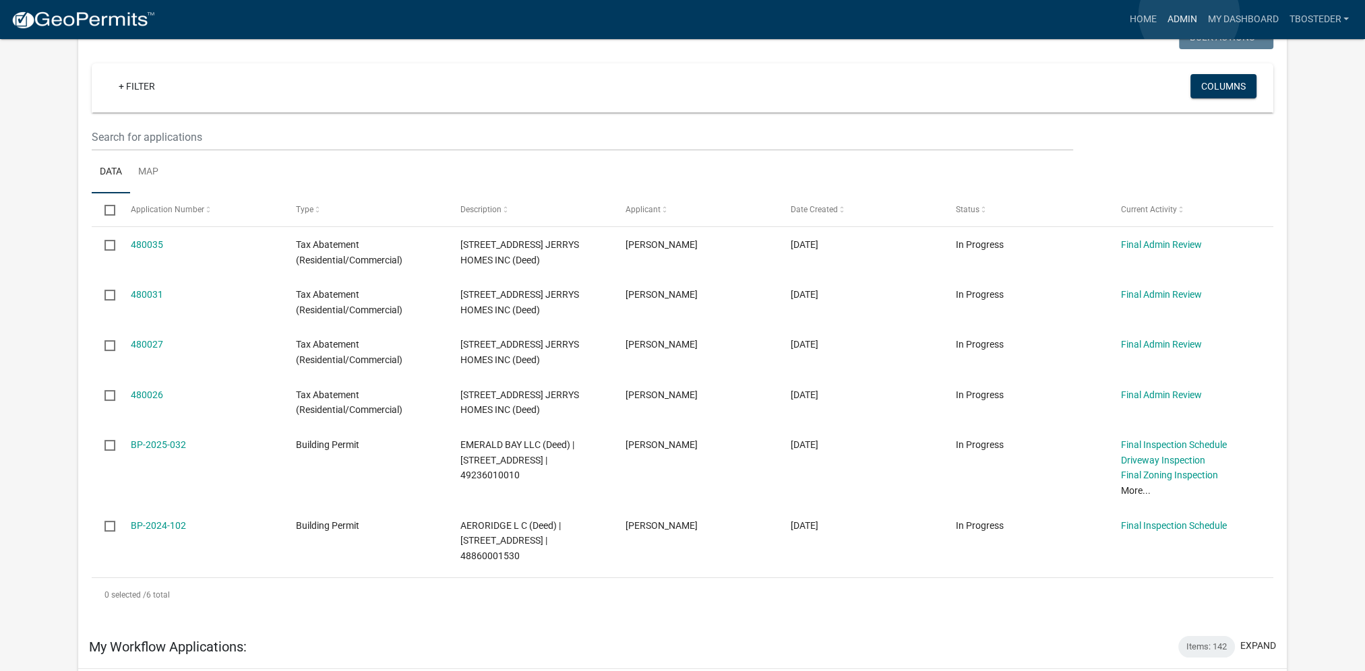
click at [1189, 15] on link "Admin" at bounding box center [1181, 20] width 40 height 26
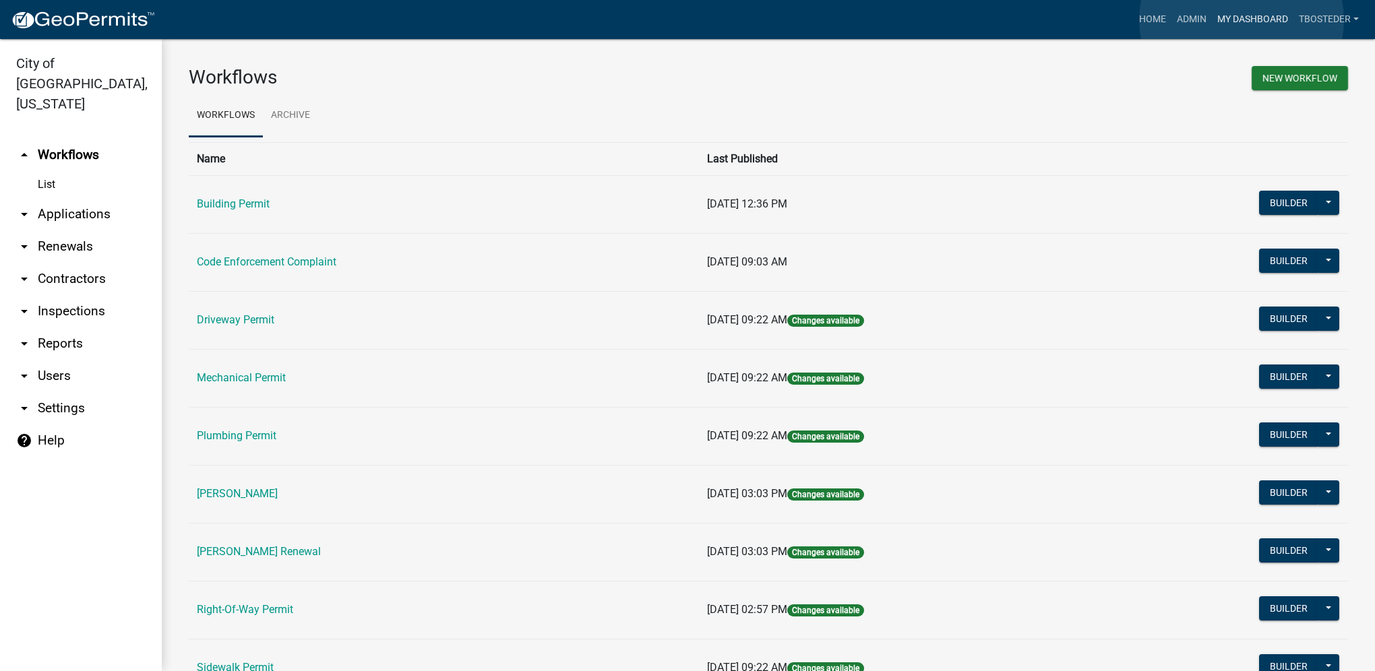
click at [1242, 20] on link "My Dashboard" at bounding box center [1253, 20] width 82 height 26
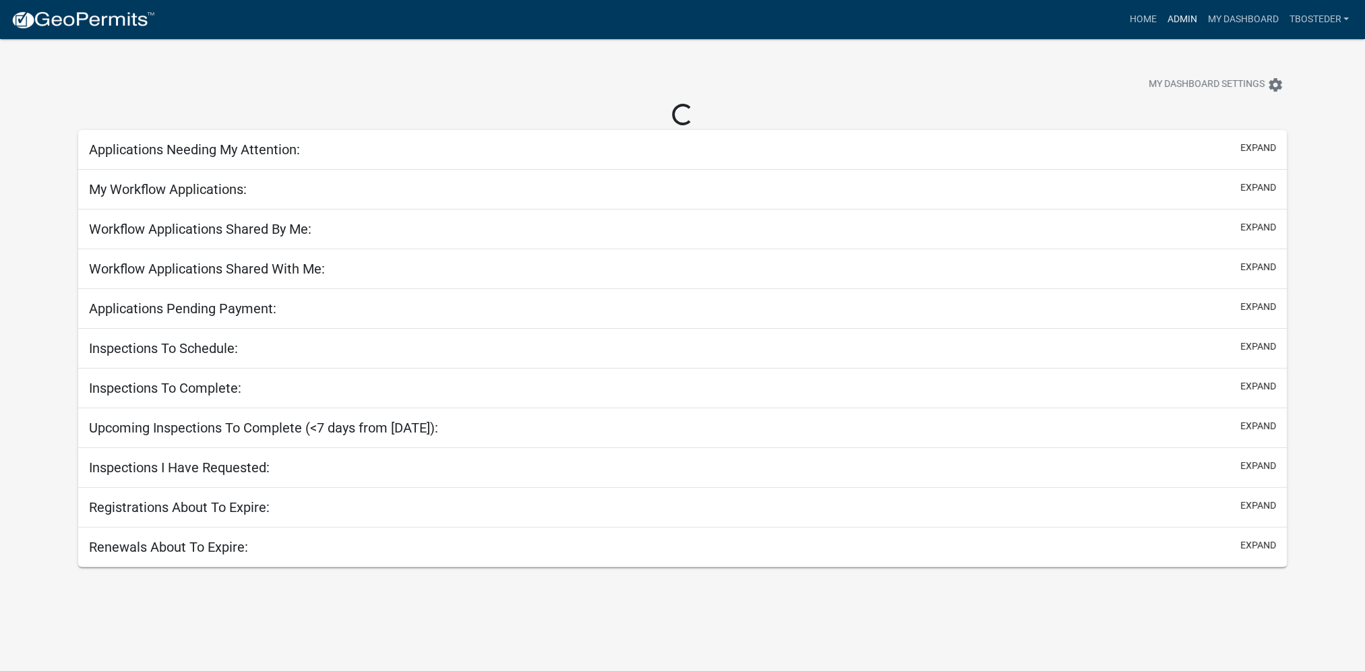
click at [1171, 19] on link "Admin" at bounding box center [1181, 20] width 40 height 26
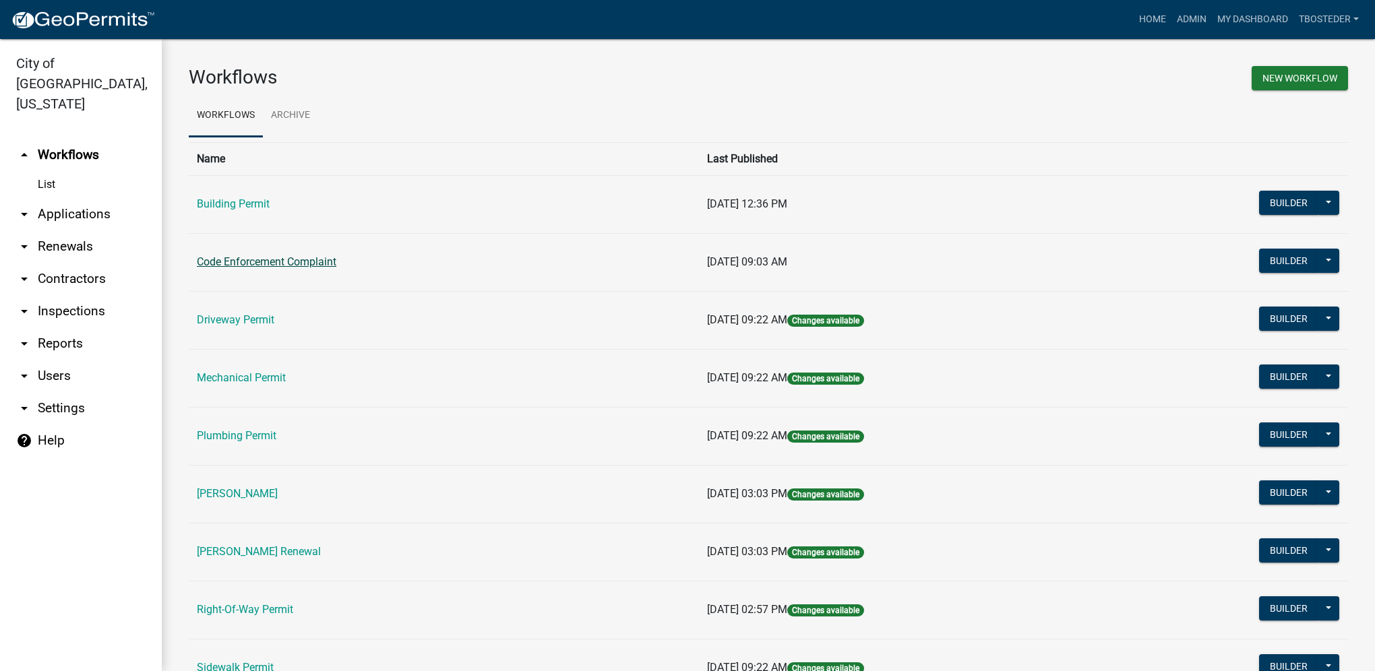
click at [299, 267] on link "Code Enforcement Complaint" at bounding box center [267, 261] width 140 height 13
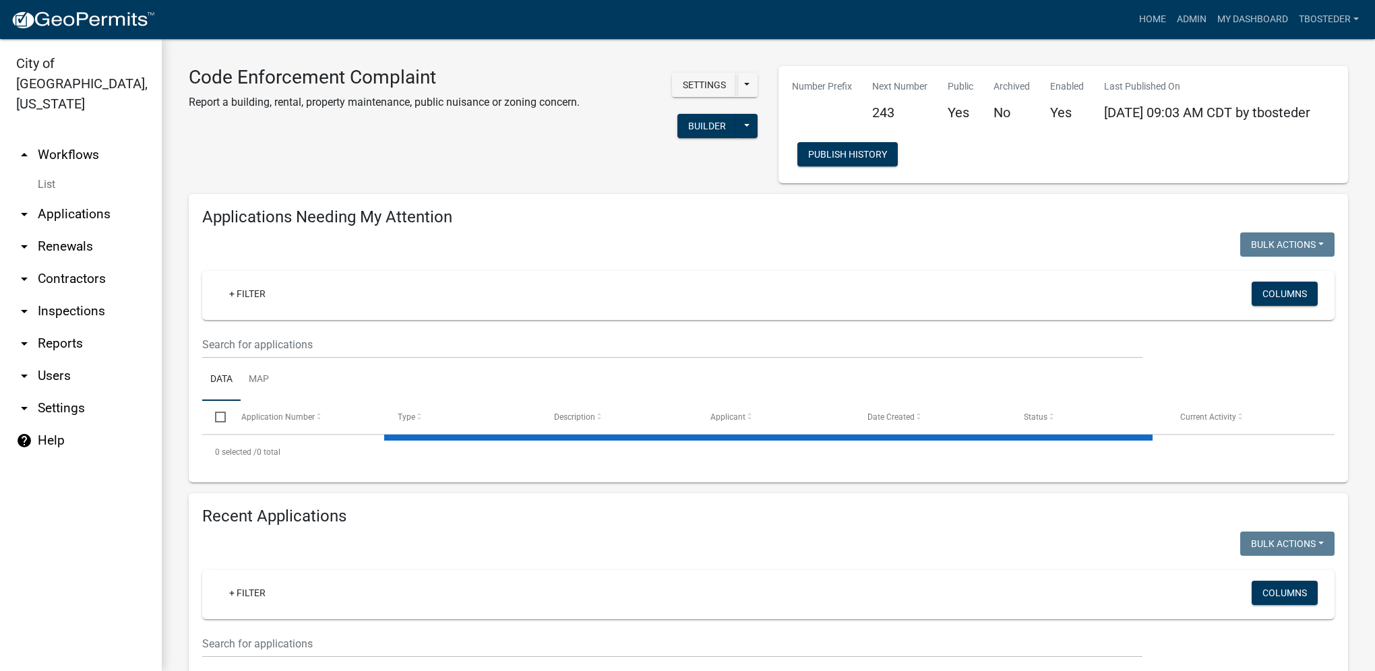
select select "1: 25"
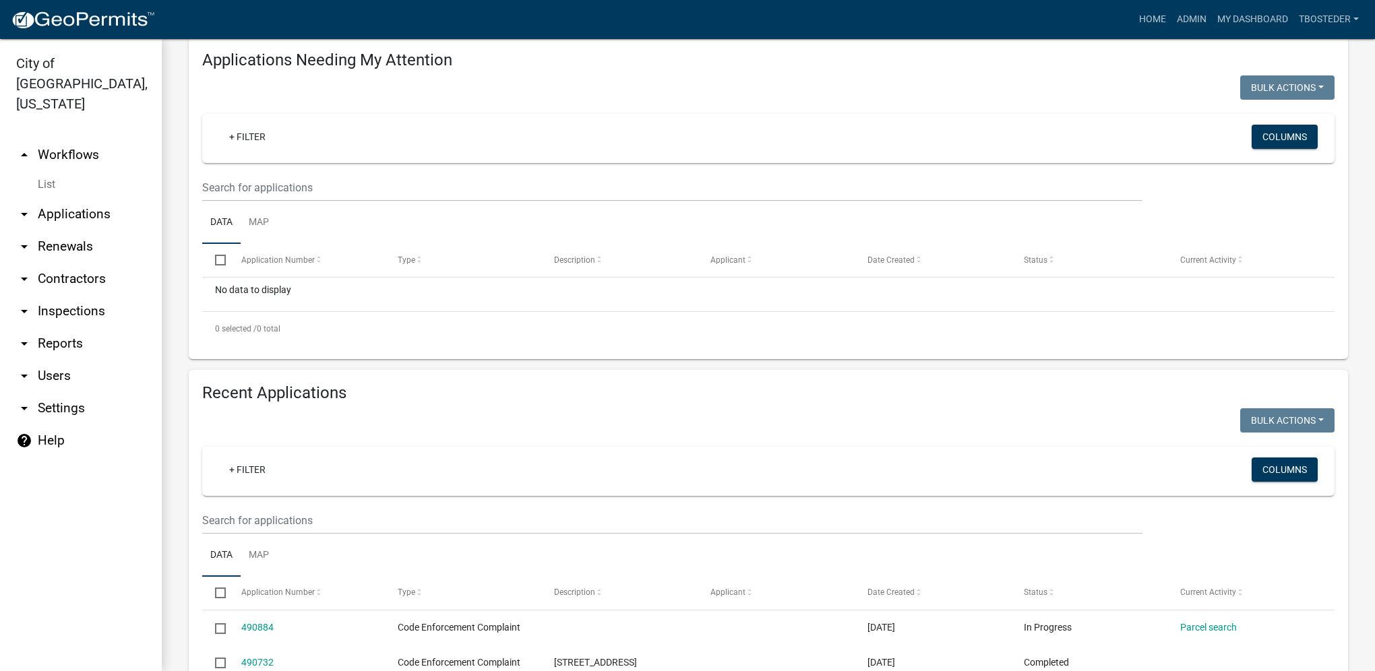
scroll to position [270, 0]
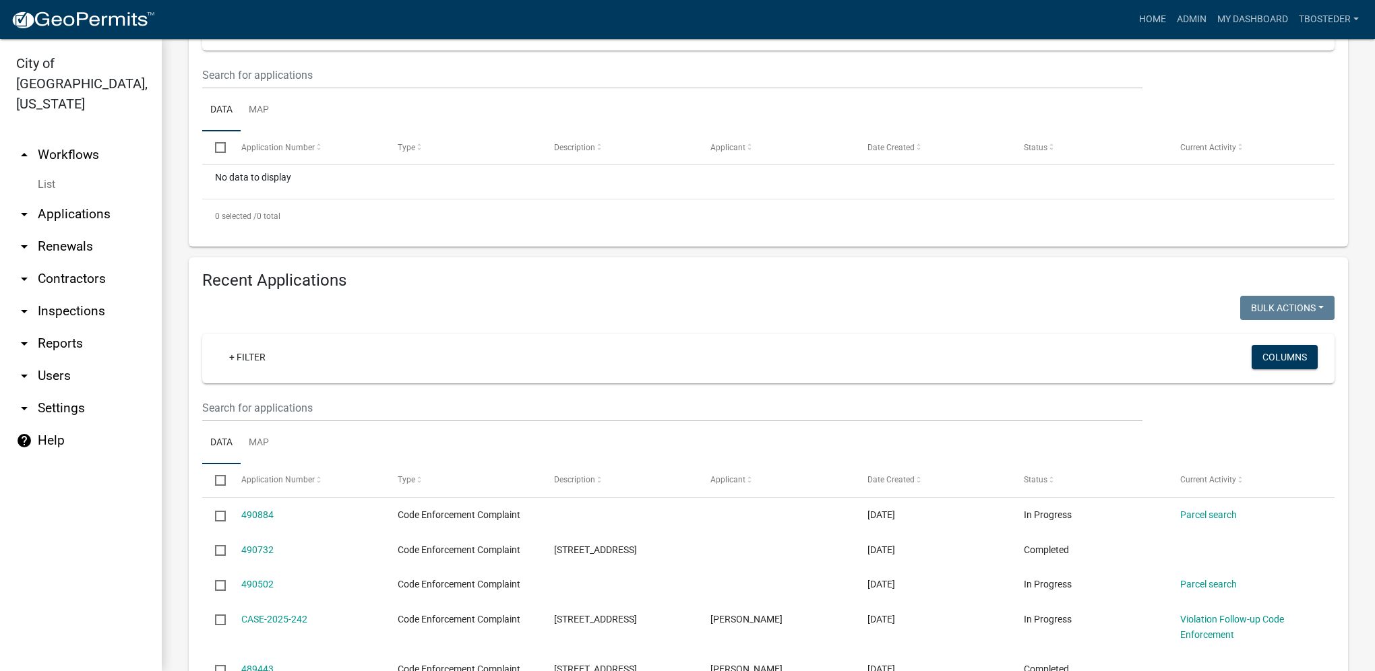
click at [339, 396] on wm-filter-builder "+ Filter Columns" at bounding box center [768, 378] width 1132 height 88
click at [336, 406] on input "text" at bounding box center [672, 408] width 940 height 28
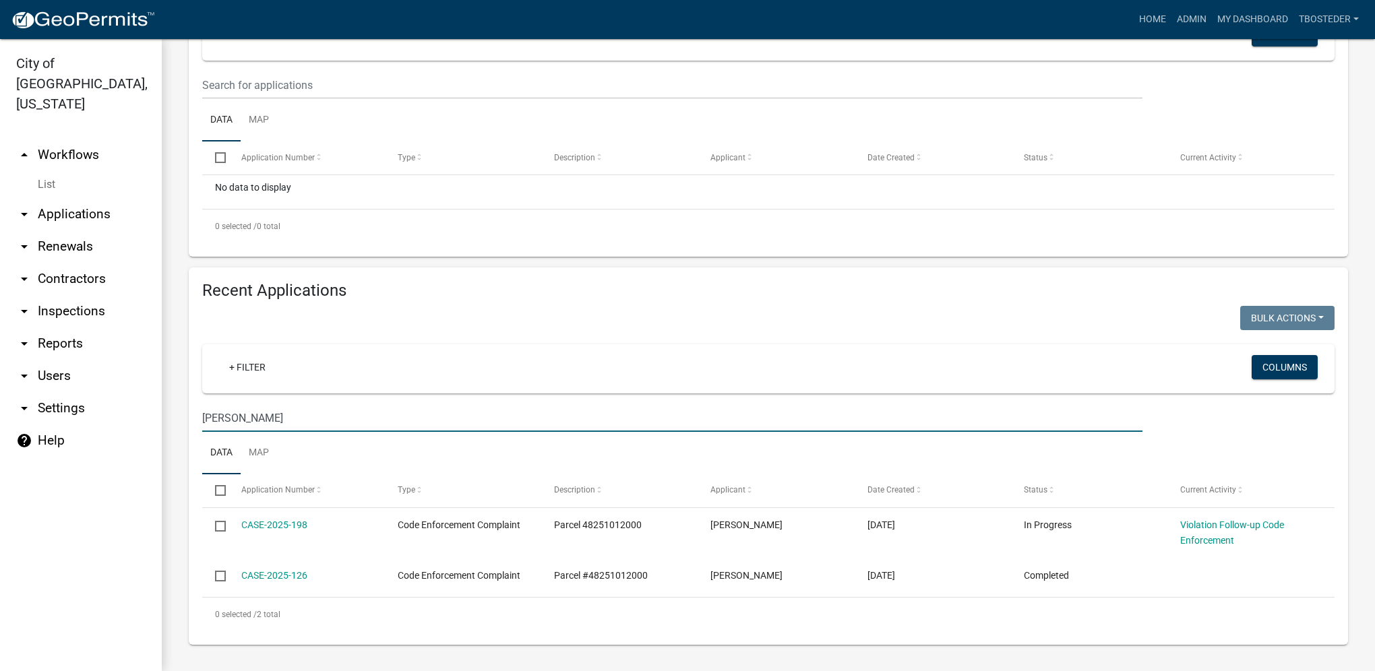
scroll to position [262, 0]
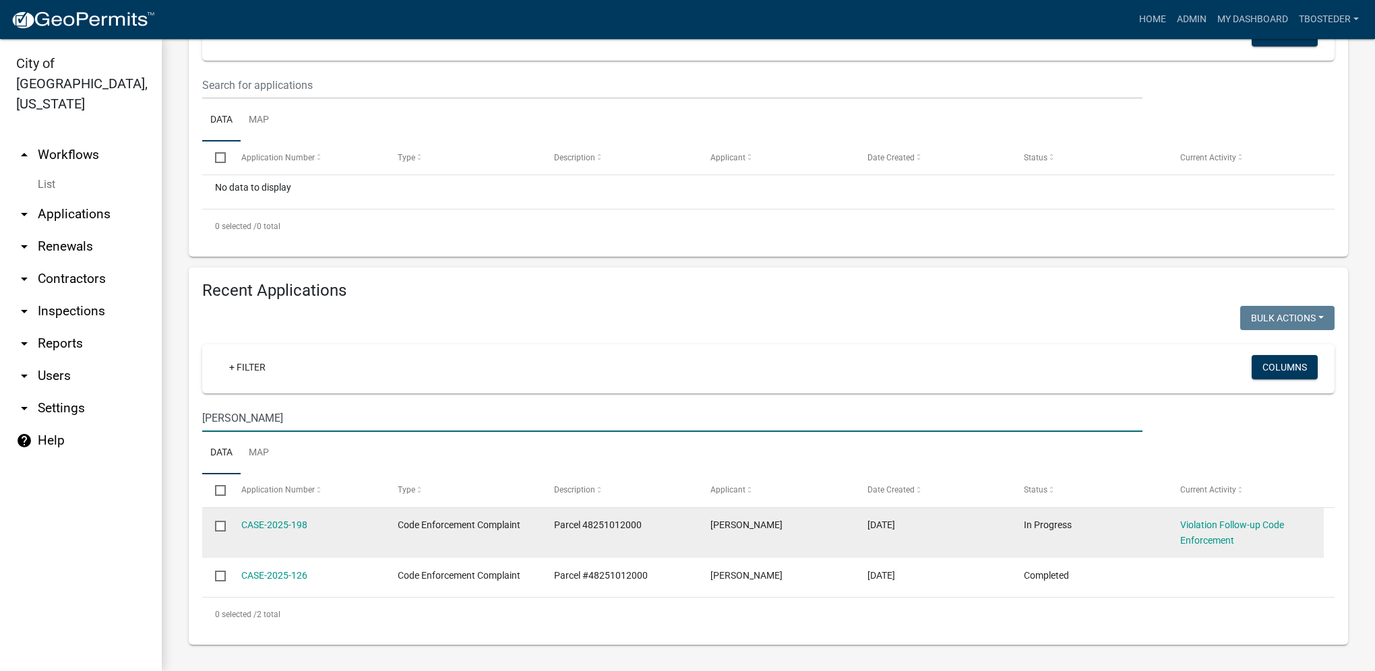
type input "JOHANSEN"
click at [596, 529] on span "Parcel 48251012000" at bounding box center [598, 525] width 88 height 11
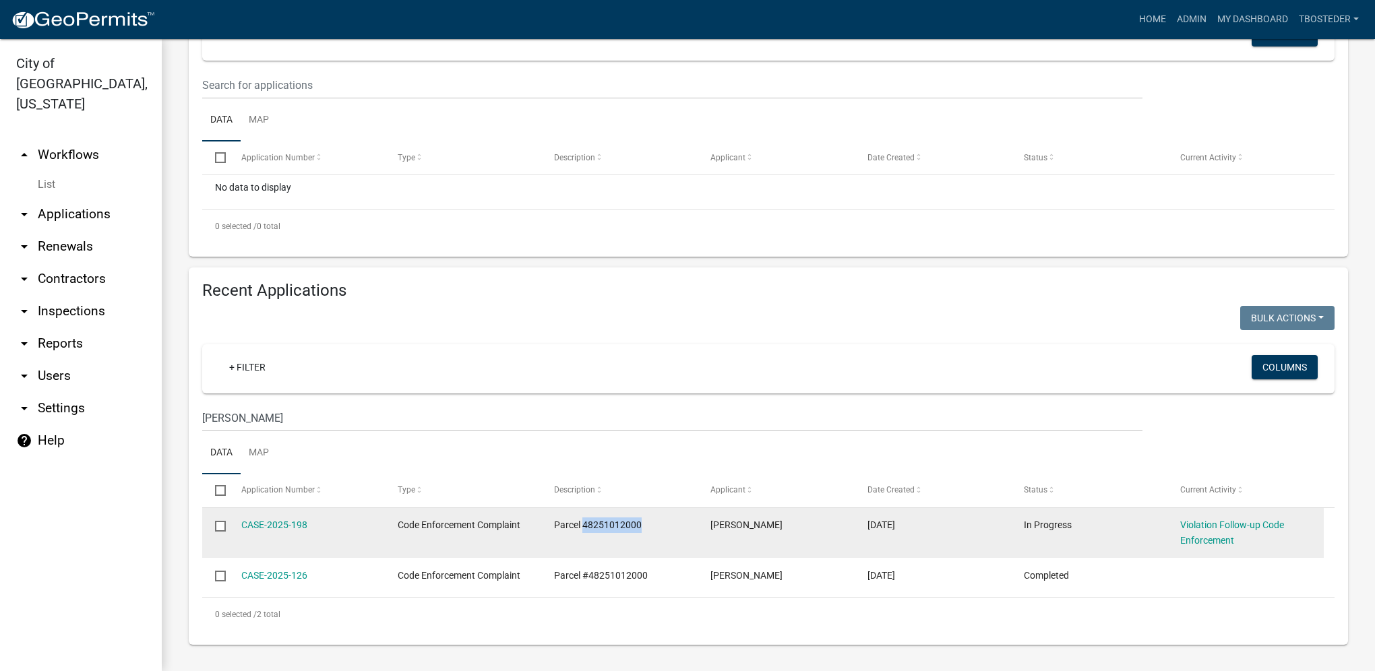
click at [596, 529] on span "Parcel 48251012000" at bounding box center [598, 525] width 88 height 11
copy span "48251012000"
